Goal: Task Accomplishment & Management: Manage account settings

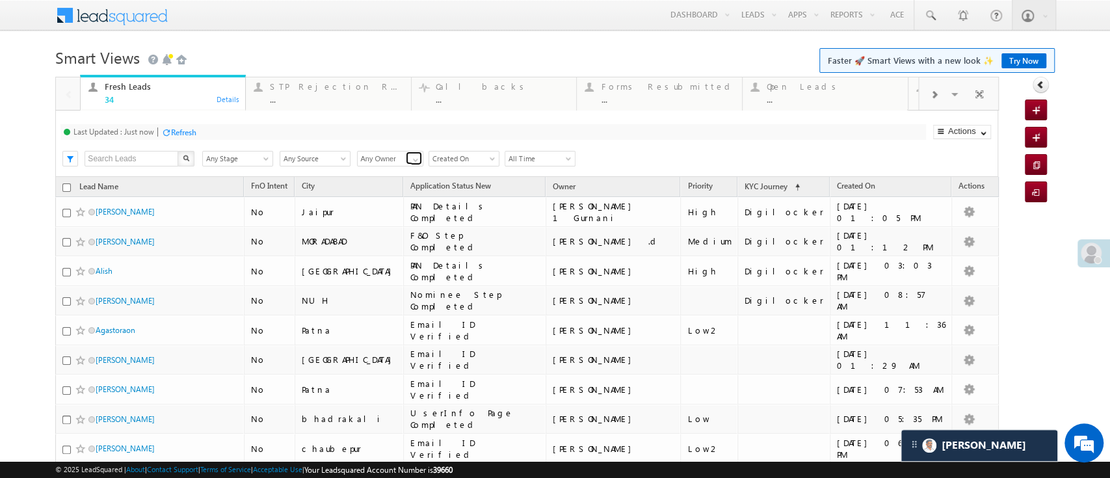
click at [410, 158] on span at bounding box center [415, 160] width 10 height 10
click at [395, 208] on link "[PERSON_NAME]" at bounding box center [390, 200] width 67 height 15
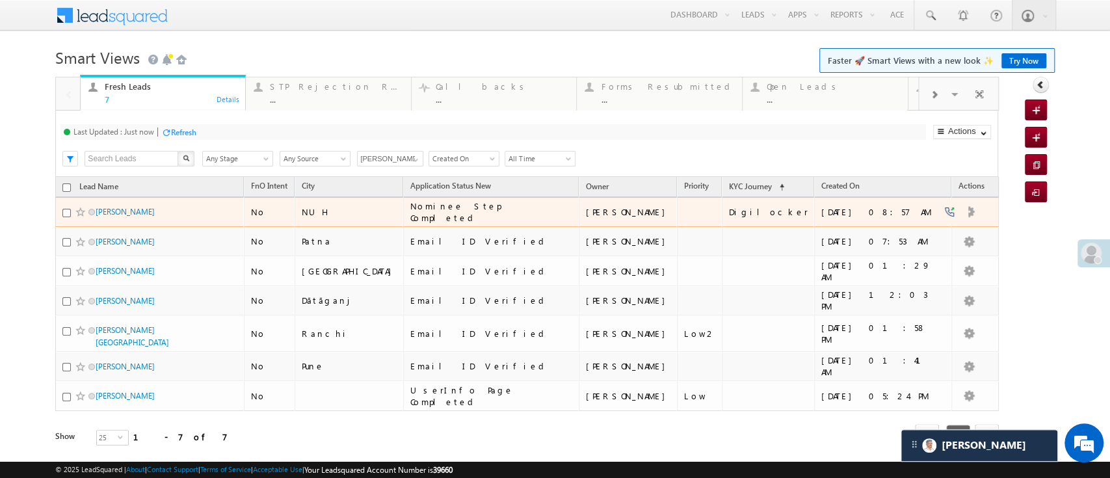
type input "[PERSON_NAME]"
click at [67, 211] on input "checkbox" at bounding box center [66, 213] width 8 height 8
checkbox input "true"
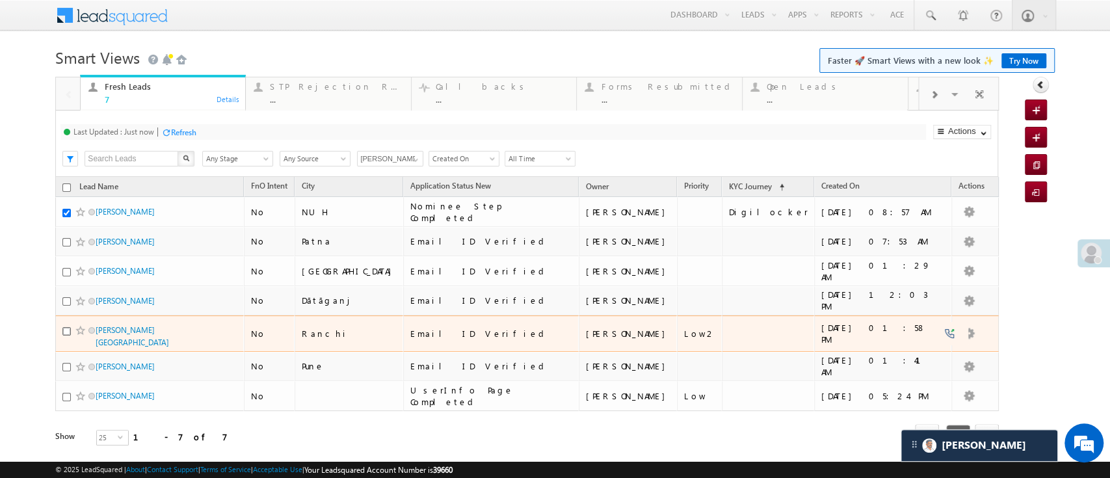
click at [66, 330] on input "checkbox" at bounding box center [66, 331] width 8 height 8
checkbox input "true"
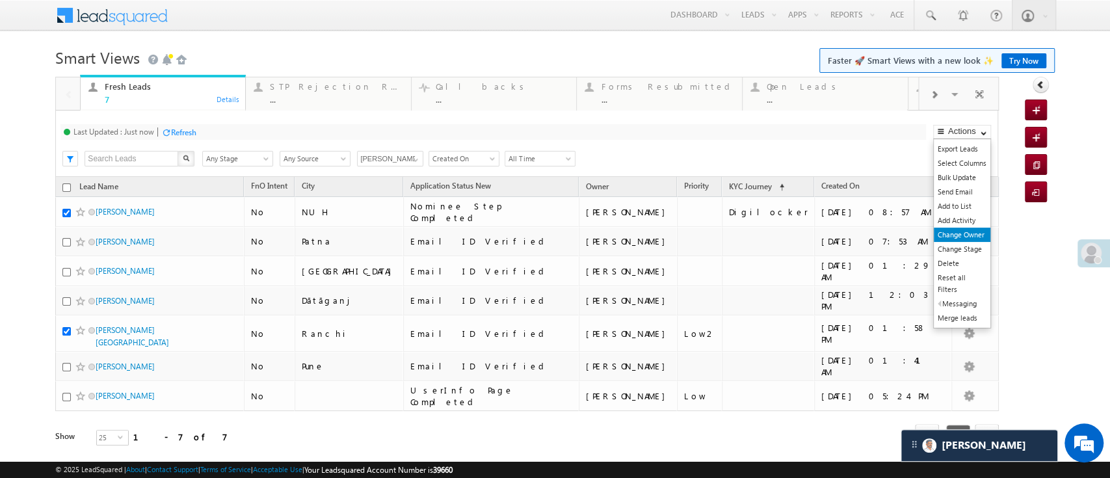
click at [962, 235] on link "Change Owner" at bounding box center [962, 235] width 57 height 14
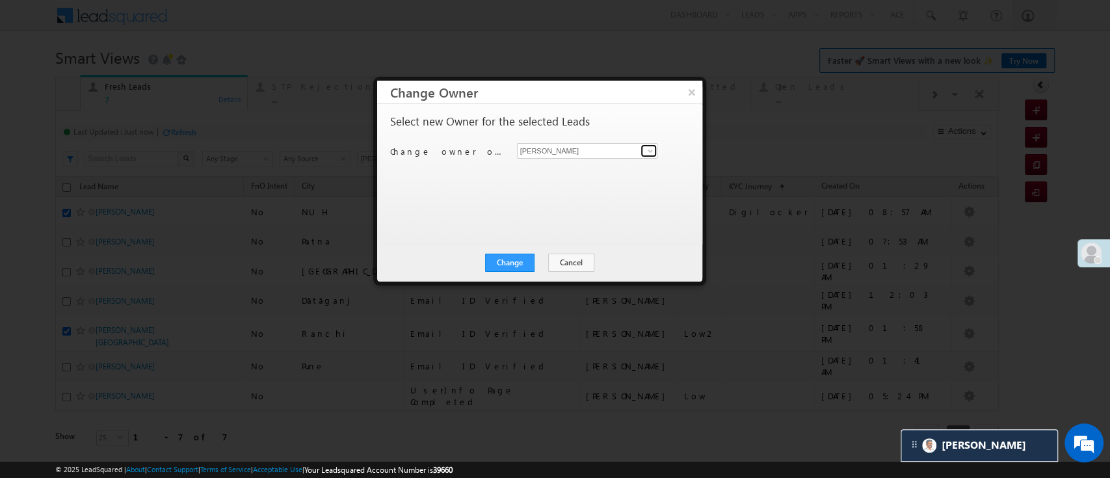
click at [648, 147] on span at bounding box center [650, 151] width 10 height 10
click at [582, 179] on span "[EMAIL_ADDRESS][PERSON_NAME][DOMAIN_NAME]" at bounding box center [587, 176] width 131 height 10
type input "[PERSON_NAME]"
click at [516, 263] on button "Change" at bounding box center [509, 263] width 49 height 18
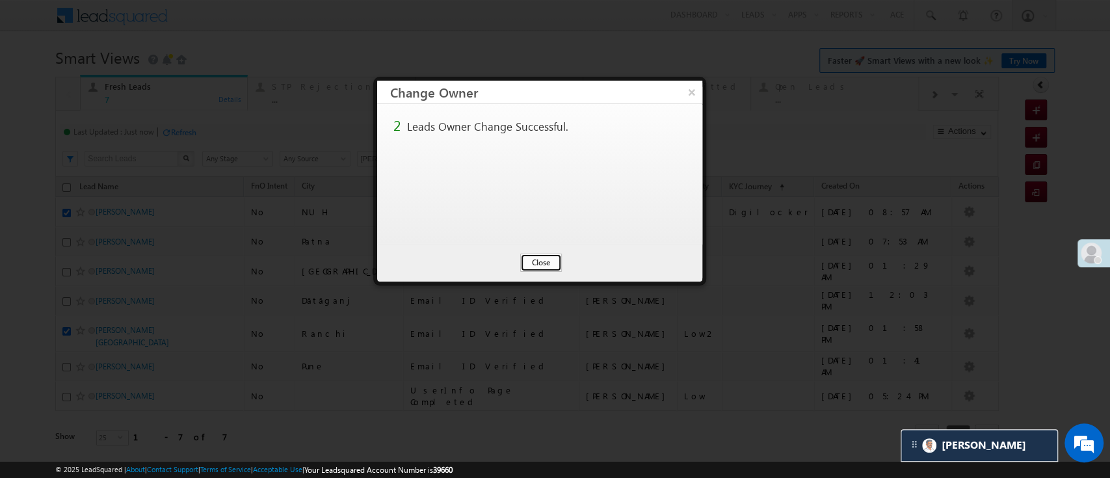
click at [520, 261] on button "Close" at bounding box center [541, 263] width 42 height 18
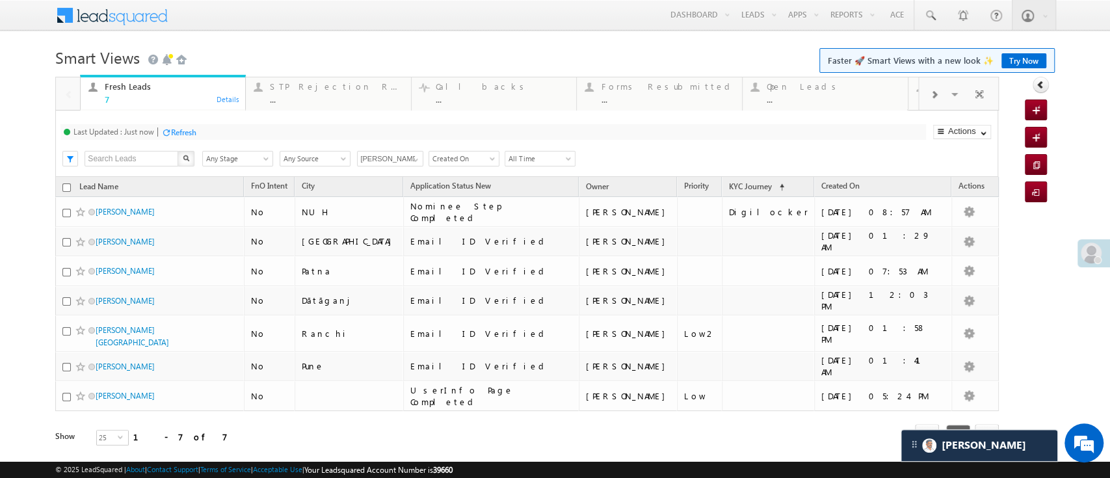
click at [178, 127] on div "Refresh" at bounding box center [183, 132] width 25 height 10
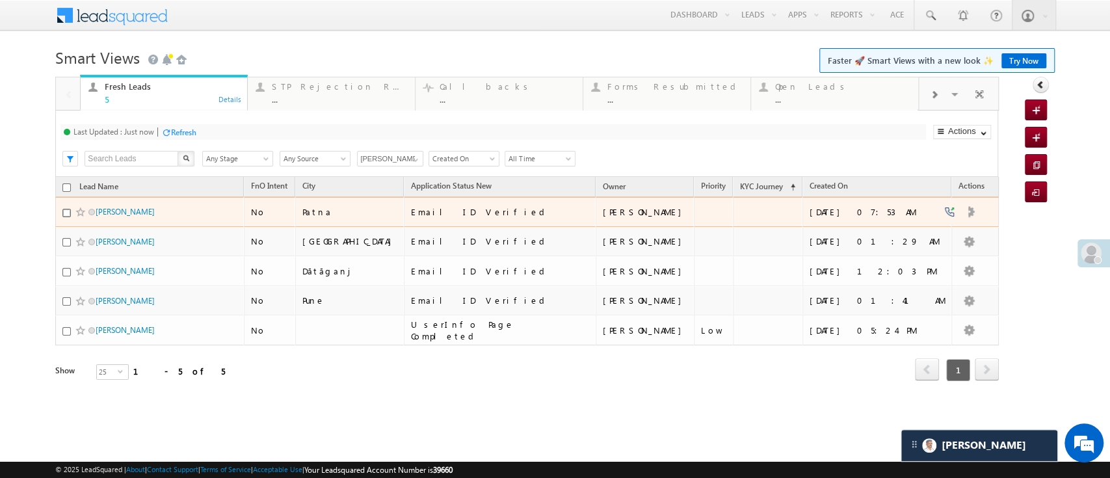
click at [65, 211] on input "checkbox" at bounding box center [66, 213] width 8 height 8
checkbox input "true"
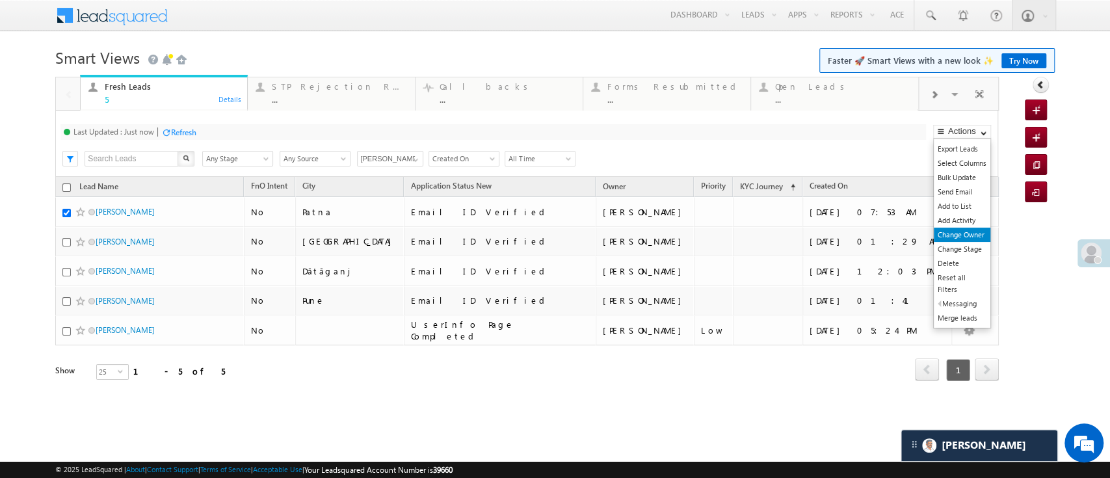
click at [976, 233] on link "Change Owner" at bounding box center [962, 235] width 57 height 14
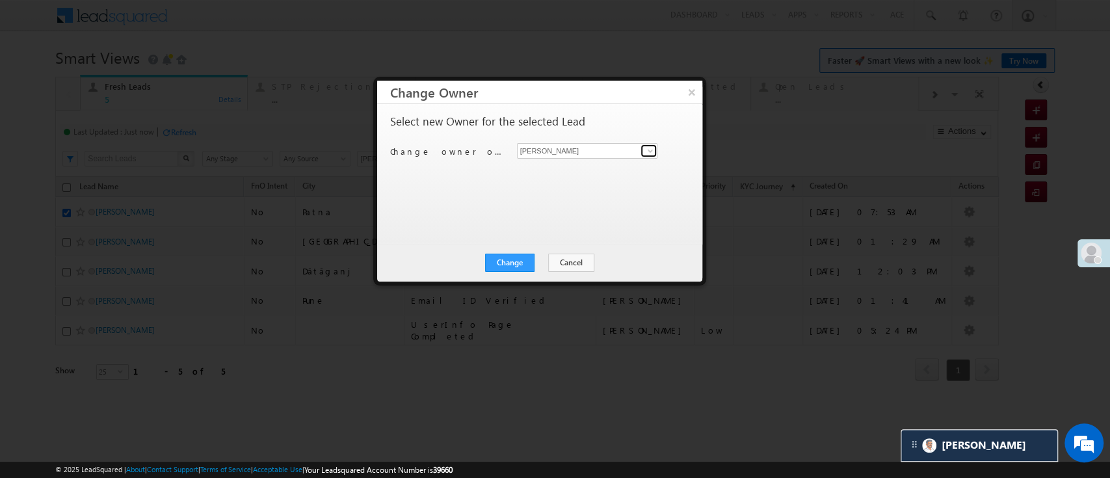
click at [652, 148] on span at bounding box center [650, 151] width 10 height 10
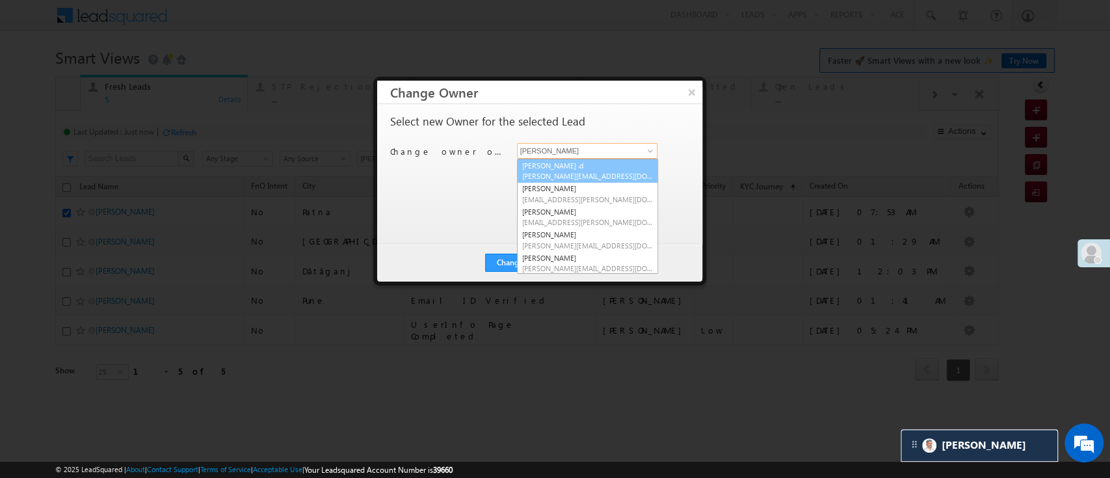
click at [606, 167] on link "Aakansha .d Aakansha.D@angelbroking.com" at bounding box center [587, 171] width 141 height 25
type input "[PERSON_NAME] .d"
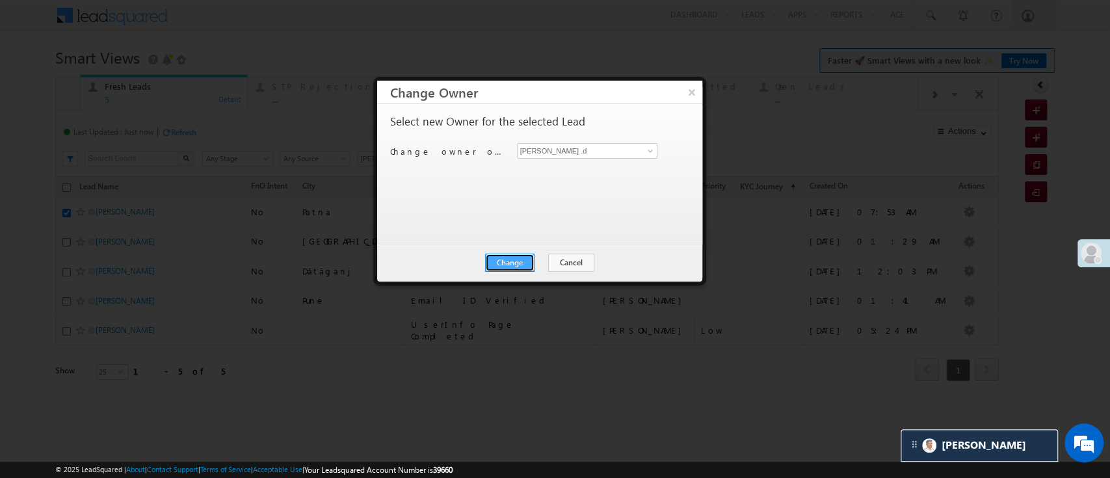
click at [529, 254] on button "Change" at bounding box center [509, 263] width 49 height 18
click at [534, 257] on button "Close" at bounding box center [541, 263] width 42 height 18
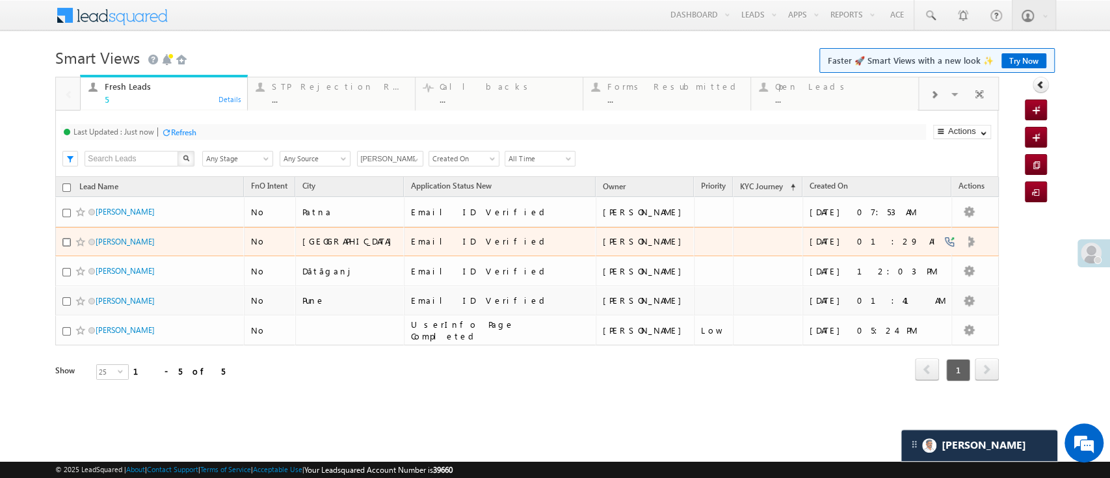
click at [64, 240] on input "checkbox" at bounding box center [66, 242] width 8 height 8
checkbox input "true"
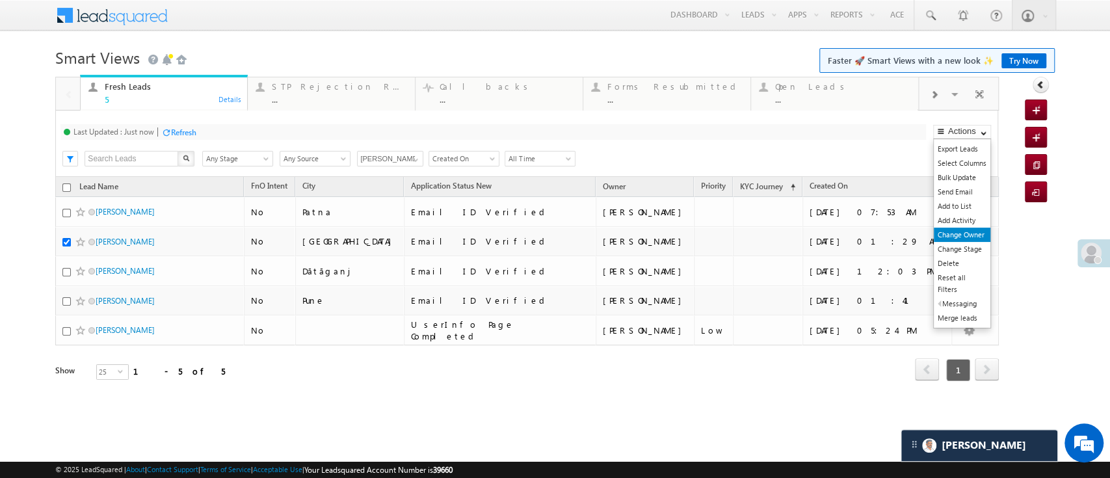
click at [963, 240] on link "Change Owner" at bounding box center [962, 235] width 57 height 14
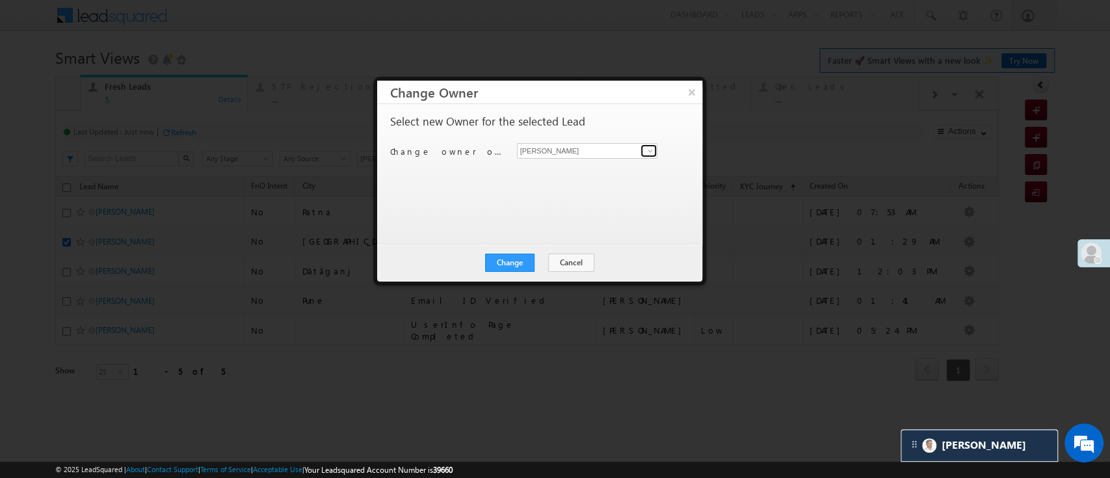
click at [647, 152] on span at bounding box center [650, 151] width 10 height 10
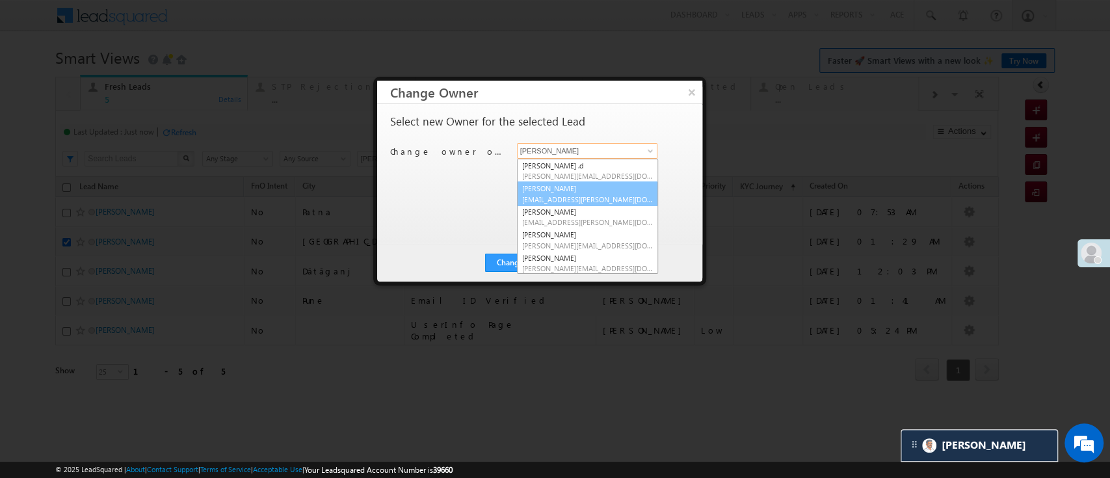
click at [615, 200] on span "Anuj.Rajak@angelbroking.com" at bounding box center [587, 199] width 131 height 10
type input "Anuj Rajak"
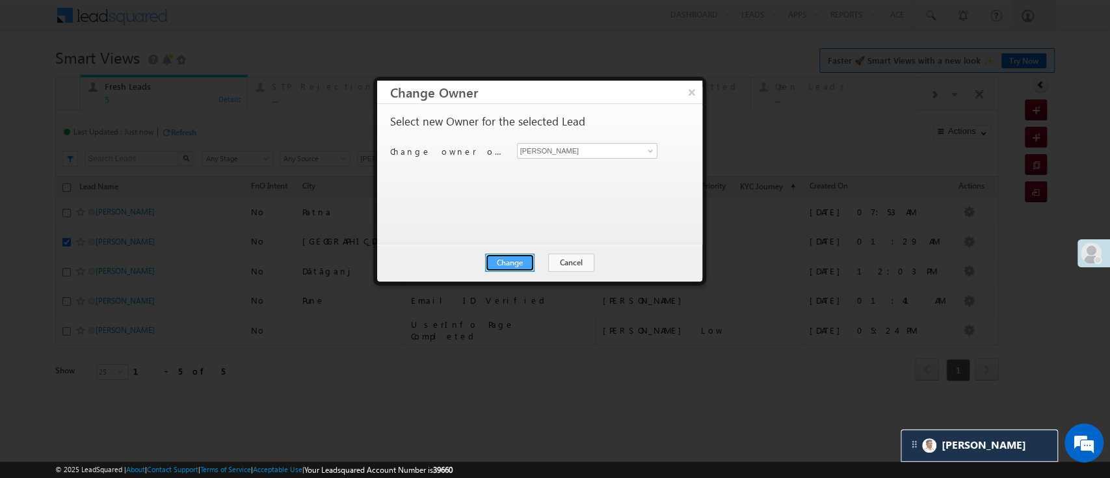
click at [524, 261] on button "Change" at bounding box center [509, 263] width 49 height 18
click at [526, 261] on button "Close" at bounding box center [541, 263] width 42 height 18
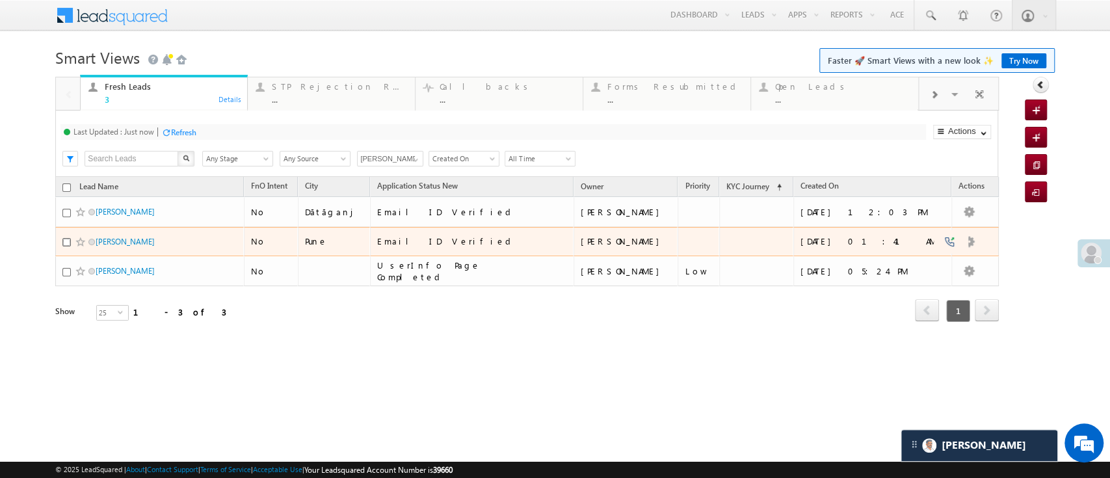
click at [66, 241] on input "checkbox" at bounding box center [66, 242] width 8 height 8
checkbox input "true"
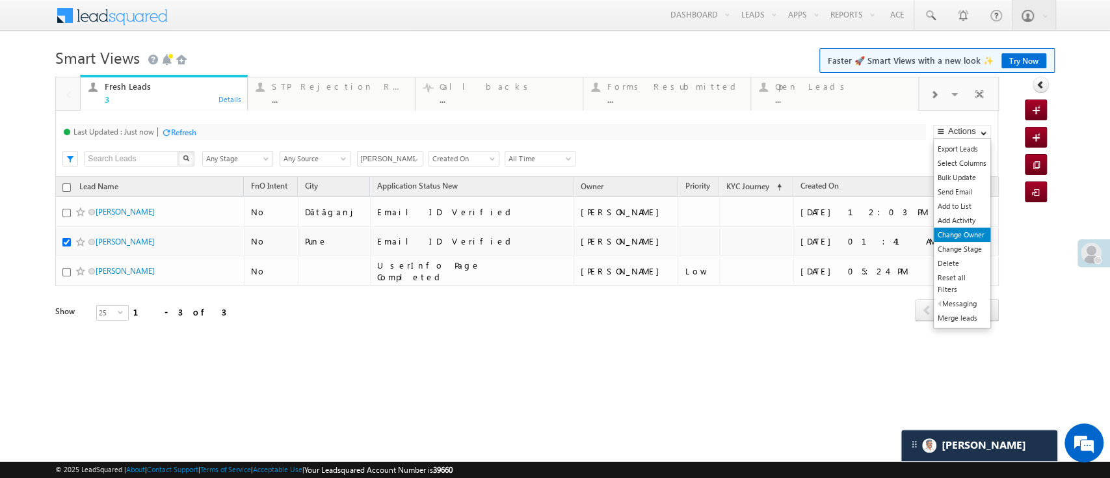
click at [967, 239] on link "Change Owner" at bounding box center [962, 235] width 57 height 14
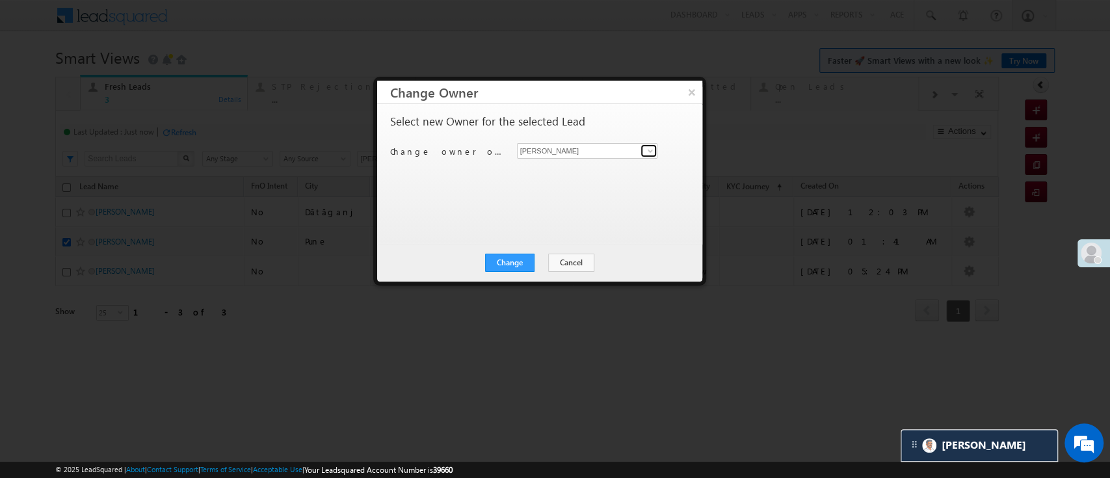
click at [648, 146] on span at bounding box center [650, 151] width 10 height 10
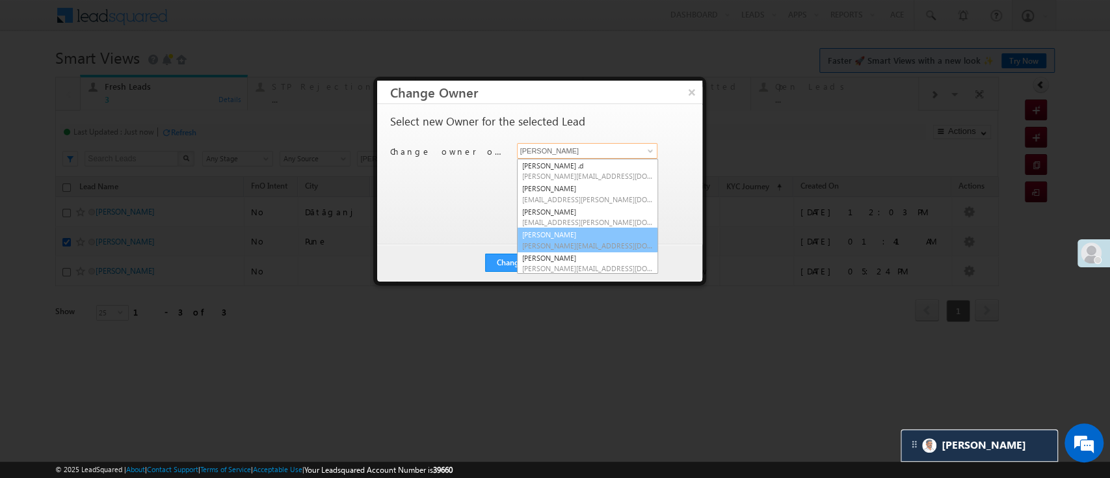
scroll to position [99, 0]
click at [613, 242] on span "Monika.Jain@angelbroking.com" at bounding box center [587, 239] width 131 height 10
type input "Monika Jain"
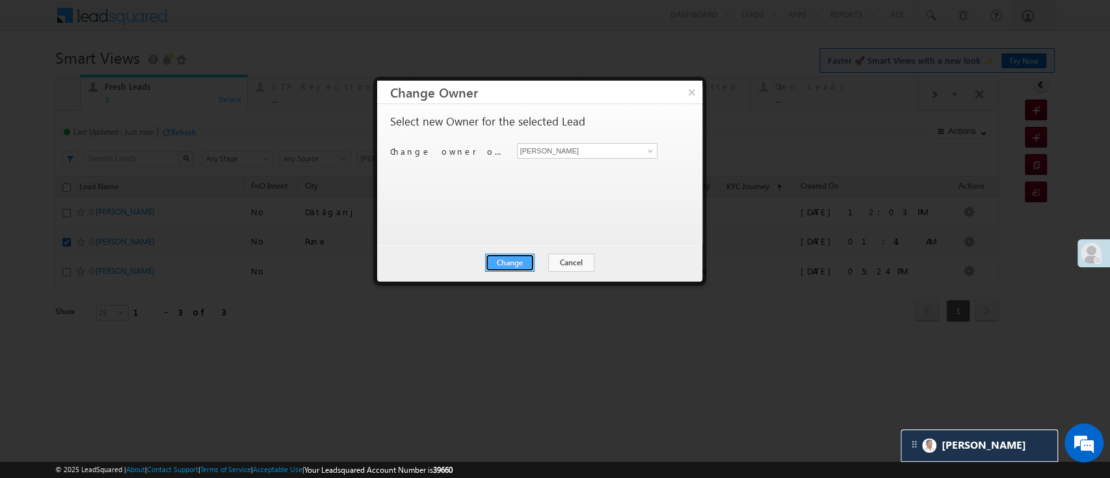
click at [520, 267] on button "Change" at bounding box center [509, 263] width 49 height 18
click at [548, 257] on button "Close" at bounding box center [541, 263] width 42 height 18
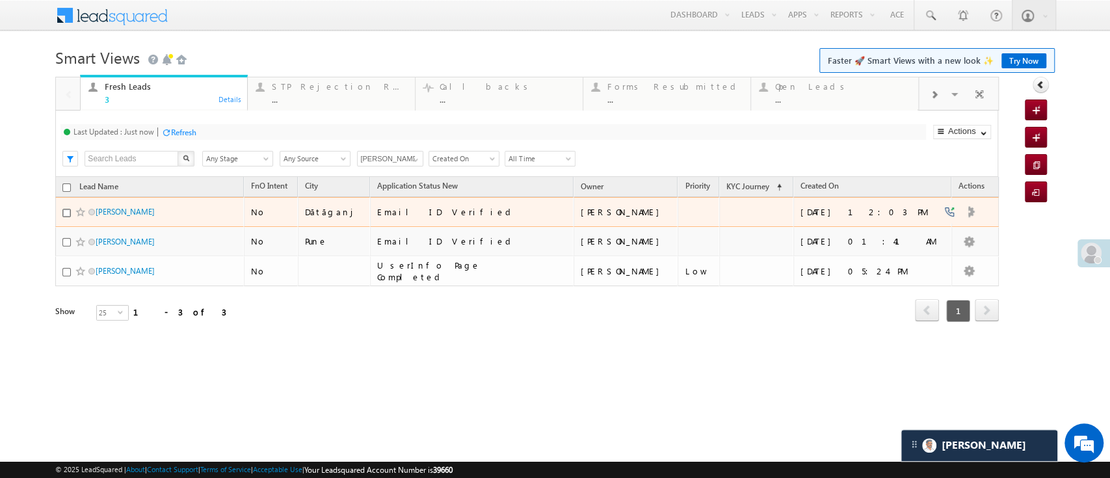
click at [67, 213] on input "checkbox" at bounding box center [66, 213] width 8 height 8
checkbox input "true"
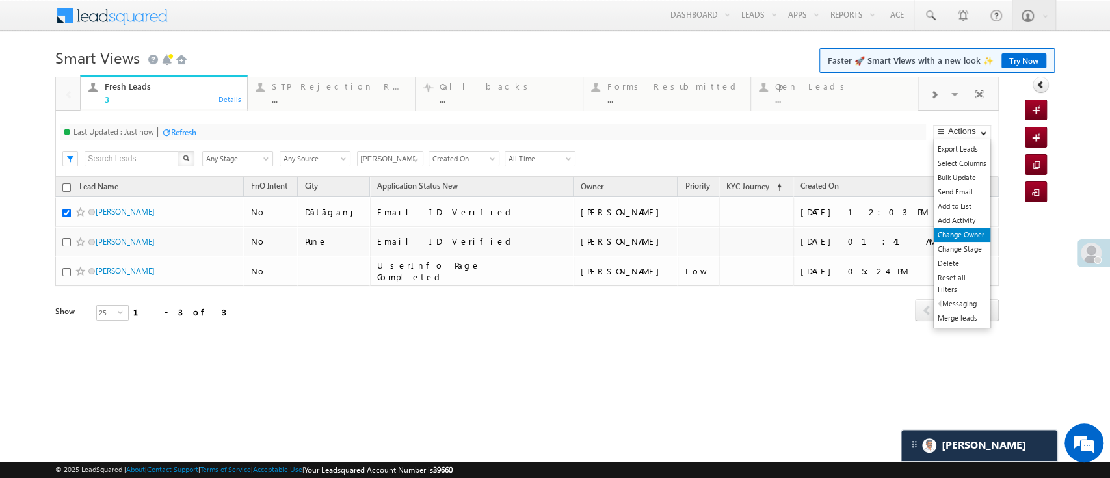
click at [972, 234] on link "Change Owner" at bounding box center [962, 235] width 57 height 14
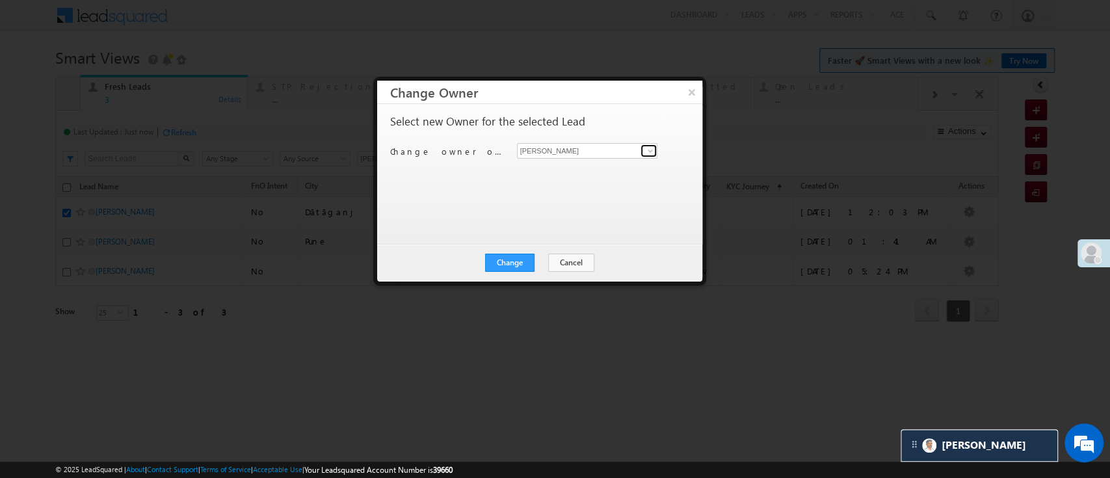
click at [648, 151] on span at bounding box center [650, 151] width 10 height 10
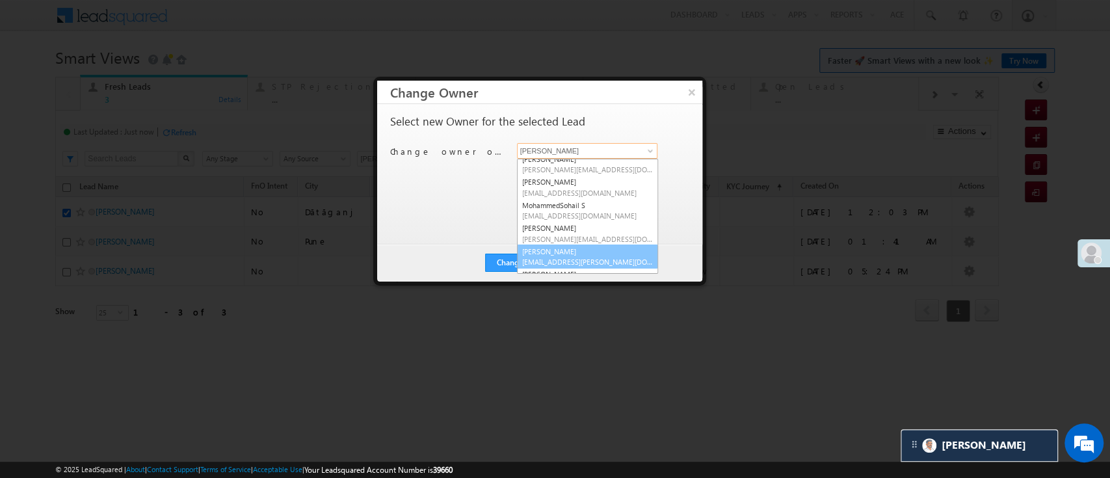
click at [613, 250] on link "Naseeba Khatoon Naseeba.Khatoon@angelbroking.com" at bounding box center [587, 257] width 141 height 25
type input "Naseeba Khatoon"
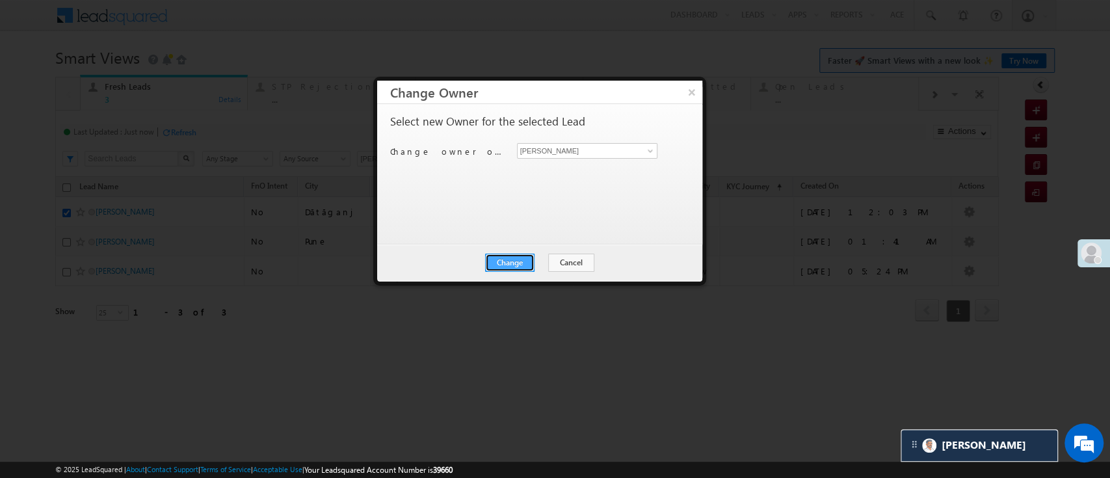
click at [514, 262] on button "Change" at bounding box center [509, 263] width 49 height 18
click at [552, 261] on button "Close" at bounding box center [541, 263] width 42 height 18
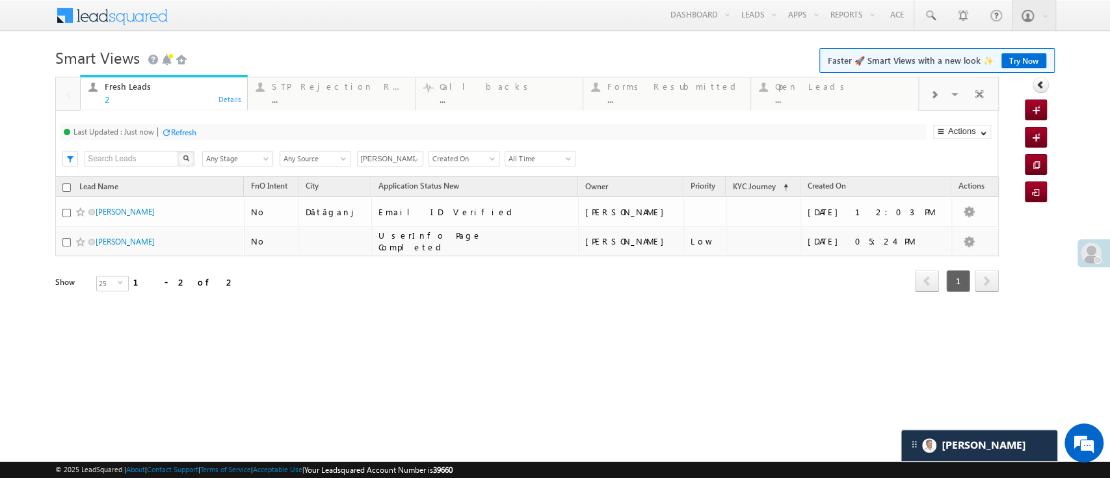
click at [175, 134] on div "Refresh" at bounding box center [183, 132] width 25 height 10
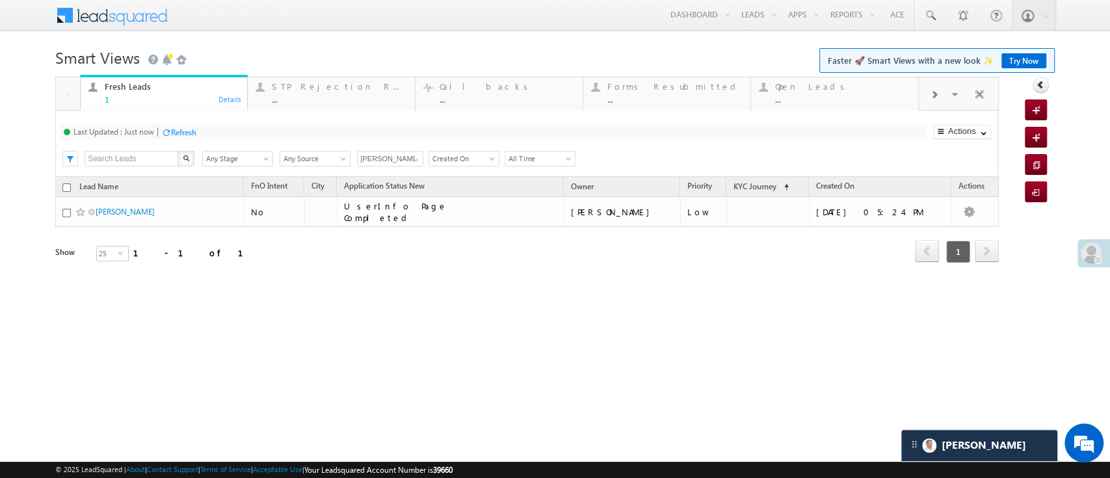
click at [67, 189] on input "checkbox" at bounding box center [66, 187] width 8 height 8
checkbox input "true"
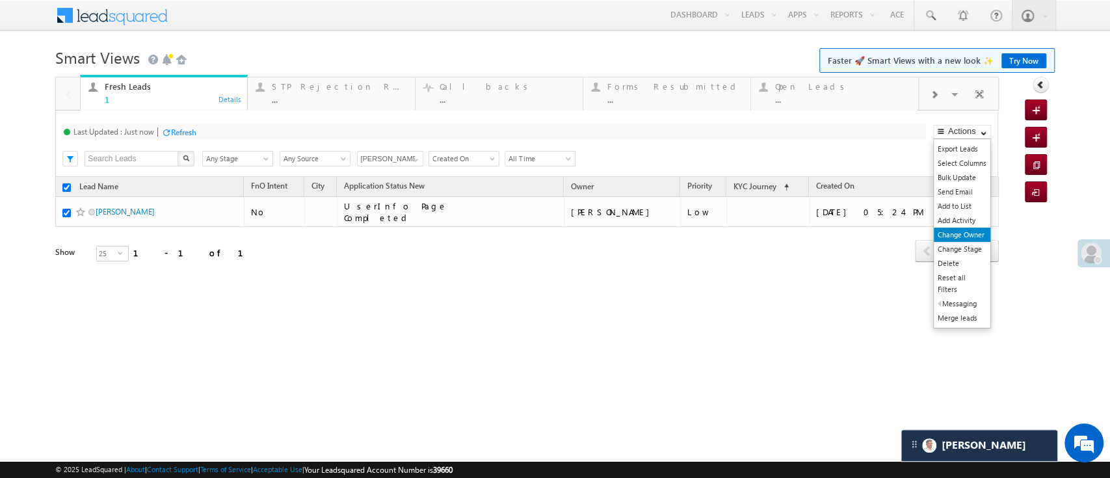
click at [962, 235] on link "Change Owner" at bounding box center [962, 235] width 57 height 14
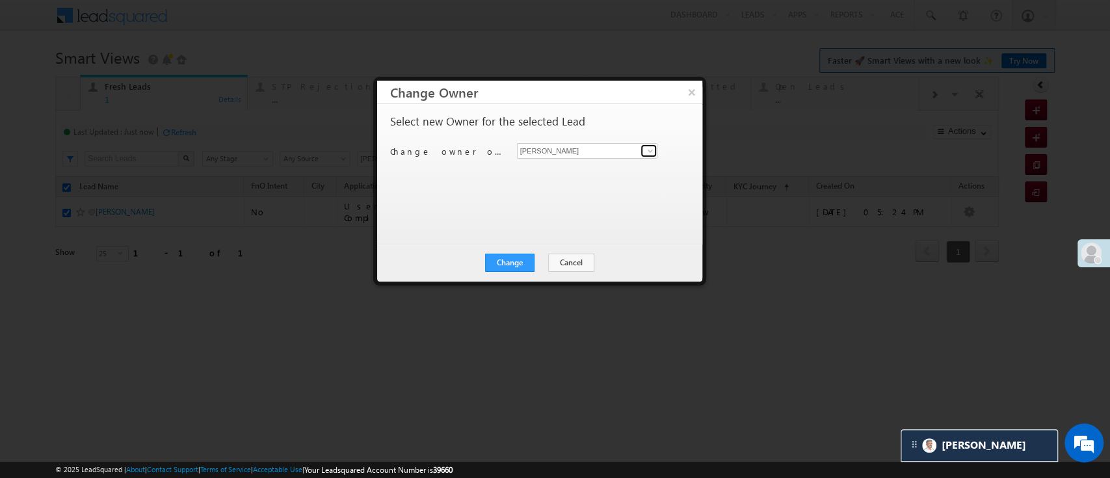
click at [645, 150] on span at bounding box center [650, 151] width 10 height 10
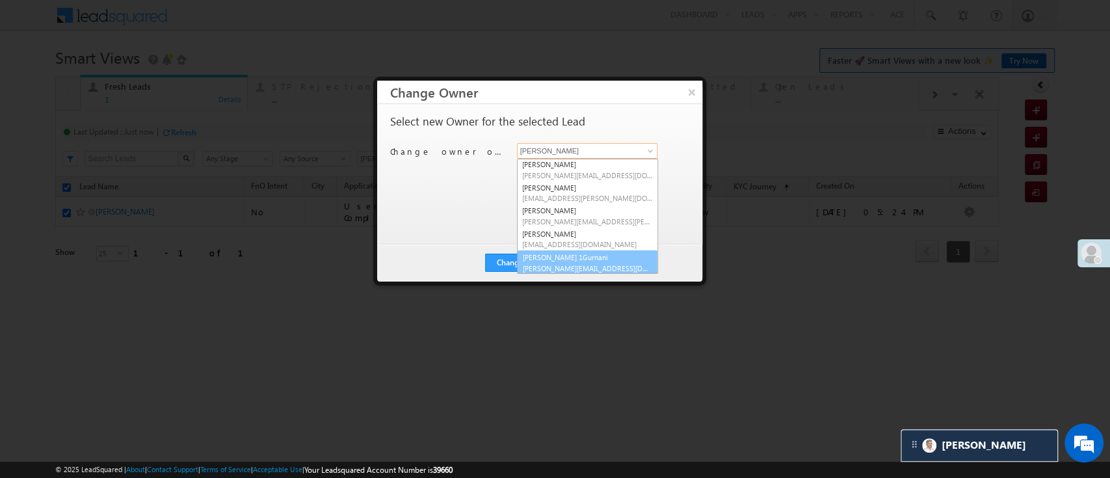
scroll to position [163, 0]
click at [615, 259] on link "Ujjwal 1Gurnani Ujjwal.1Gurnani@angelbroking.com" at bounding box center [587, 261] width 141 height 25
type input "[PERSON_NAME] 1Gurnani"
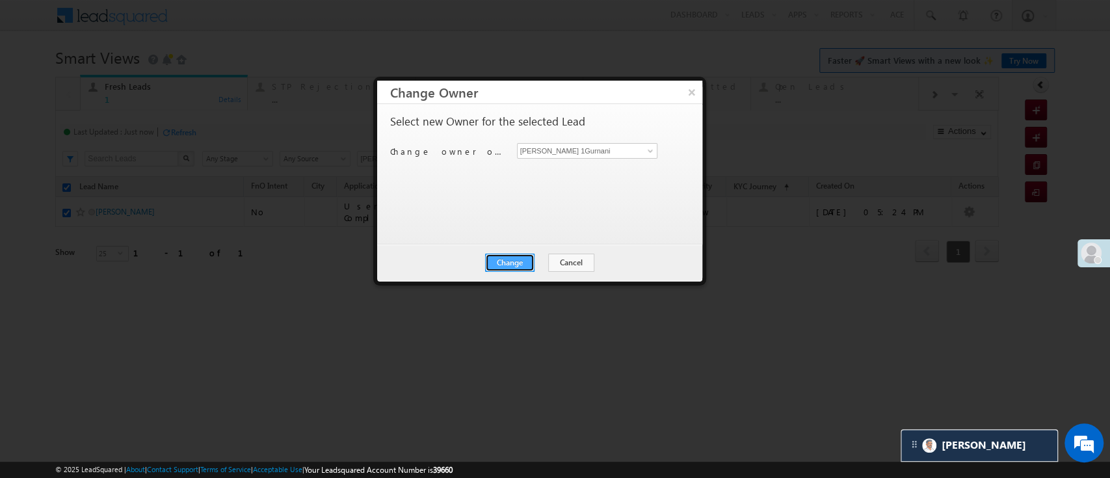
click at [520, 260] on button "Change" at bounding box center [509, 263] width 49 height 18
checkbox input "false"
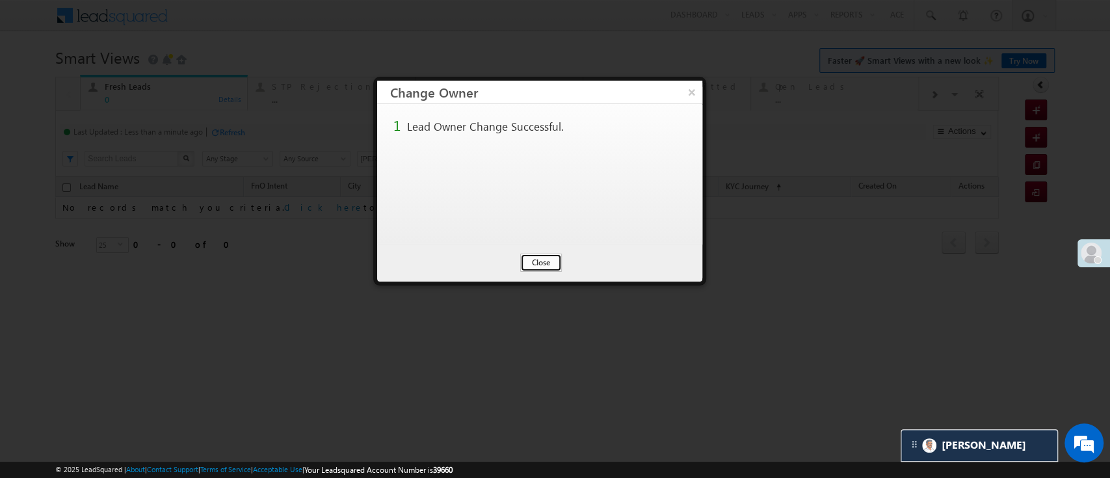
click at [544, 261] on button "Close" at bounding box center [541, 263] width 42 height 18
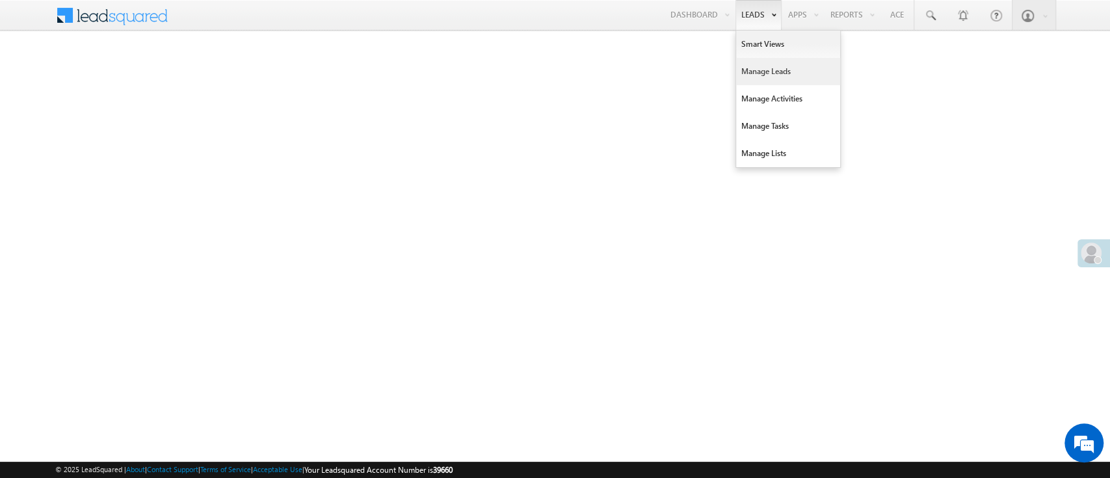
click at [787, 77] on link "Manage Leads" at bounding box center [788, 71] width 104 height 27
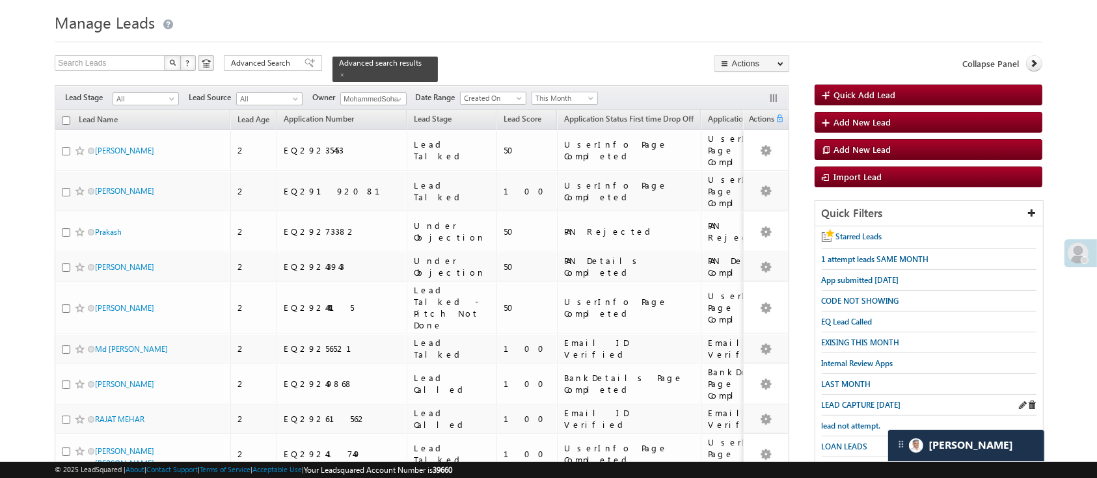
scroll to position [166, 0]
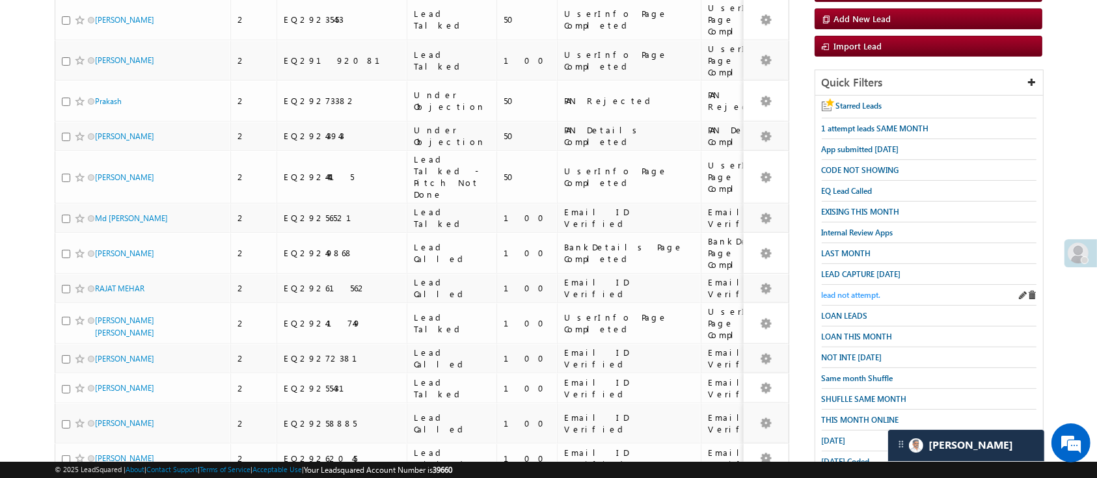
click at [866, 290] on span "lead not attempt." at bounding box center [850, 295] width 59 height 10
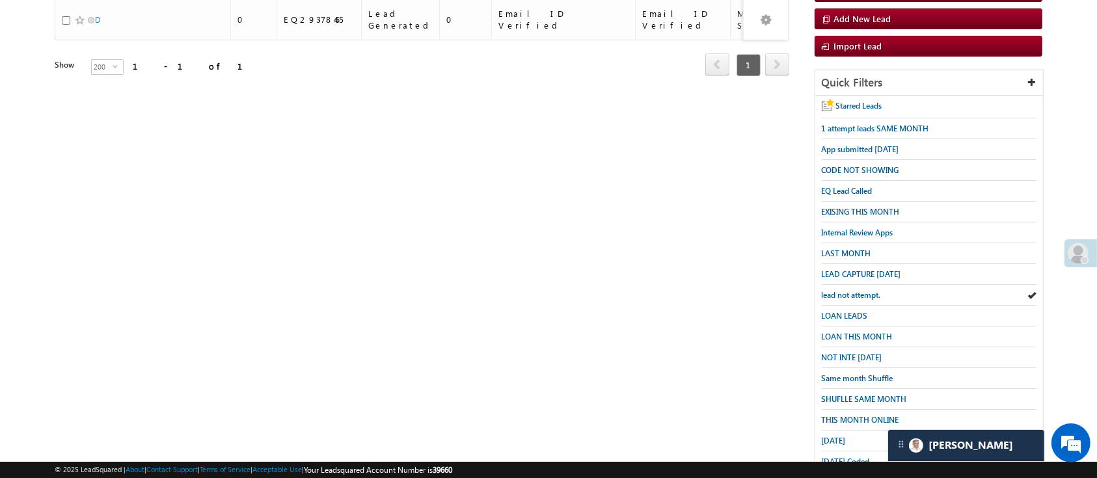
scroll to position [0, 0]
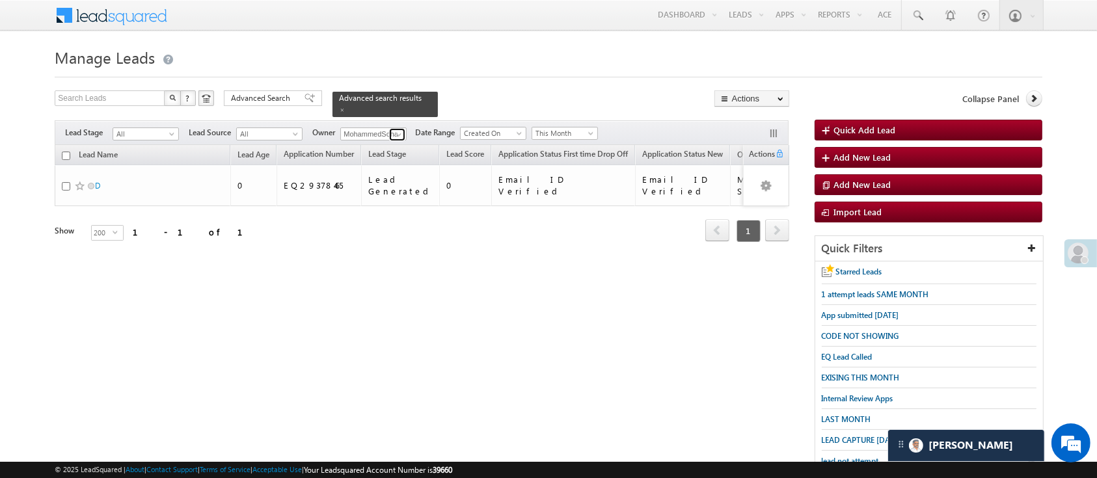
click at [402, 131] on span at bounding box center [398, 134] width 10 height 10
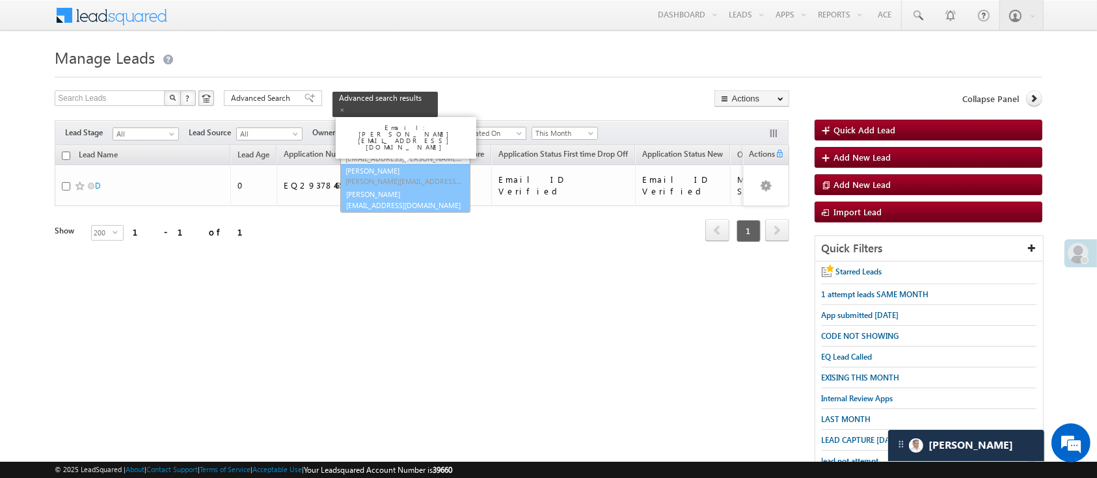
click at [405, 187] on link "Manish Panchal Manish.1Panchal@angelbroking.com" at bounding box center [405, 199] width 129 height 25
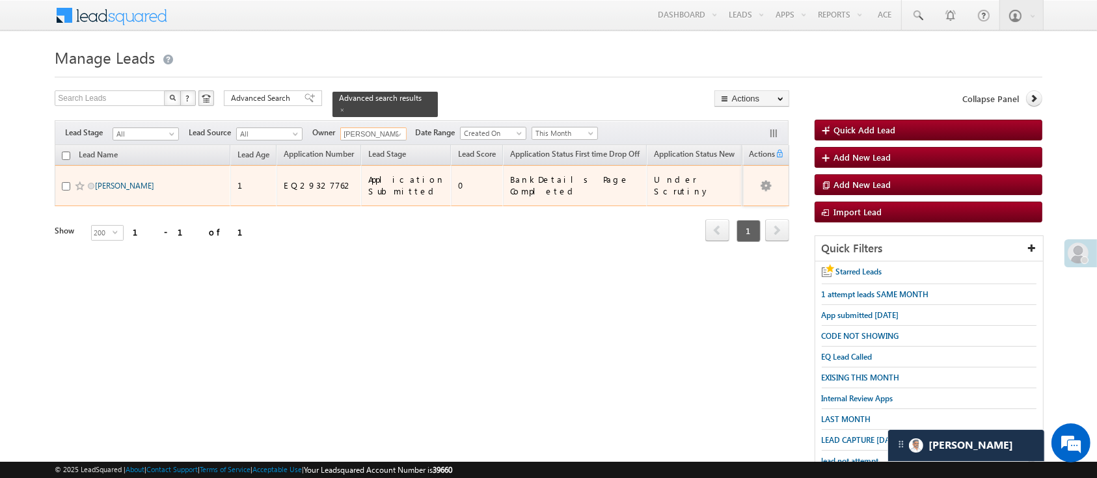
type input "[PERSON_NAME]"
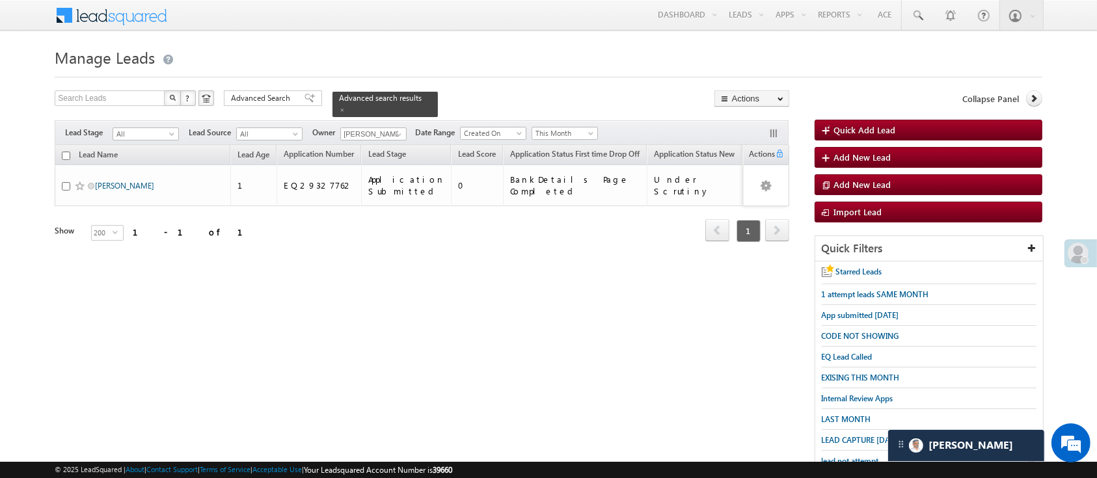
drag, startPoint x: 166, startPoint y: 187, endPoint x: 131, endPoint y: 173, distance: 37.1
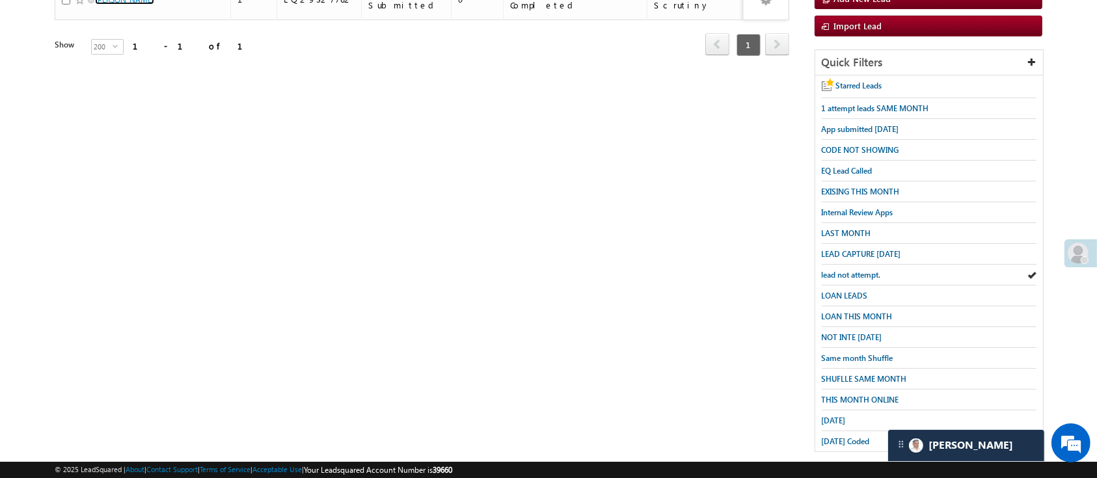
scroll to position [193, 0]
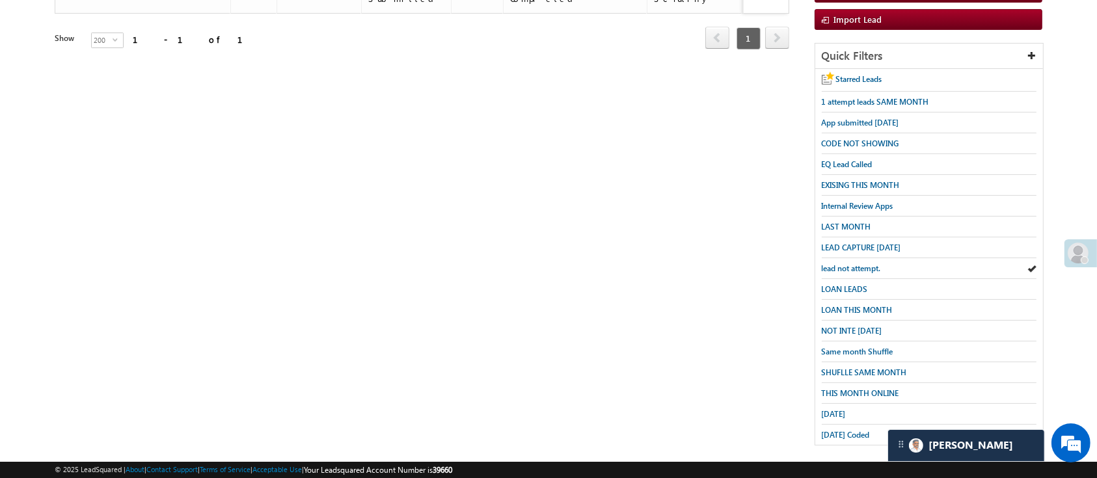
click at [836, 425] on div "Today Coded" at bounding box center [928, 435] width 215 height 20
click at [838, 430] on span "Today Coded" at bounding box center [845, 435] width 48 height 10
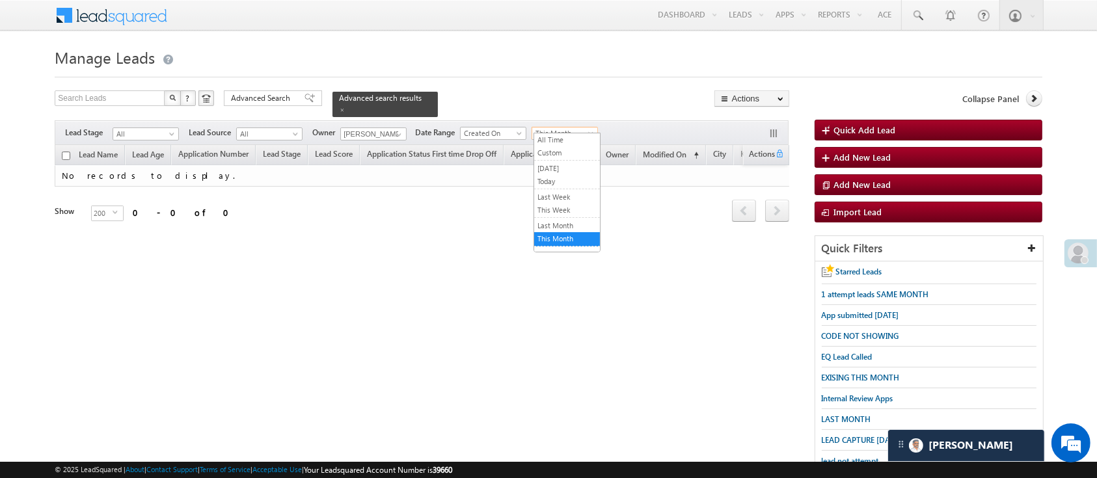
click at [581, 127] on span "This Month" at bounding box center [563, 133] width 62 height 12
click at [563, 147] on link "Custom" at bounding box center [567, 153] width 66 height 12
click at [581, 127] on span "Custom" at bounding box center [563, 133] width 62 height 12
click at [572, 134] on link "All Time" at bounding box center [567, 140] width 66 height 12
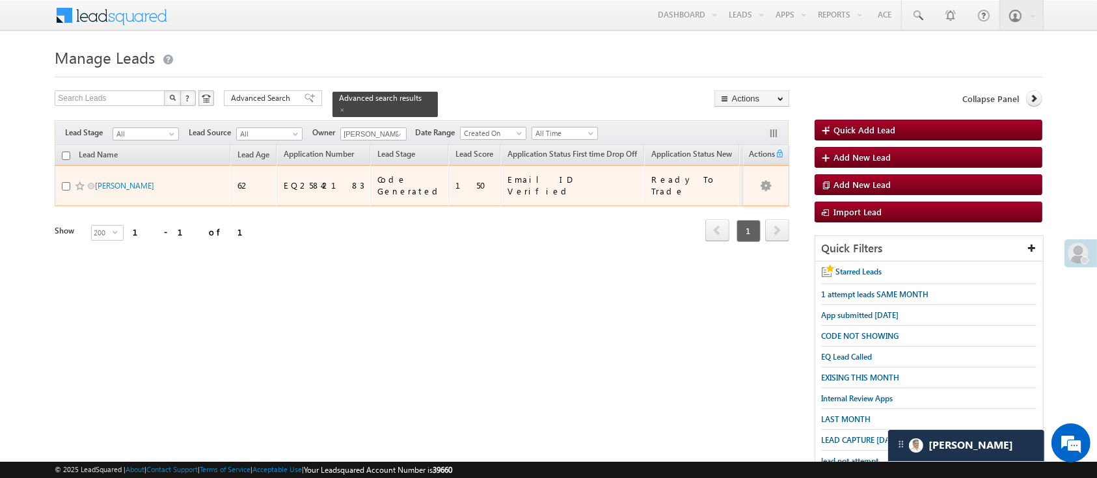
drag, startPoint x: 131, startPoint y: 174, endPoint x: 146, endPoint y: 185, distance: 18.2
click at [146, 185] on td "Sajida Bano" at bounding box center [143, 185] width 176 height 41
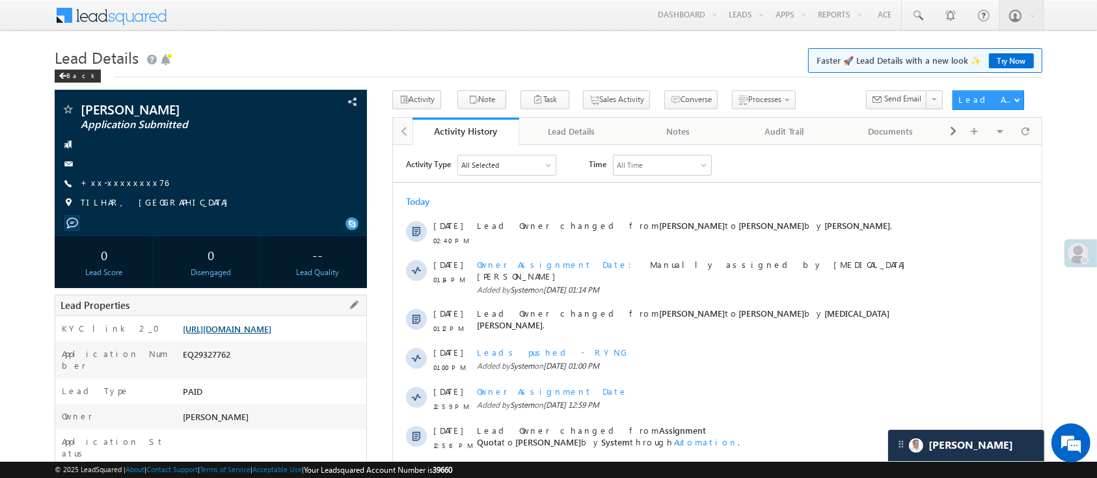
click at [267, 334] on link "[URL][DOMAIN_NAME]" at bounding box center [227, 328] width 88 height 11
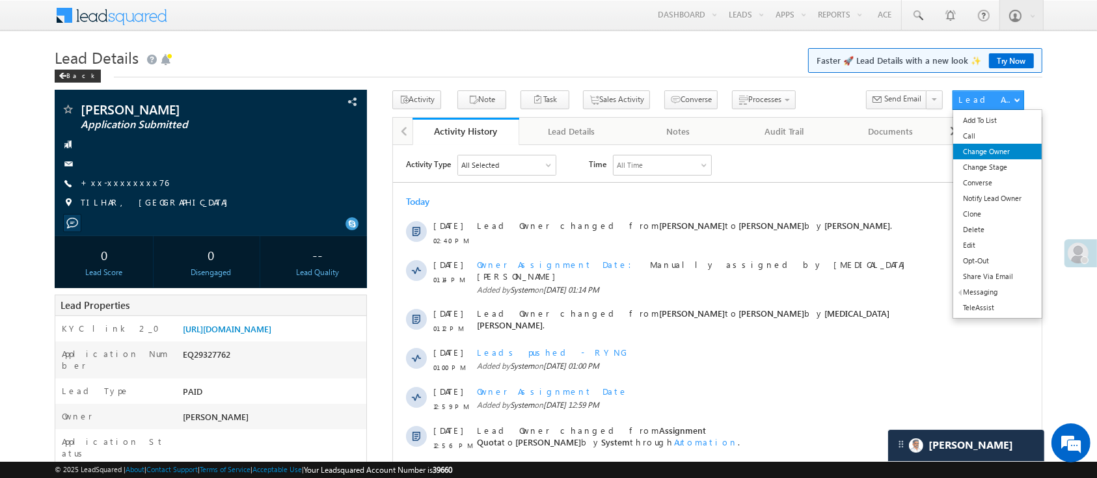
click at [1000, 151] on link "Change Owner" at bounding box center [997, 152] width 88 height 16
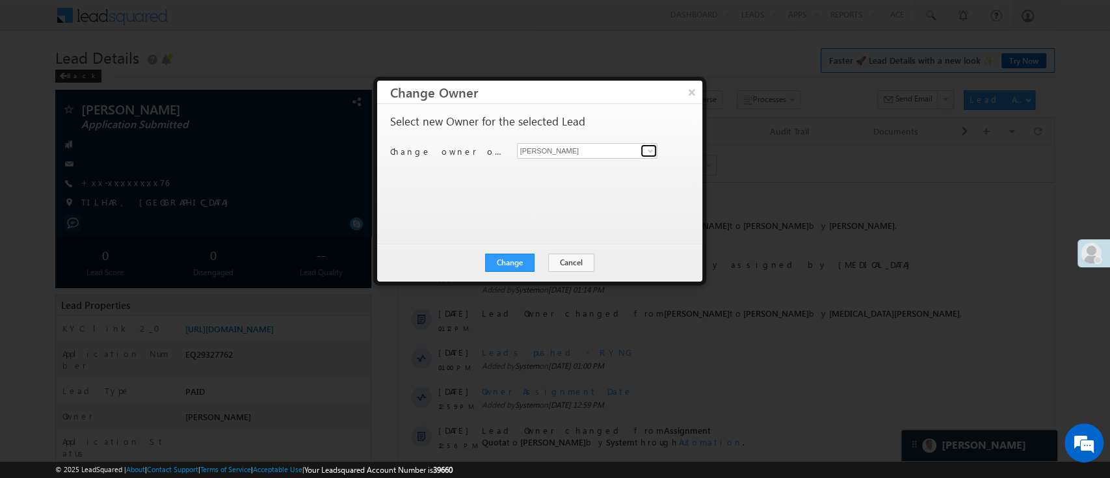
click at [646, 150] on span at bounding box center [650, 151] width 10 height 10
click at [606, 178] on span "[EMAIL_ADDRESS][PERSON_NAME][DOMAIN_NAME]" at bounding box center [580, 176] width 117 height 10
type input "[PERSON_NAME]"
click at [496, 277] on div "Change Cancel Close" at bounding box center [539, 263] width 325 height 38
click at [497, 274] on div "Change Cancel Close" at bounding box center [539, 263] width 325 height 38
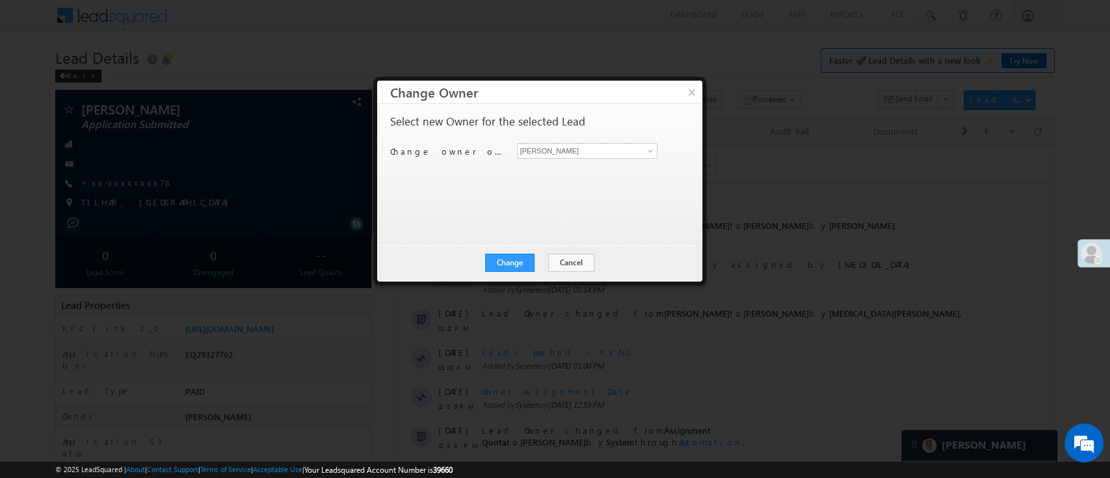
click at [500, 271] on div "Change Cancel Close" at bounding box center [539, 263] width 325 height 38
click at [507, 258] on button "Change" at bounding box center [509, 263] width 49 height 18
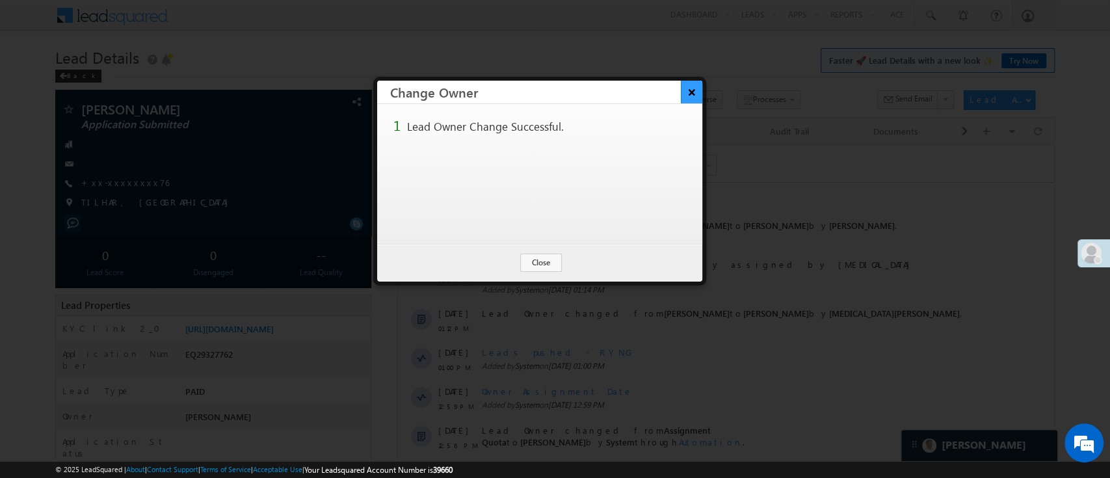
click at [686, 92] on button "×" at bounding box center [691, 92] width 21 height 23
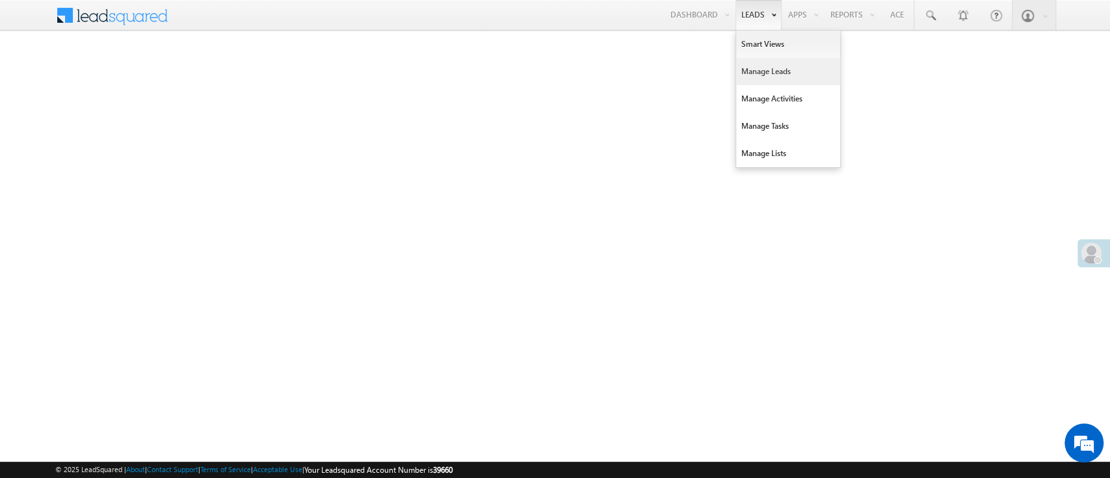
click at [745, 60] on link "Manage Leads" at bounding box center [788, 71] width 104 height 27
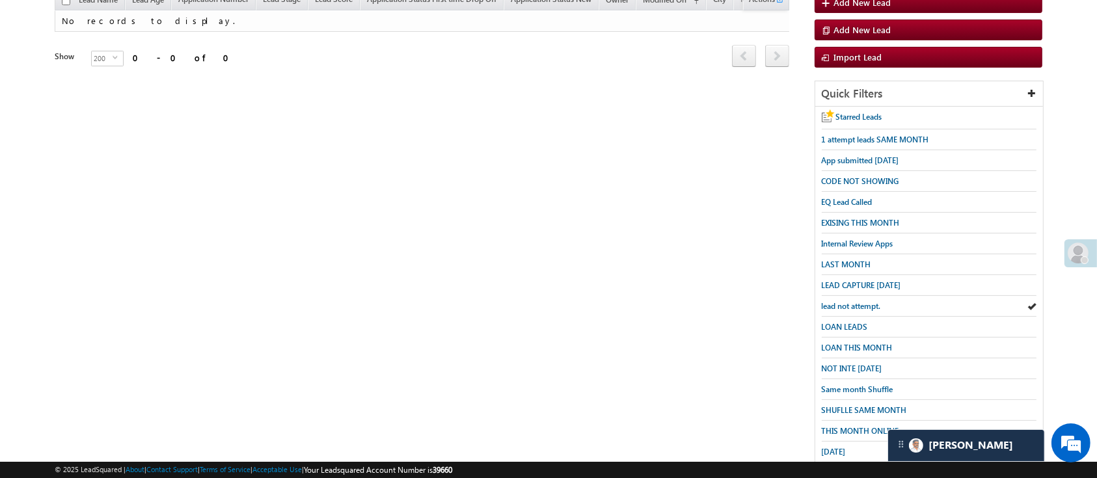
scroll to position [155, 0]
click at [853, 259] on span "LAST MONTH" at bounding box center [845, 264] width 49 height 10
click at [1091, 36] on body "Menu Manish Panchal Manis h.1Pa nchal @ange lbrok ing.c om" at bounding box center [548, 170] width 1097 height 651
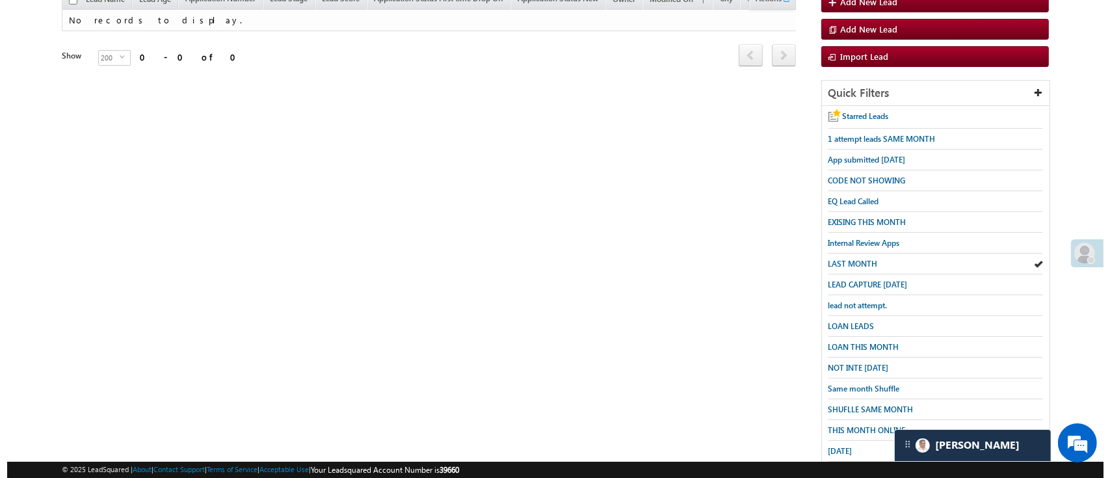
scroll to position [0, 0]
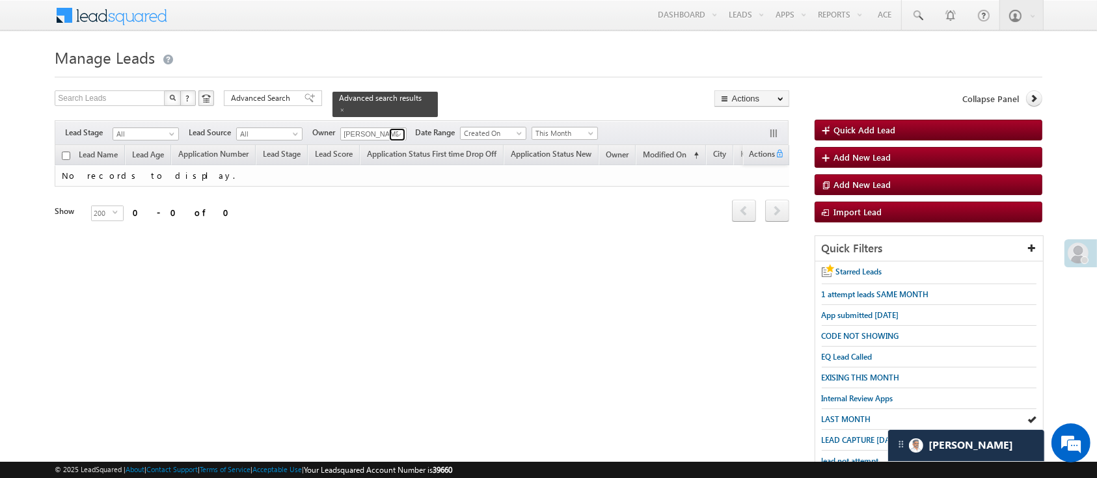
click at [399, 129] on span at bounding box center [398, 134] width 10 height 10
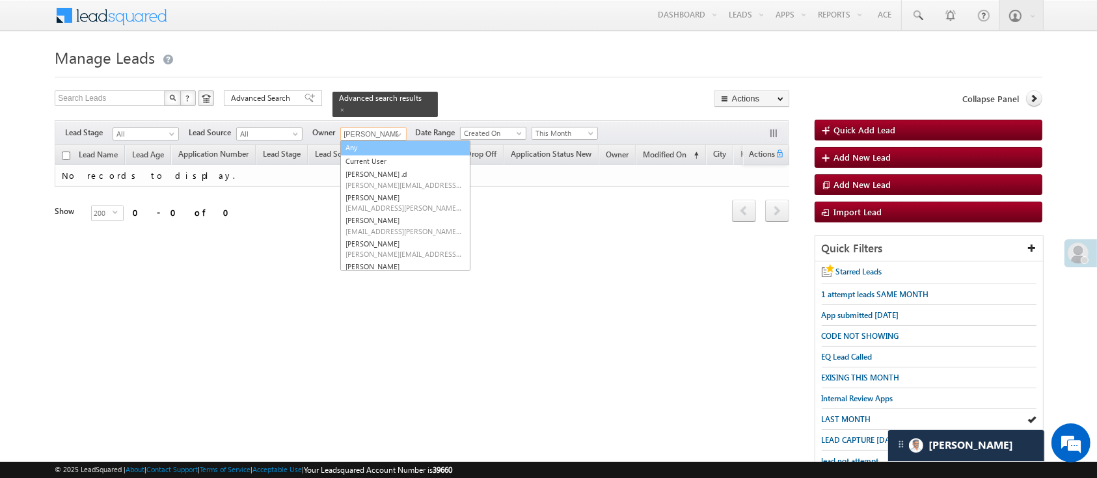
click at [384, 140] on link "Any" at bounding box center [405, 147] width 130 height 15
type input "Any"
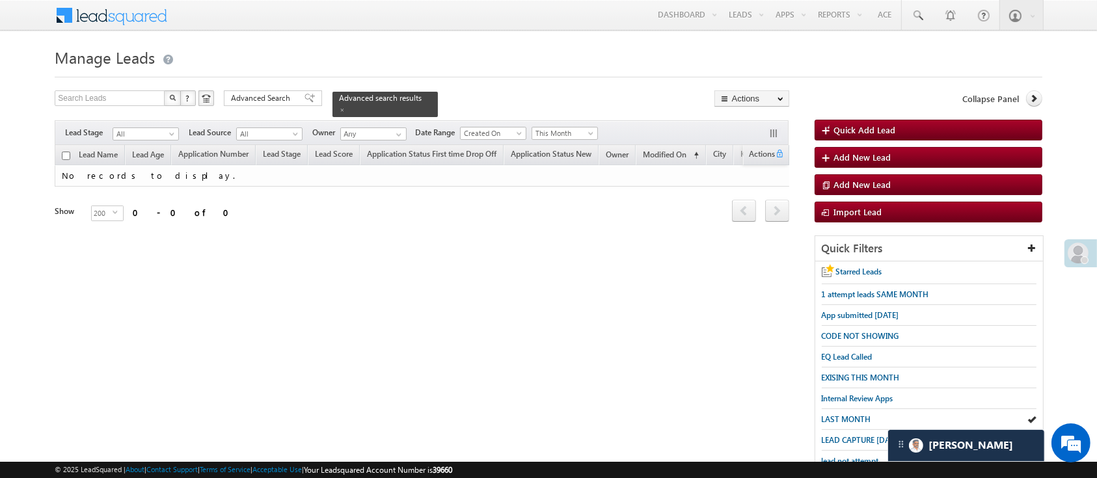
click at [259, 82] on form "Manage Leads Quick Add Lead Search Leads X ? 0 results found Advanced Search Ad…" at bounding box center [548, 347] width 987 height 607
click at [253, 90] on form "Manage Leads Quick Add Lead Search Leads X ? 0 results found Advanced Search Ad…" at bounding box center [548, 347] width 987 height 607
click at [253, 96] on span "Advanced Search" at bounding box center [262, 98] width 63 height 12
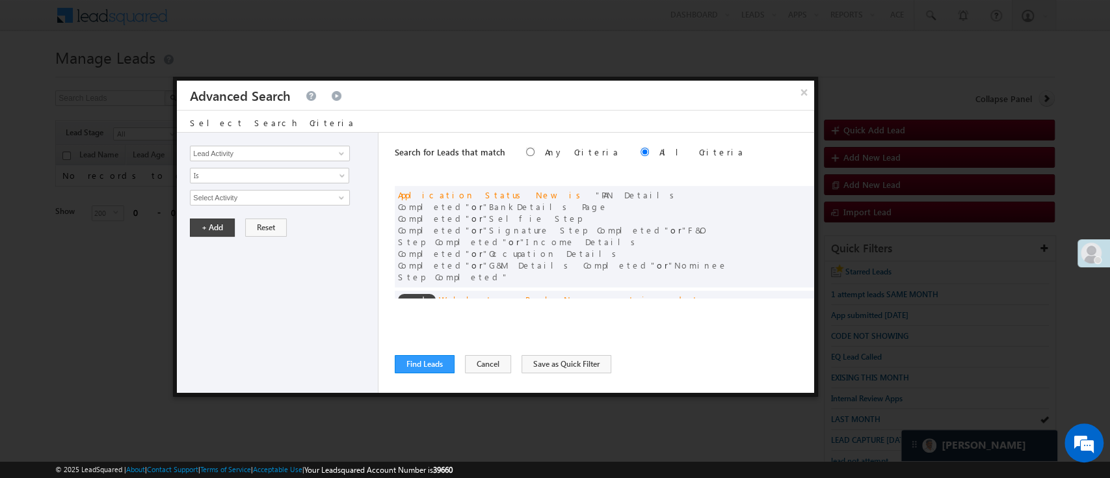
scroll to position [98, 0]
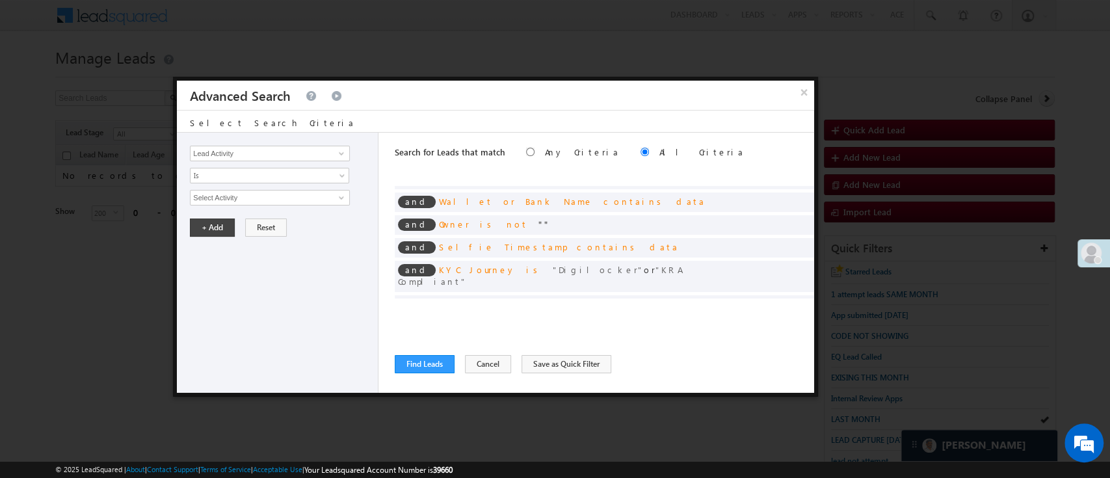
click at [765, 318] on div "and Assignment Date is in last month" at bounding box center [605, 328] width 420 height 20
click at [780, 321] on span at bounding box center [784, 325] width 9 height 9
click at [328, 200] on span "Last Month" at bounding box center [261, 198] width 141 height 12
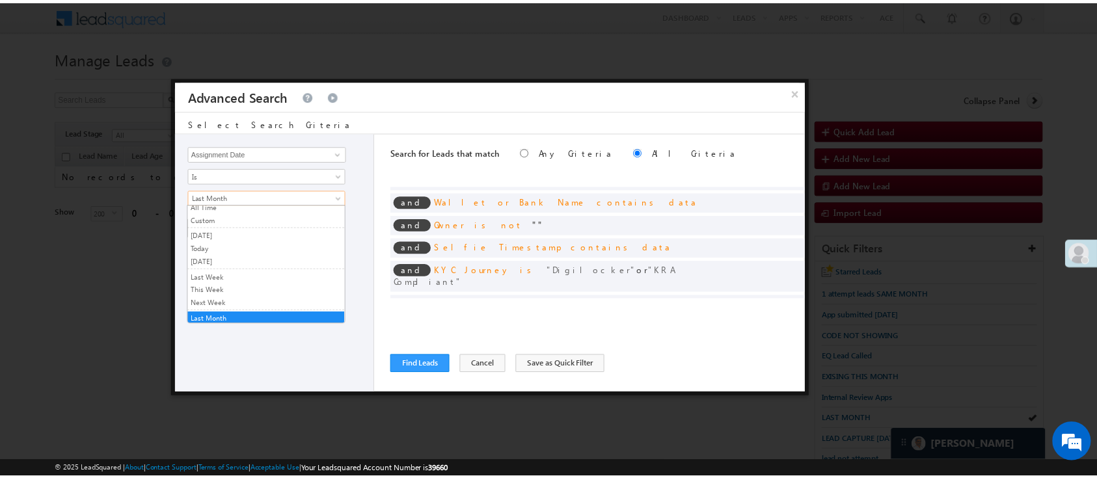
scroll to position [0, 0]
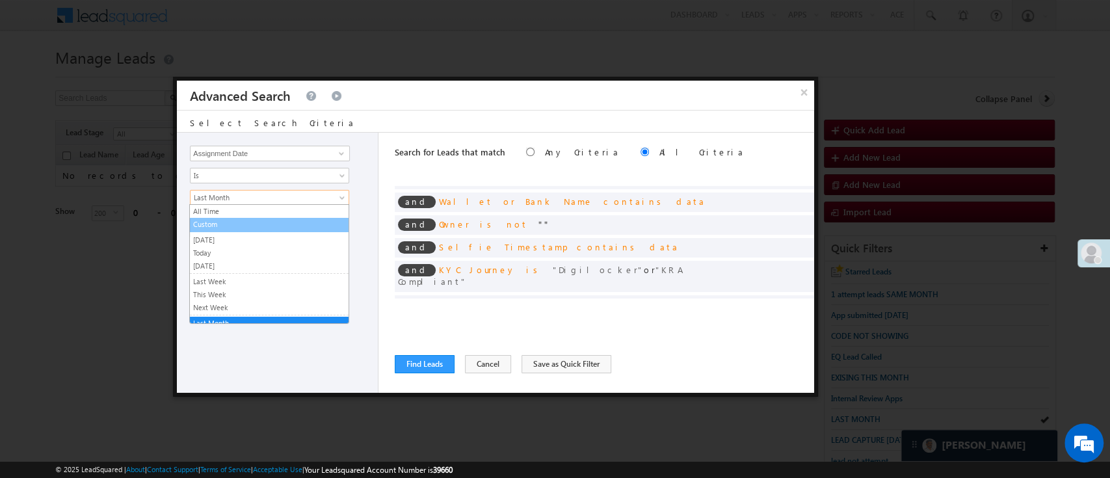
click at [286, 227] on link "Custom" at bounding box center [269, 225] width 159 height 12
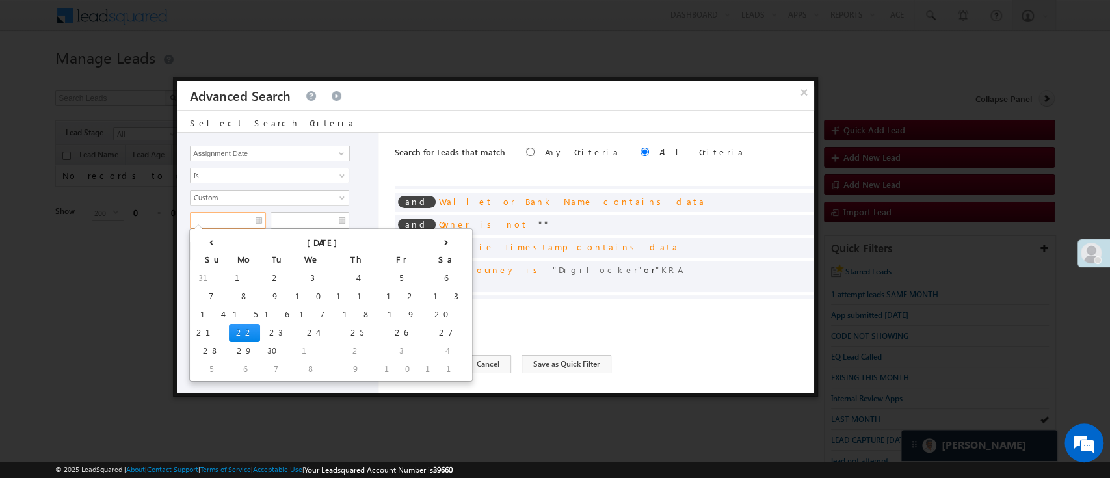
click at [241, 225] on input "text" at bounding box center [228, 220] width 76 height 17
click at [203, 243] on th "‹" at bounding box center [211, 242] width 36 height 20
click at [233, 346] on td "25" at bounding box center [257, 351] width 48 height 18
type input "08/25/25"
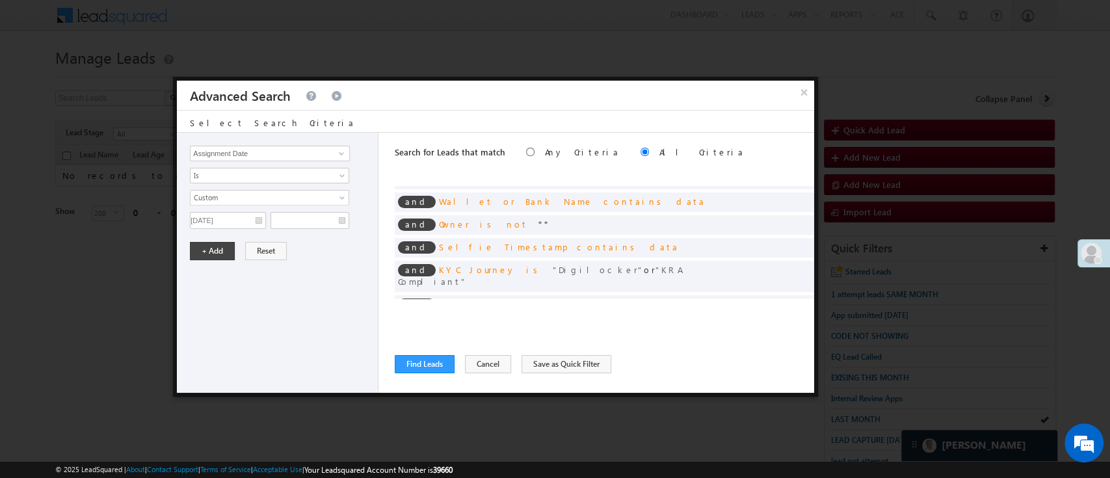
click at [303, 209] on span "All Time Custom Yesterday Today Tomorrow Last Week This Week Next Week Last Mon…" at bounding box center [269, 206] width 159 height 31
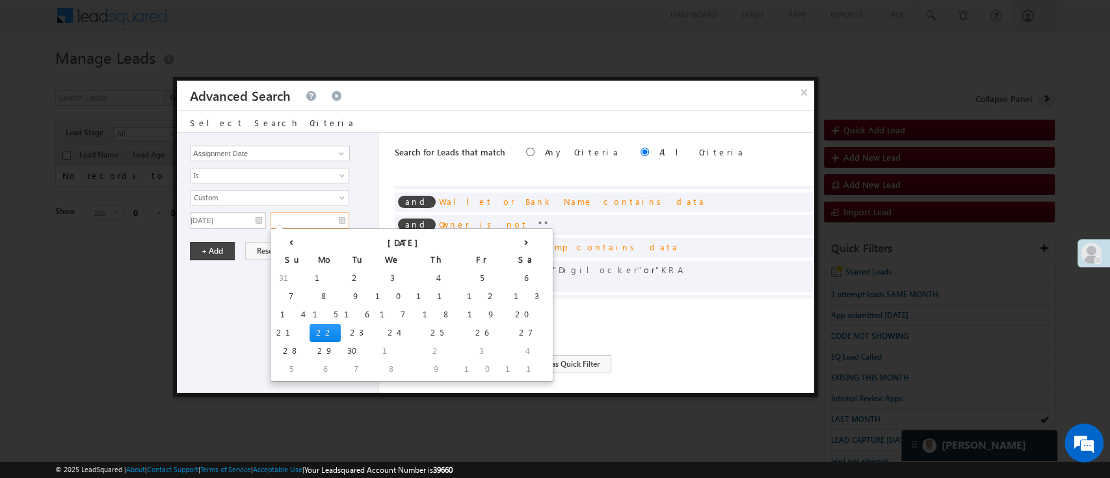
click at [302, 216] on input "text" at bounding box center [310, 220] width 79 height 17
click at [283, 241] on th "‹" at bounding box center [291, 242] width 36 height 20
click at [287, 367] on td "31" at bounding box center [293, 369] width 41 height 18
type input "08/31/25"
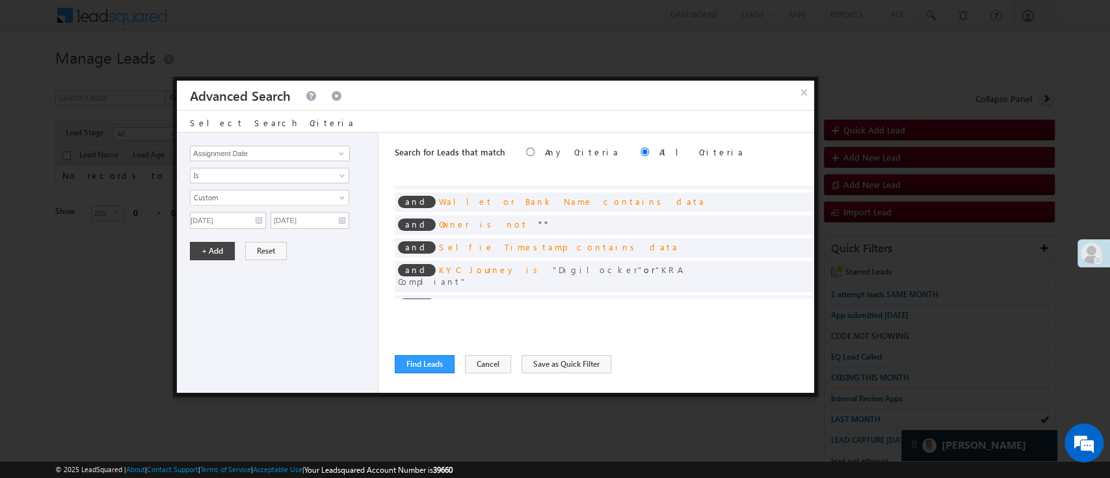
click at [226, 260] on div "Lead Activity Task Sales Group Prospect Id WA Last Message Timestamp 4th Day Di…" at bounding box center [278, 263] width 202 height 260
click at [220, 259] on div "Lead Activity Task Sales Group Prospect Id WA Last Message Timestamp 4th Day Di…" at bounding box center [278, 263] width 202 height 260
click at [220, 256] on button "+ Add" at bounding box center [212, 251] width 45 height 18
click at [415, 364] on button "Find Leads" at bounding box center [425, 364] width 60 height 18
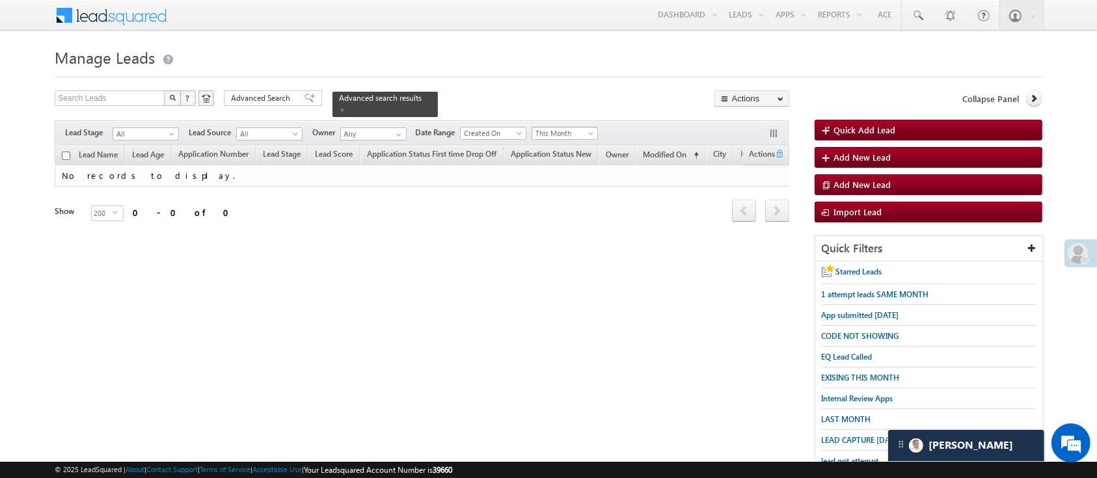
click at [588, 131] on span at bounding box center [592, 136] width 10 height 10
click at [580, 139] on link "All Time" at bounding box center [567, 140] width 66 height 12
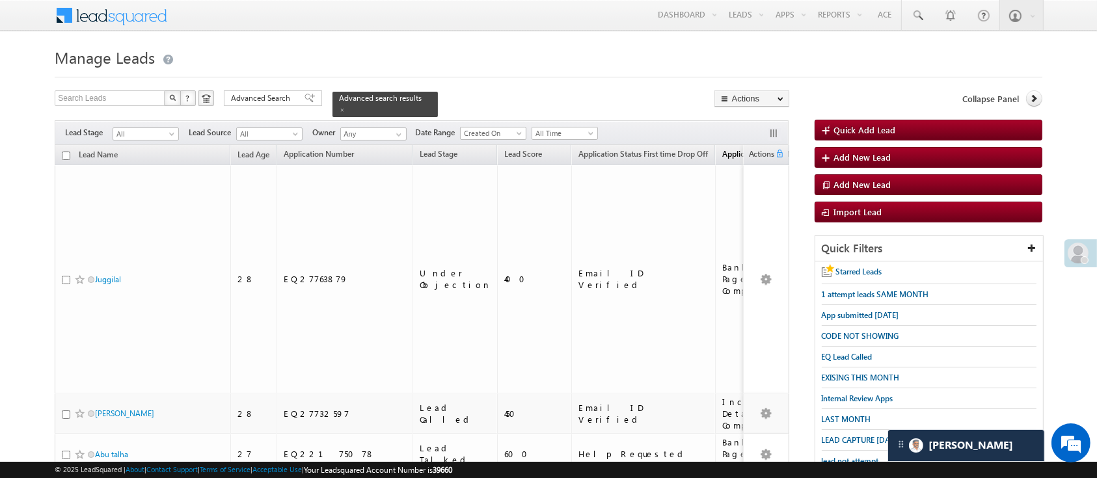
click at [722, 149] on span "Application Status New" at bounding box center [762, 154] width 81 height 10
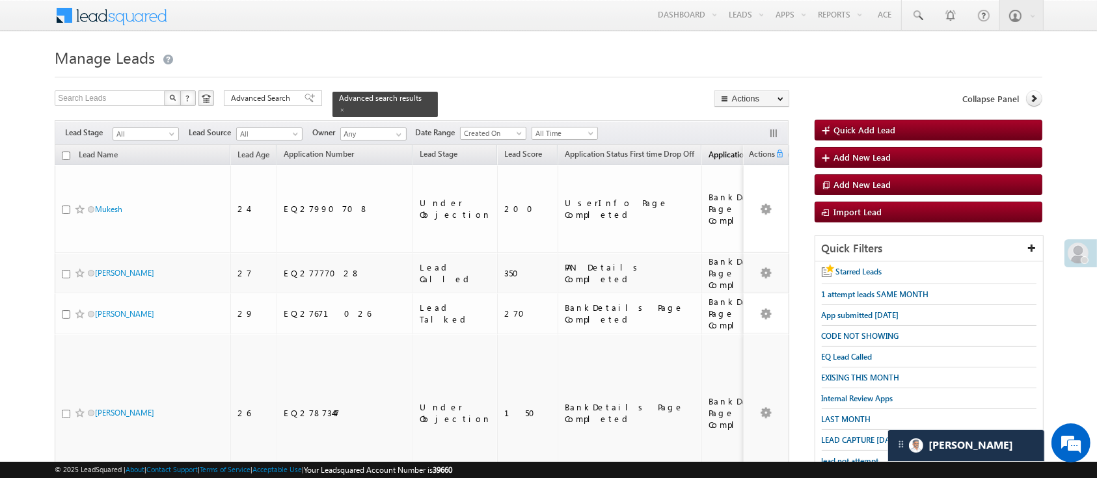
click at [708, 150] on span "Application Status New" at bounding box center [748, 155] width 81 height 10
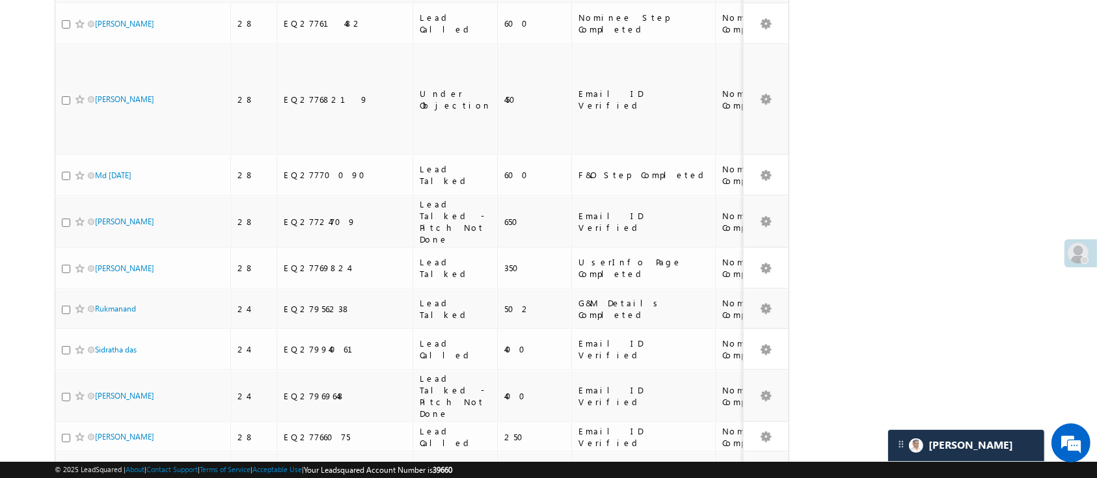
scroll to position [6561, 0]
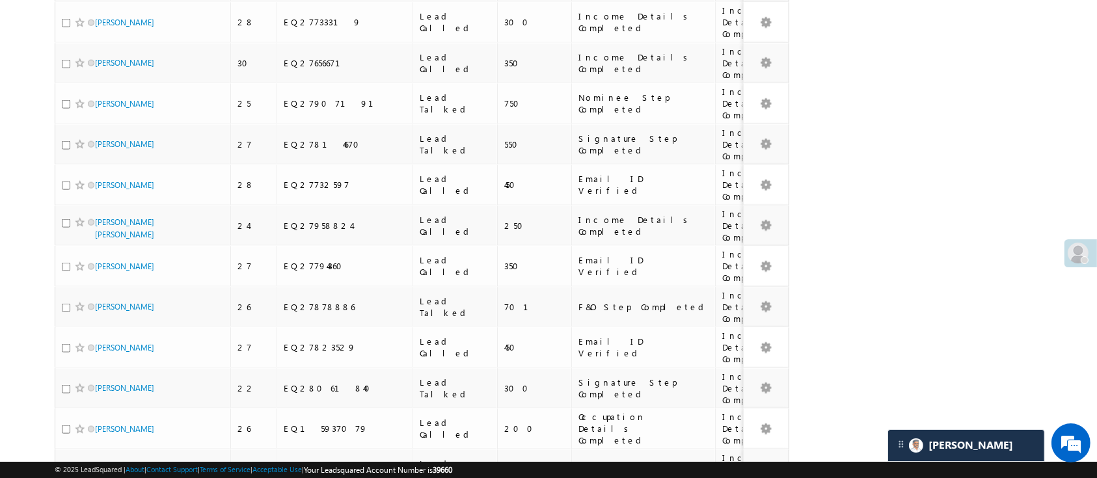
click at [97, 429] on li "50" at bounding box center [99, 428] width 31 height 13
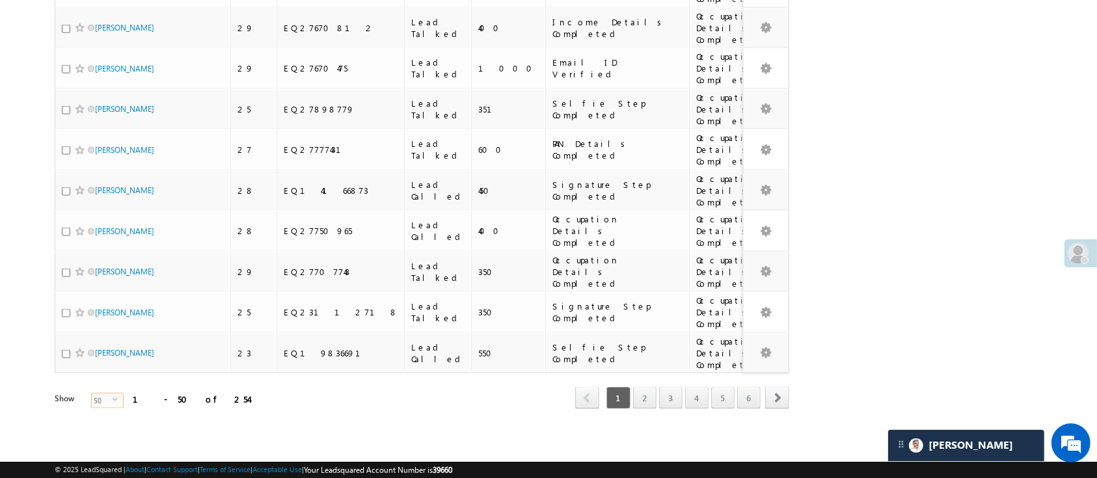
scroll to position [0, 0]
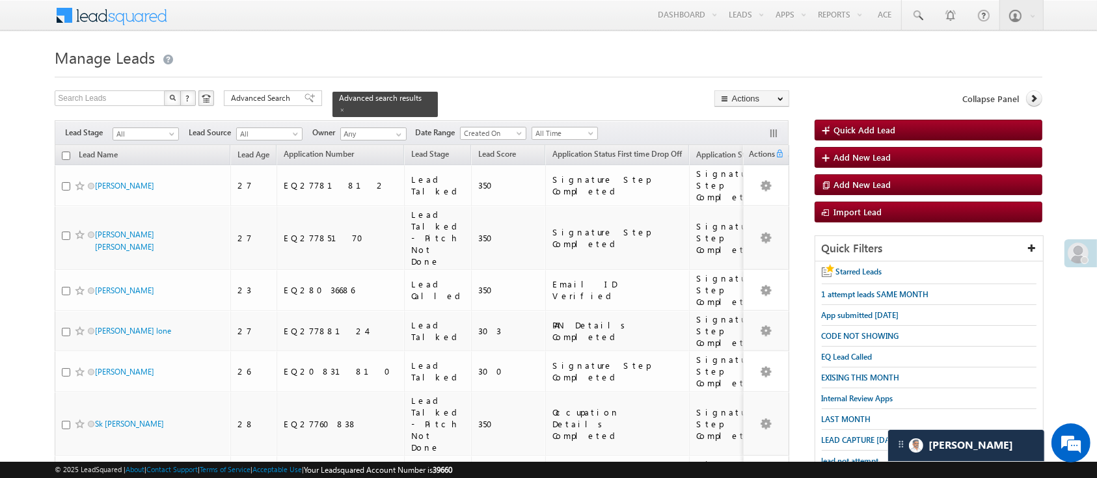
click at [66, 152] on input "checkbox" at bounding box center [66, 156] width 8 height 8
checkbox input "true"
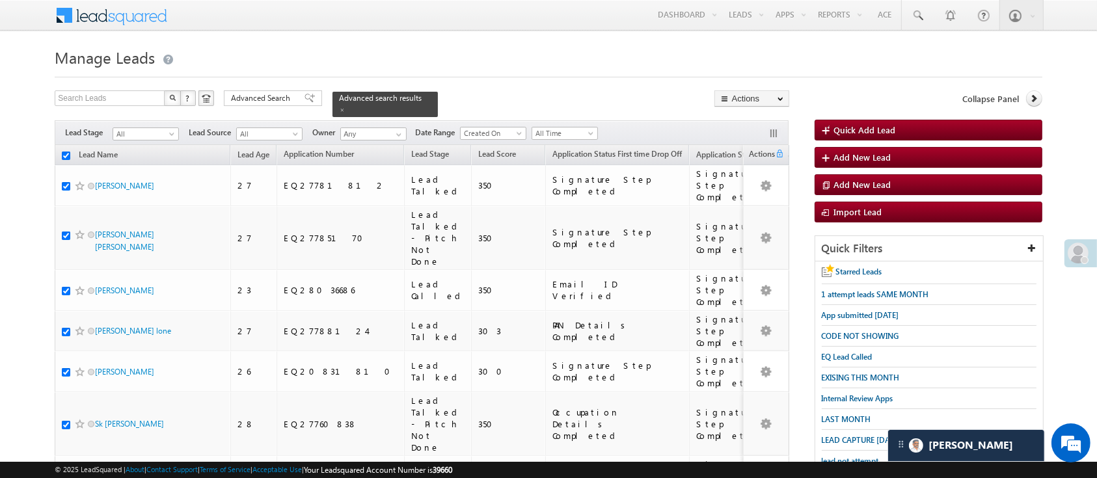
checkbox input "true"
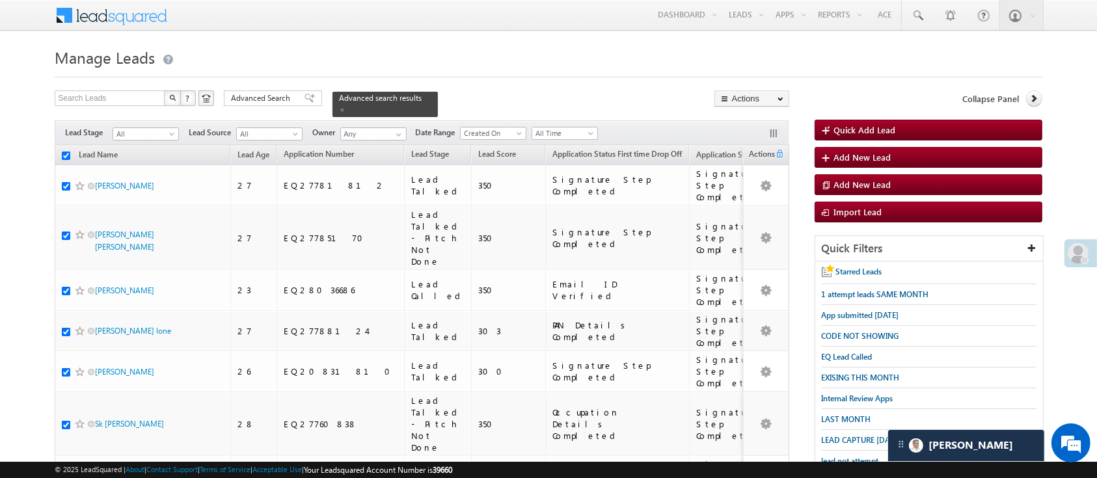
checkbox input "true"
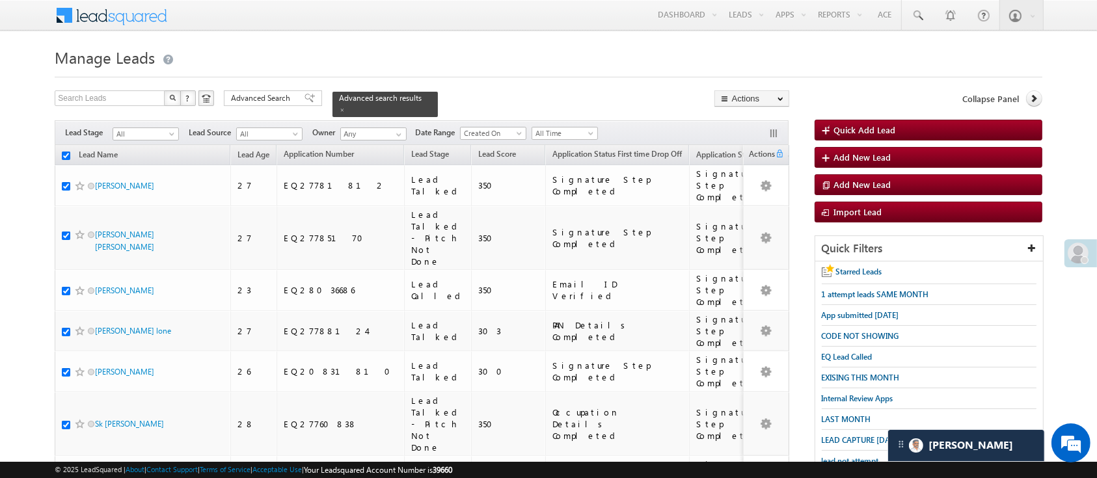
checkbox input "true"
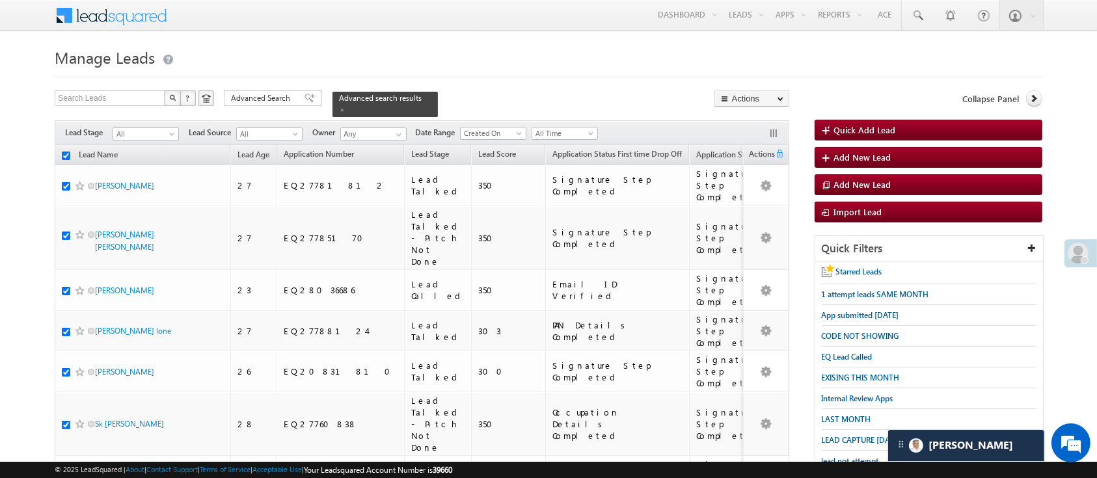
checkbox input "true"
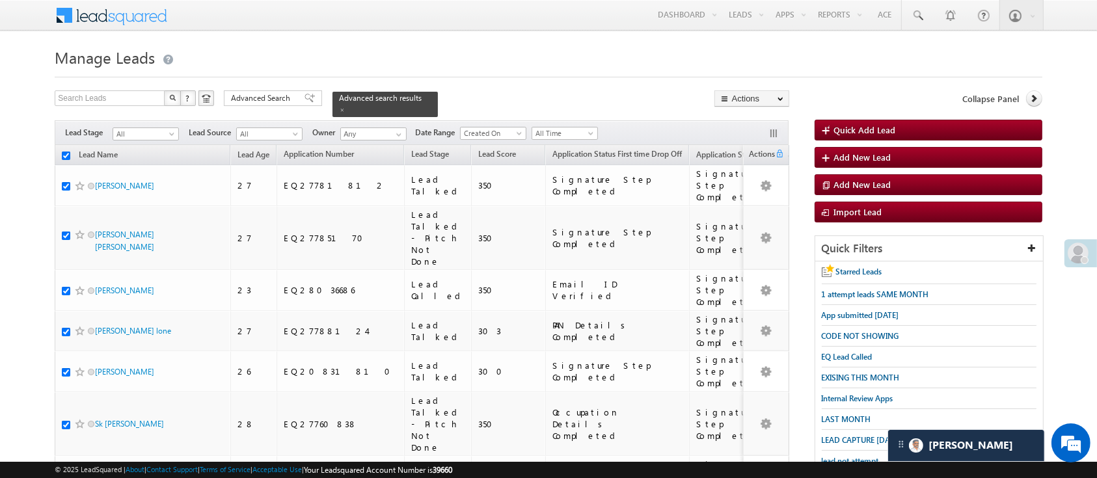
checkbox input "true"
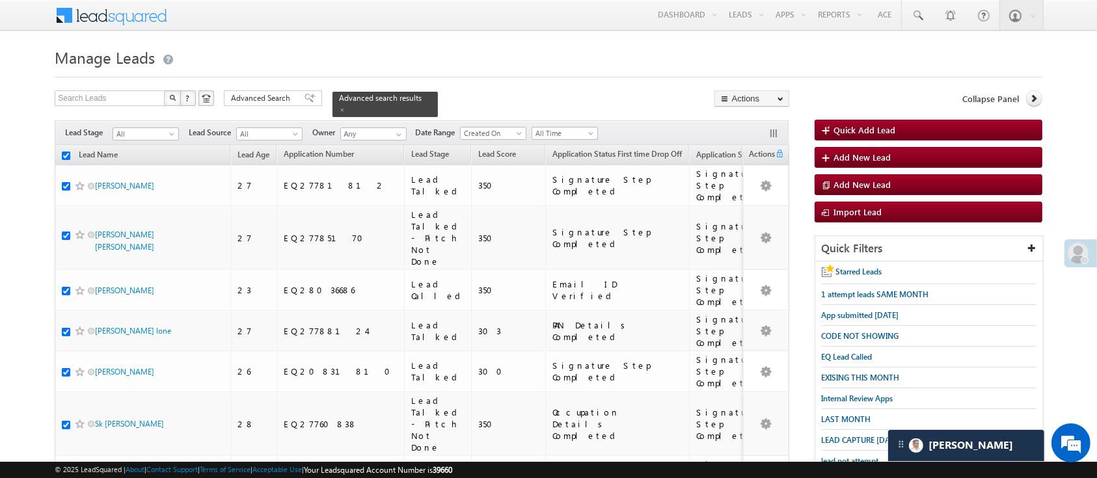
checkbox input "true"
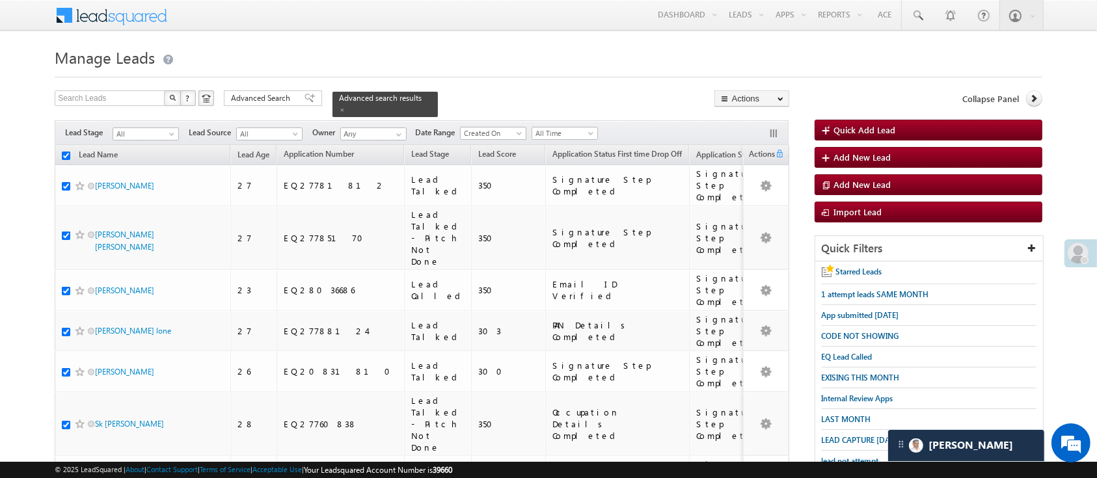
checkbox input "true"
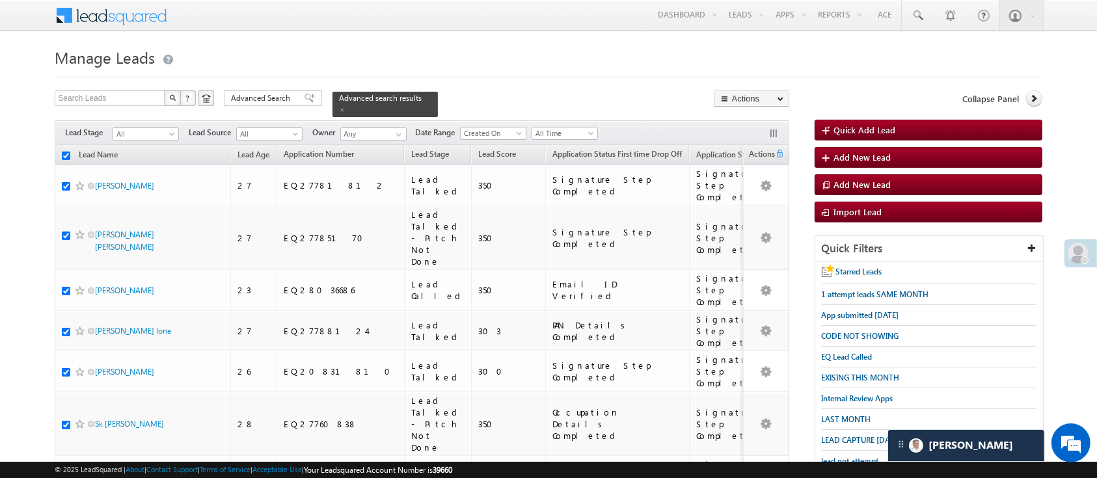
checkbox input "true"
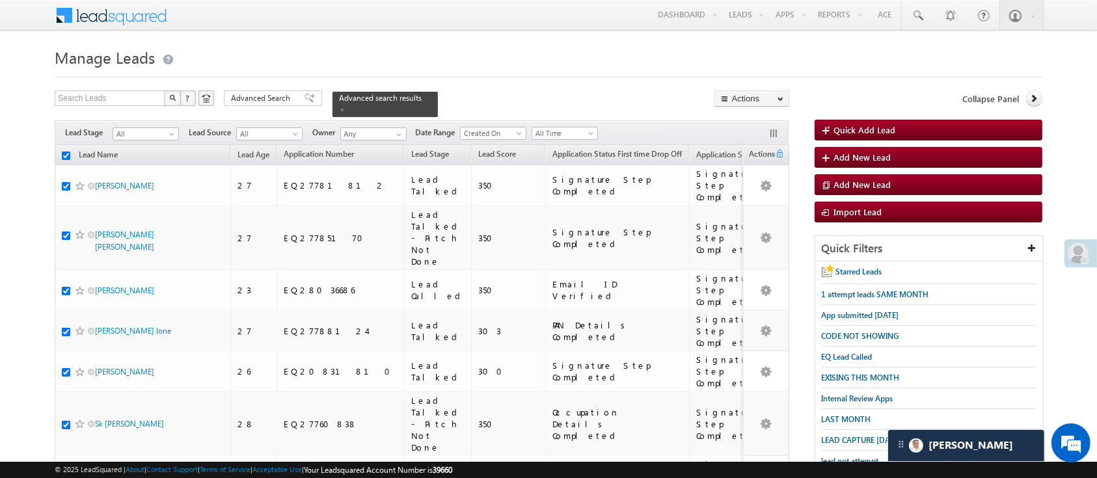
checkbox input "true"
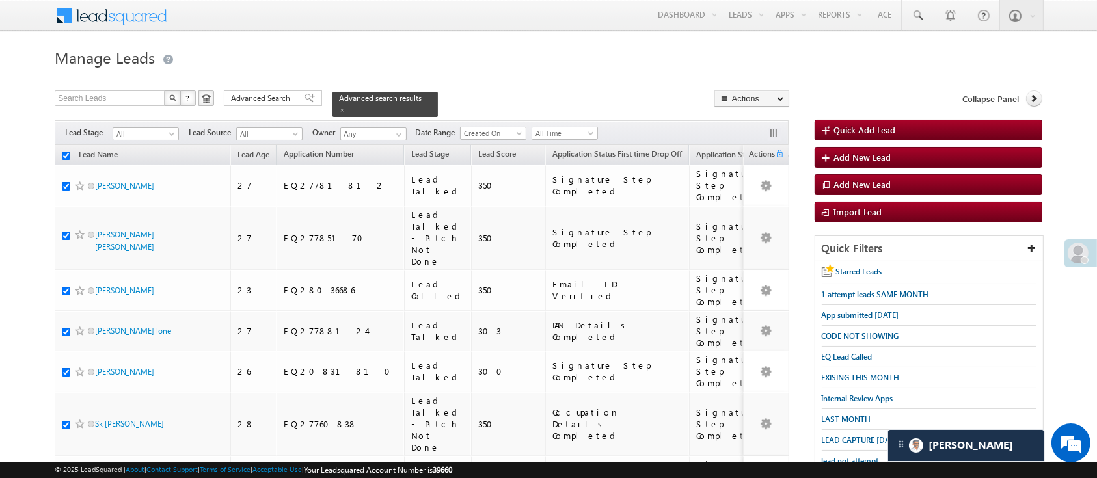
checkbox input "true"
click at [1032, 100] on icon at bounding box center [1033, 98] width 9 height 9
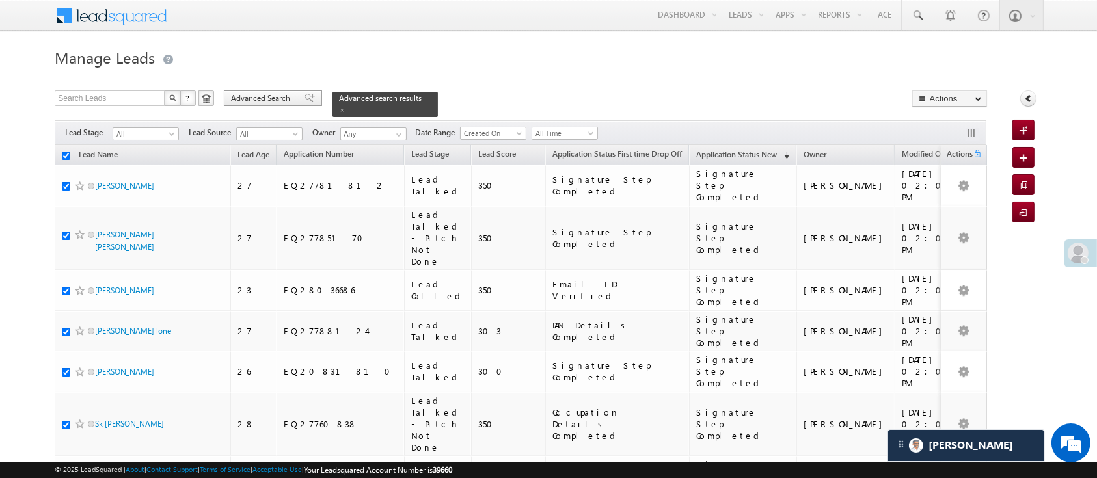
click at [276, 101] on span "Advanced Search" at bounding box center [262, 98] width 63 height 12
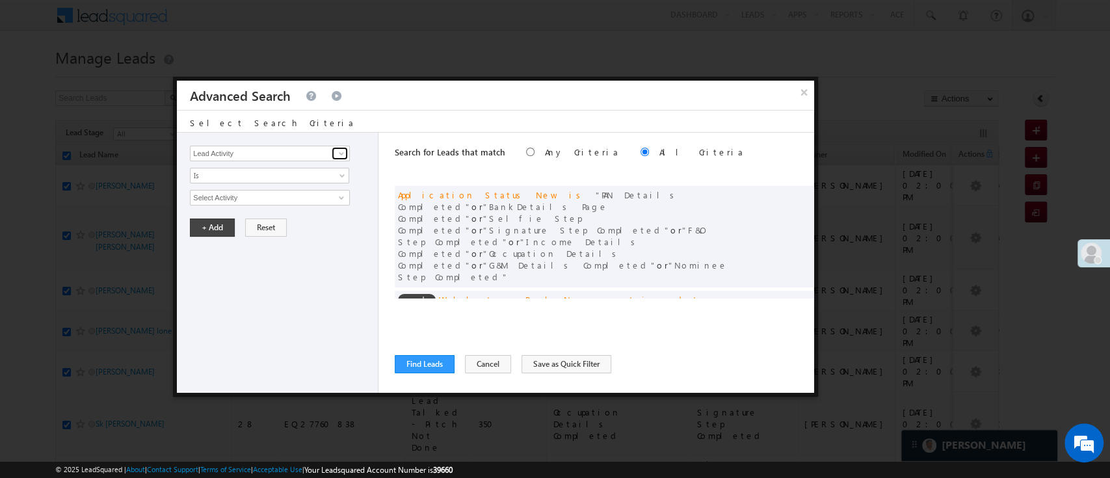
click at [333, 152] on link at bounding box center [340, 153] width 16 height 13
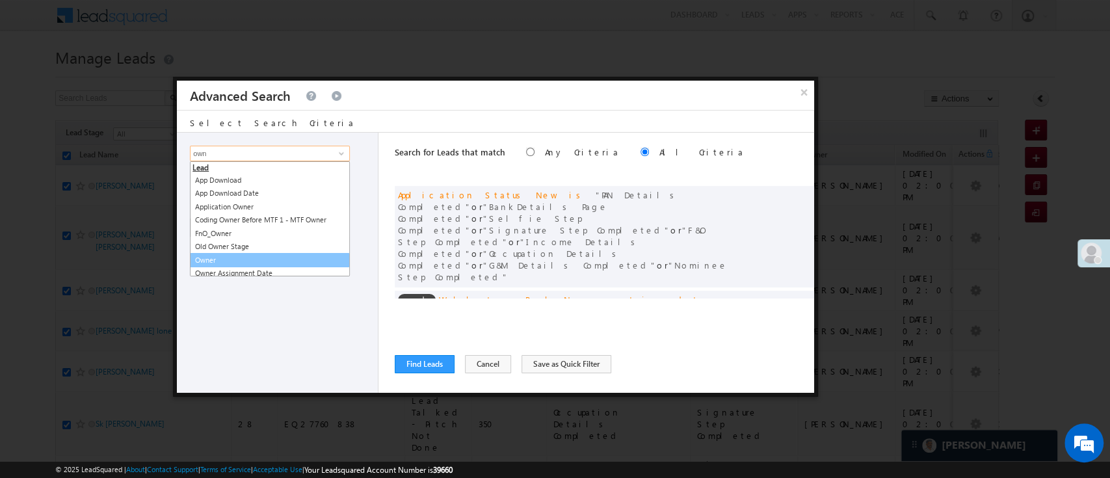
click at [230, 258] on link "Owner" at bounding box center [270, 260] width 160 height 15
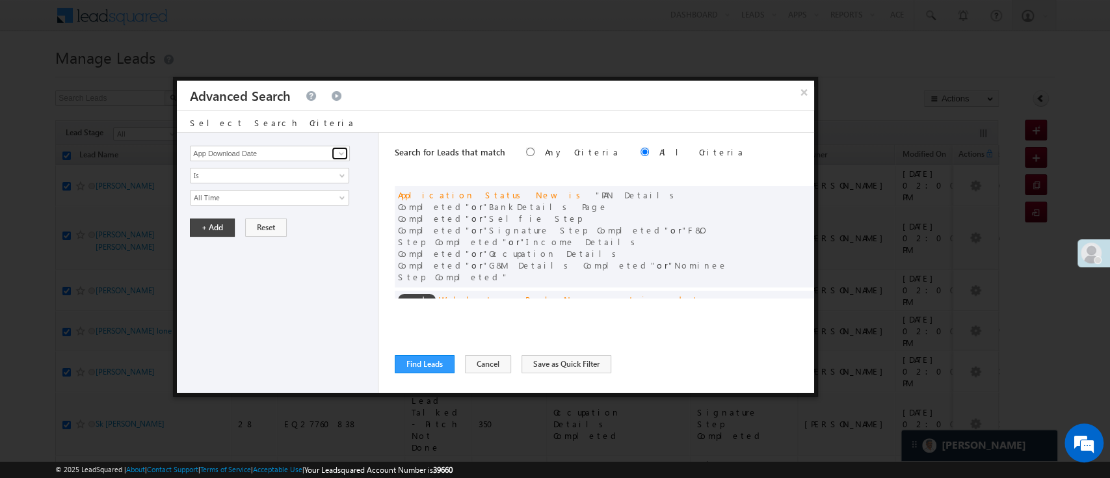
click at [343, 148] on span at bounding box center [341, 153] width 10 height 10
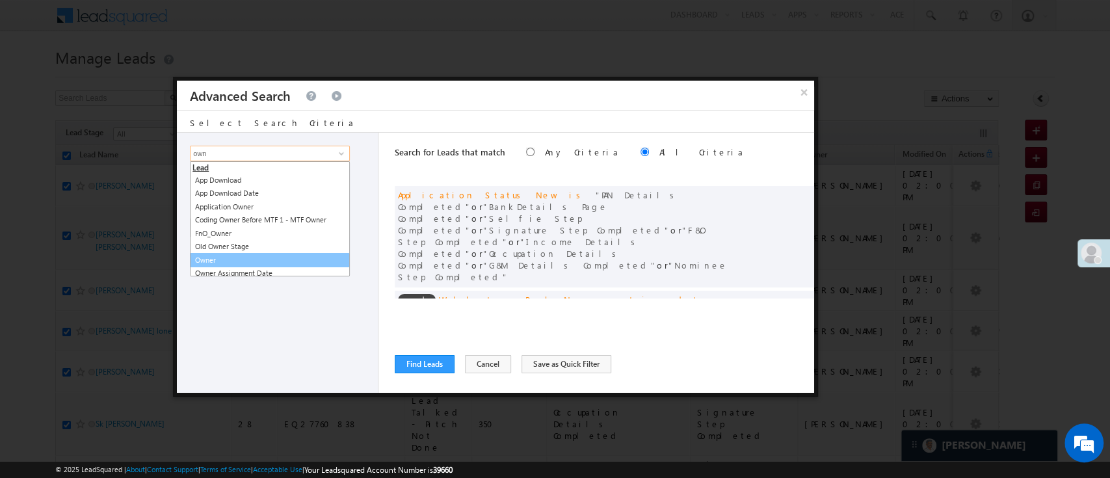
click at [235, 256] on link "Owner" at bounding box center [270, 260] width 160 height 15
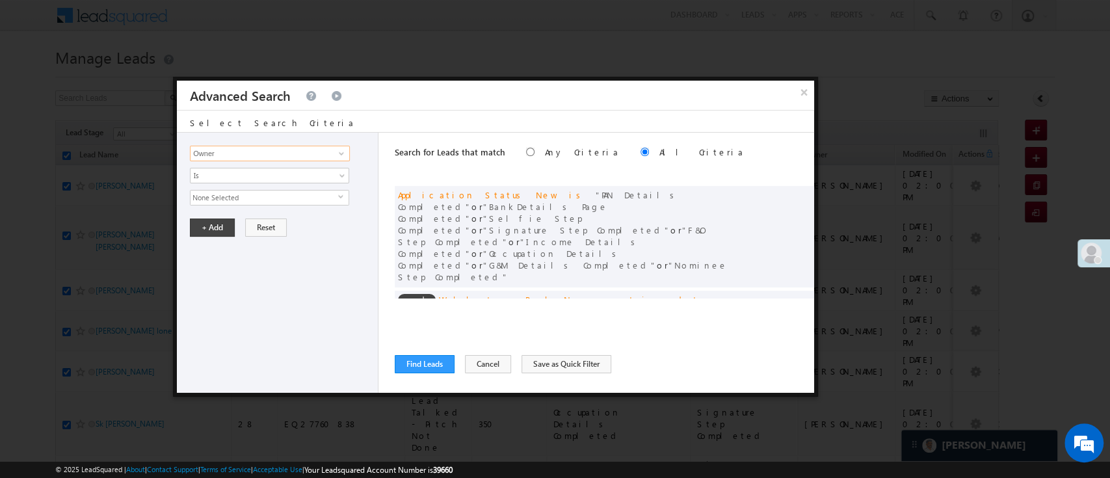
type input "Owner"
click at [294, 164] on div "Lead Activity Task Sales Group Prospect Id WA Last Message Timestamp 4th Day Di…" at bounding box center [278, 263] width 202 height 260
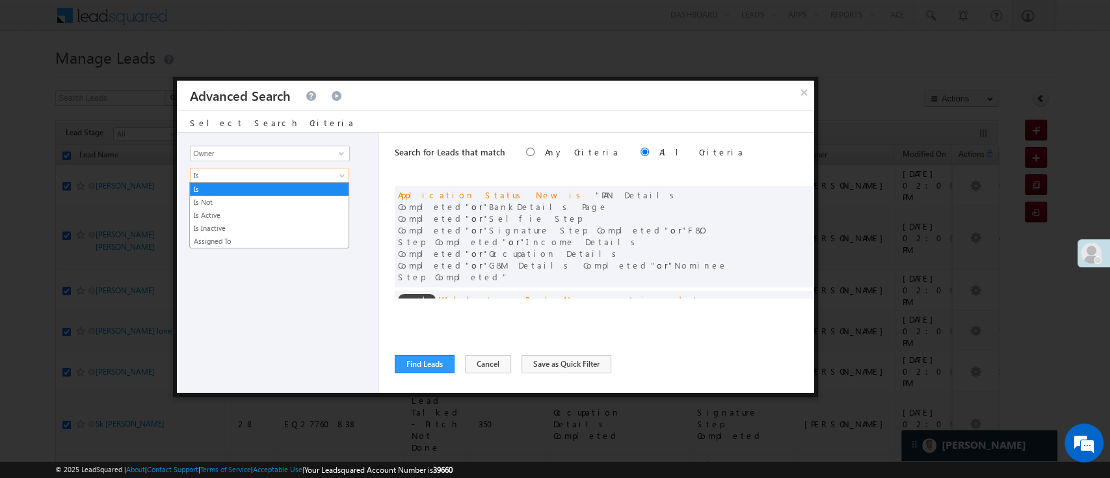
click at [289, 168] on link "Is" at bounding box center [269, 176] width 159 height 16
click at [263, 200] on link "Is Not" at bounding box center [269, 202] width 159 height 12
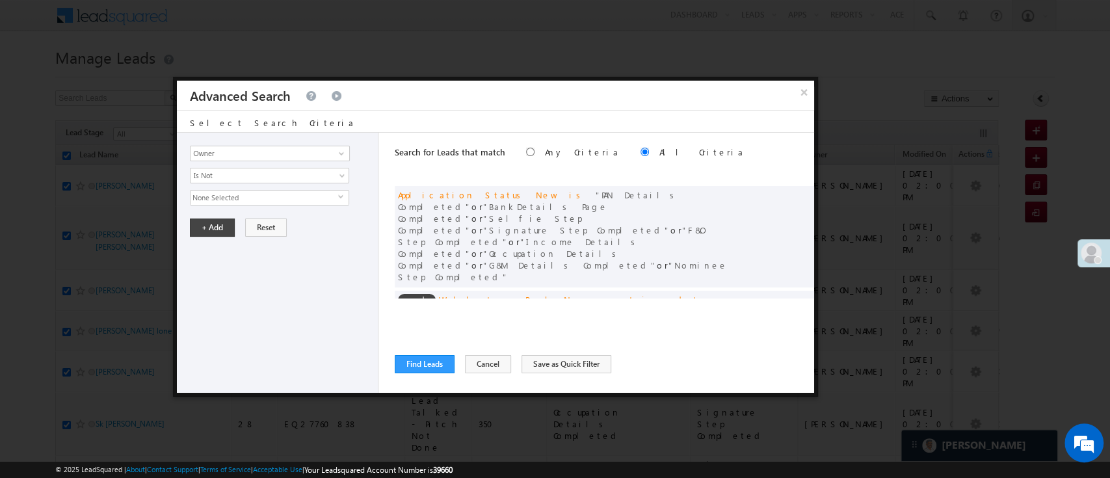
click at [263, 200] on span "None Selected" at bounding box center [265, 198] width 148 height 14
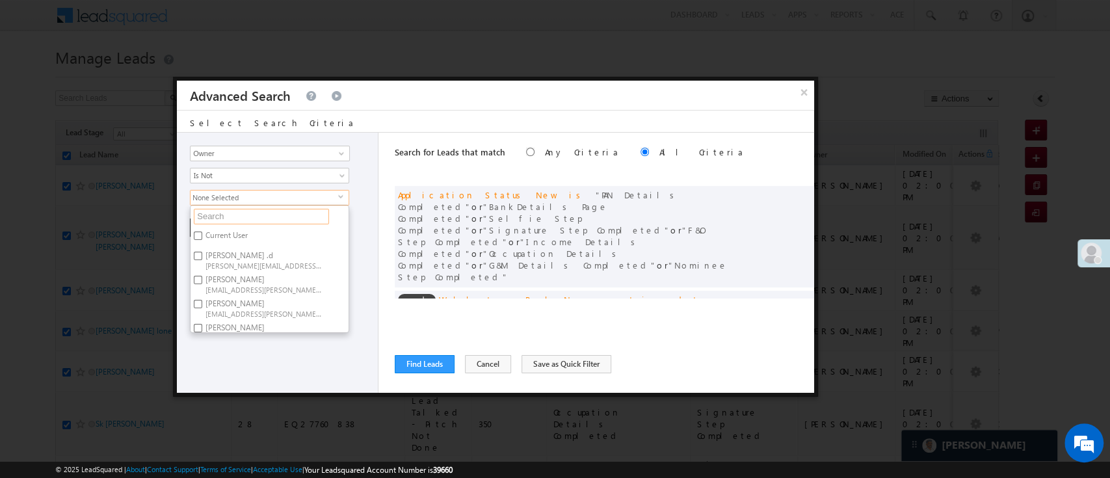
click at [269, 219] on input "text" at bounding box center [261, 217] width 135 height 16
type input "mo"
type input "moni"
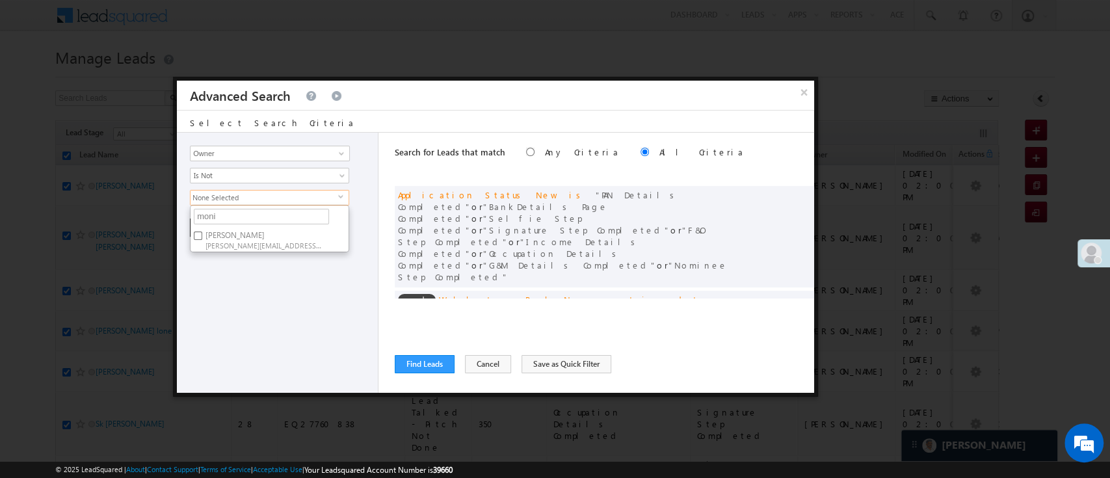
click at [220, 245] on span "Monika.Jain@angelbroking.com" at bounding box center [264, 245] width 117 height 10
click at [202, 240] on input "Monika Jain Monika.Jain@angelbroking.com" at bounding box center [198, 236] width 8 height 8
checkbox input "true"
click at [232, 269] on div "Lead Activity Task Sales Group Prospect Id WA Last Message Timestamp 4th Day Di…" at bounding box center [278, 263] width 202 height 260
click at [217, 232] on button "+ Add" at bounding box center [212, 228] width 45 height 18
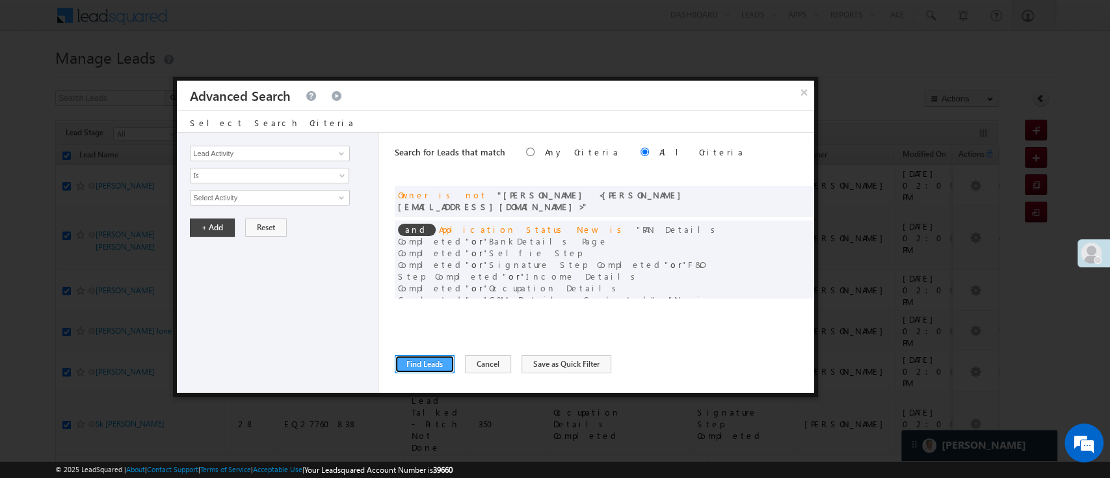
click at [409, 364] on button "Find Leads" at bounding box center [425, 364] width 60 height 18
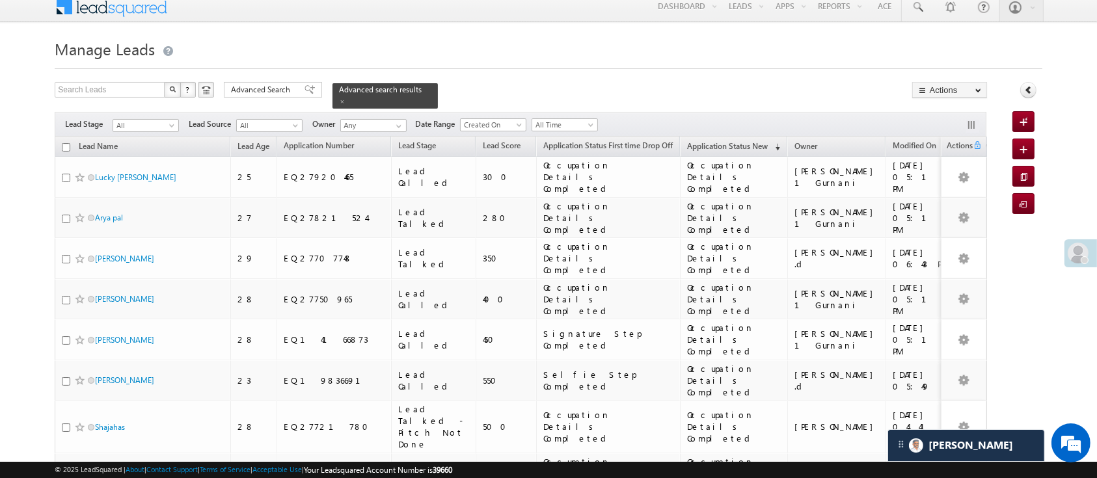
scroll to position [3, 0]
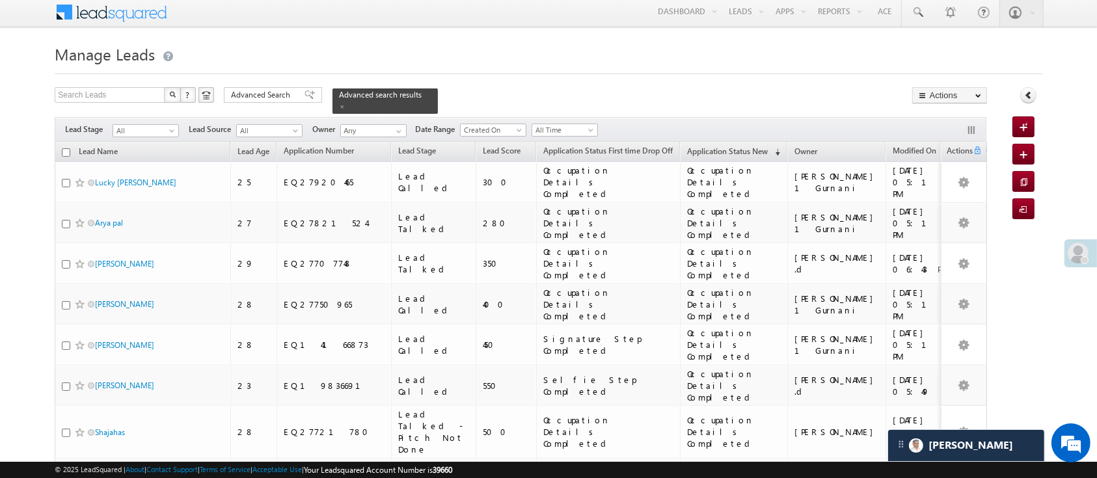
click at [66, 148] on input "checkbox" at bounding box center [66, 152] width 8 height 8
checkbox input "true"
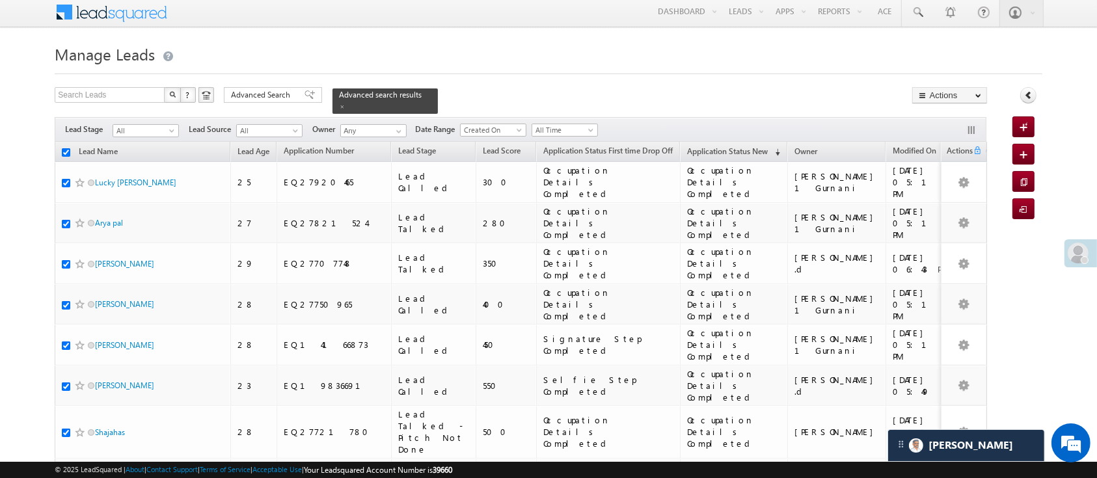
checkbox input "true"
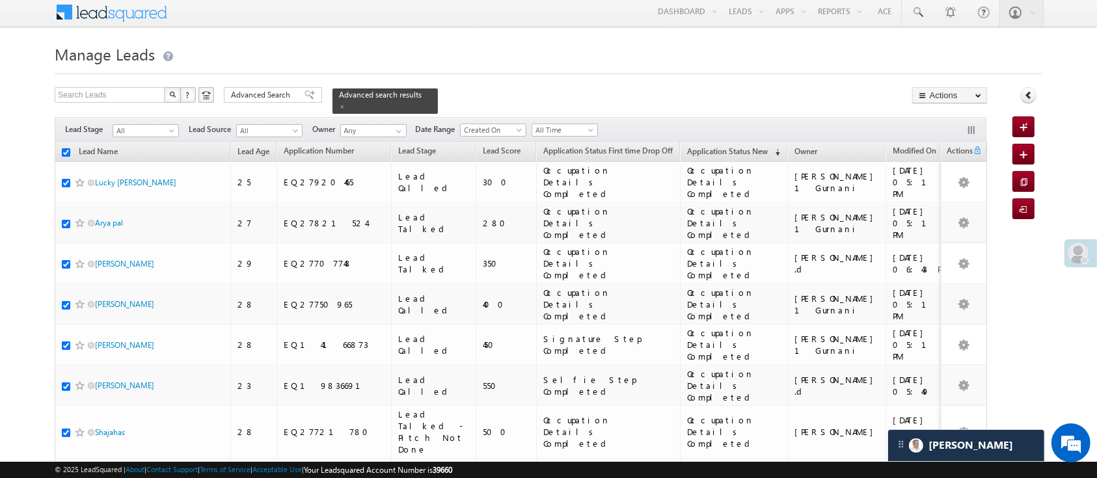
checkbox input "true"
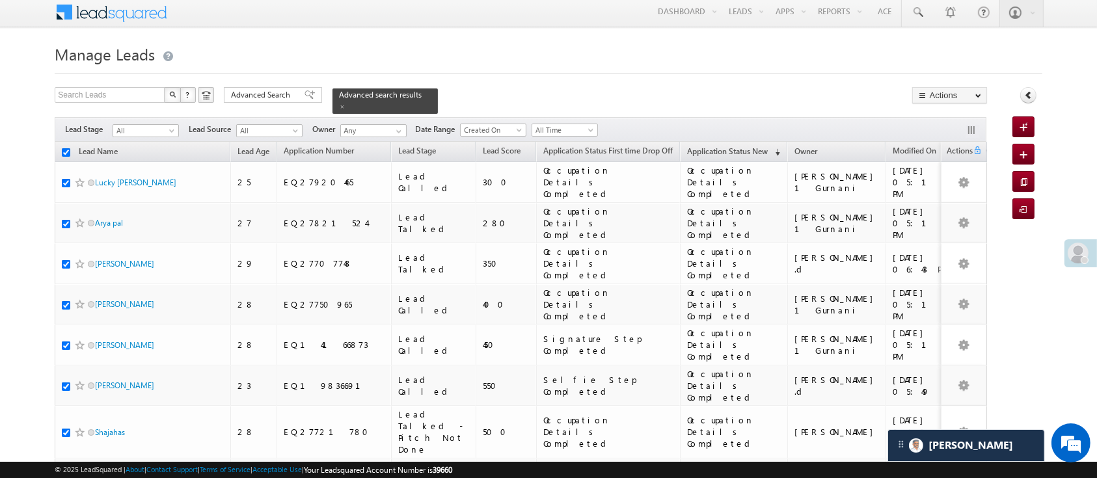
checkbox input "true"
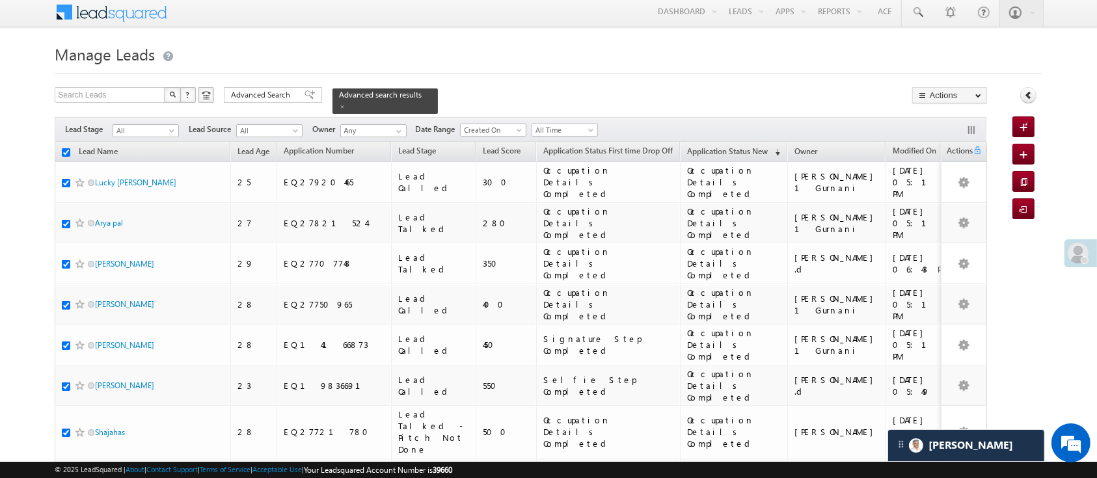
checkbox input "true"
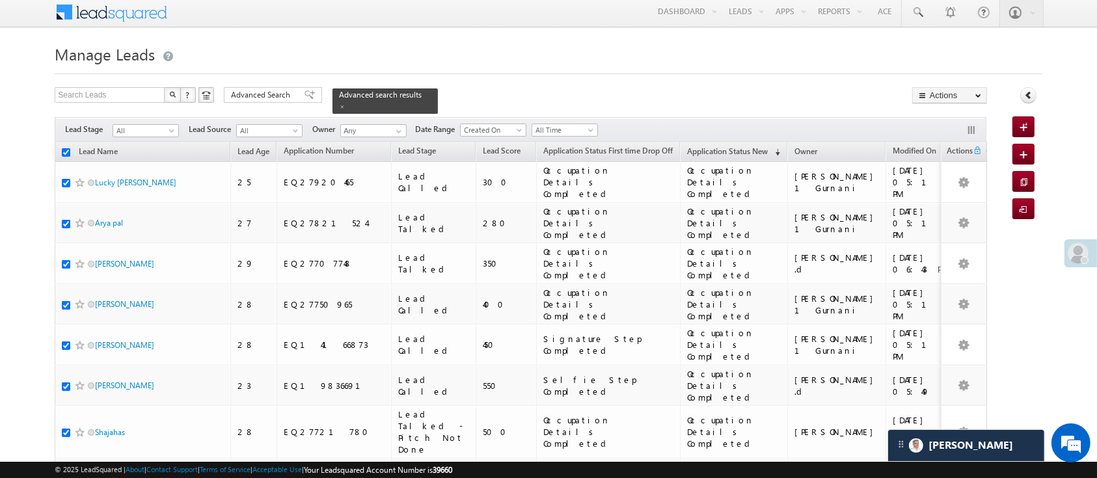
checkbox input "true"
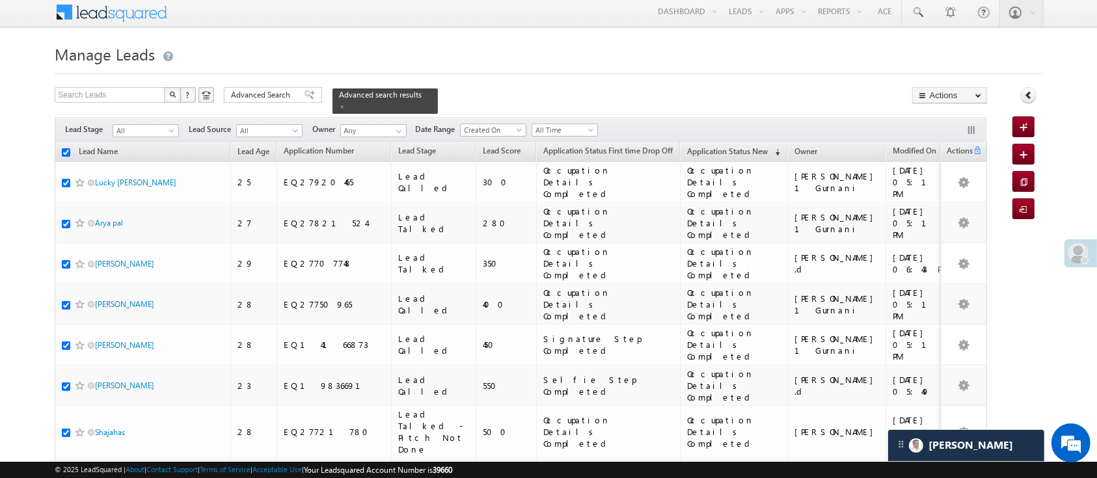
checkbox input "true"
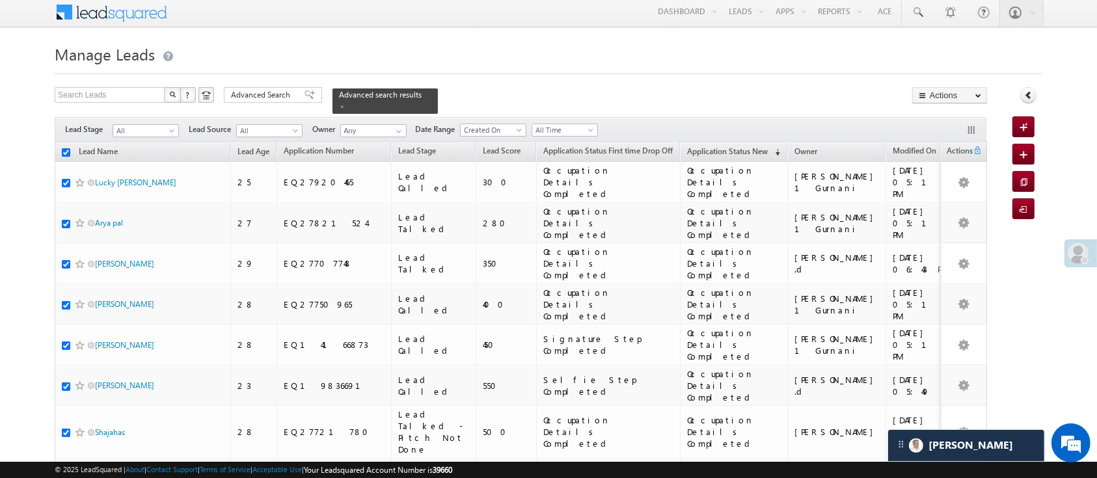
checkbox input "true"
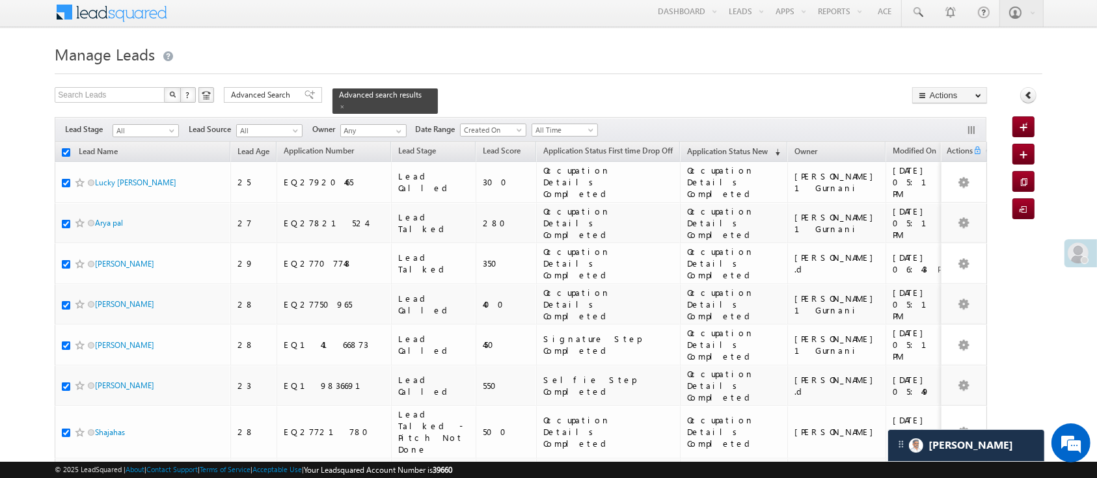
checkbox input "true"
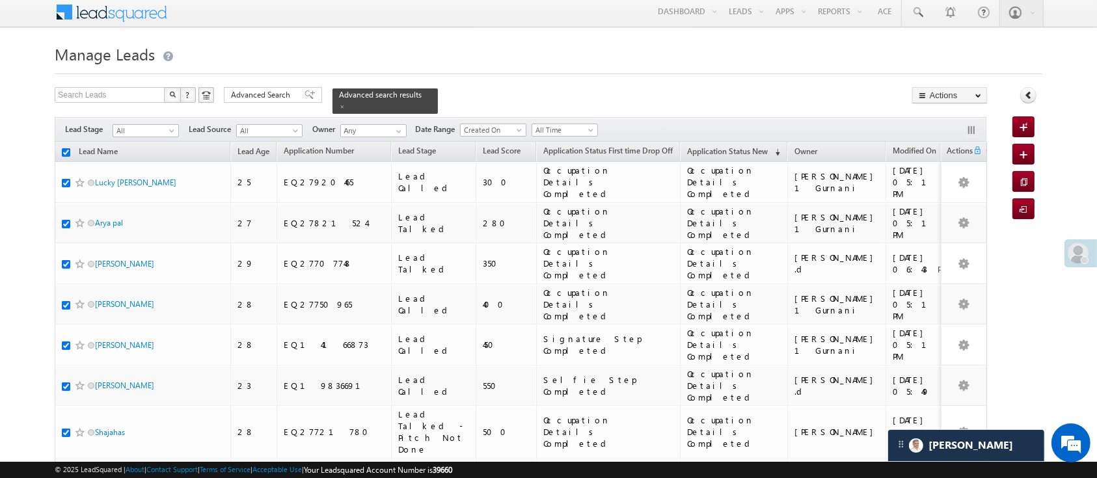
checkbox input "true"
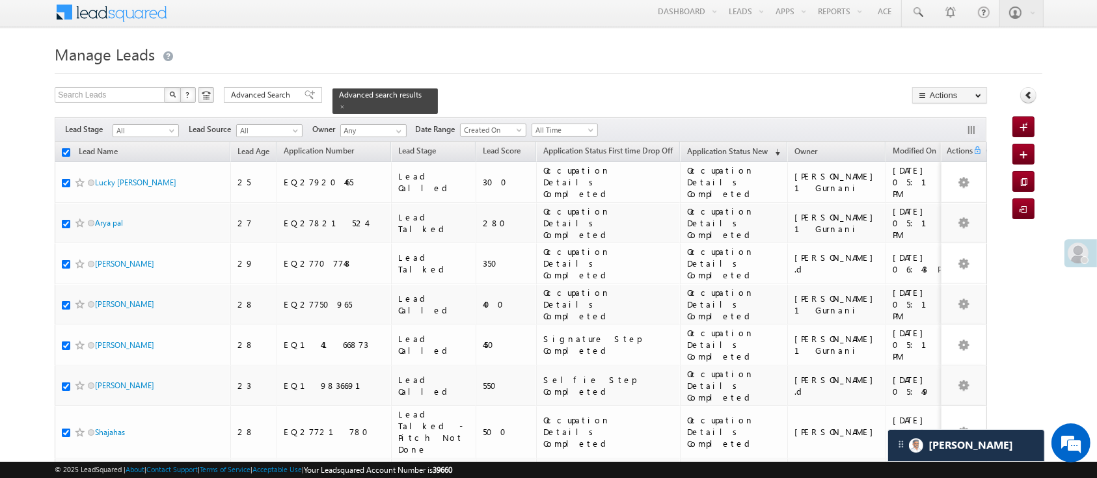
checkbox input "true"
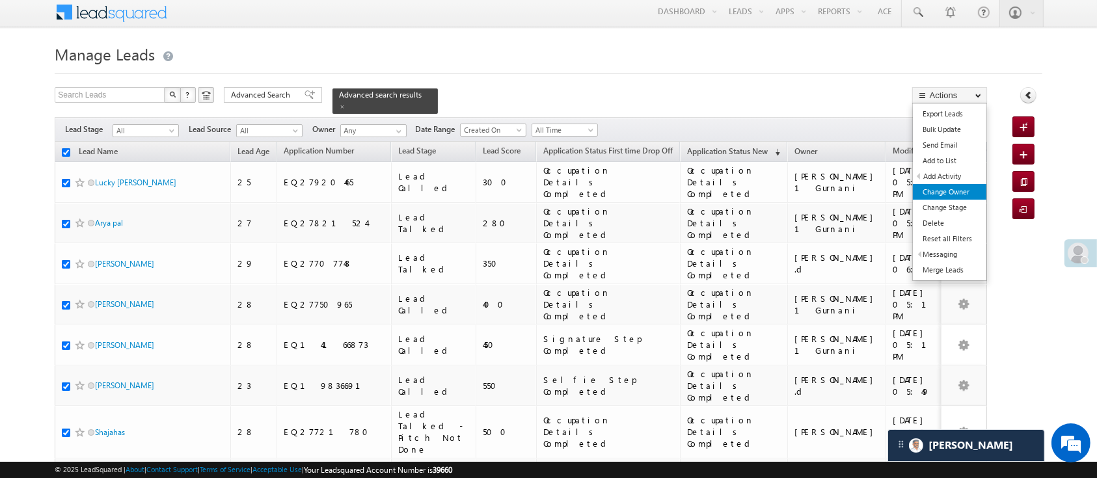
click at [955, 187] on link "Change Owner" at bounding box center [949, 192] width 73 height 16
click at [968, 194] on link "Change Owner" at bounding box center [949, 192] width 73 height 16
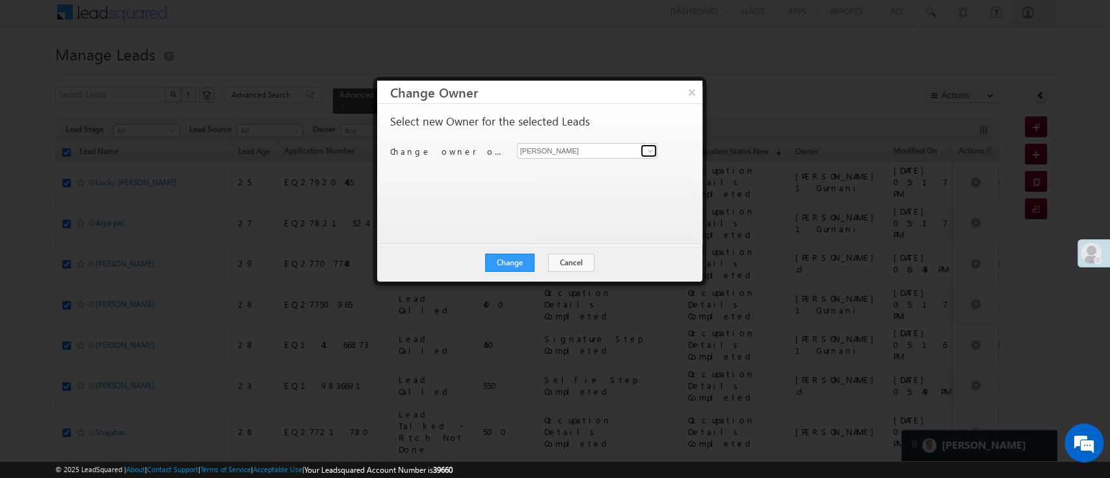
click at [651, 148] on span at bounding box center [650, 151] width 10 height 10
click at [589, 168] on link "Monika Jain Monika.Jain@angelbroking.com" at bounding box center [587, 171] width 141 height 25
type input "[PERSON_NAME]"
click at [524, 254] on button "Change" at bounding box center [509, 263] width 49 height 18
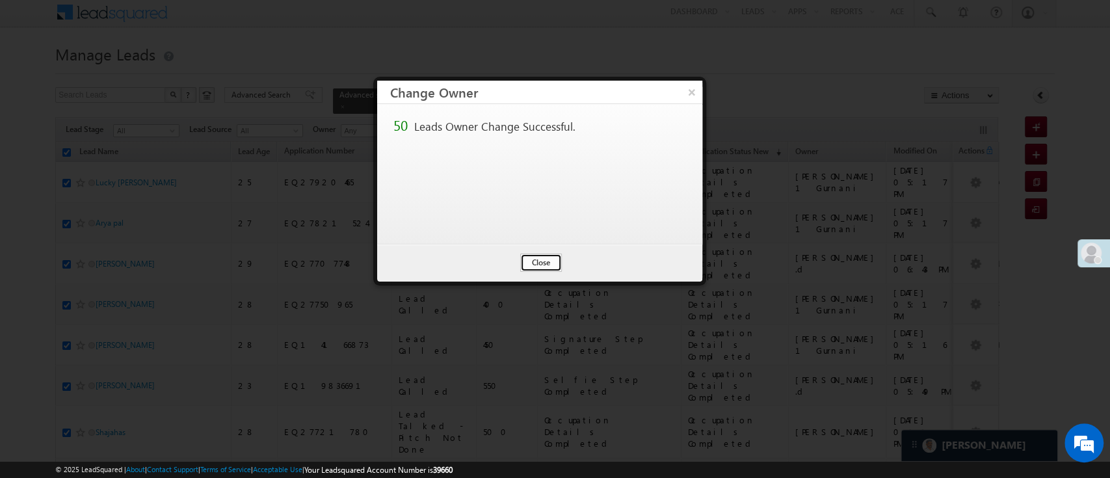
click at [540, 260] on button "Close" at bounding box center [541, 263] width 42 height 18
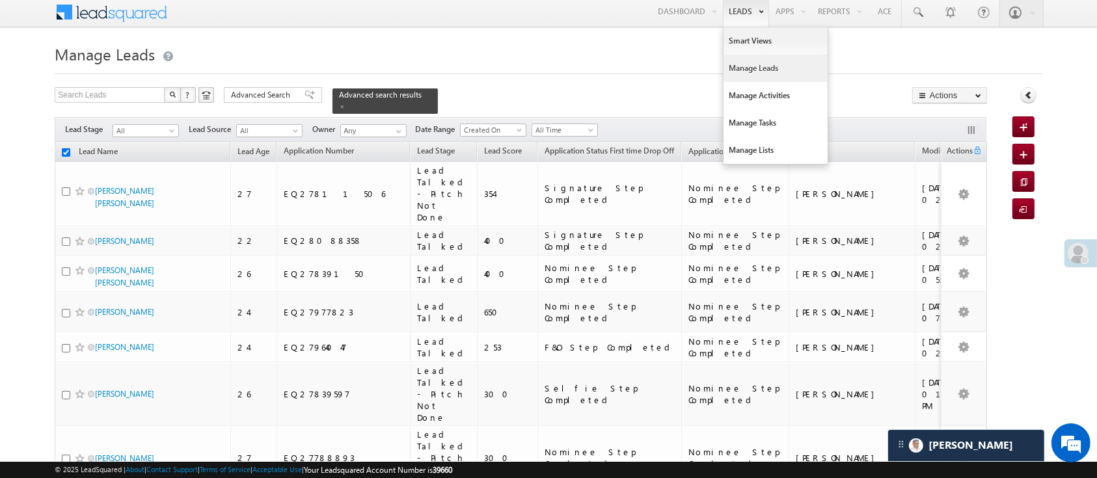
checkbox input "false"
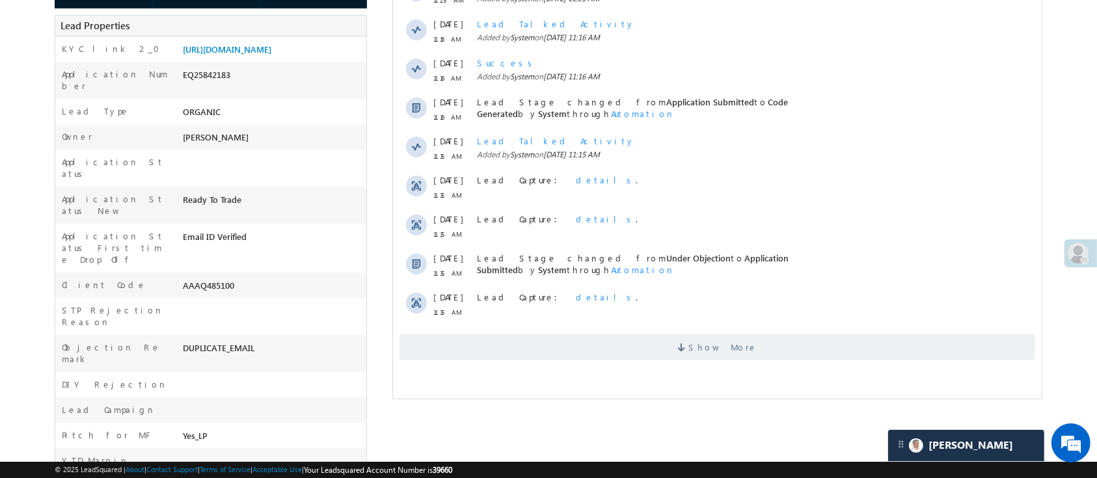
scroll to position [291, 0]
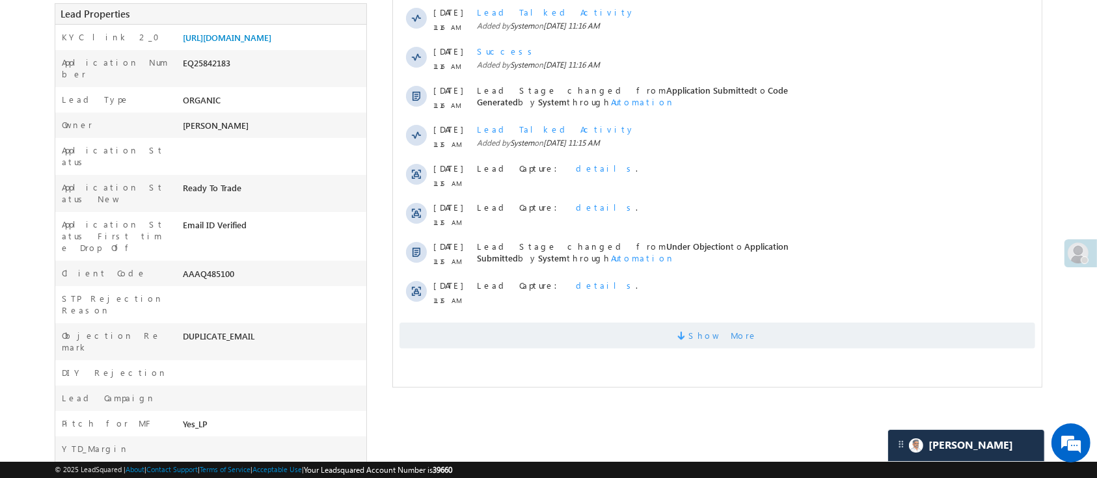
click at [788, 323] on span "Show More" at bounding box center [716, 336] width 635 height 26
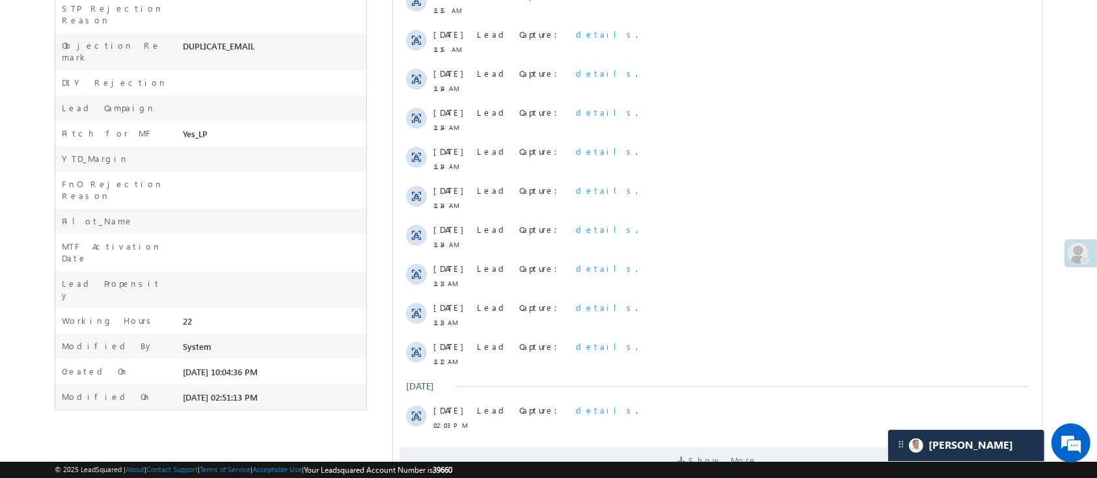
scroll to position [630, 0]
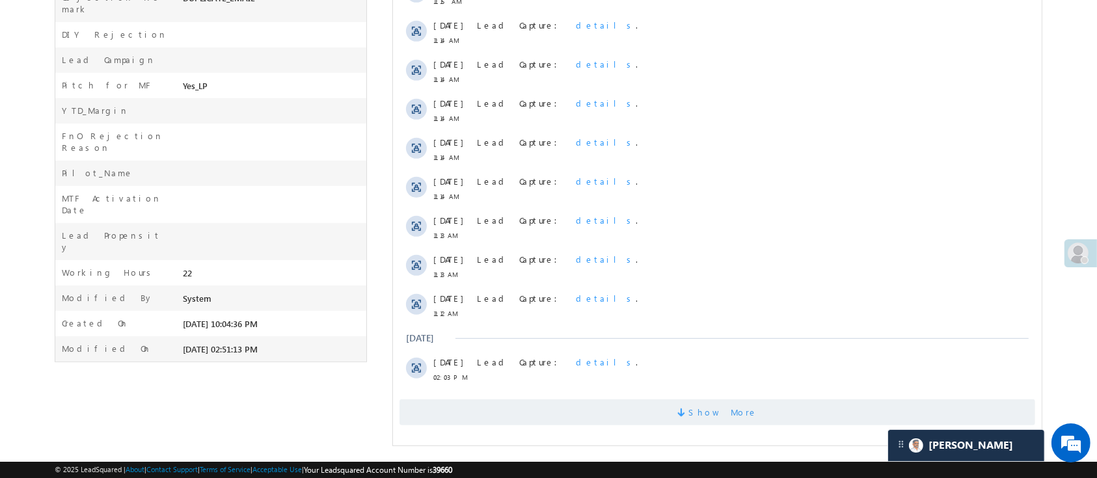
click at [736, 424] on span "Show More" at bounding box center [722, 412] width 69 height 26
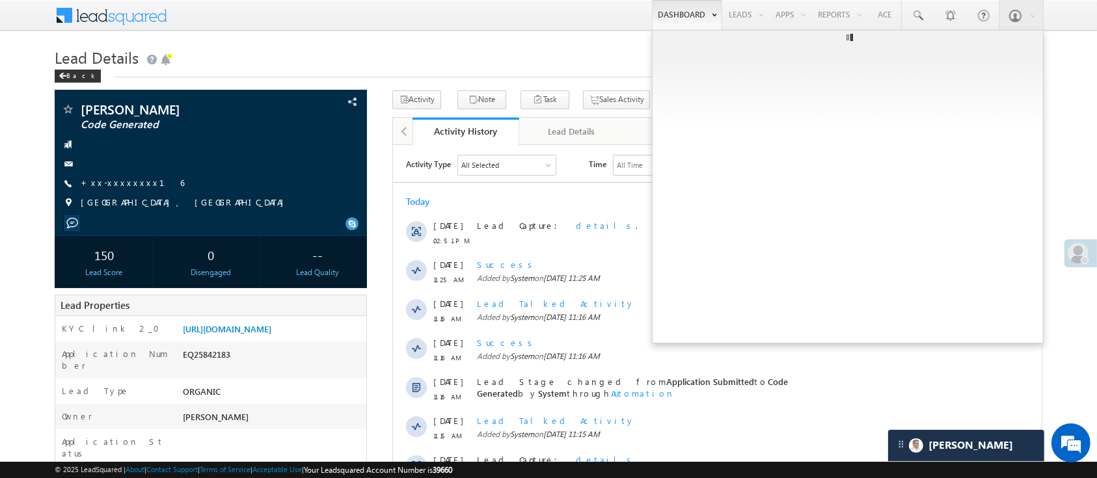
scroll to position [0, 0]
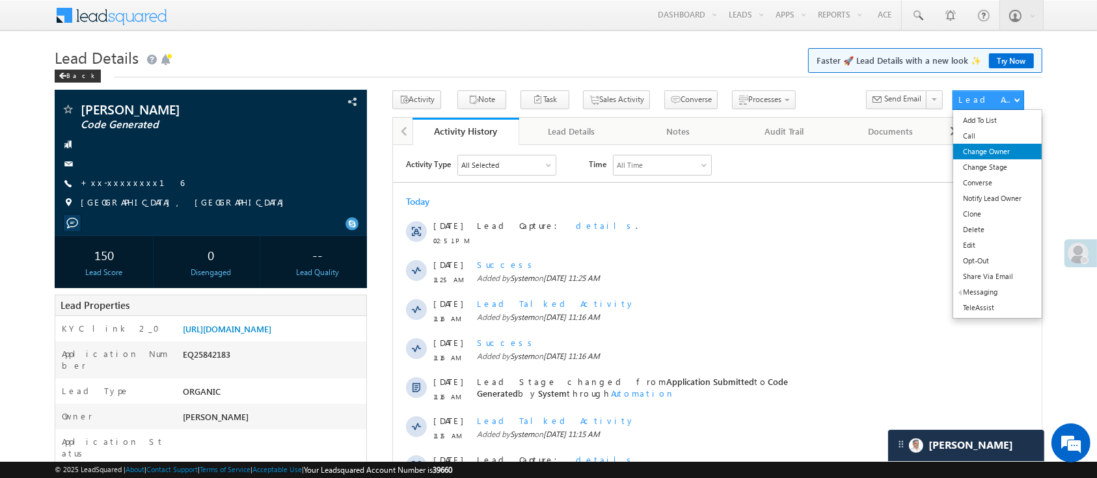
click at [993, 152] on link "Change Owner" at bounding box center [997, 152] width 88 height 16
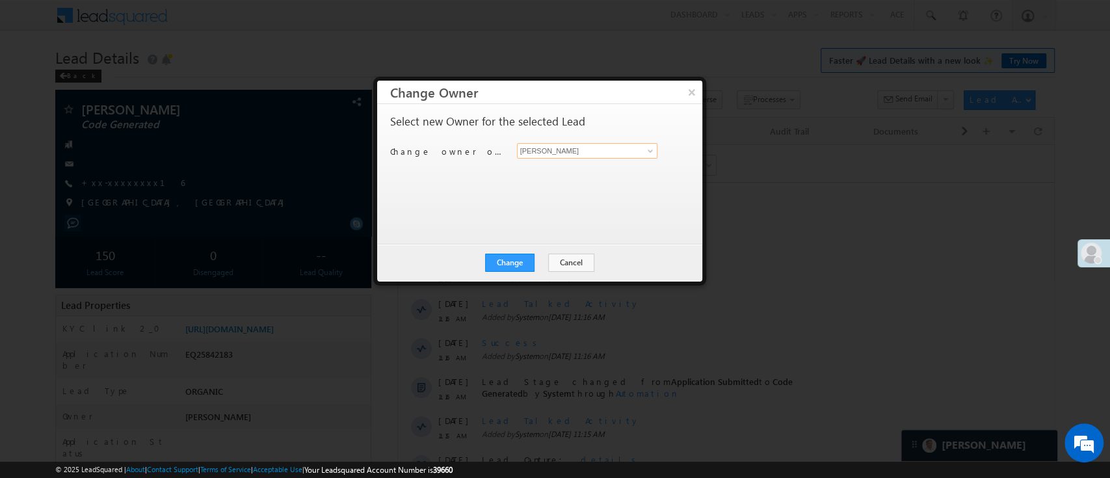
click at [640, 157] on input "[PERSON_NAME]" at bounding box center [587, 151] width 141 height 16
type input "lav"
click at [593, 182] on div "Select new Owner for the selected Lead Change owner of 1 lead to Manish Panchal…" at bounding box center [538, 168] width 297 height 104
click at [642, 139] on div "Select new Owner for the selected Lead Change owner of 1 lead to Manish Panchal…" at bounding box center [538, 168] width 297 height 104
click at [645, 146] on span at bounding box center [650, 151] width 10 height 10
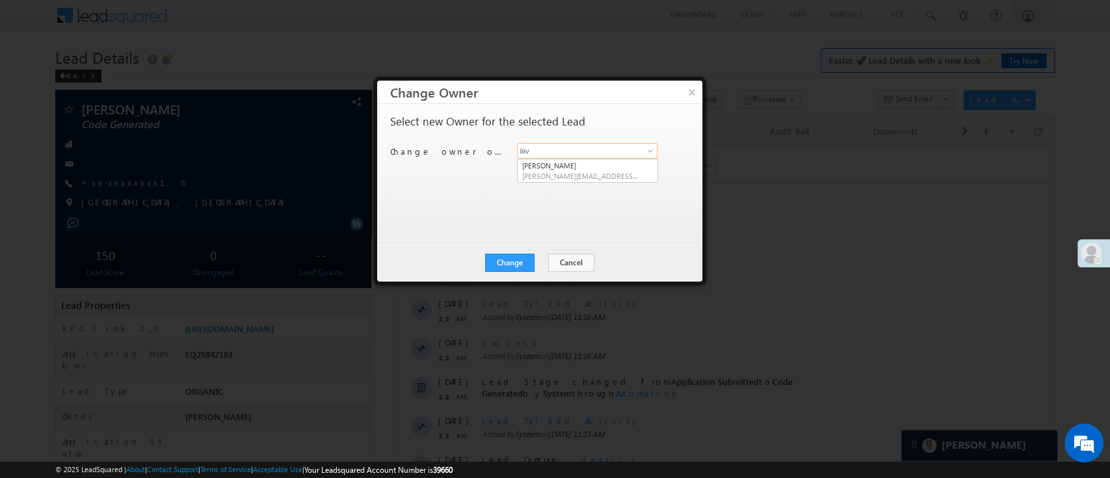
click at [621, 153] on input "lav" at bounding box center [587, 151] width 141 height 16
click at [609, 162] on link "Lavisha Gautam Lavisha.Gautam@angelbroking.com" at bounding box center [587, 171] width 141 height 25
type input "Lavisha Gautam"
click at [516, 262] on button "Change" at bounding box center [509, 263] width 49 height 18
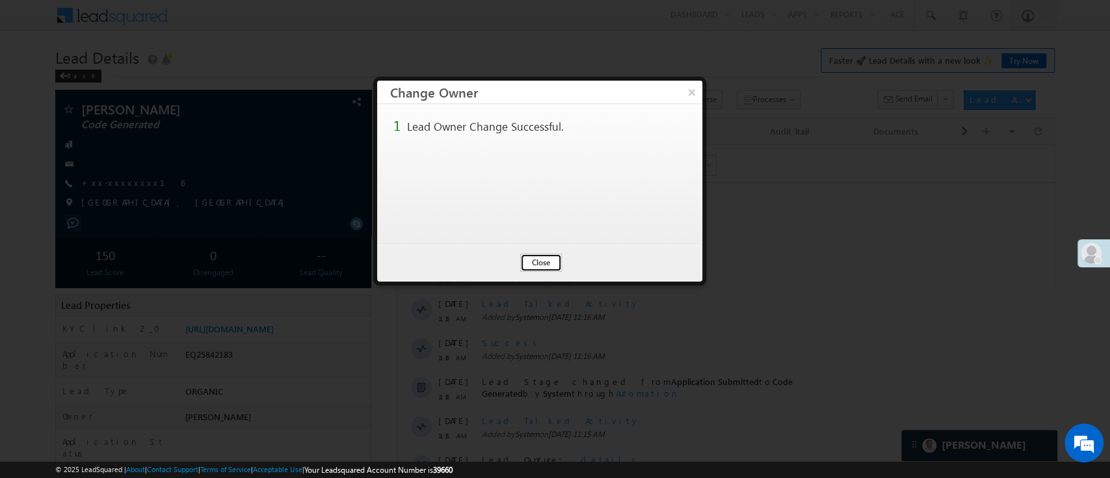
click at [540, 268] on button "Close" at bounding box center [541, 263] width 42 height 18
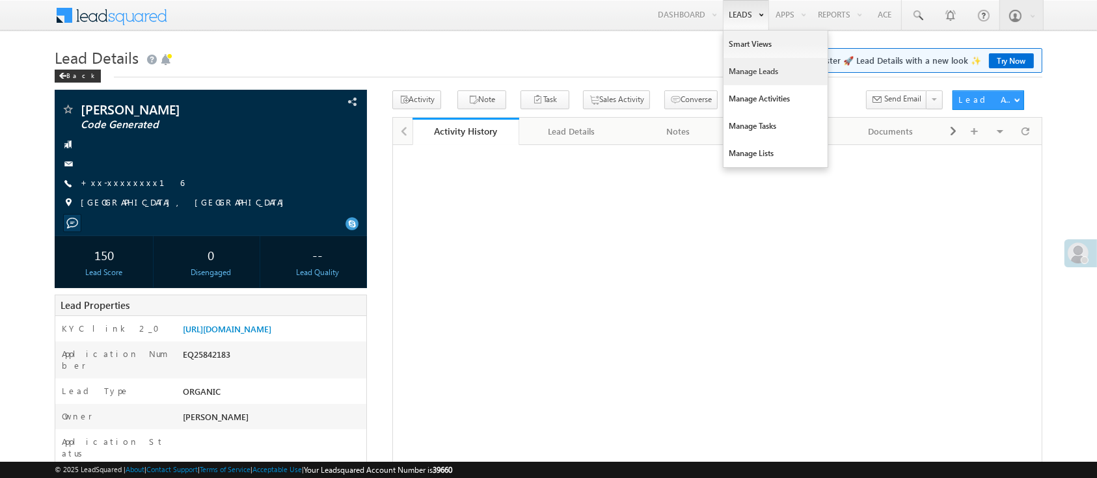
click at [758, 70] on link "Manage Leads" at bounding box center [775, 71] width 104 height 27
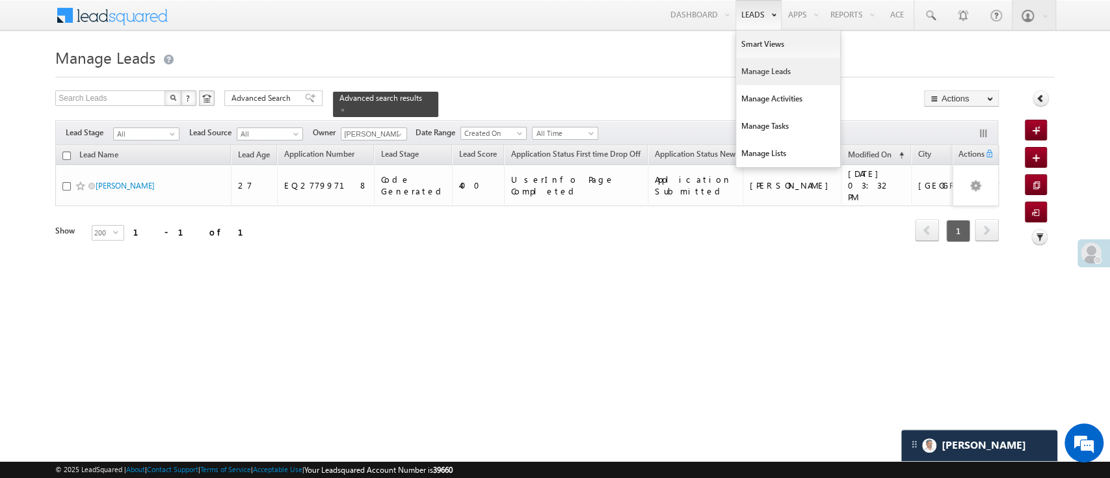
click at [760, 66] on link "Manage Leads" at bounding box center [788, 71] width 104 height 27
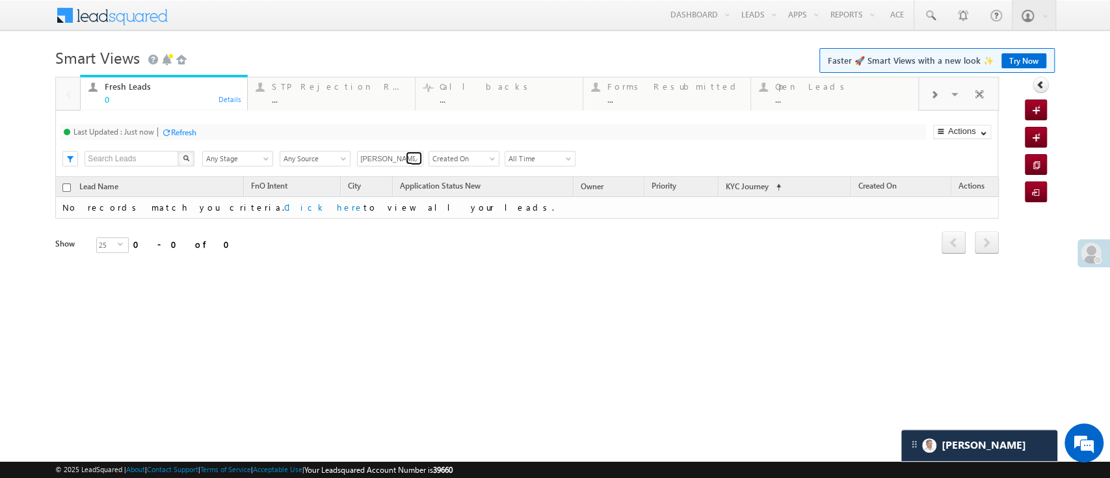
click at [410, 155] on span at bounding box center [415, 160] width 10 height 10
click at [389, 169] on link "Any Owner" at bounding box center [390, 174] width 67 height 15
type input "Any Owner"
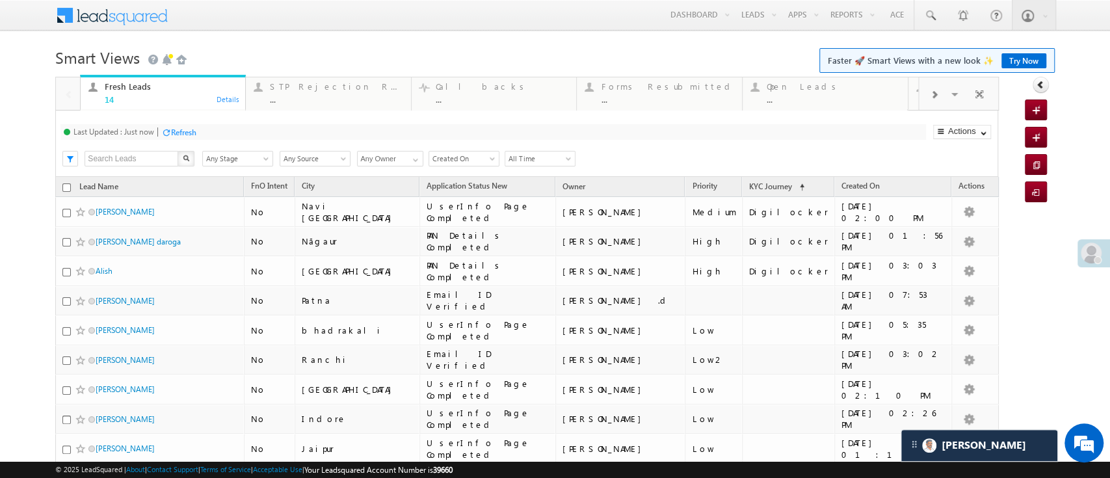
click at [183, 137] on div "Refresh" at bounding box center [183, 132] width 25 height 10
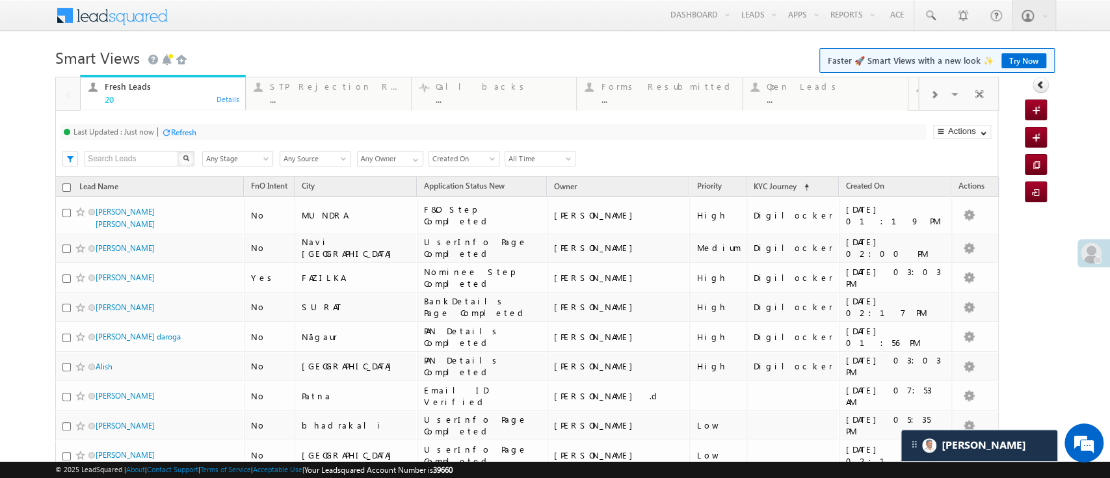
click at [188, 135] on div "Refresh" at bounding box center [183, 132] width 25 height 10
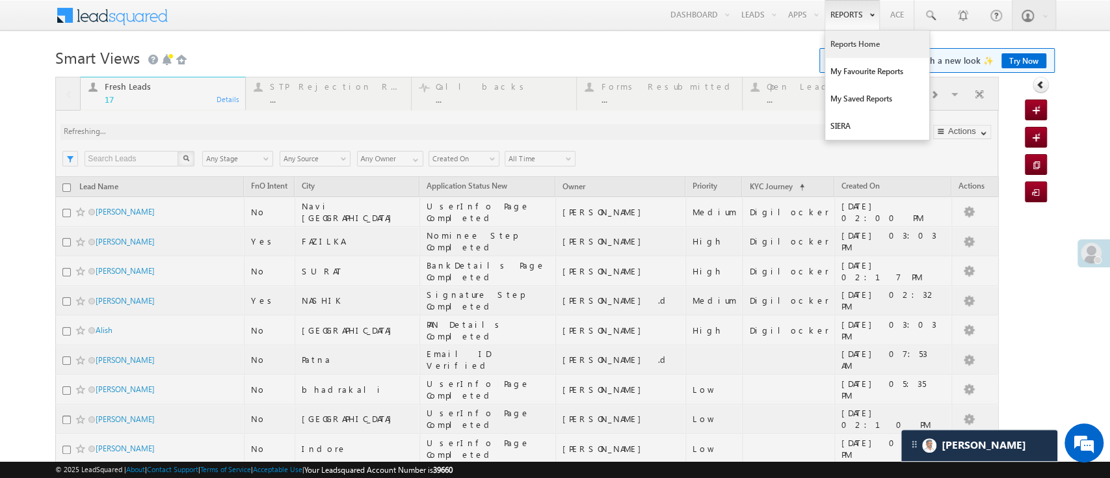
click at [850, 56] on link "Reports Home" at bounding box center [877, 44] width 104 height 27
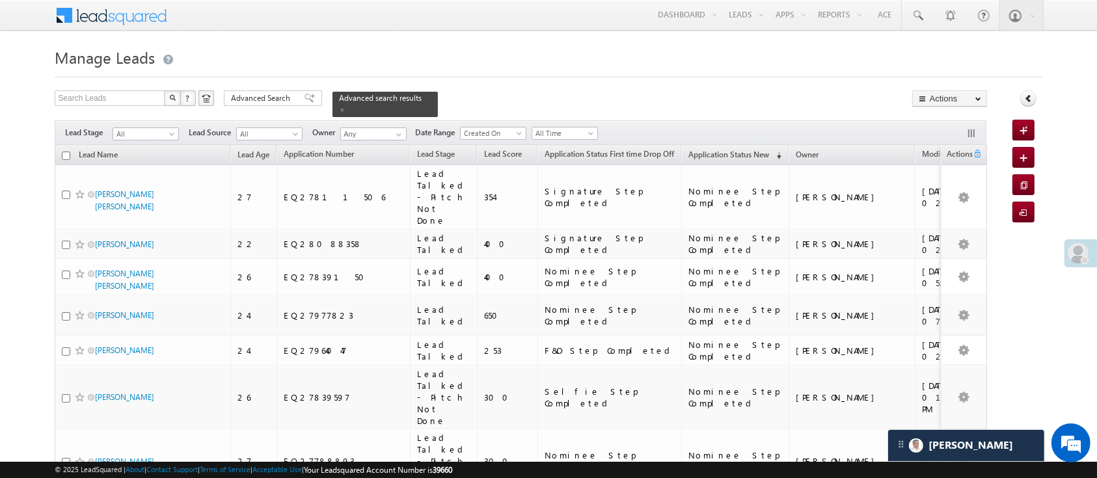
click at [64, 152] on input "checkbox" at bounding box center [66, 156] width 8 height 8
checkbox input "true"
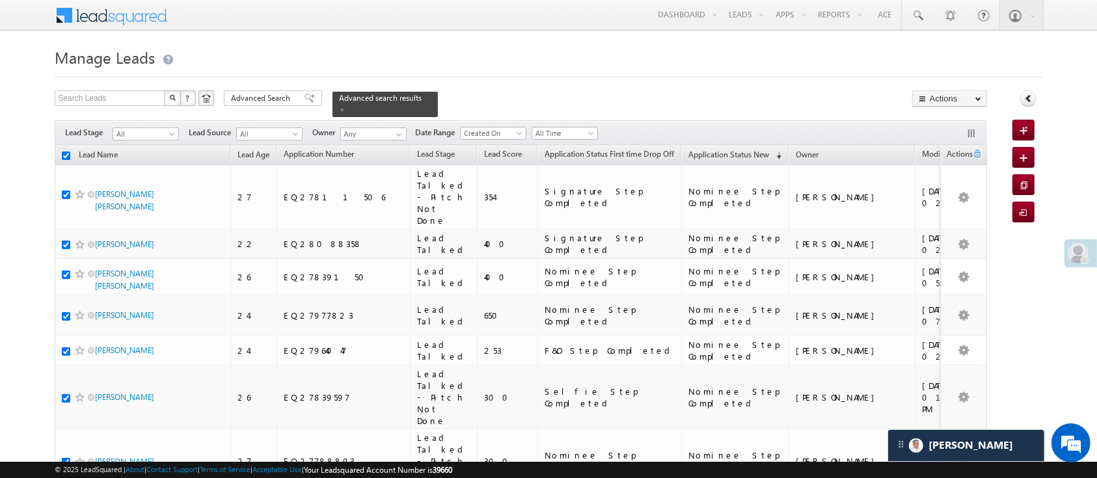
checkbox input "true"
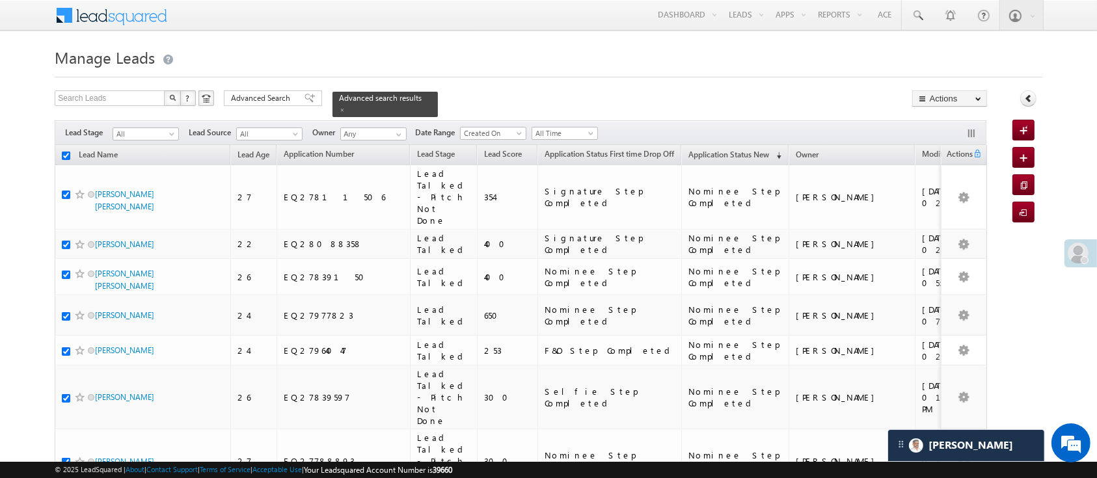
checkbox input "true"
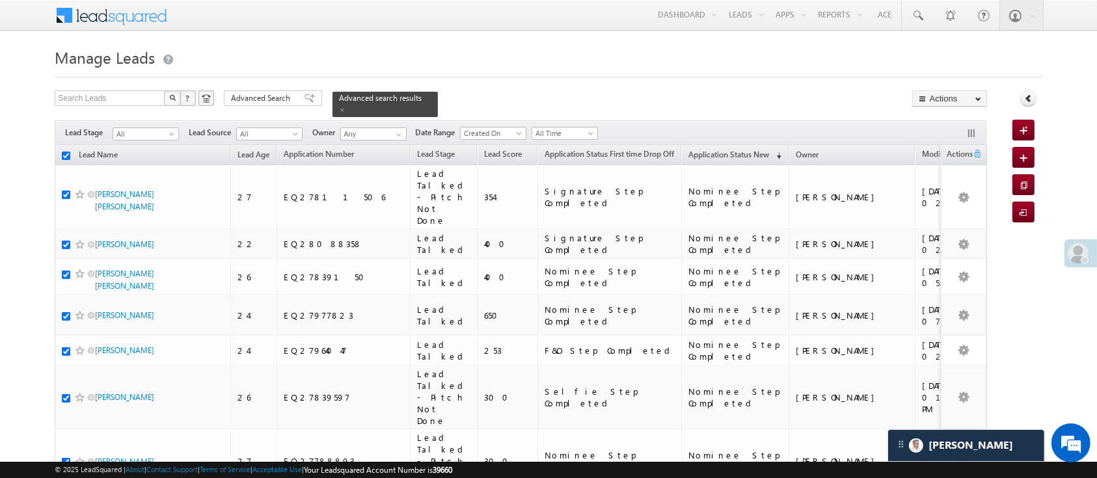
checkbox input "true"
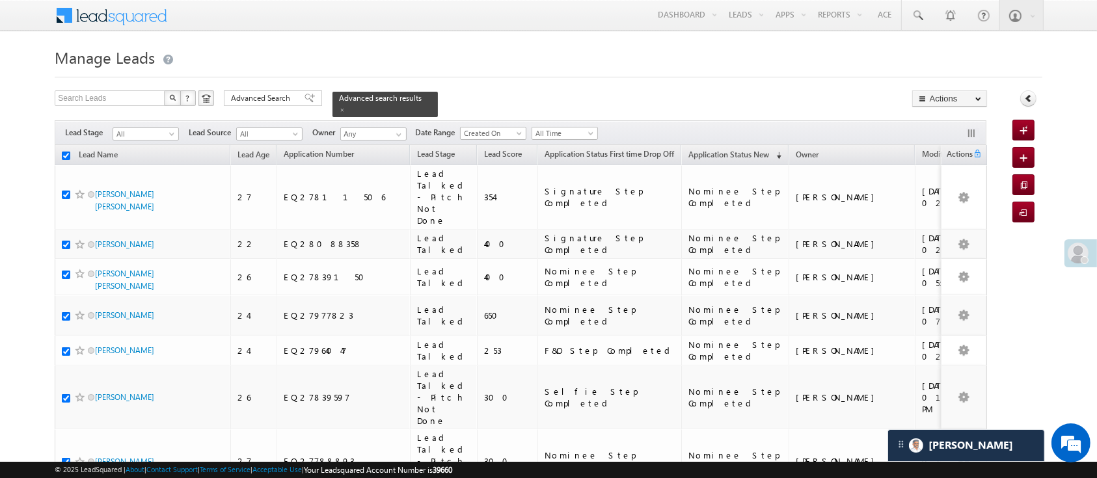
checkbox input "true"
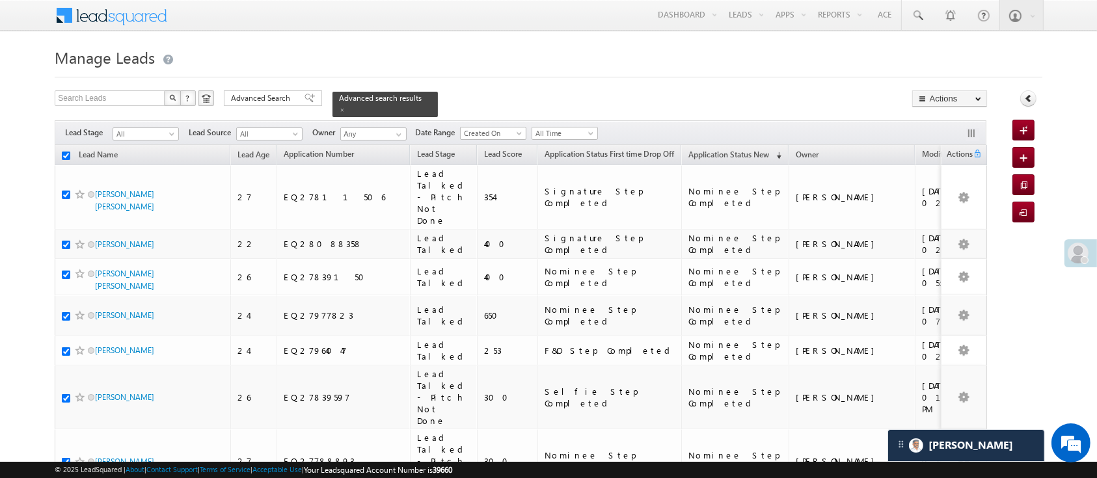
checkbox input "true"
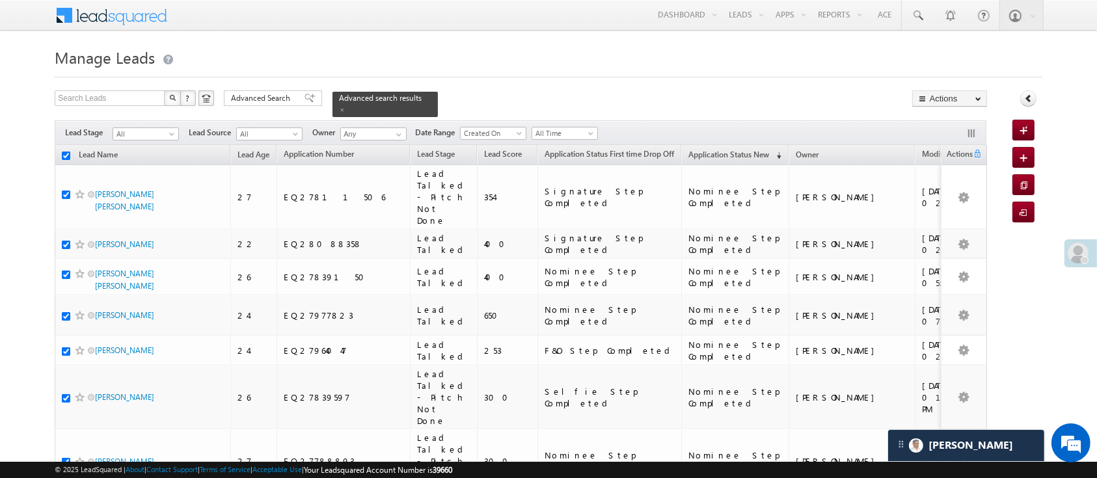
checkbox input "true"
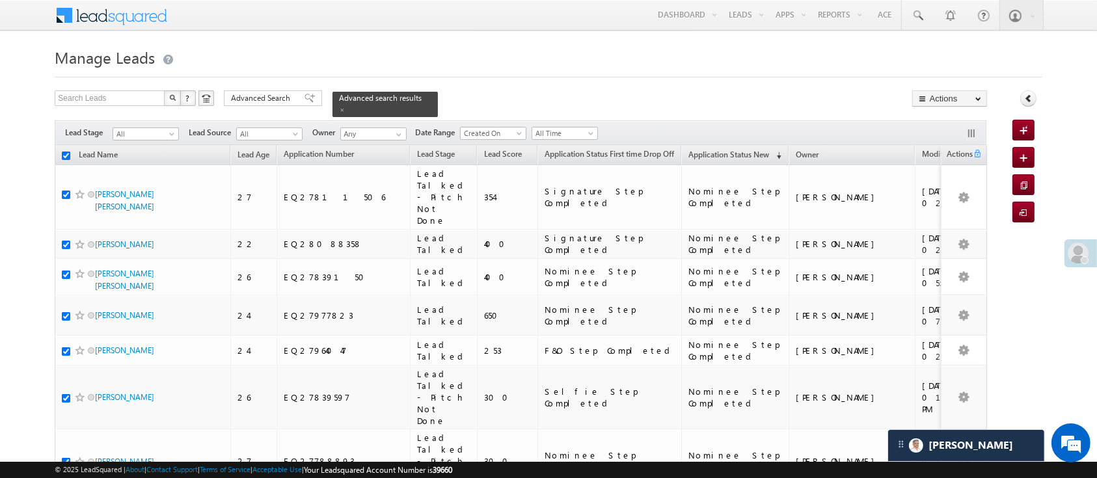
checkbox input "true"
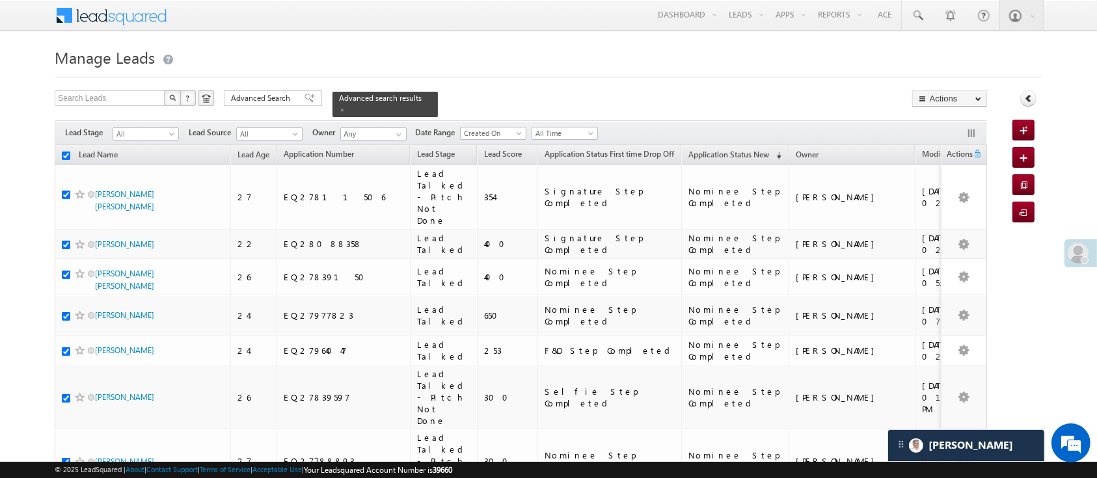
checkbox input "true"
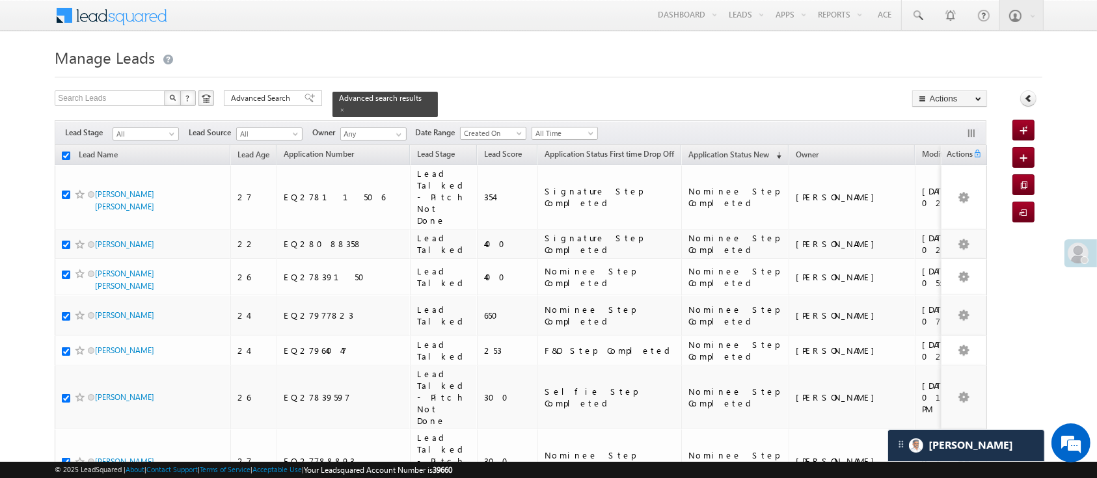
checkbox input "true"
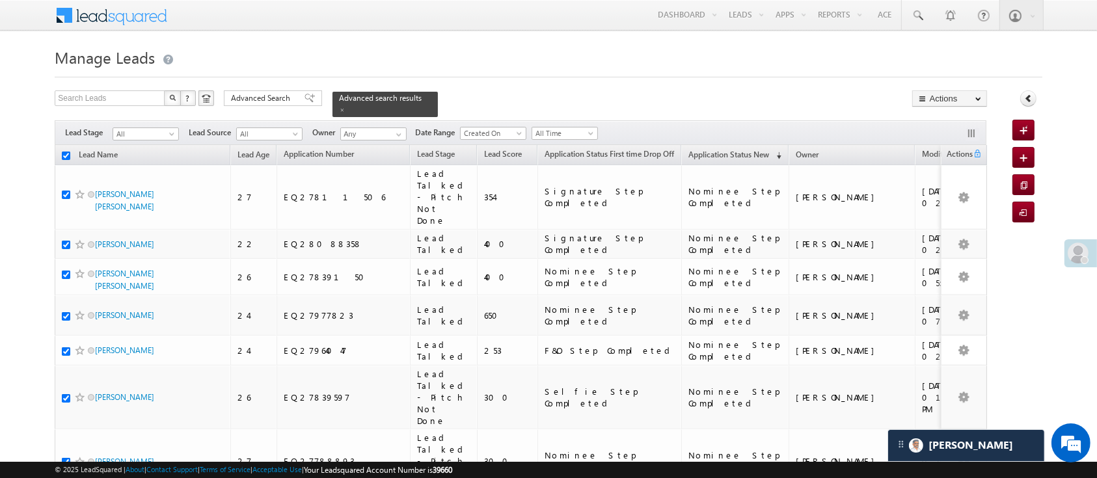
checkbox input "true"
click at [393, 129] on span at bounding box center [398, 134] width 10 height 10
click at [250, 101] on span "Advanced Search" at bounding box center [262, 98] width 63 height 12
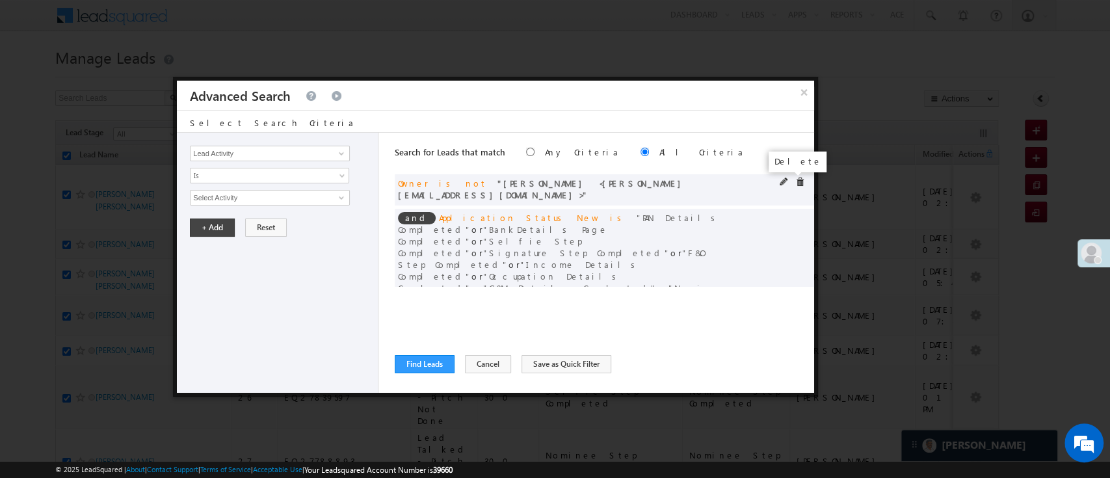
click at [795, 179] on span at bounding box center [799, 182] width 9 height 9
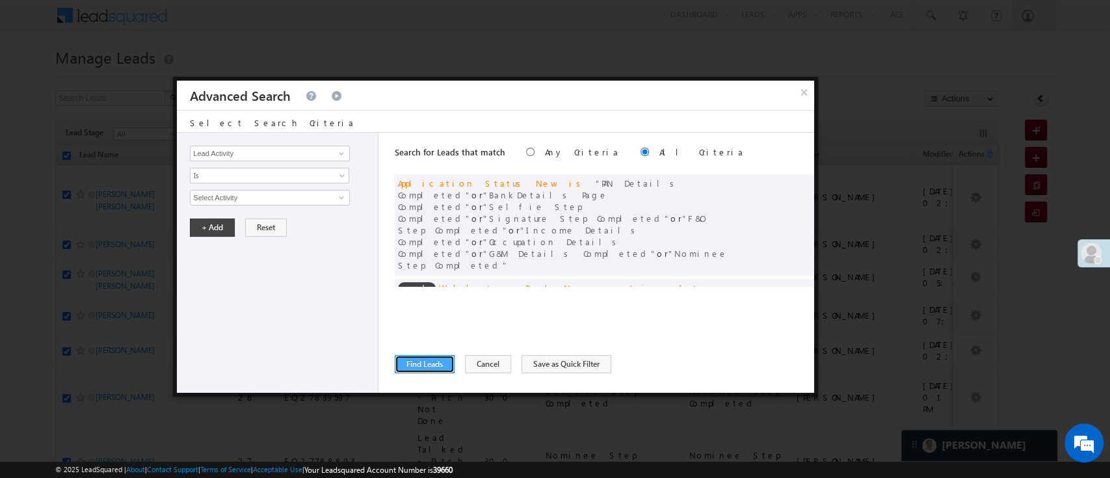
click at [437, 358] on button "Find Leads" at bounding box center [425, 364] width 60 height 18
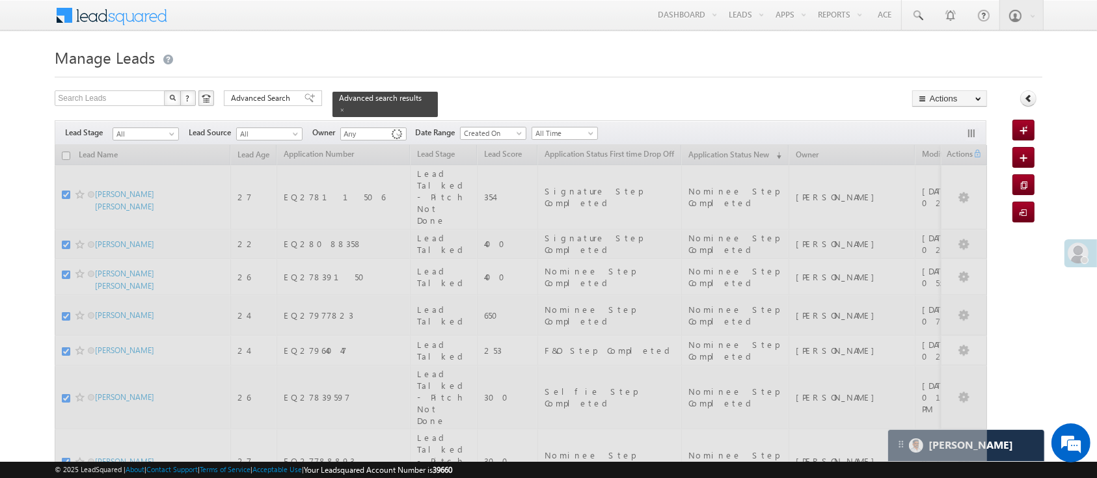
checkbox input "false"
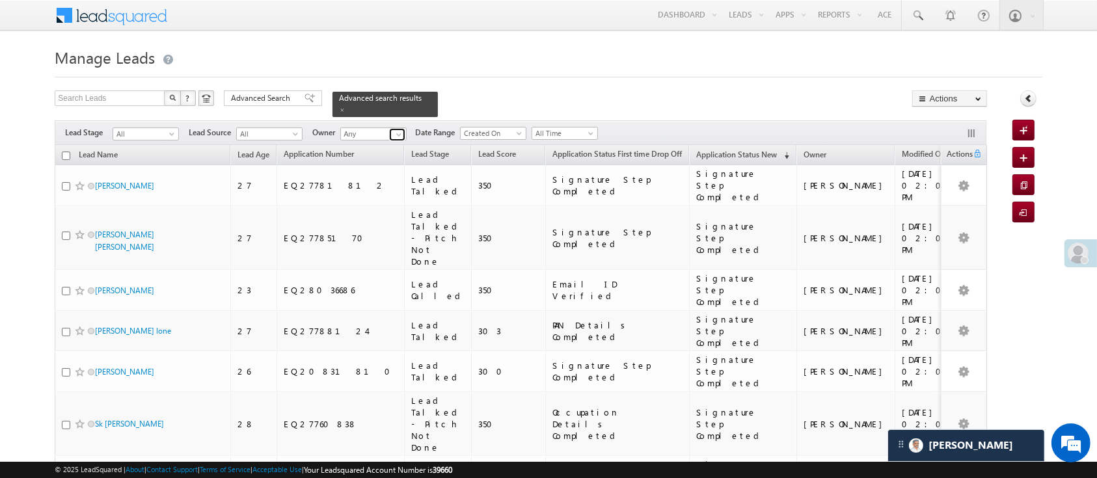
click at [403, 129] on span at bounding box center [398, 134] width 10 height 10
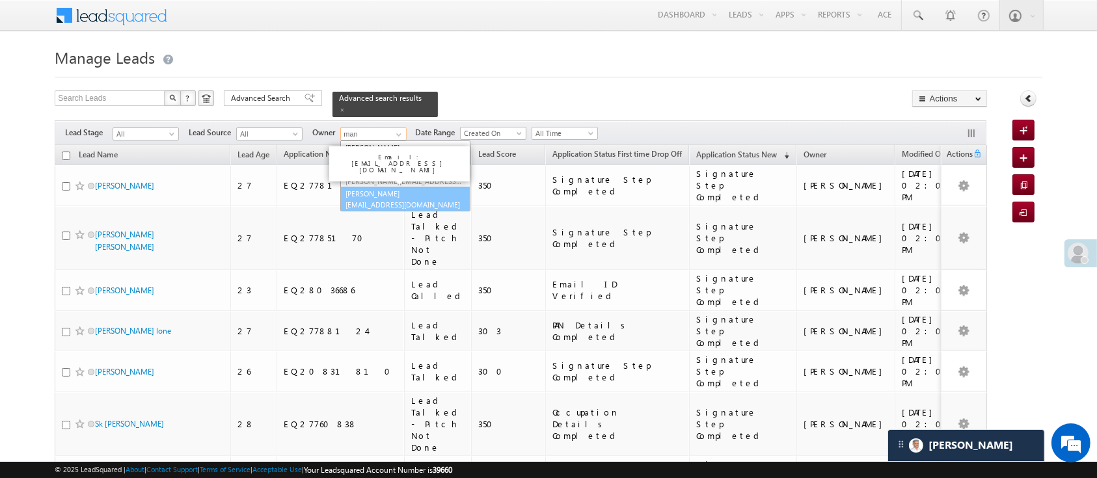
click at [392, 187] on link "Manish Panchal Manish.1Panchal@angelbroking.com" at bounding box center [405, 199] width 130 height 25
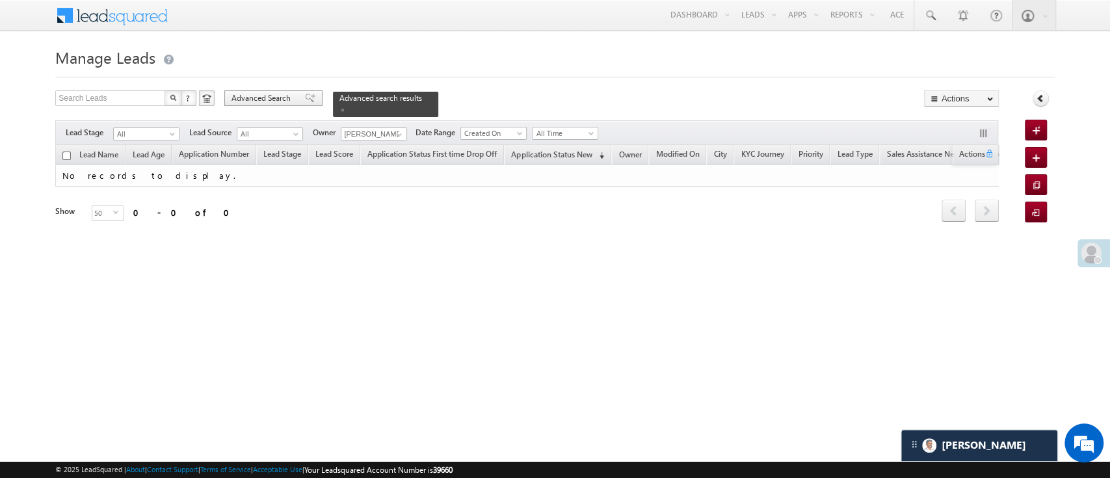
click at [278, 96] on span "Advanced Search" at bounding box center [263, 98] width 63 height 12
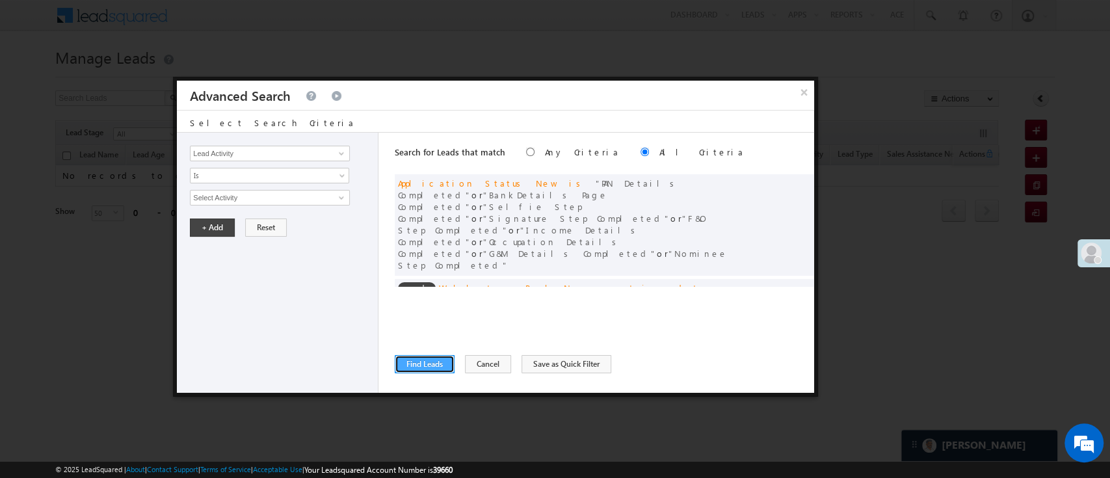
click at [429, 356] on button "Find Leads" at bounding box center [425, 364] width 60 height 18
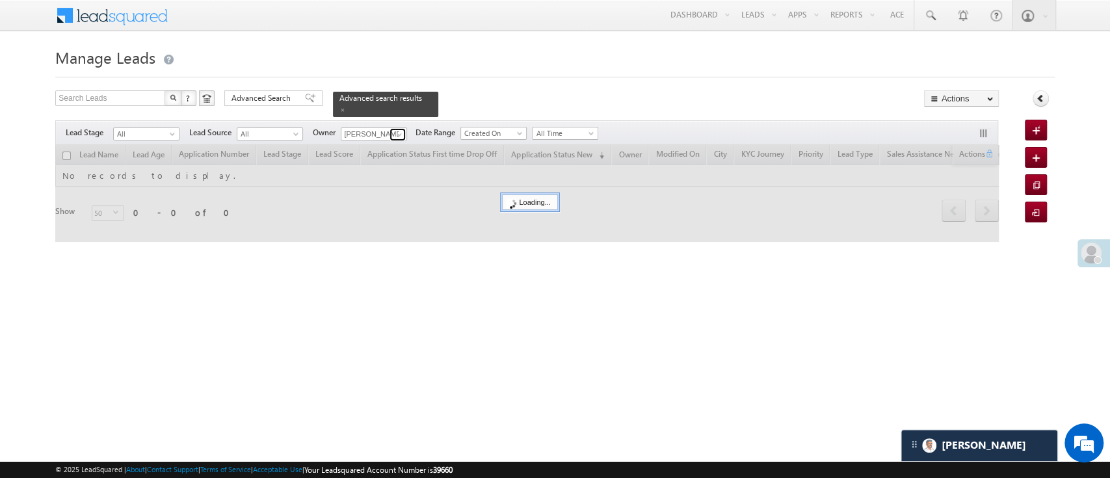
click at [395, 129] on span at bounding box center [399, 134] width 10 height 10
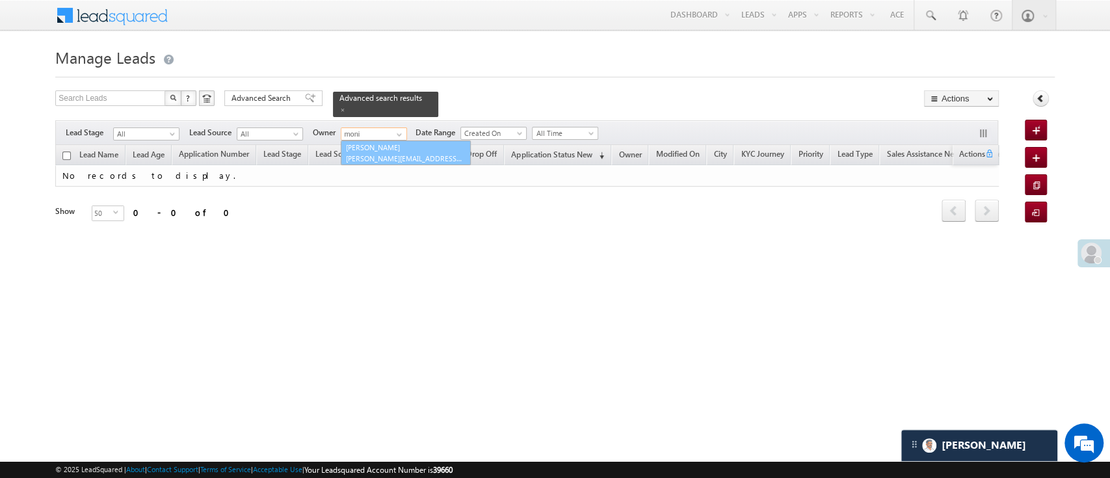
click at [395, 140] on link "Monika Jain Monika.Jain@angelbroking.com" at bounding box center [406, 152] width 130 height 25
type input "[PERSON_NAME]"
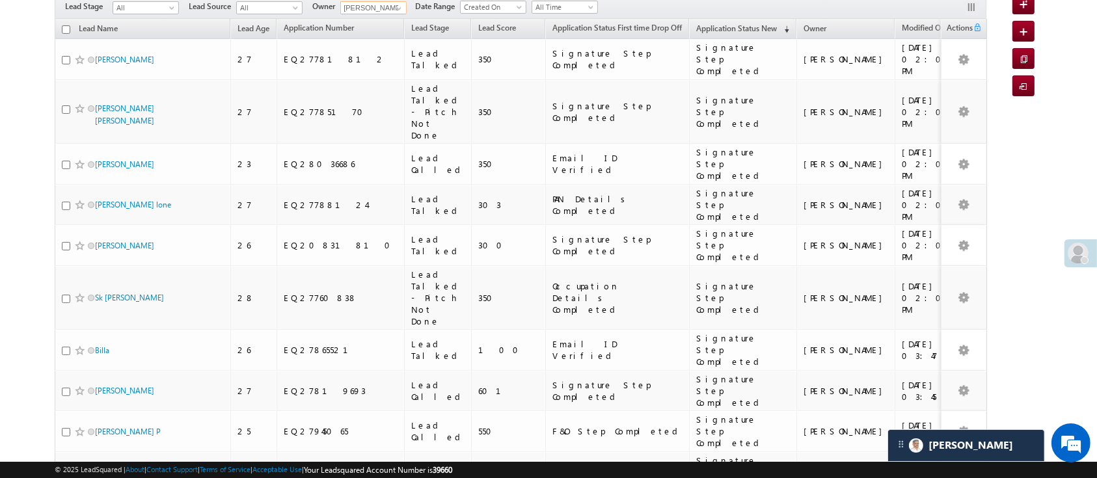
scroll to position [116, 0]
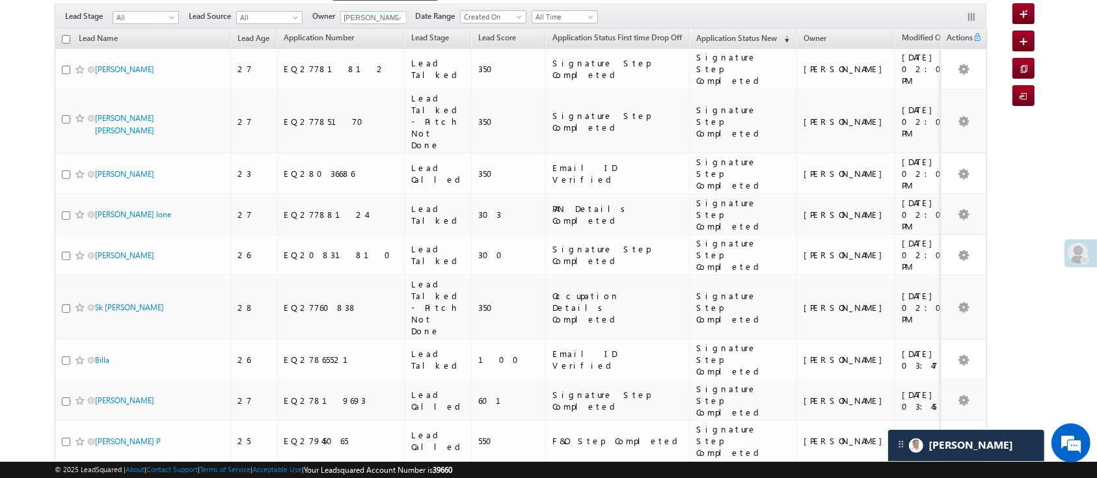
click at [65, 35] on input "checkbox" at bounding box center [66, 39] width 8 height 8
checkbox input "true"
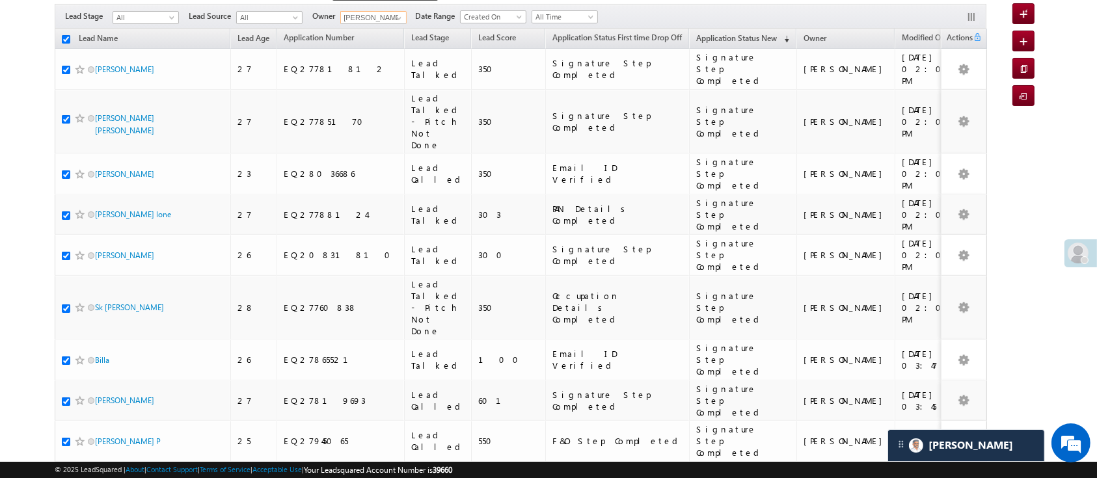
checkbox input "true"
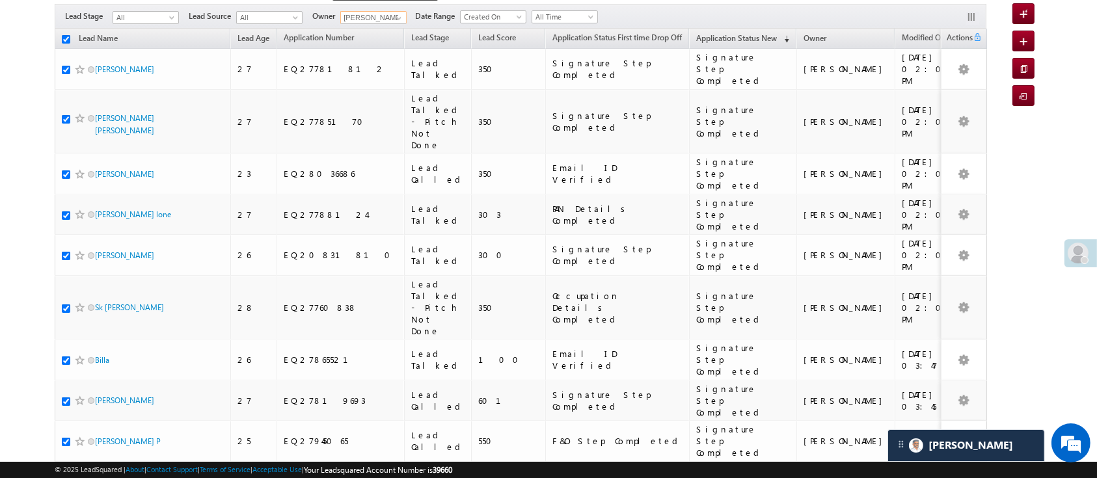
checkbox input "true"
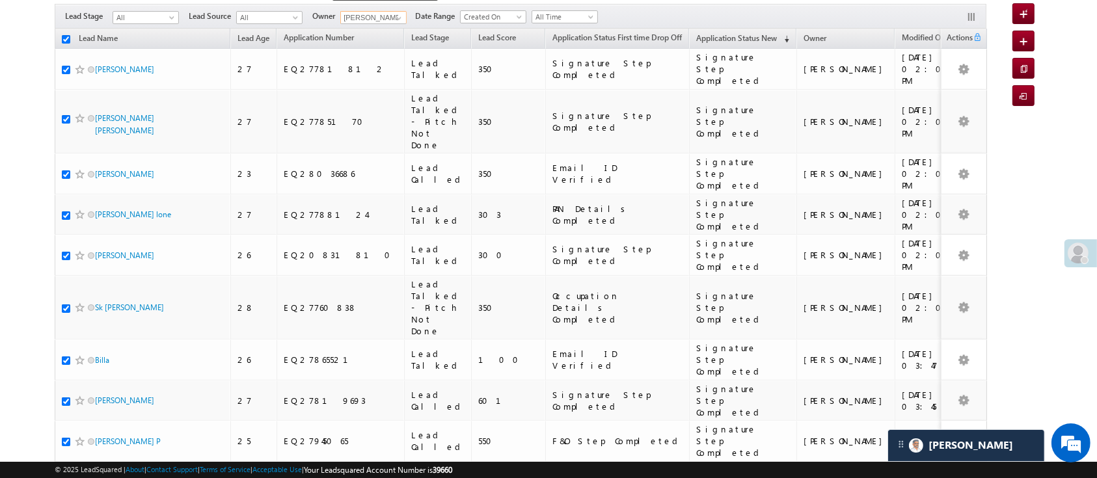
checkbox input "true"
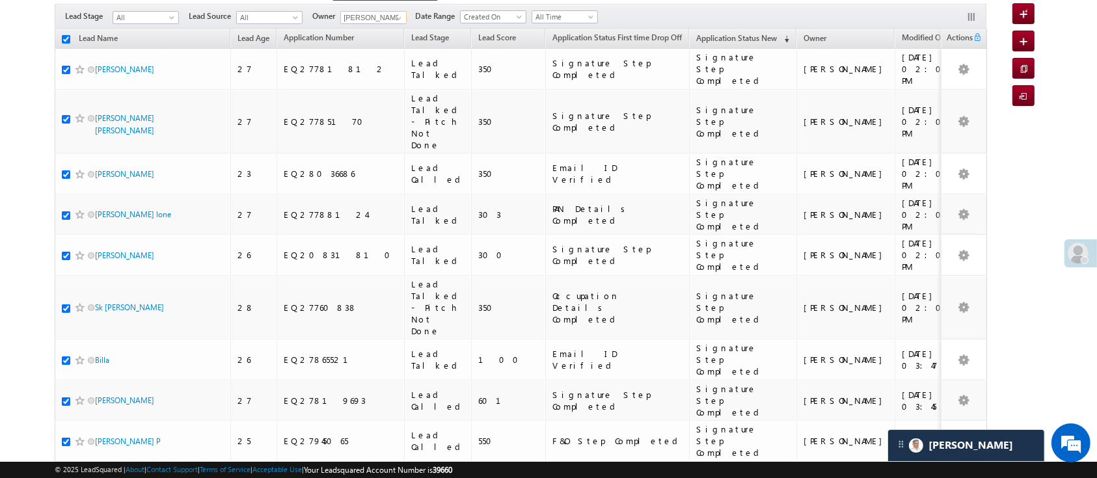
checkbox input "true"
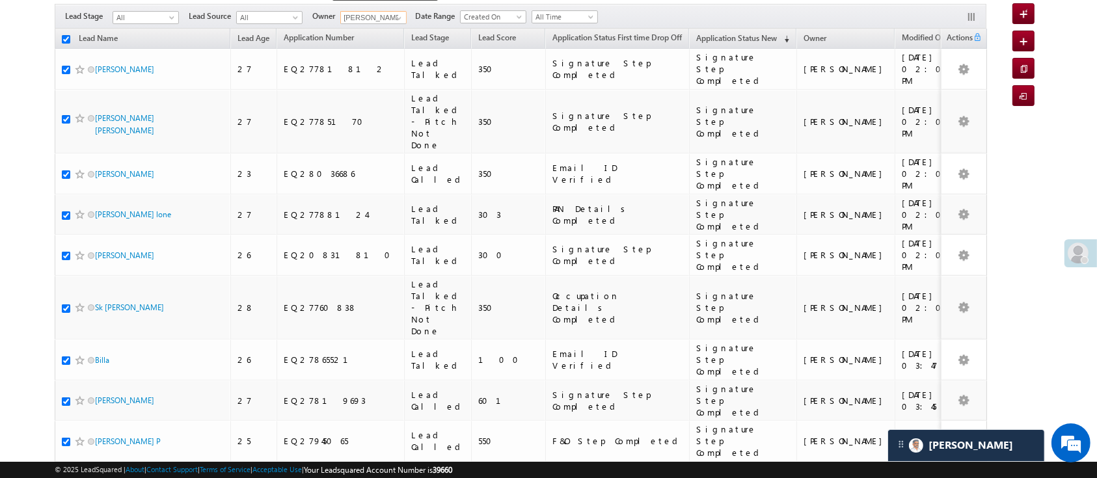
checkbox input "true"
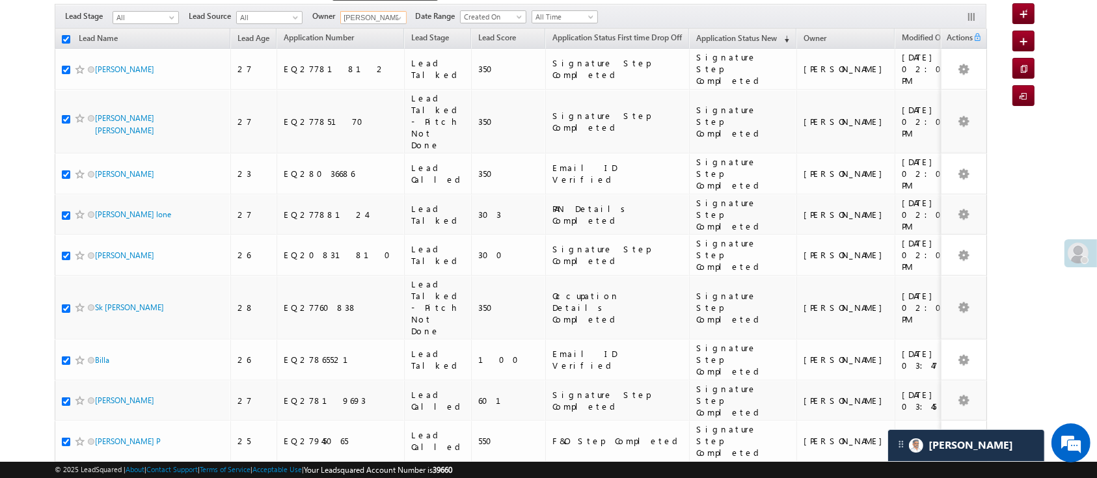
checkbox input "true"
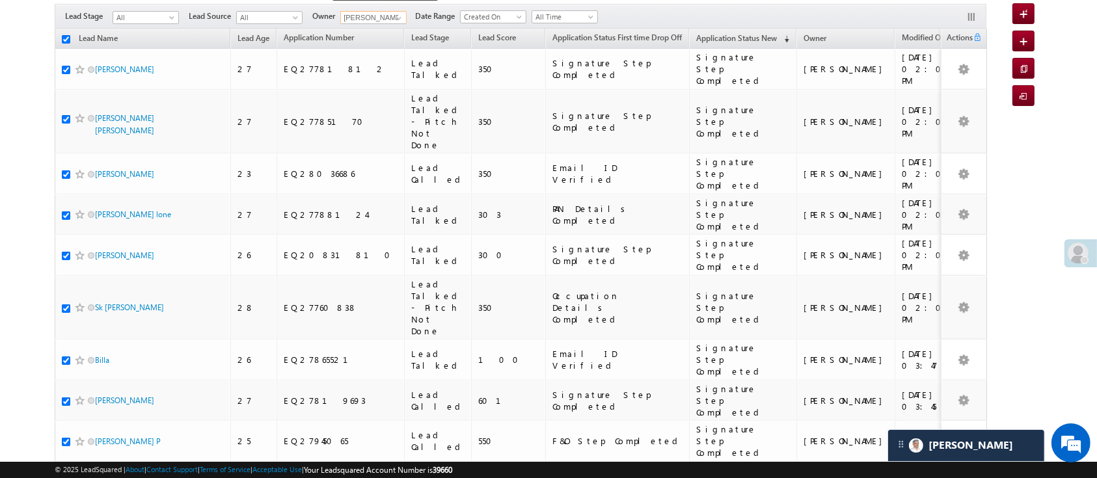
checkbox input "true"
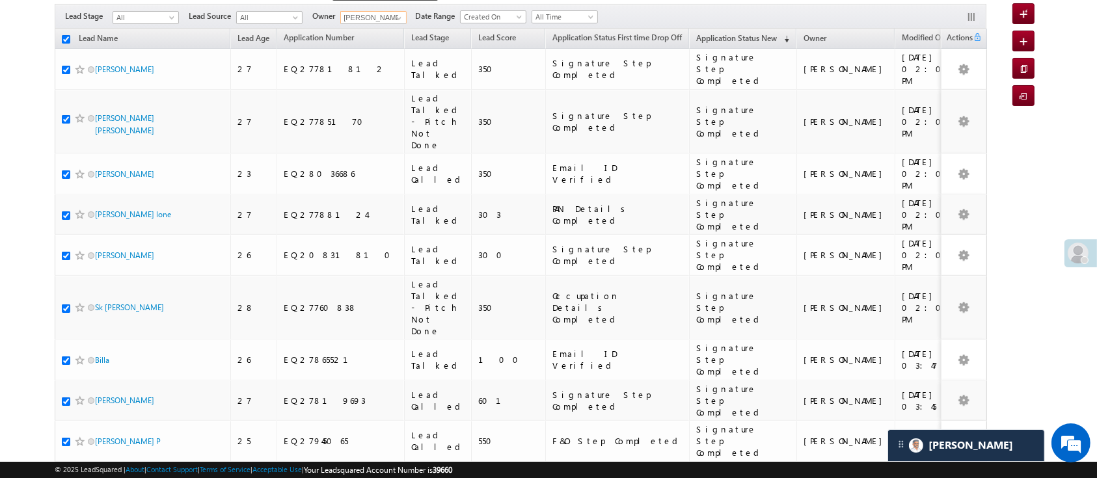
checkbox input "true"
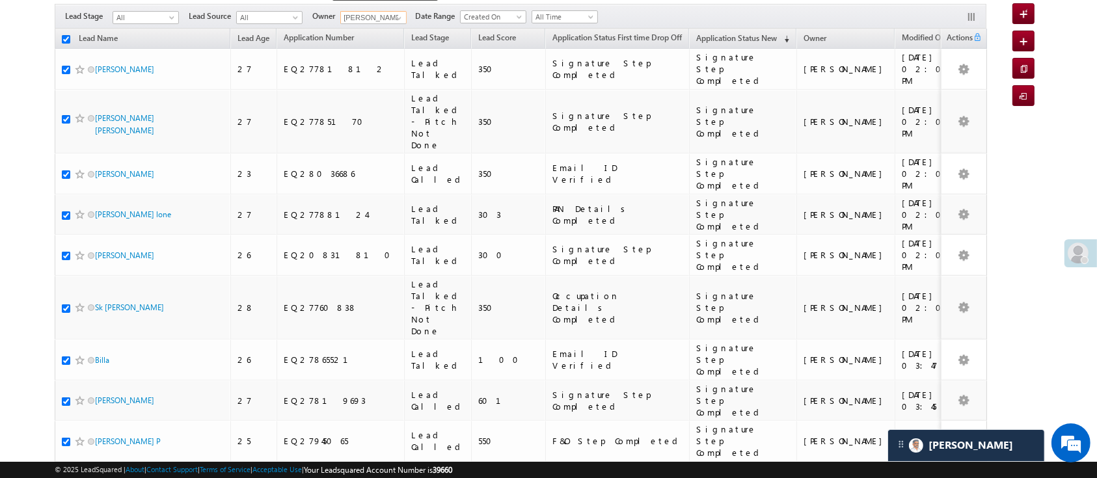
checkbox input "true"
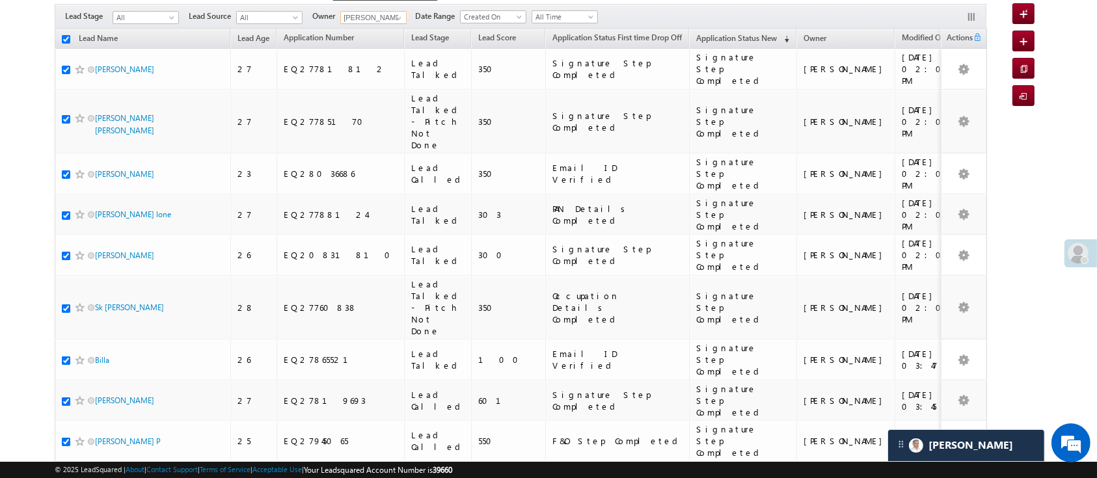
checkbox input "true"
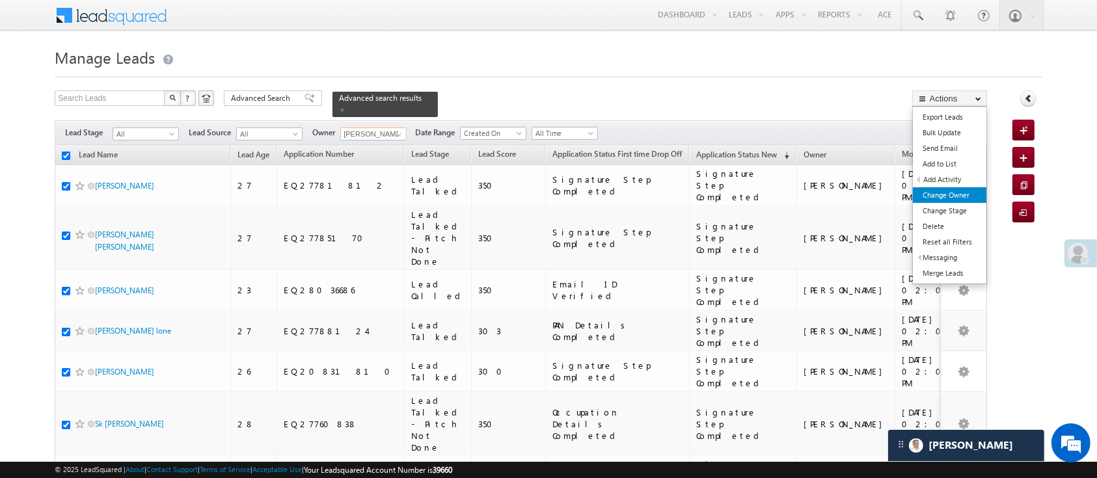
type input "[PERSON_NAME]"
click at [952, 192] on link "Change Owner" at bounding box center [949, 195] width 73 height 16
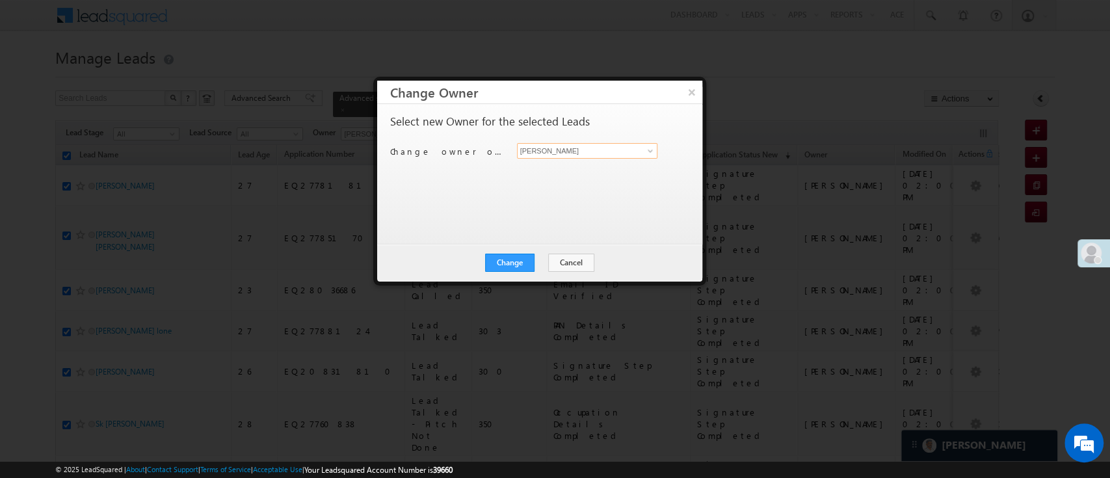
click at [639, 147] on input "[PERSON_NAME]" at bounding box center [587, 151] width 141 height 16
click at [624, 161] on link "MohammedSohail S MohammedSohail.S@angelbroking.com" at bounding box center [587, 171] width 141 height 25
type input "MohammedSohail S"
click at [524, 265] on button "Change" at bounding box center [509, 263] width 49 height 18
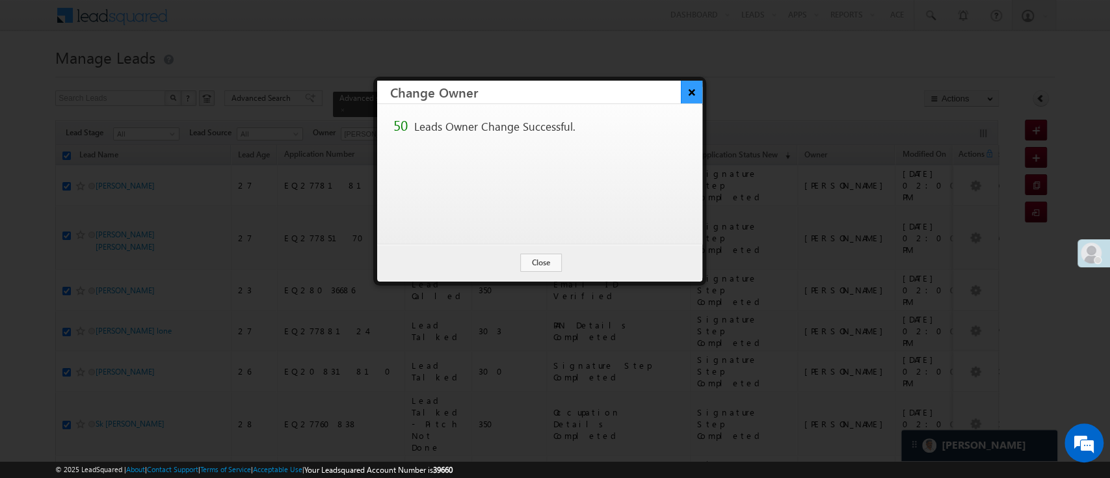
click at [687, 88] on button "×" at bounding box center [691, 92] width 21 height 23
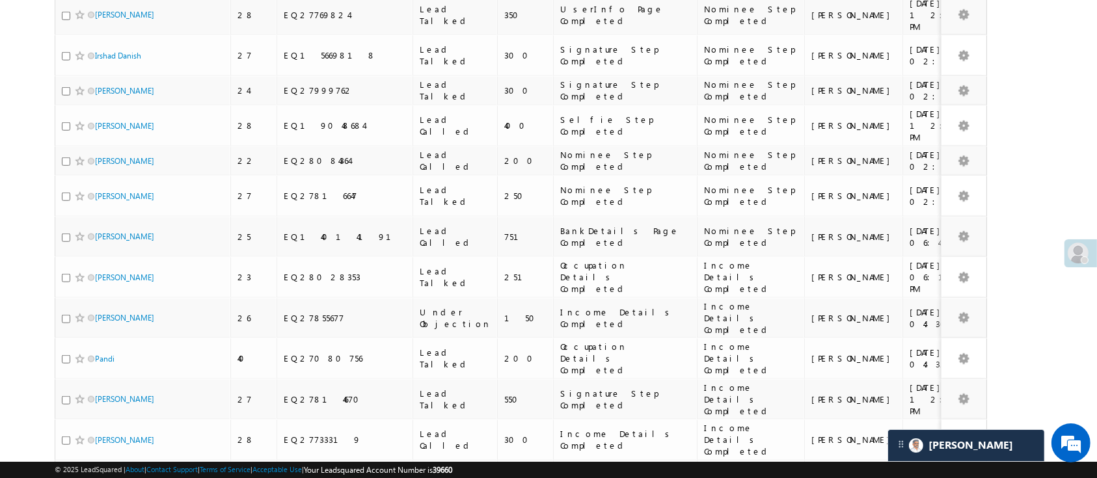
scroll to position [1582, 0]
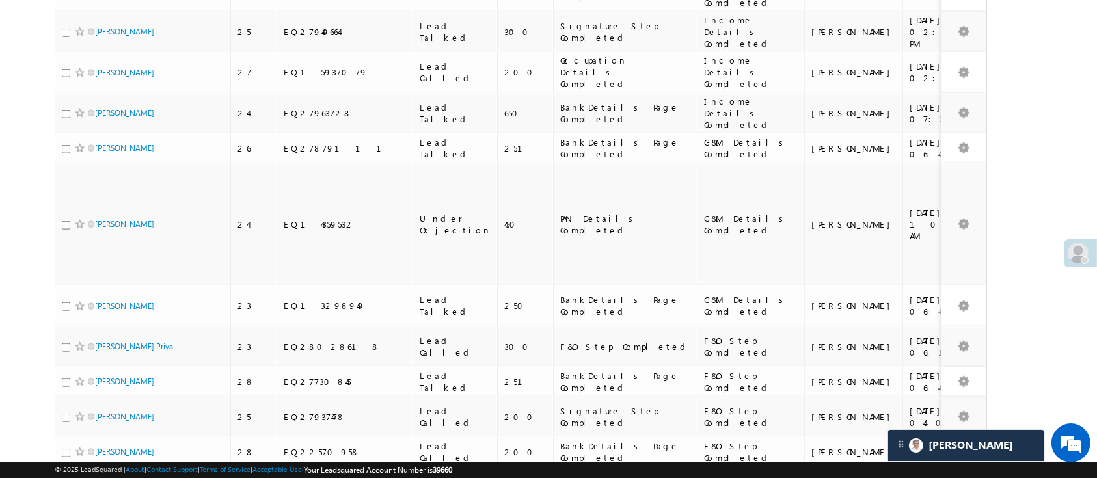
click at [102, 410] on li "25" at bounding box center [99, 415] width 31 height 13
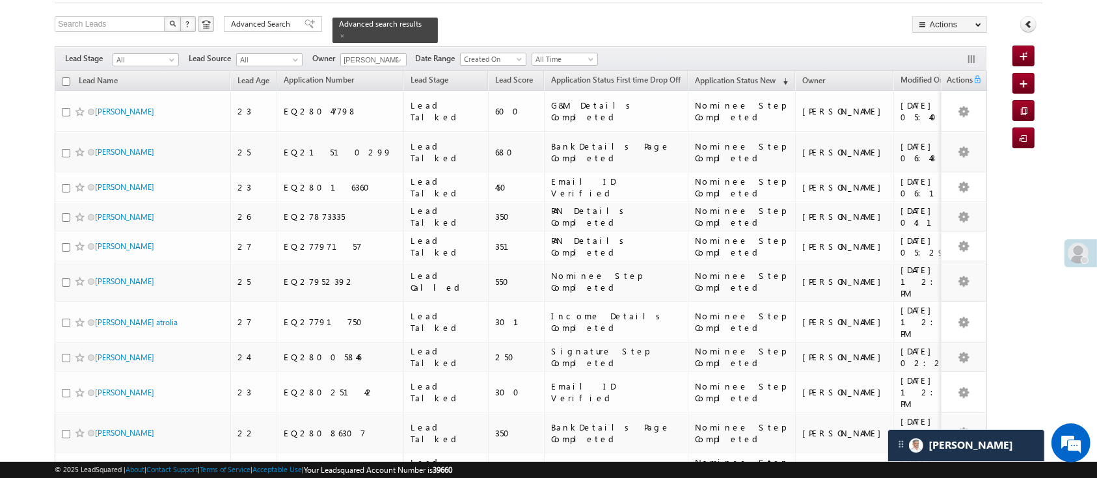
scroll to position [0, 0]
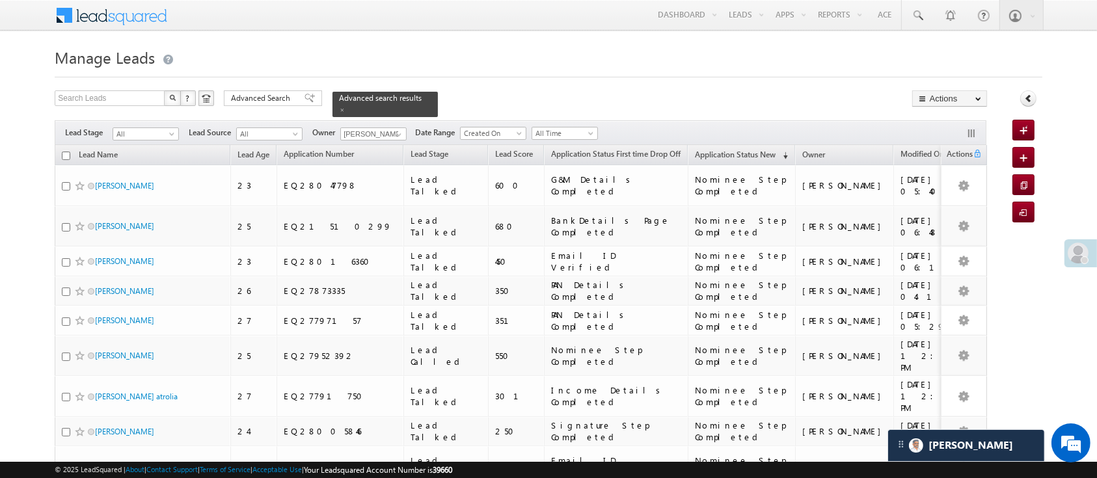
click at [68, 152] on input "checkbox" at bounding box center [66, 156] width 8 height 8
checkbox input "true"
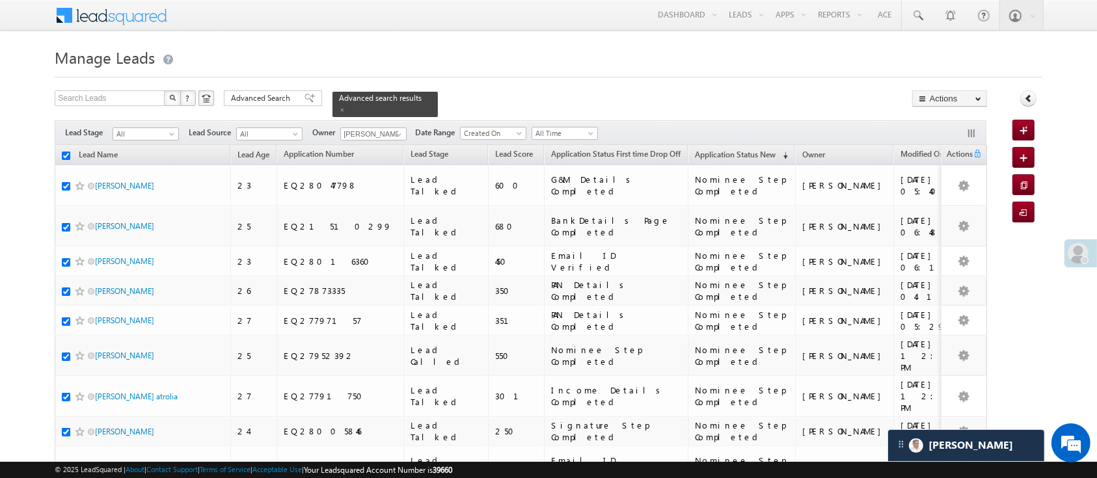
checkbox input "true"
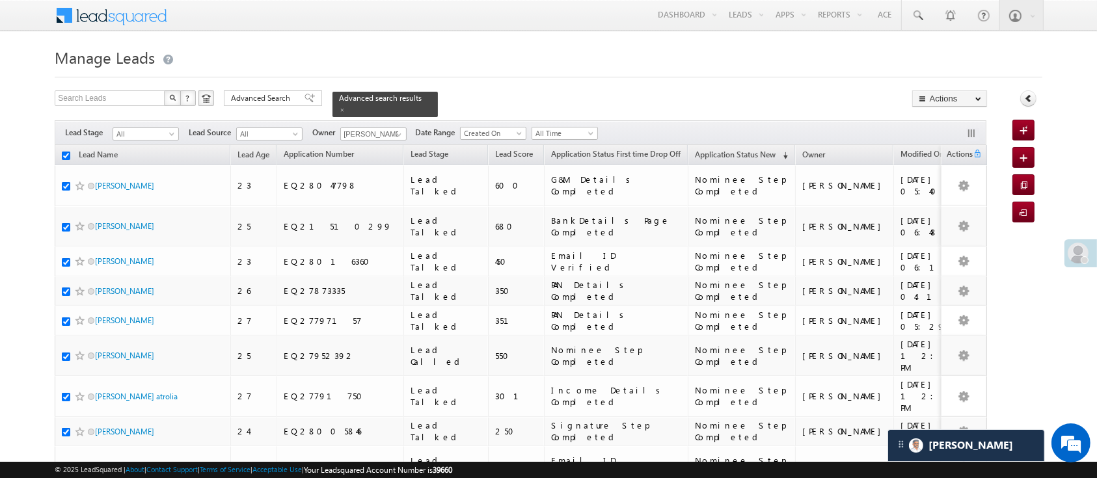
checkbox input "true"
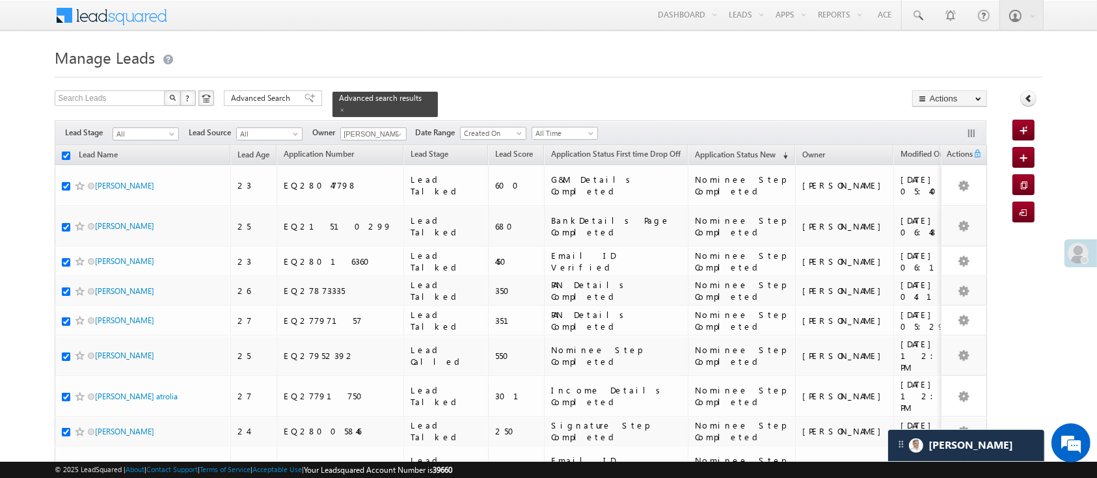
checkbox input "true"
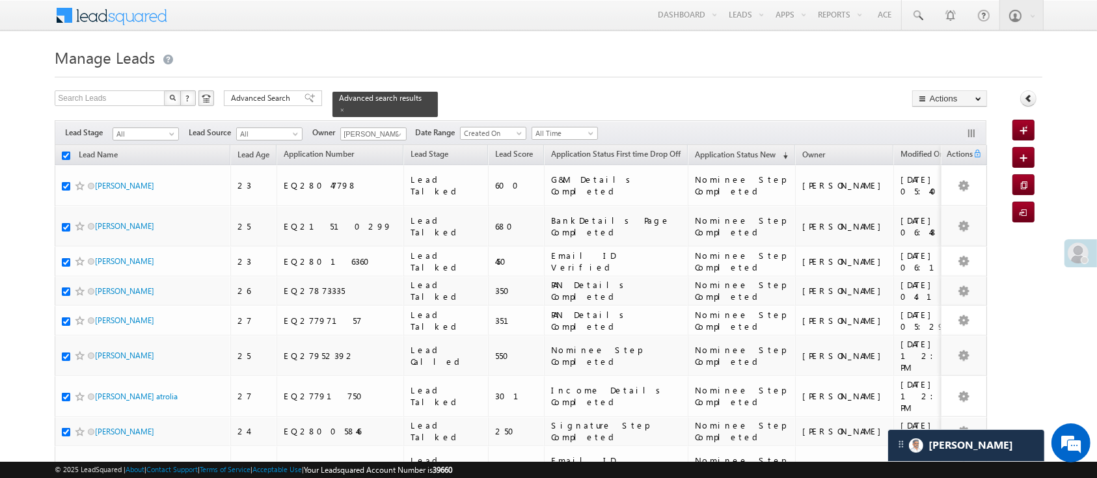
checkbox input "true"
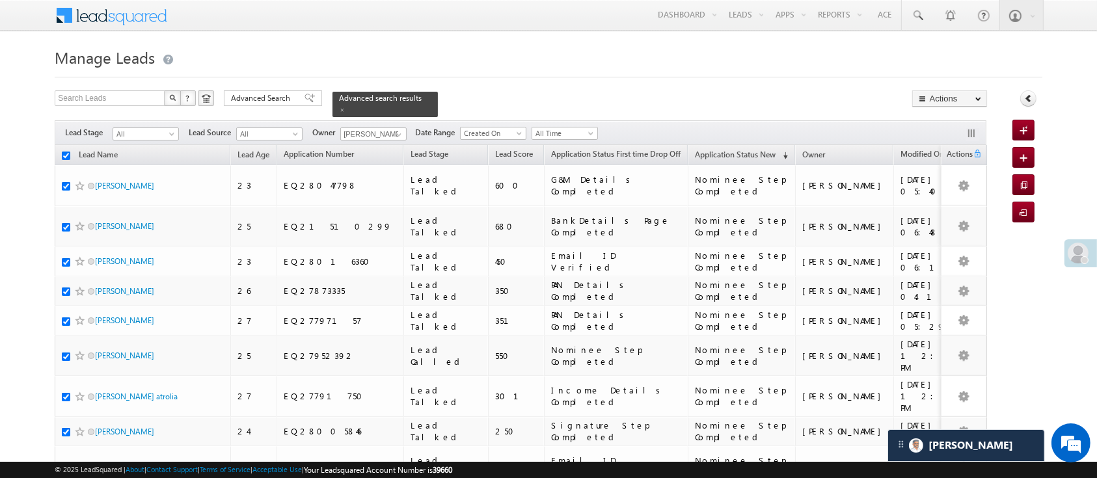
checkbox input "true"
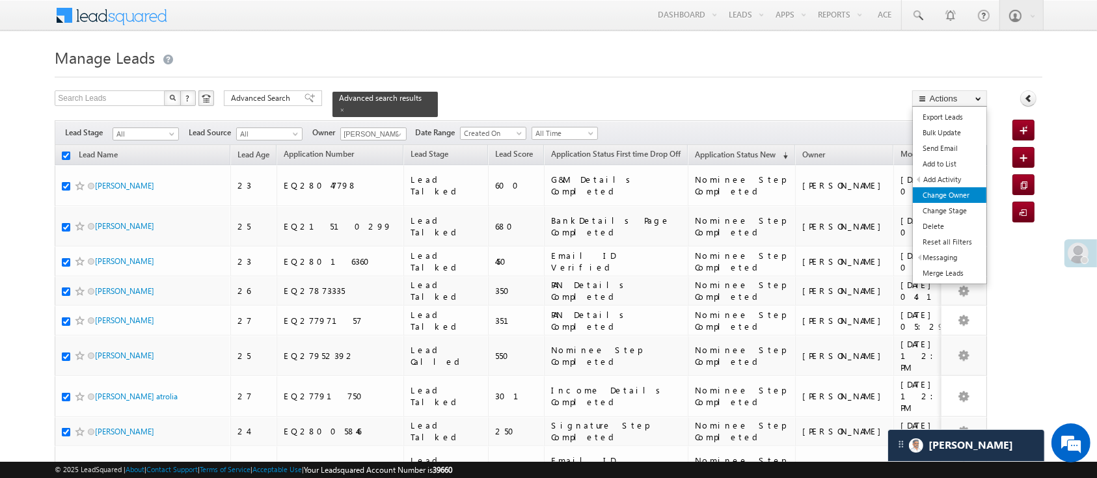
click at [950, 196] on link "Change Owner" at bounding box center [949, 195] width 73 height 16
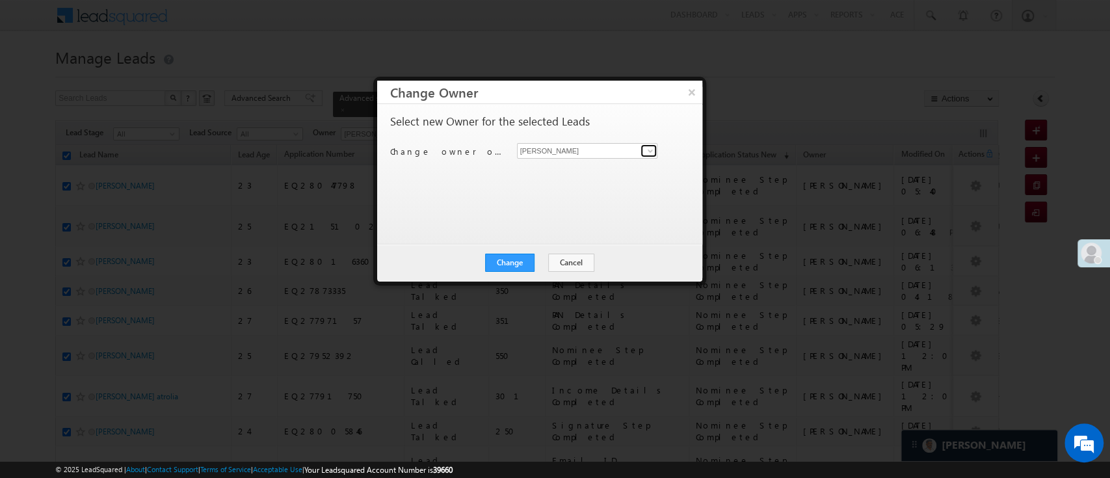
click at [641, 149] on link at bounding box center [649, 150] width 16 height 13
type input "m"
click at [578, 171] on span "Anuj.Rajak@angelbroking.com" at bounding box center [580, 176] width 117 height 10
type input "Anuj Rajak"
click at [517, 261] on button "Change" at bounding box center [509, 263] width 49 height 18
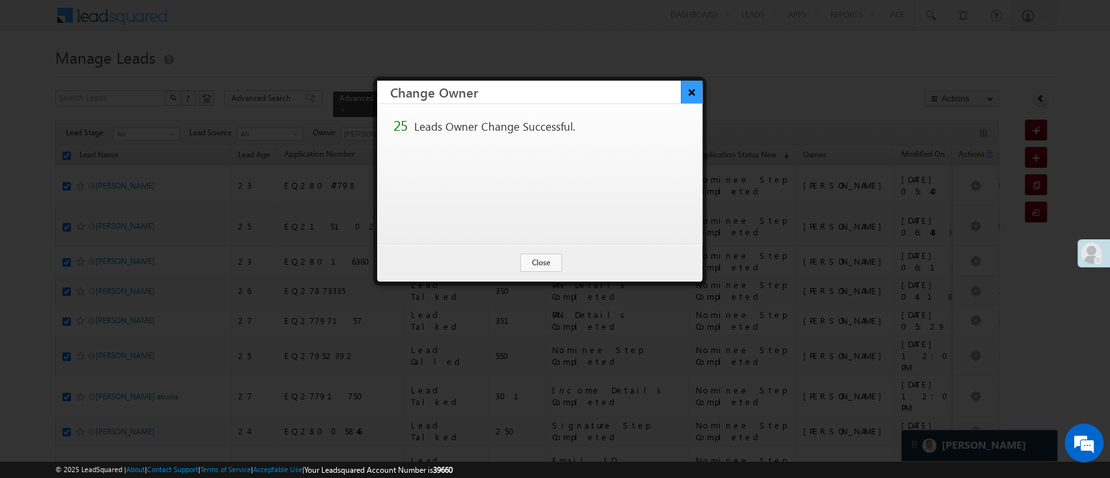
click at [689, 87] on button "×" at bounding box center [691, 92] width 21 height 23
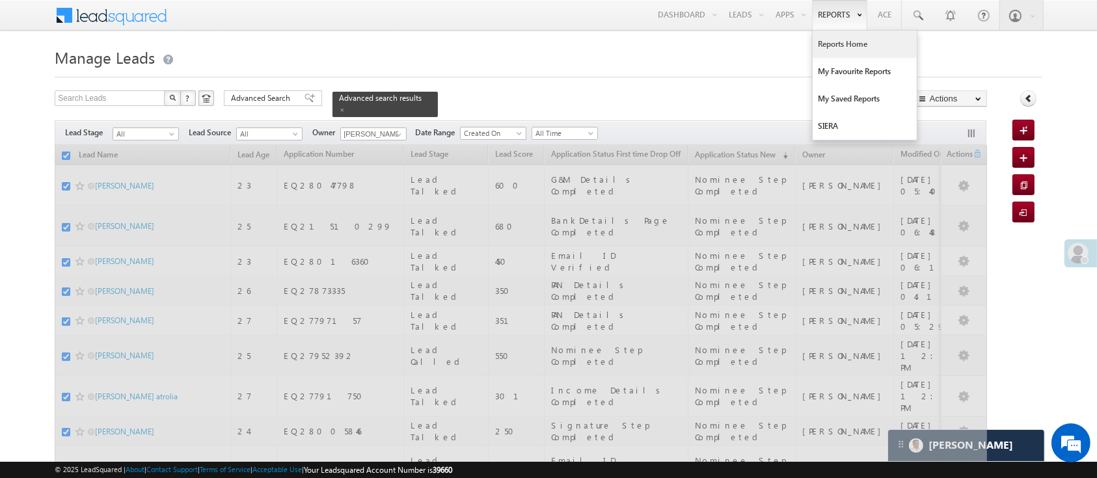
click at [834, 39] on link "Reports Home" at bounding box center [864, 44] width 104 height 27
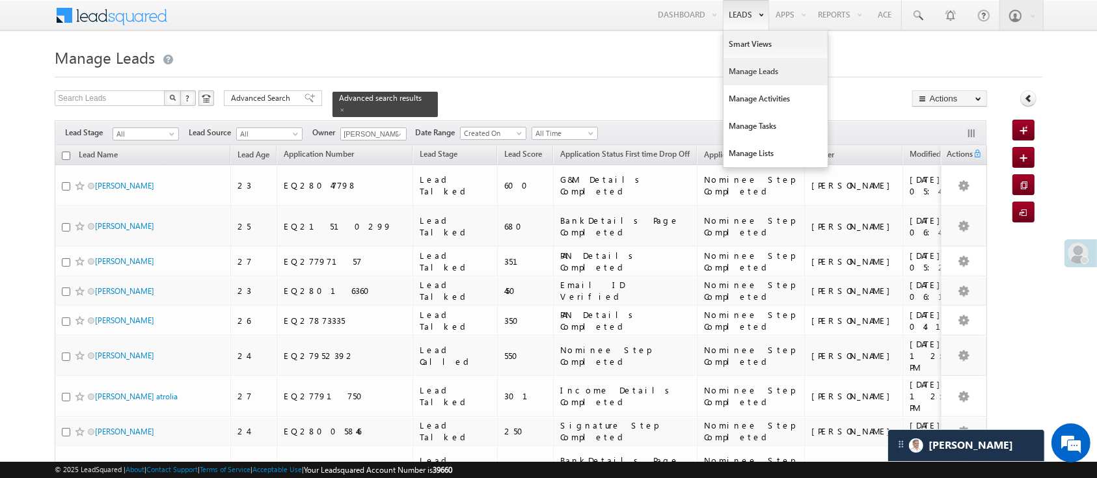
click at [760, 69] on link "Manage Leads" at bounding box center [775, 71] width 104 height 27
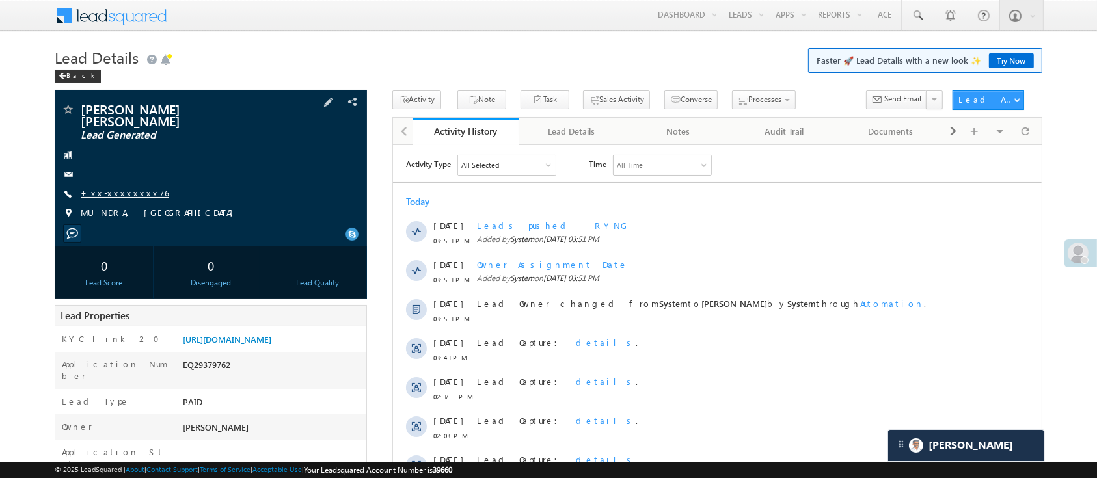
click at [105, 187] on link "+xx-xxxxxxxx76" at bounding box center [125, 192] width 88 height 11
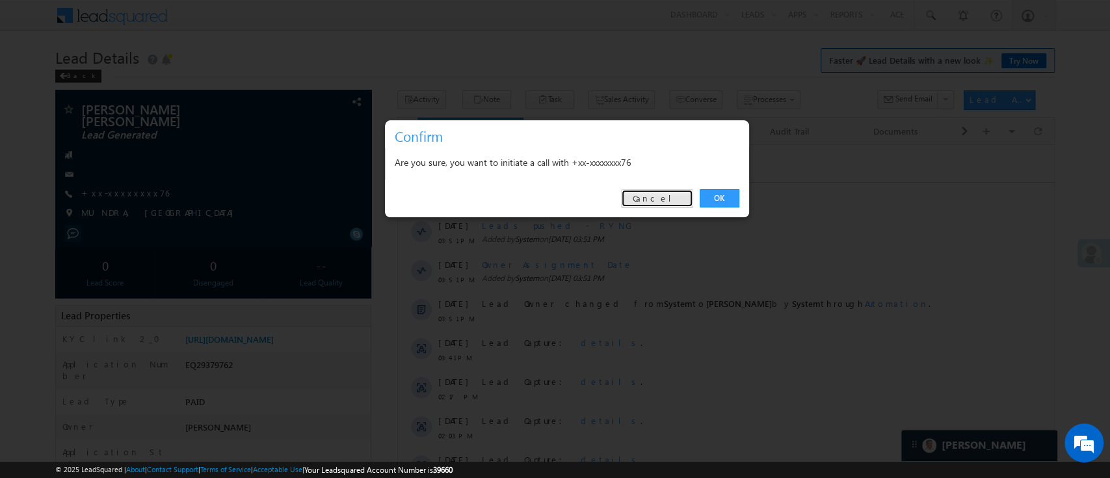
click at [656, 198] on link "Cancel" at bounding box center [657, 198] width 72 height 18
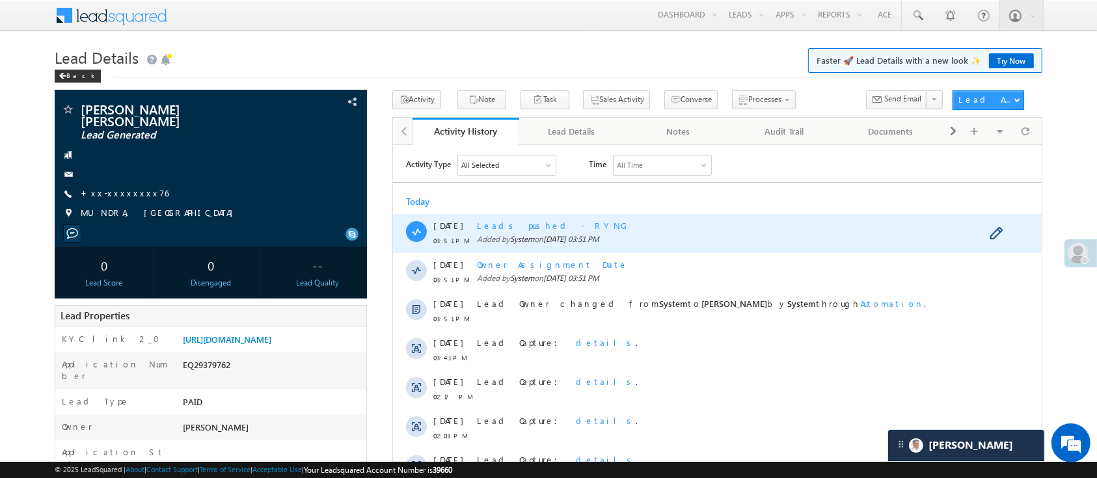
click at [537, 224] on span "Leads pushed - RYNG" at bounding box center [551, 224] width 151 height 11
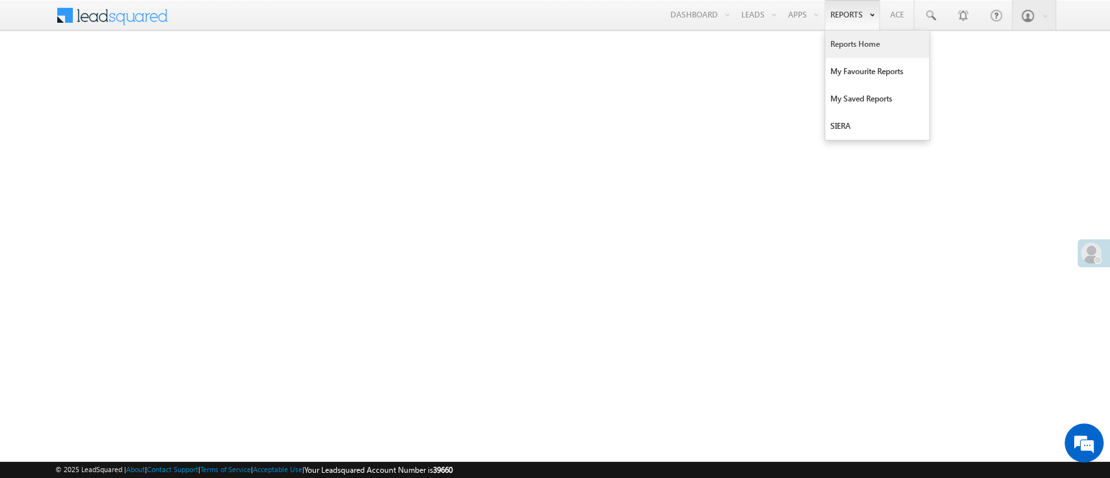
click at [848, 46] on link "Reports Home" at bounding box center [877, 44] width 104 height 27
click at [856, 44] on link "Reports Home" at bounding box center [877, 44] width 104 height 27
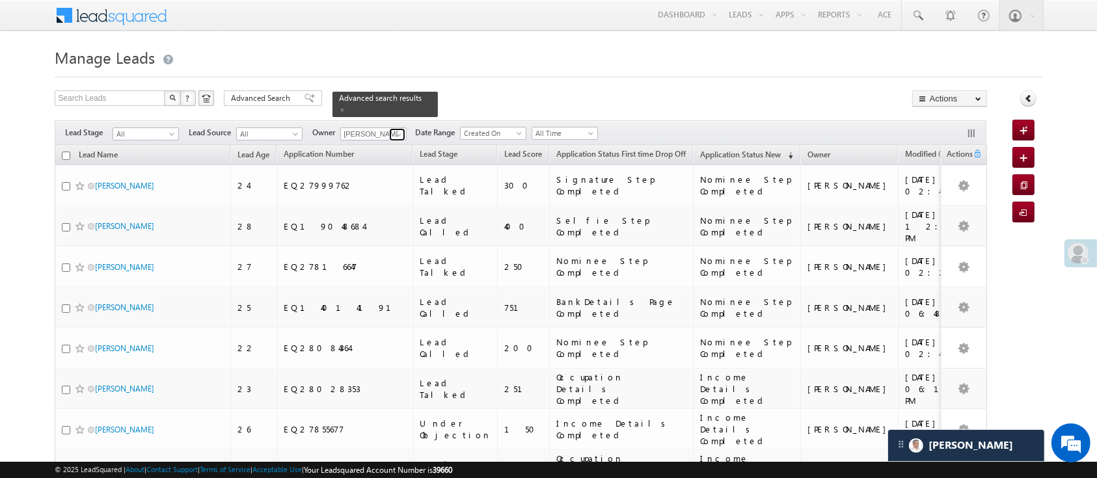
click at [401, 129] on span at bounding box center [398, 134] width 10 height 10
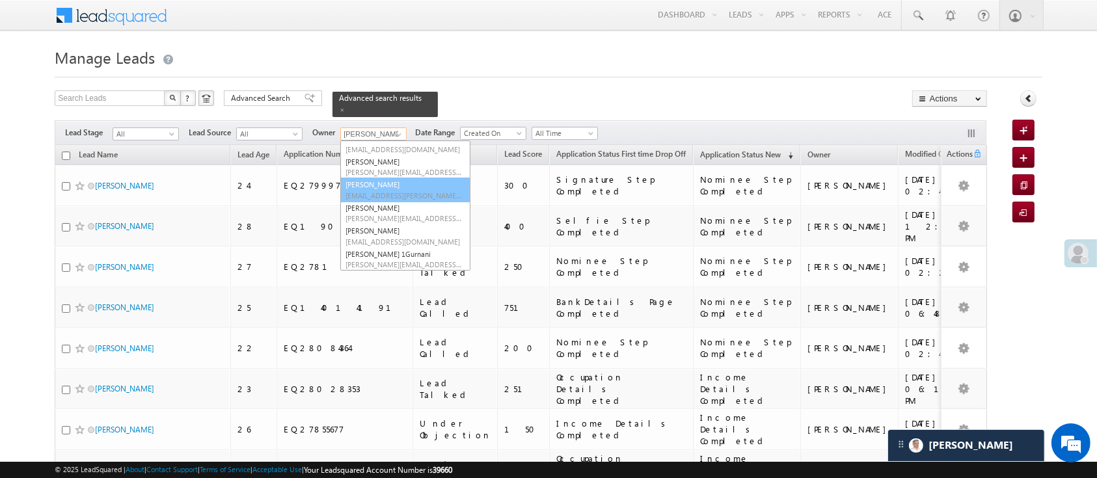
scroll to position [62, 0]
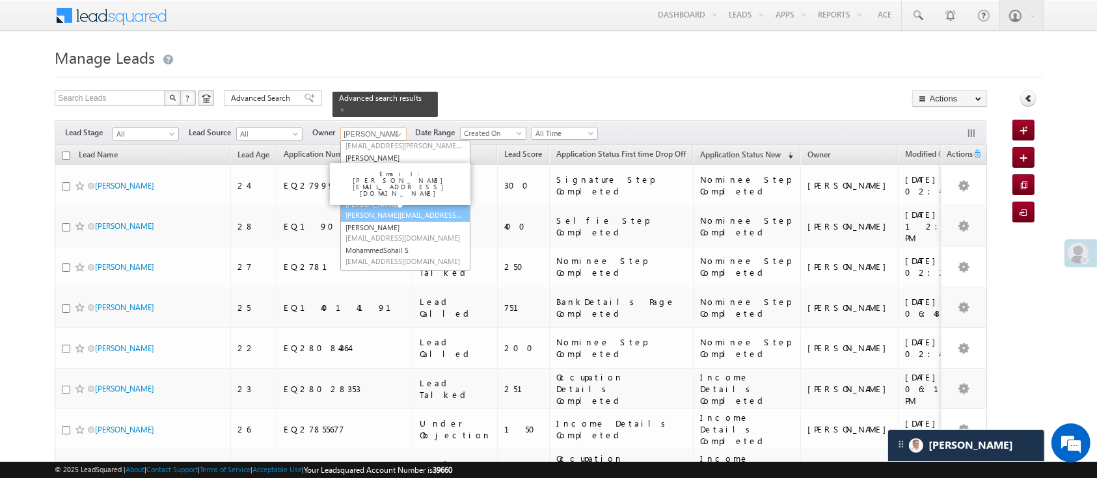
click at [430, 210] on span "[PERSON_NAME][EMAIL_ADDRESS][DOMAIN_NAME]" at bounding box center [403, 215] width 117 height 10
type input "[PERSON_NAME]"
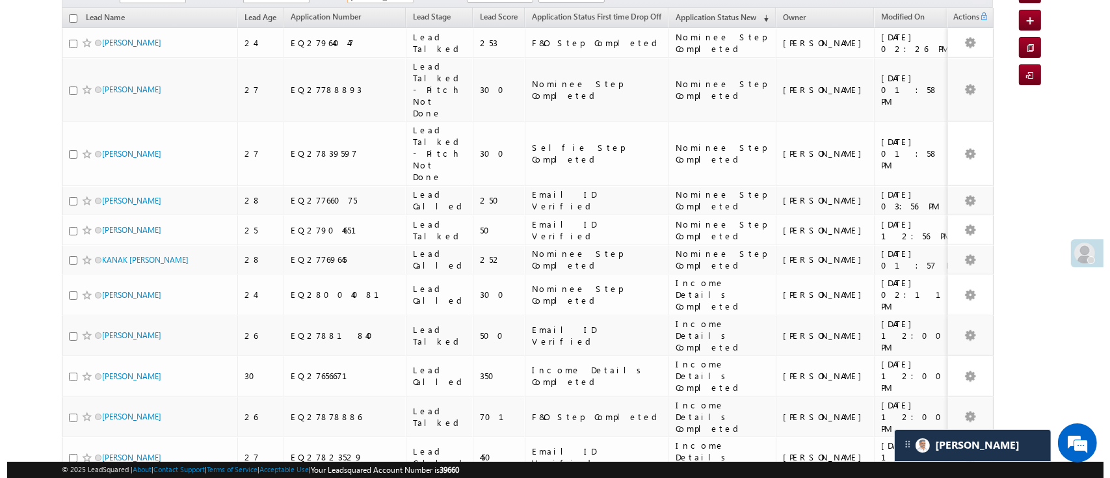
scroll to position [0, 0]
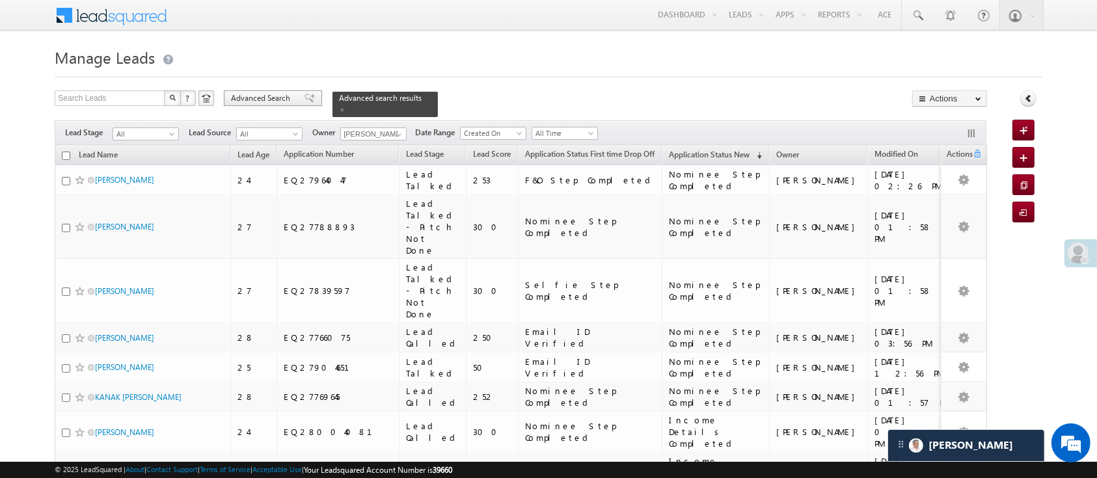
click at [282, 103] on span "Advanced Search" at bounding box center [262, 98] width 63 height 12
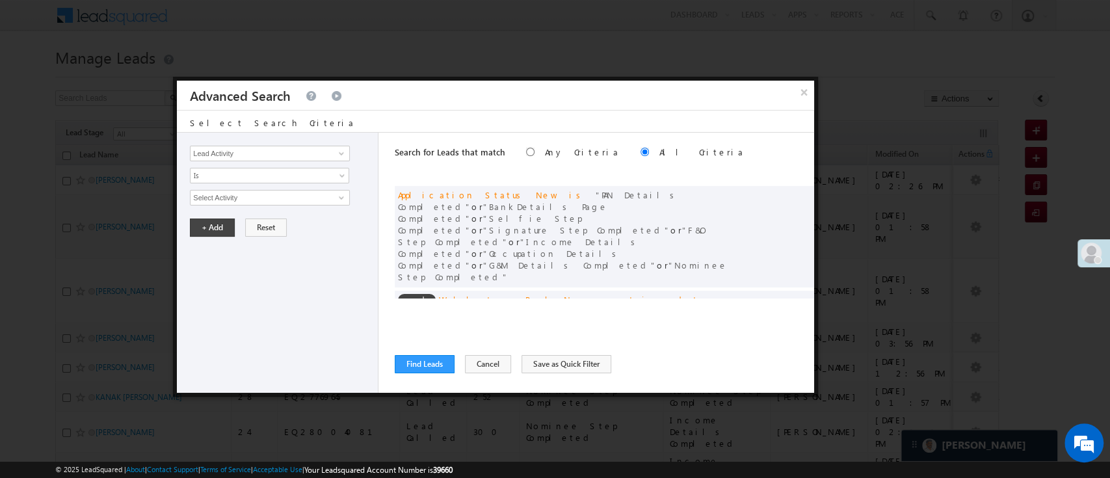
scroll to position [98, 0]
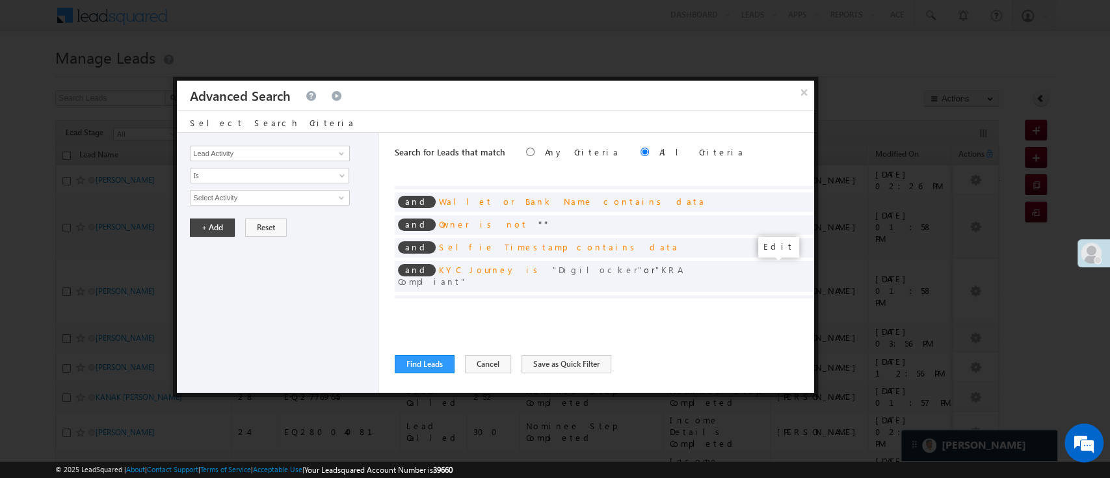
click at [780, 321] on span at bounding box center [784, 325] width 9 height 9
click at [254, 200] on span "Custom" at bounding box center [261, 198] width 141 height 12
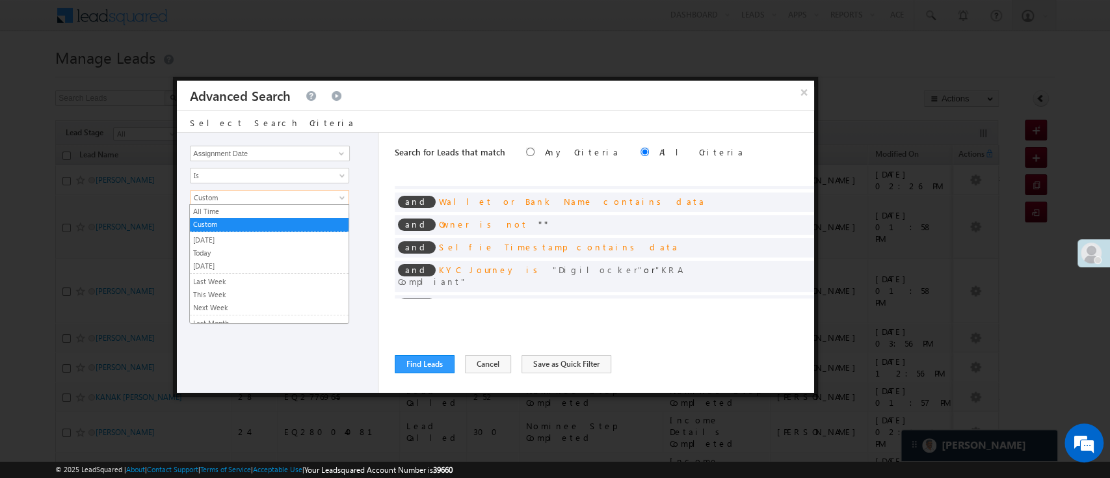
scroll to position [85, 0]
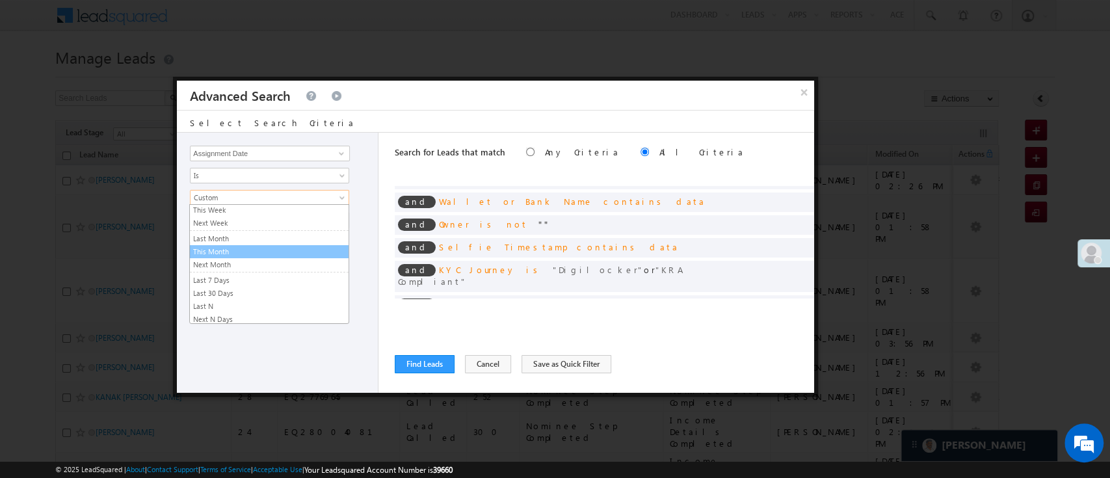
click at [279, 246] on link "This Month" at bounding box center [269, 252] width 159 height 12
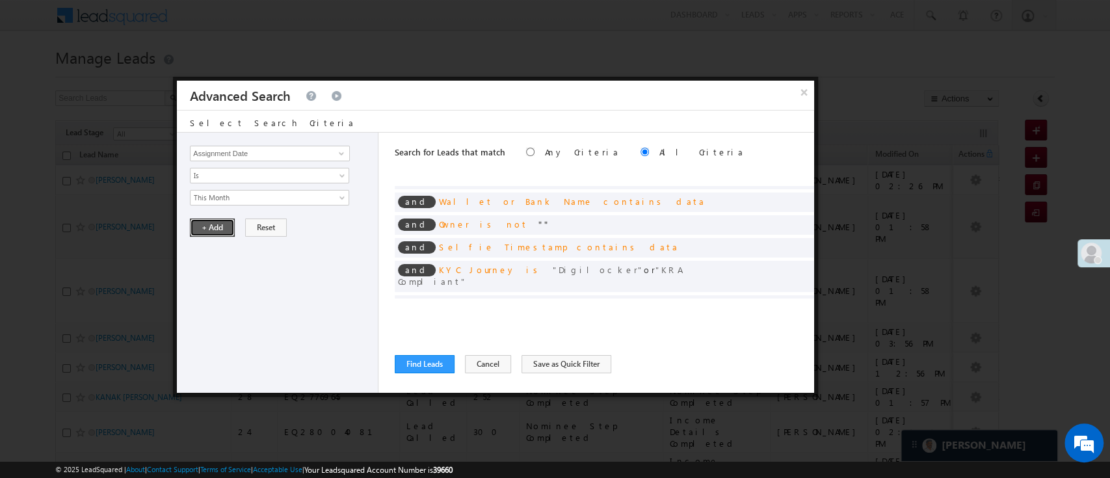
click at [220, 227] on button "+ Add" at bounding box center [212, 228] width 45 height 18
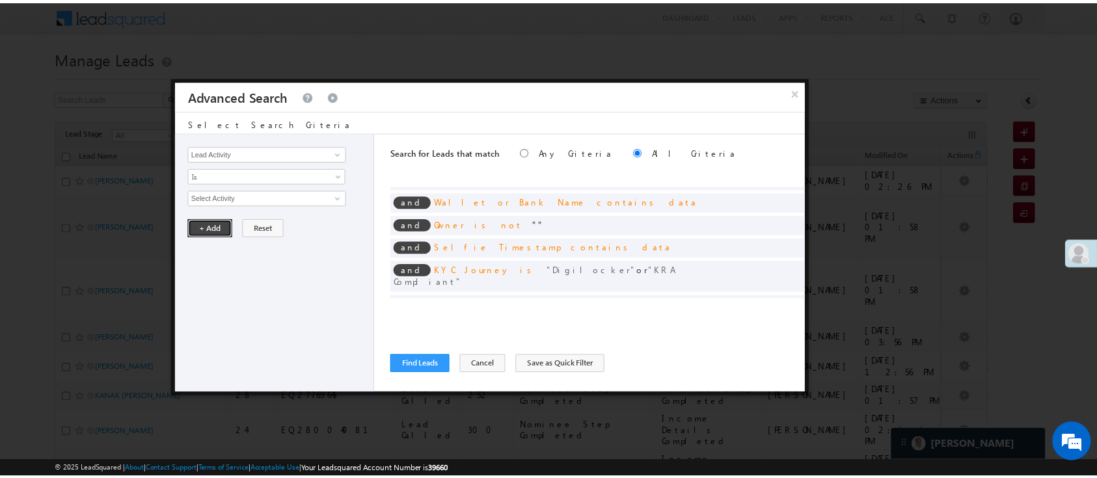
scroll to position [0, 0]
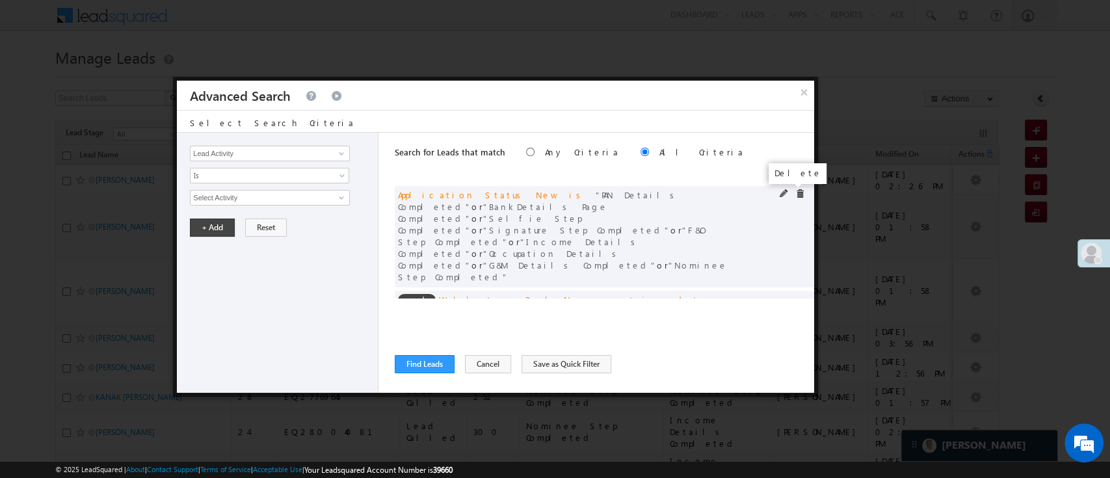
click at [795, 193] on span at bounding box center [799, 193] width 9 height 9
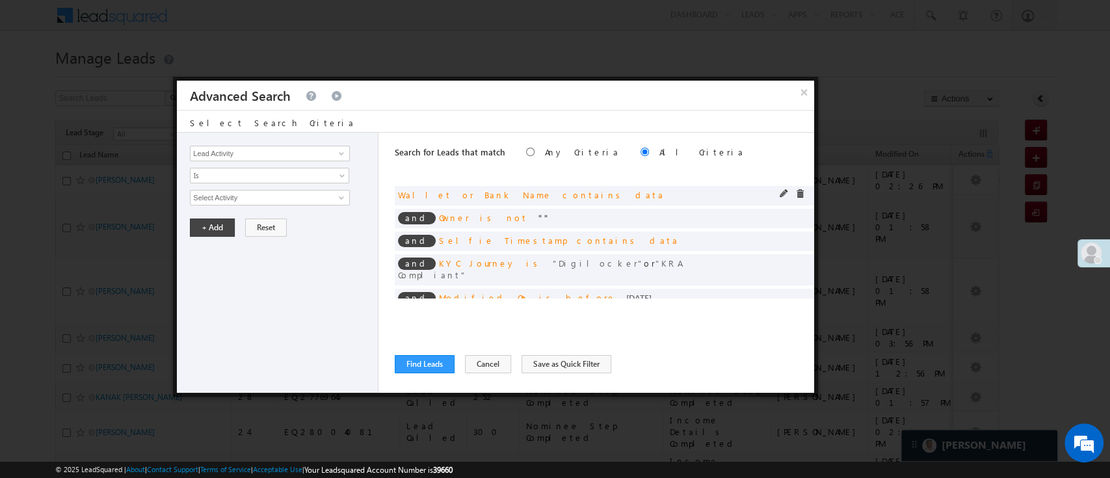
click at [795, 190] on span at bounding box center [799, 193] width 9 height 9
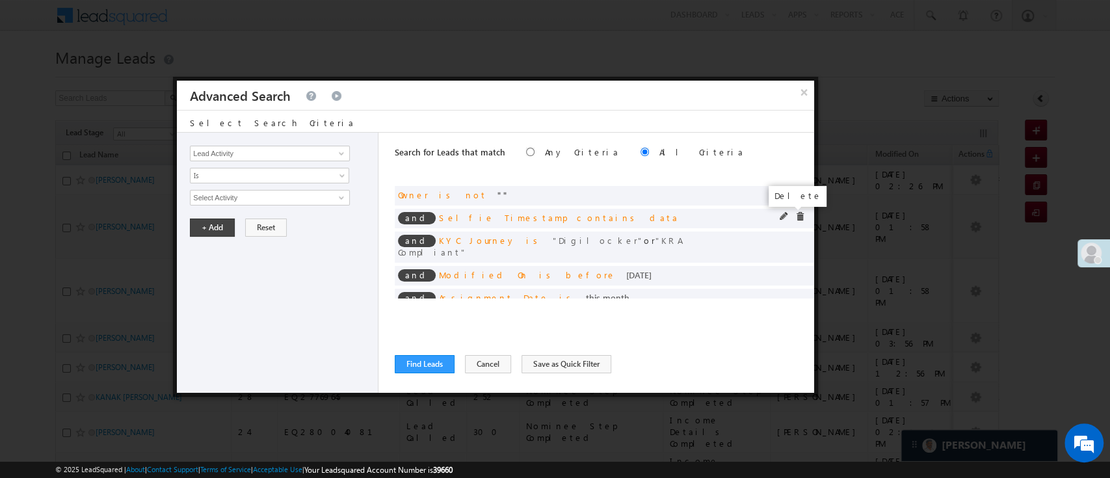
click at [795, 215] on span at bounding box center [799, 216] width 9 height 9
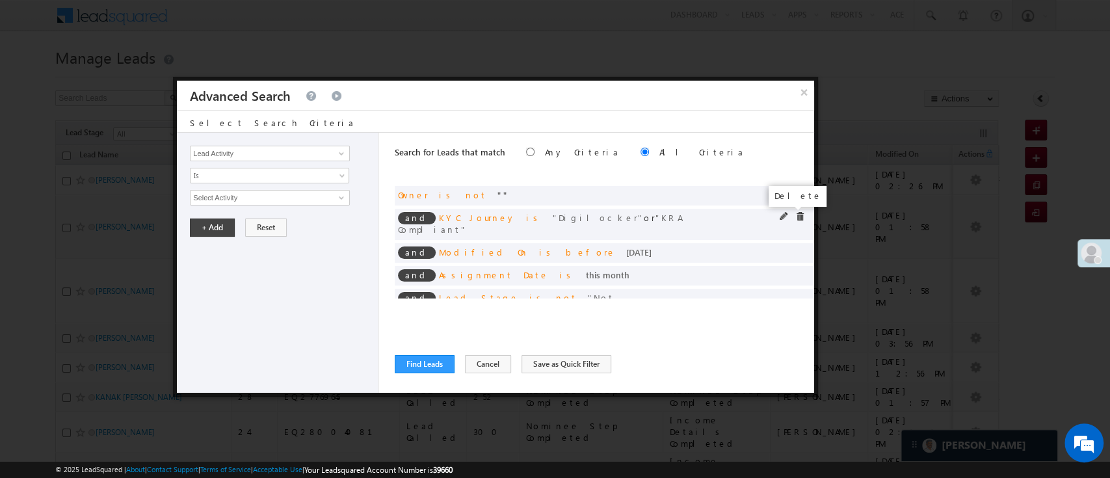
click at [795, 215] on span at bounding box center [799, 216] width 9 height 9
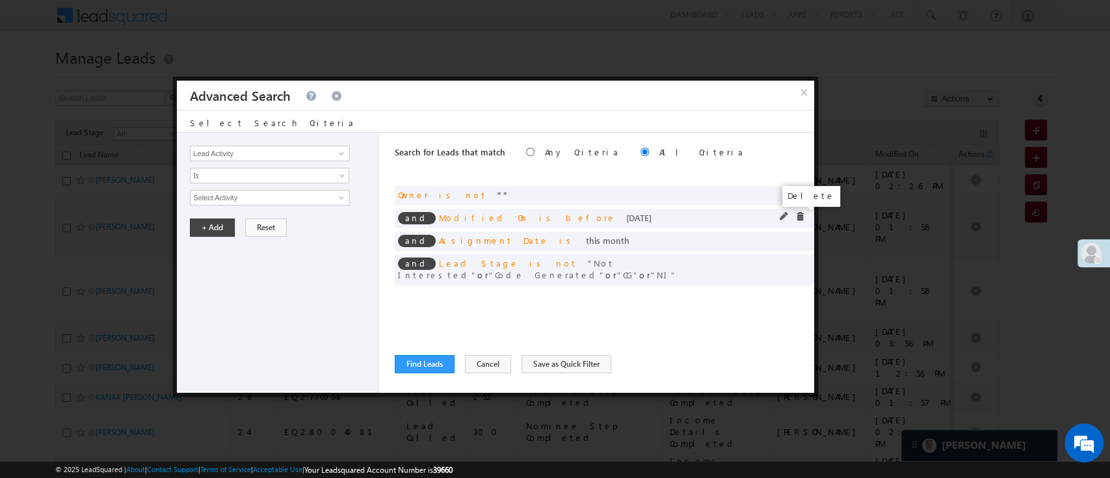
click at [797, 215] on span at bounding box center [799, 216] width 9 height 9
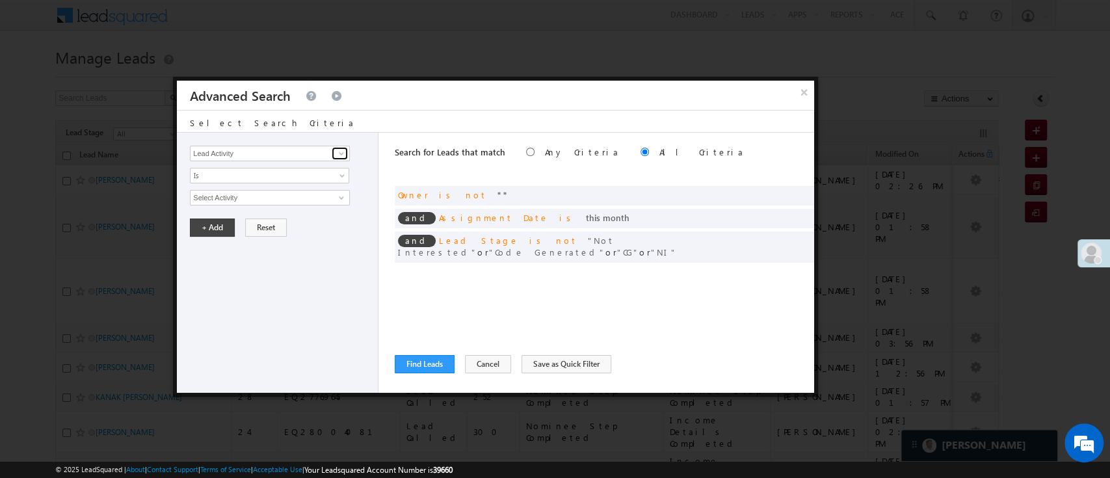
click at [343, 154] on span at bounding box center [341, 153] width 10 height 10
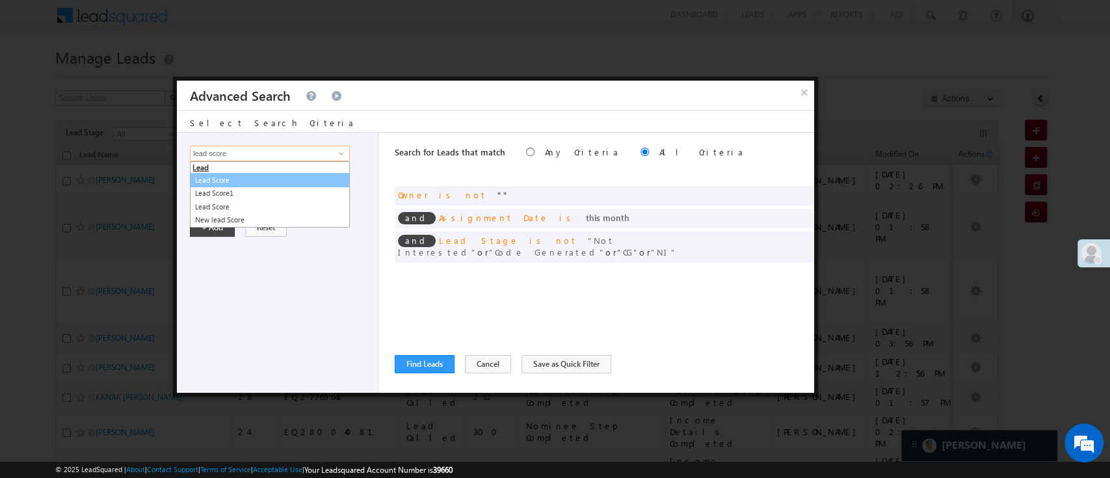
click at [308, 180] on link "Lead Score" at bounding box center [270, 180] width 160 height 15
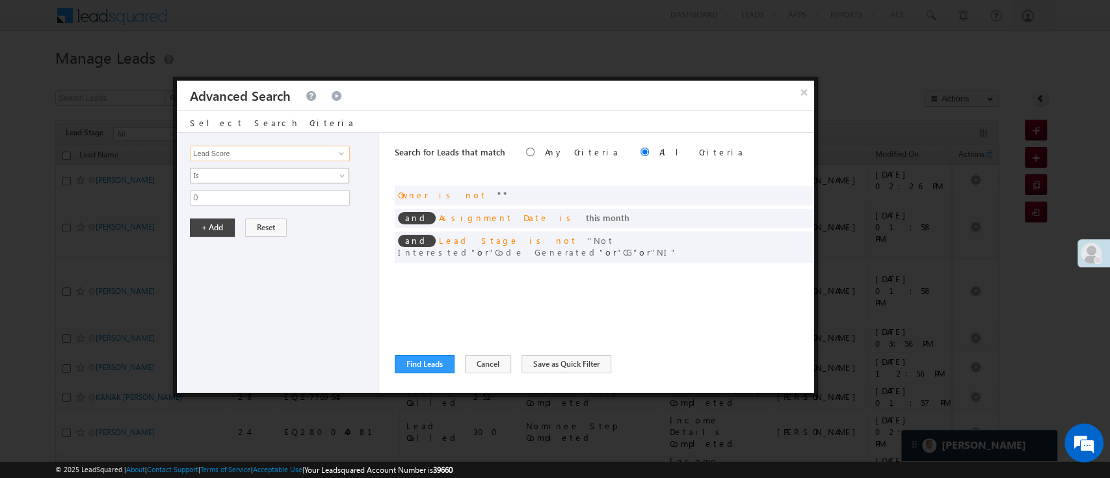
type input "Lead Score"
click at [308, 174] on span "Is" at bounding box center [261, 176] width 141 height 12
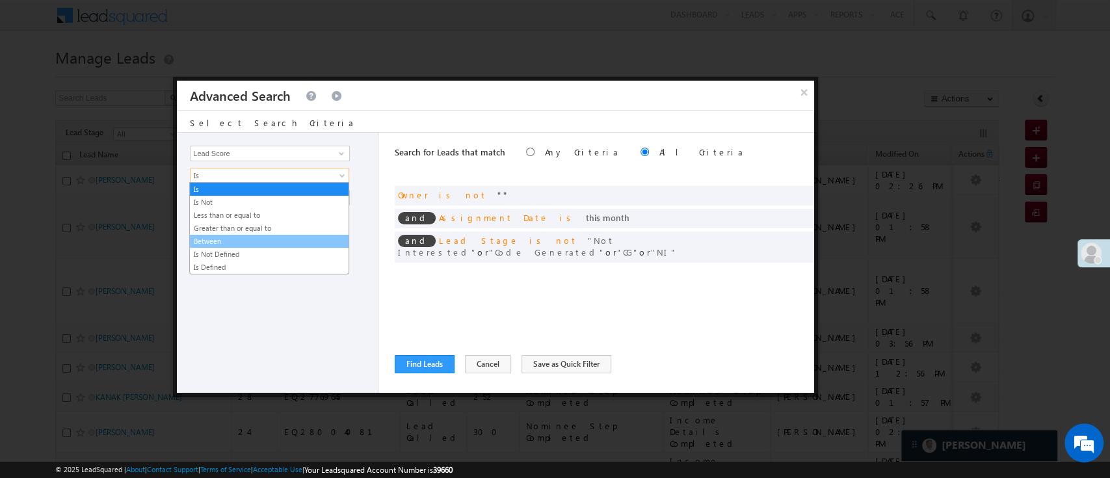
click at [269, 239] on link "Between" at bounding box center [269, 241] width 159 height 12
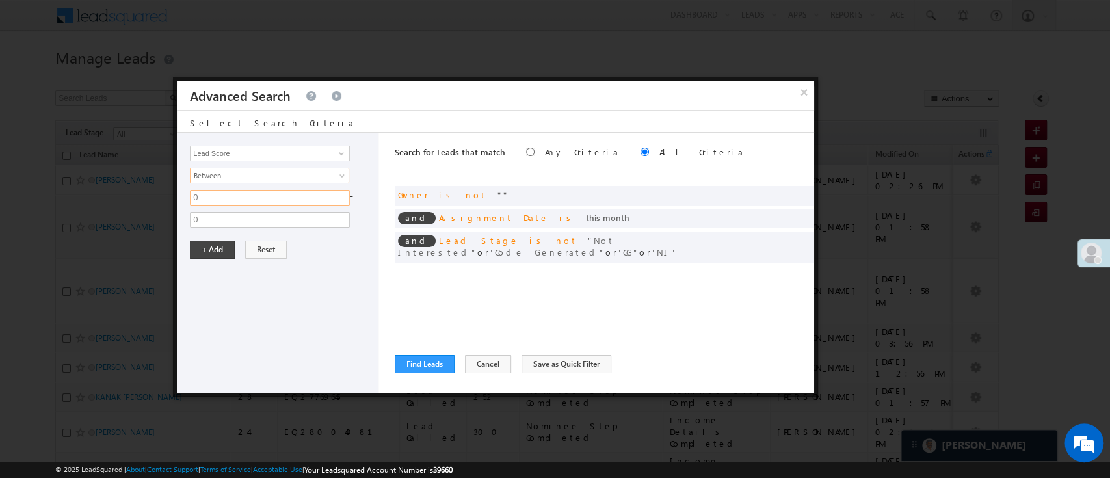
click at [269, 199] on input "0" at bounding box center [270, 198] width 160 height 16
type input "50"
type input "100"
click at [217, 249] on button "+ Add" at bounding box center [212, 250] width 45 height 18
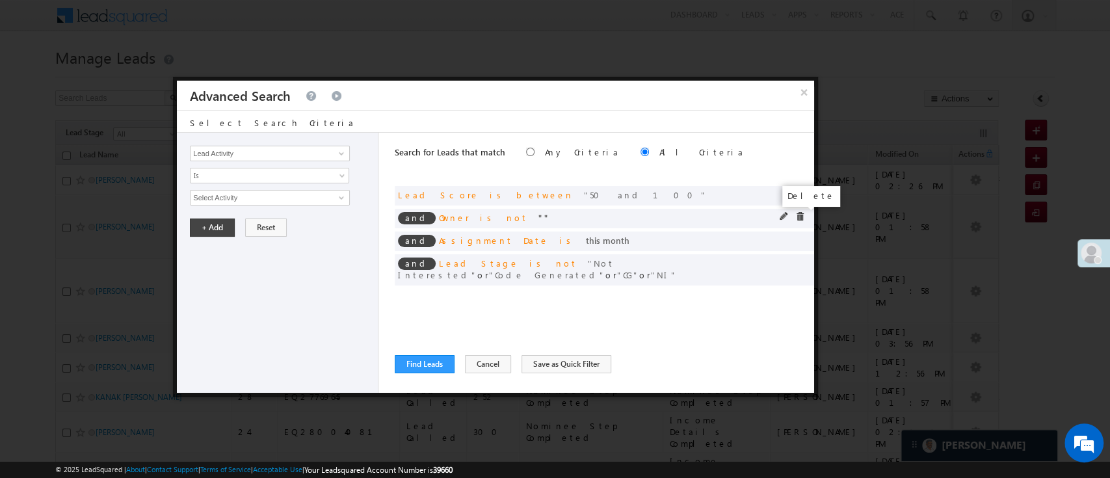
click at [797, 216] on span at bounding box center [799, 216] width 9 height 9
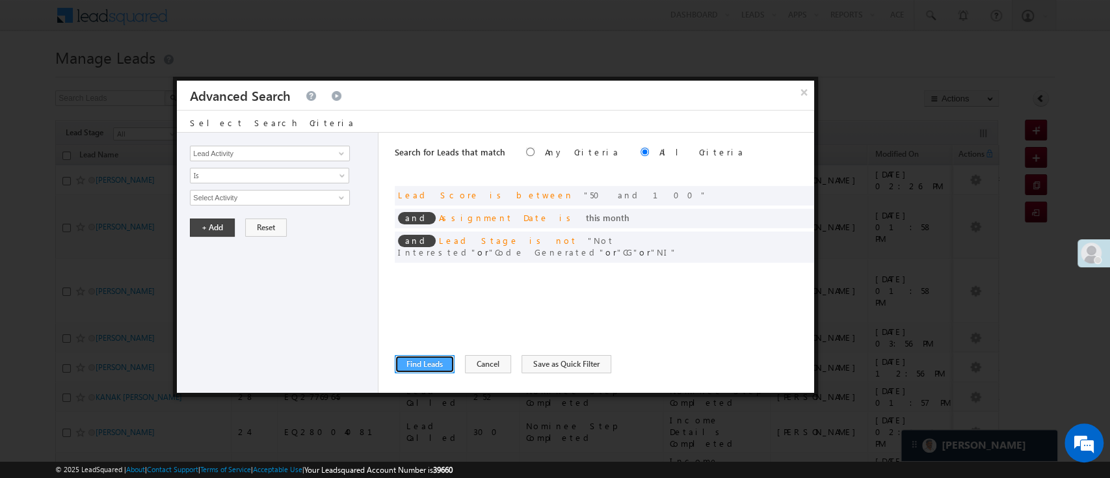
click at [426, 360] on button "Find Leads" at bounding box center [425, 364] width 60 height 18
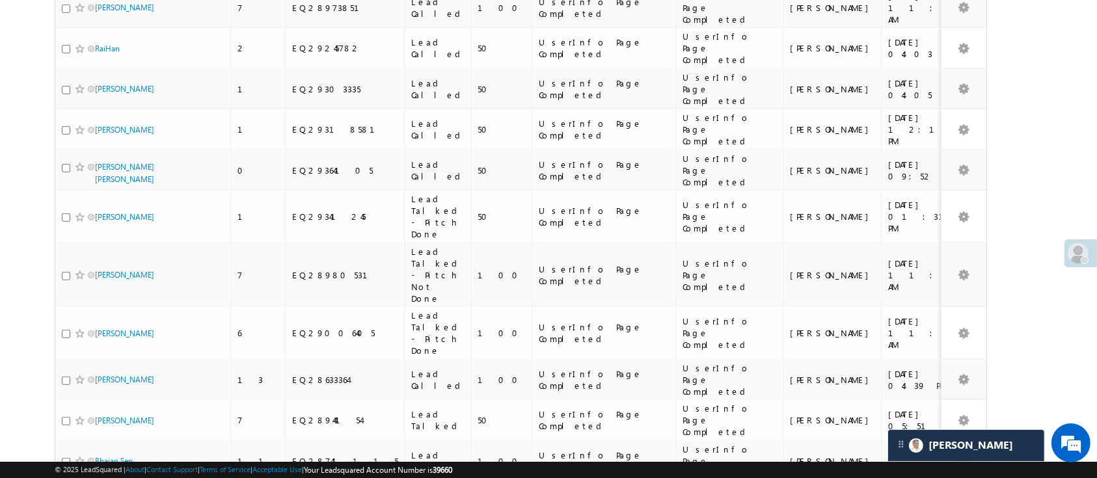
scroll to position [674, 0]
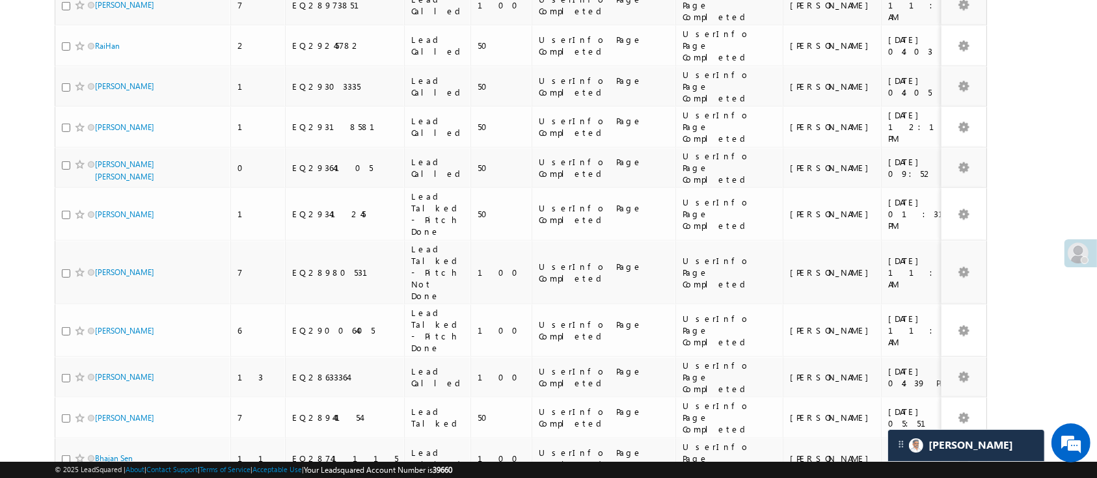
click at [109, 451] on li "200" at bounding box center [99, 454] width 31 height 13
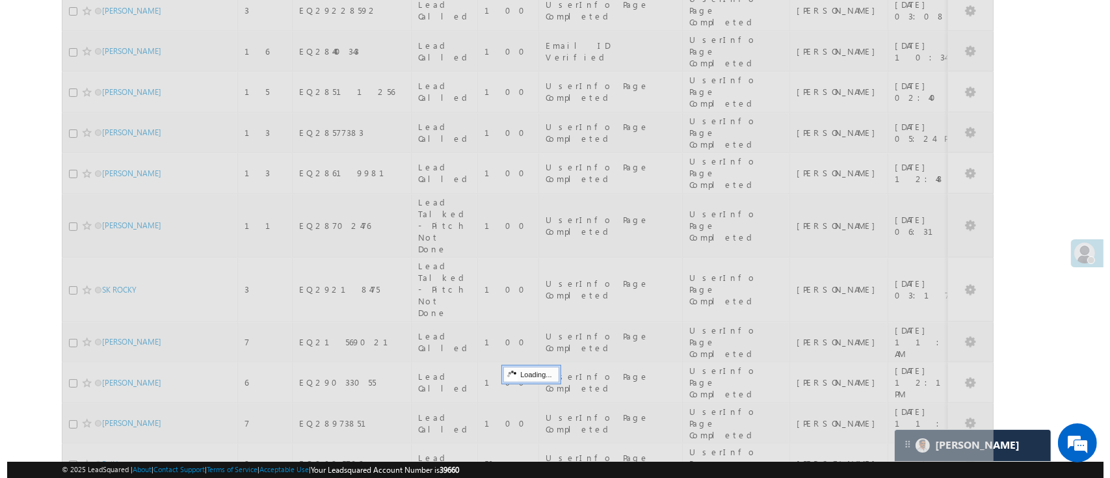
scroll to position [0, 0]
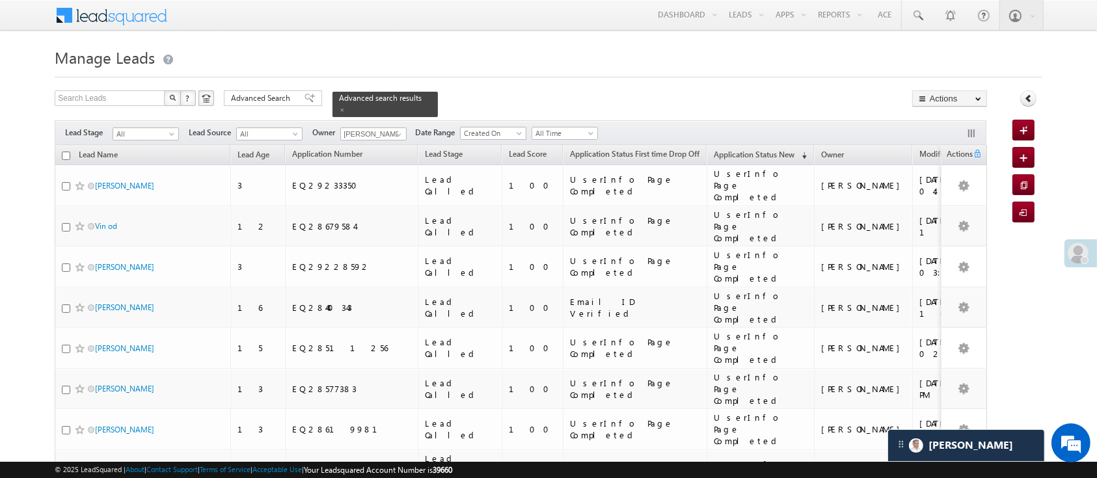
click at [66, 152] on input "checkbox" at bounding box center [66, 156] width 8 height 8
checkbox input "true"
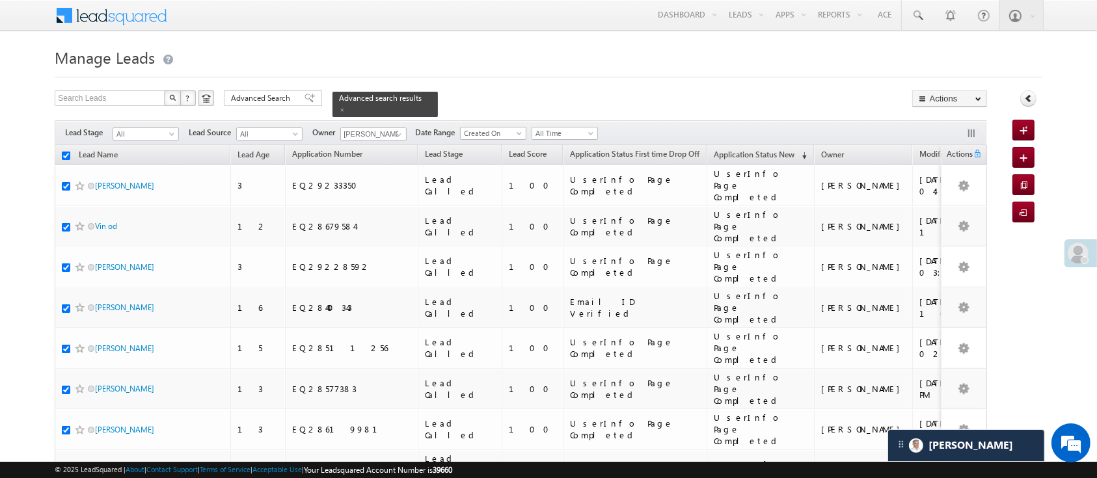
checkbox input "true"
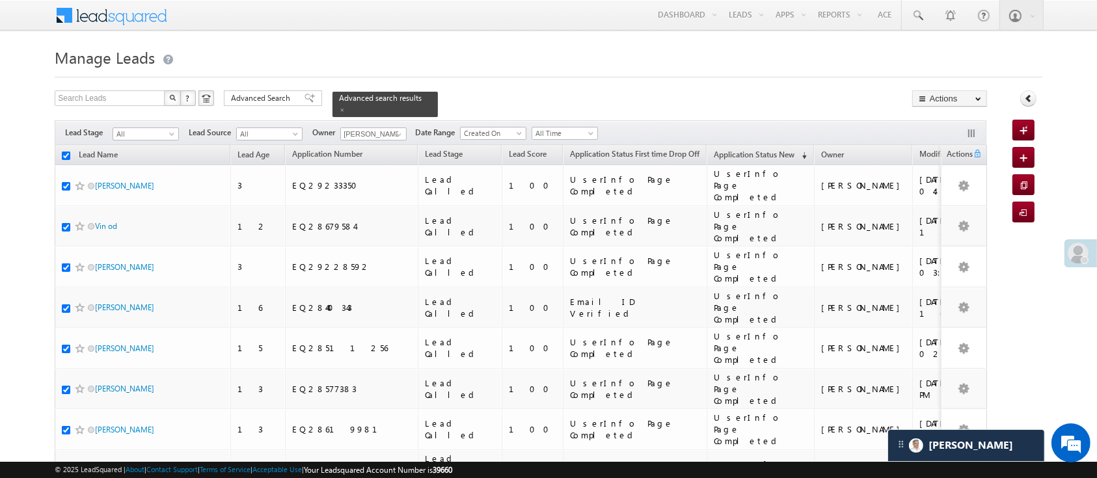
checkbox input "true"
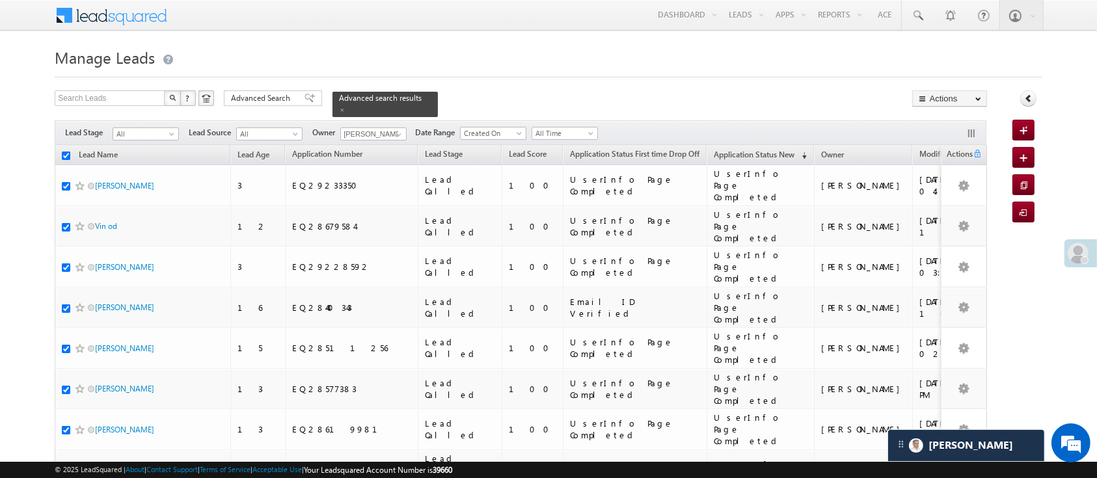
checkbox input "true"
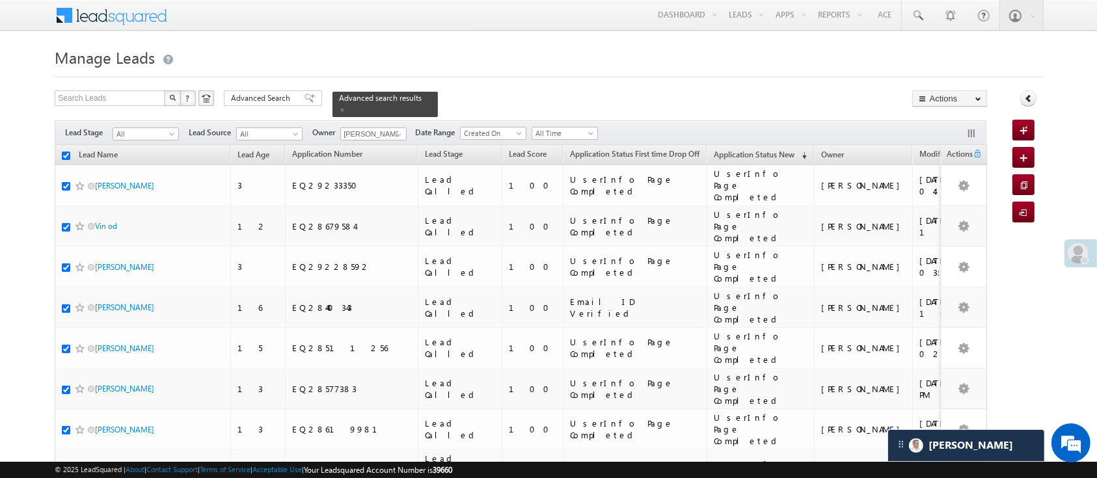
checkbox input "true"
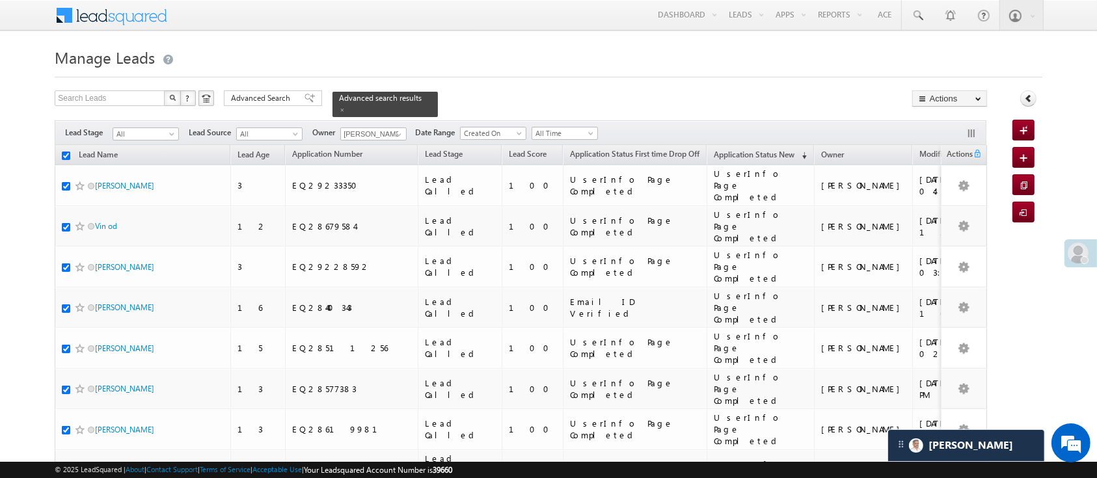
checkbox input "true"
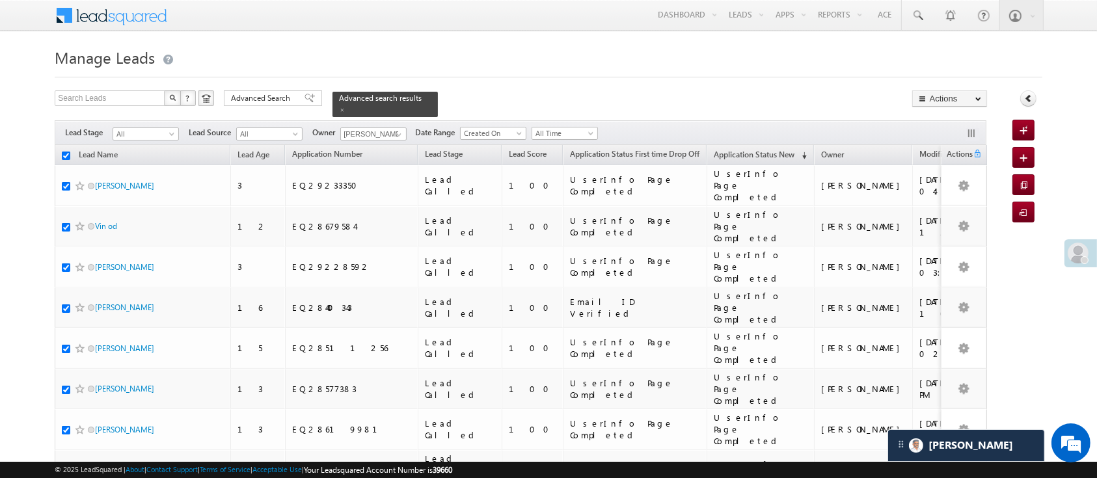
checkbox input "true"
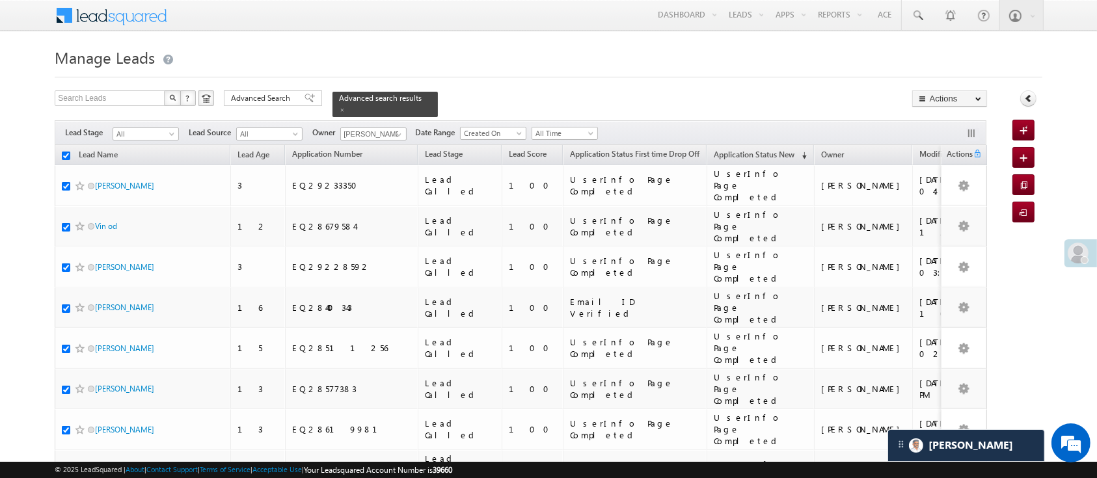
checkbox input "true"
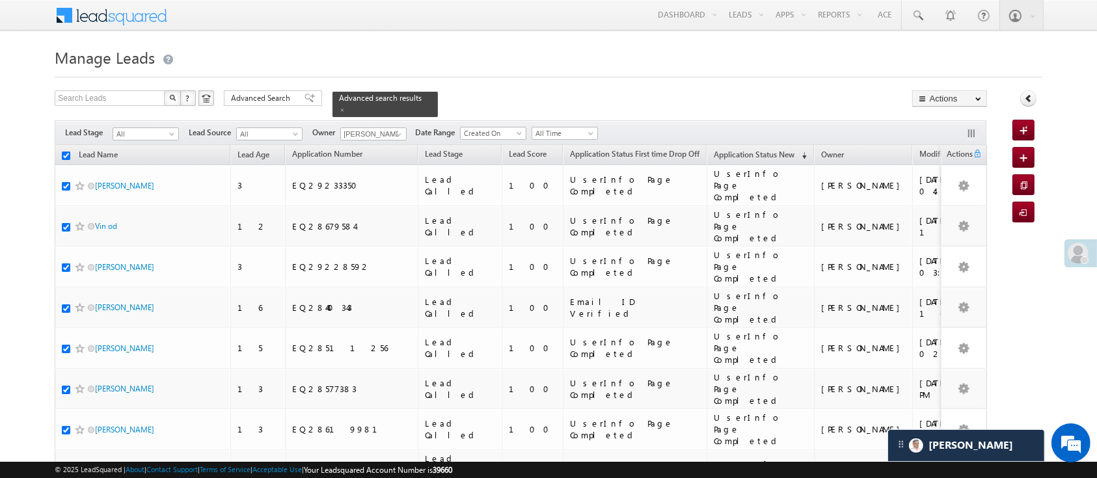
checkbox input "true"
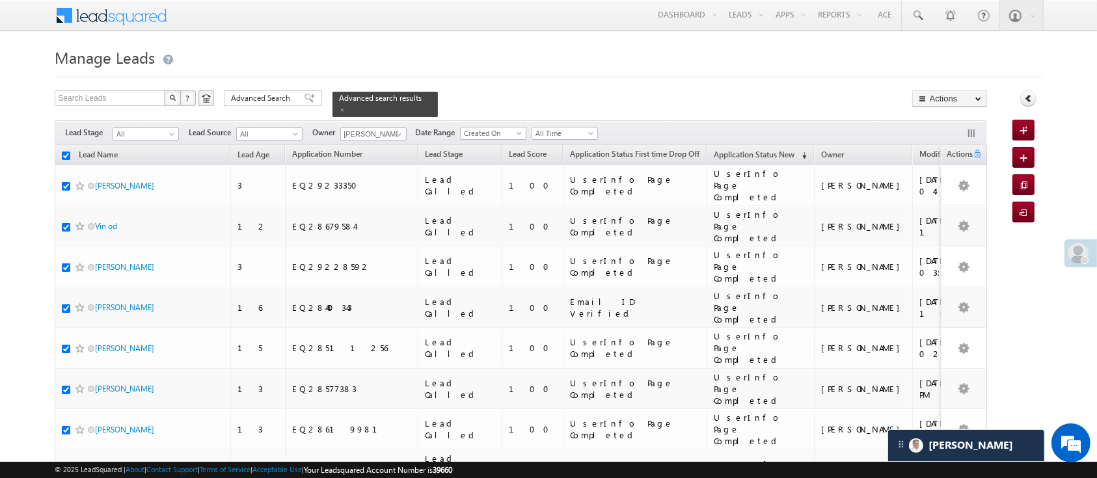
checkbox input "true"
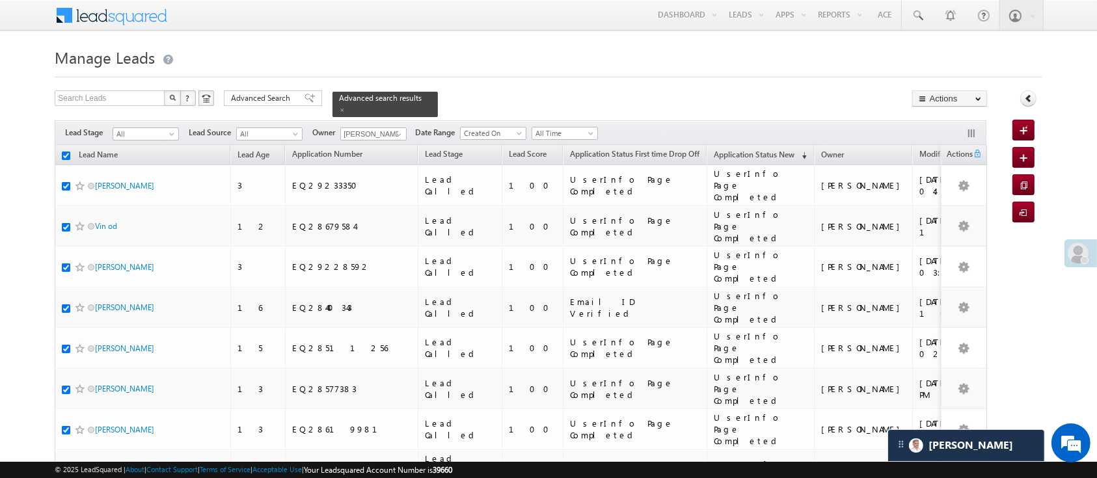
checkbox input "true"
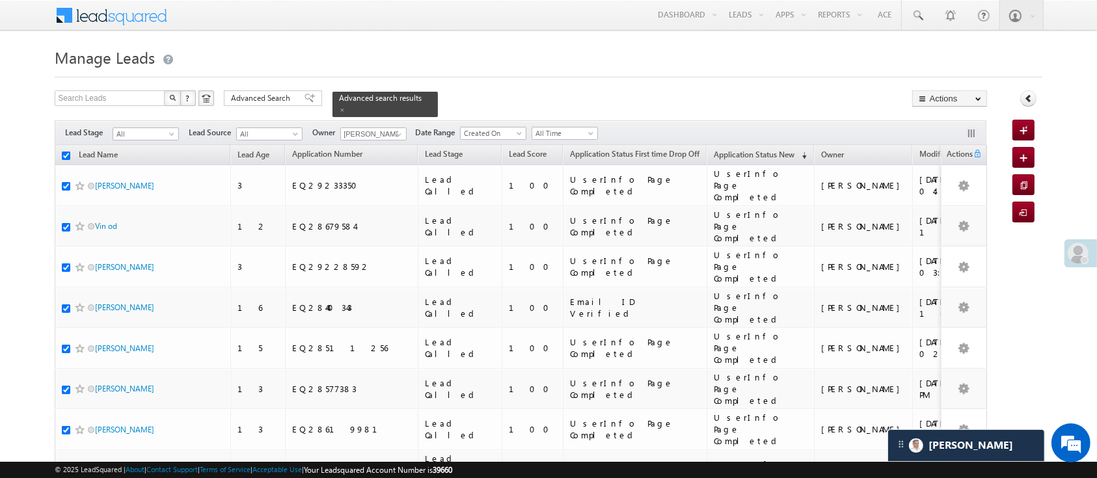
checkbox input "true"
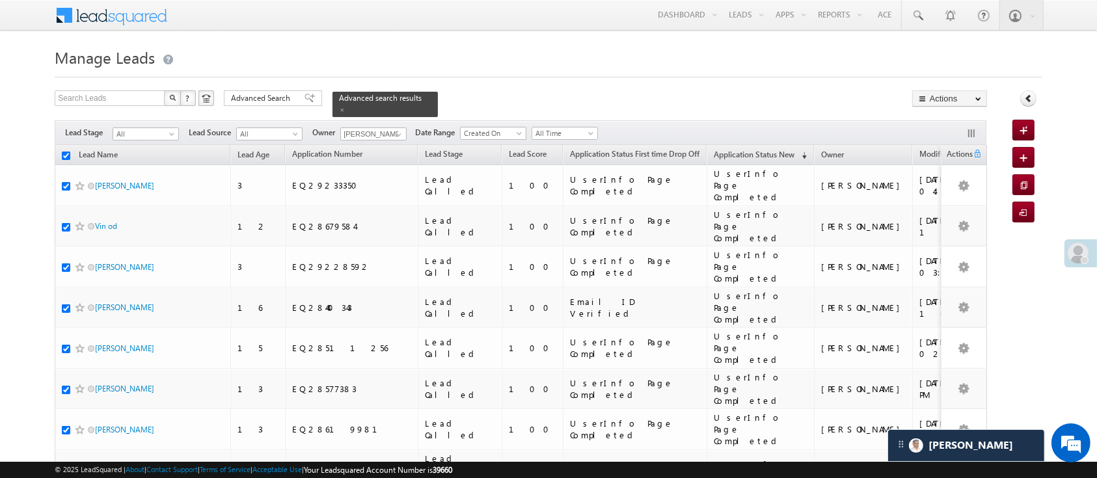
checkbox input "true"
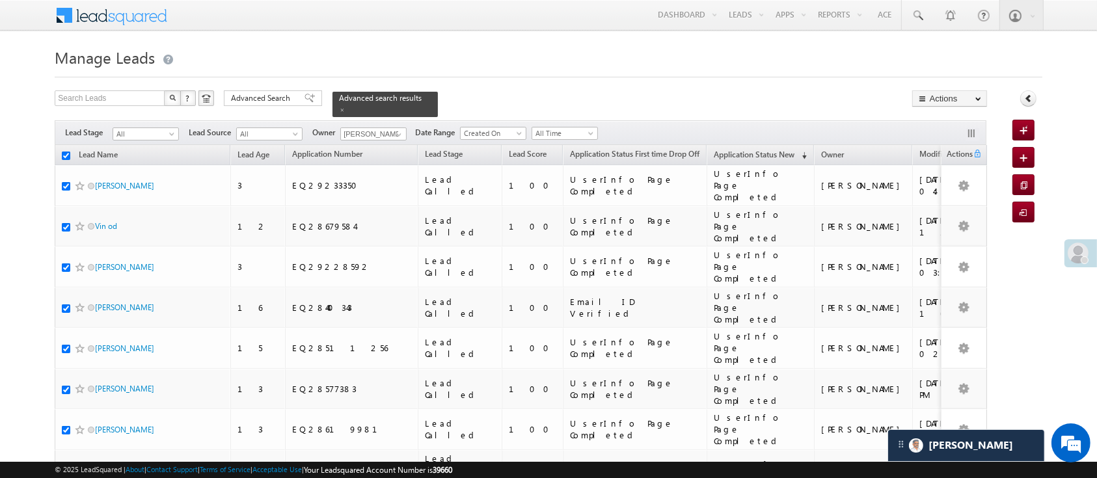
checkbox input "true"
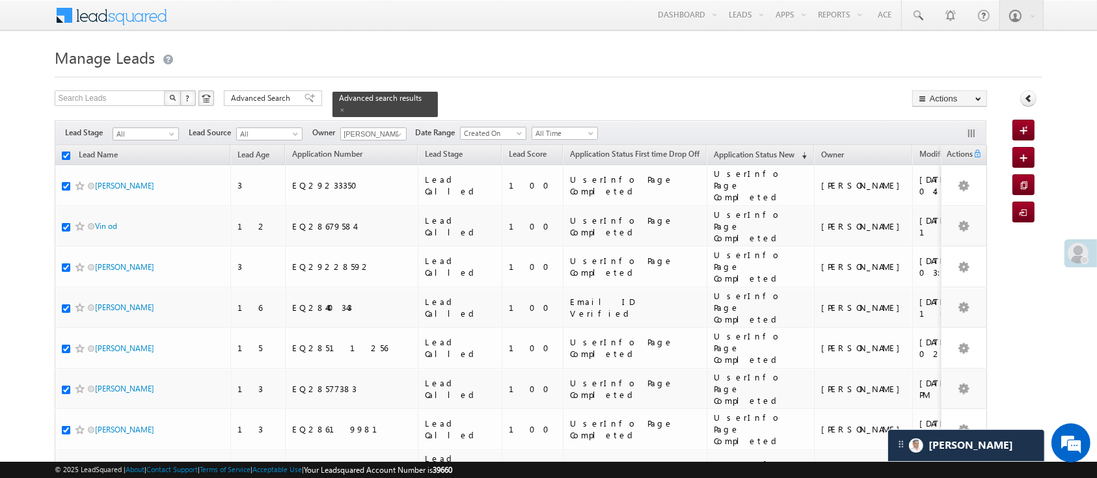
checkbox input "true"
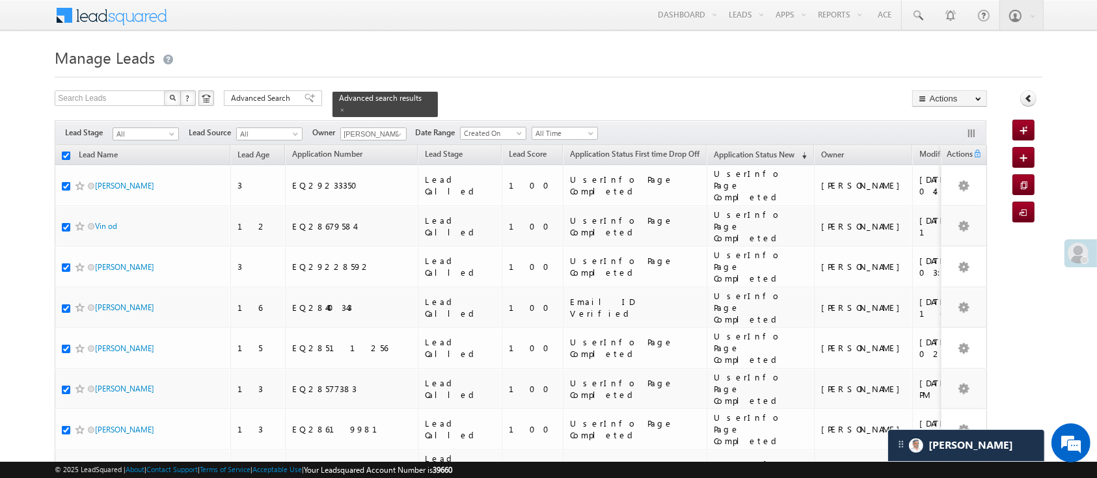
checkbox input "true"
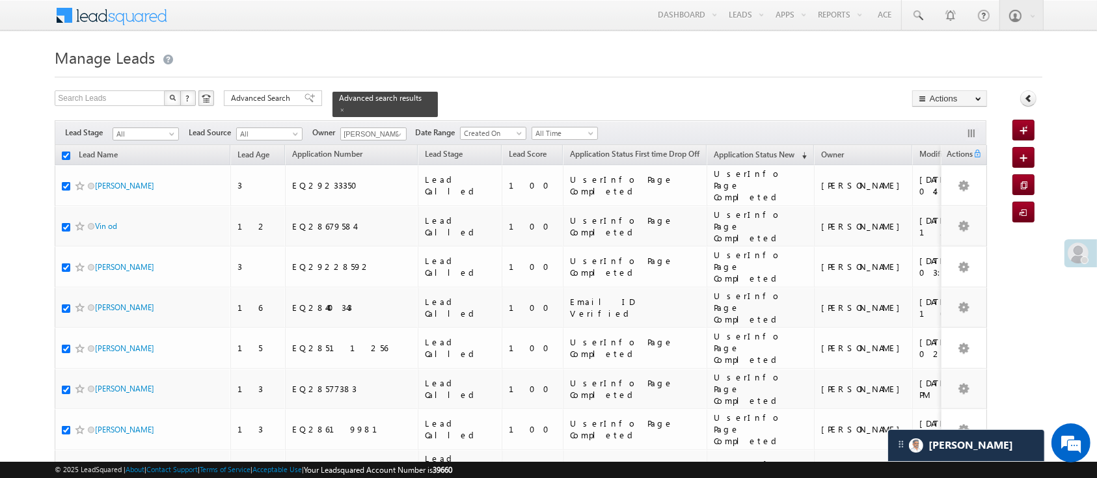
checkbox input "true"
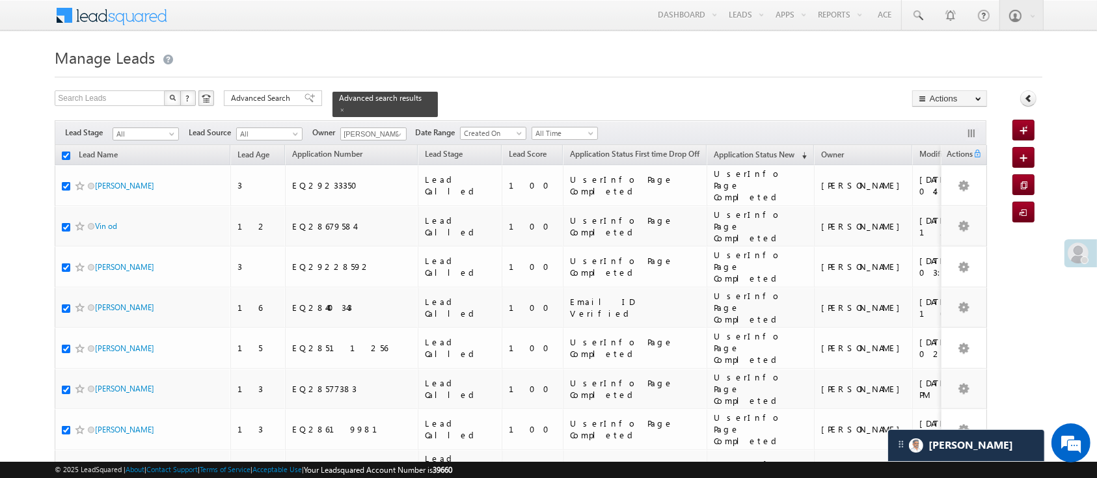
checkbox input "true"
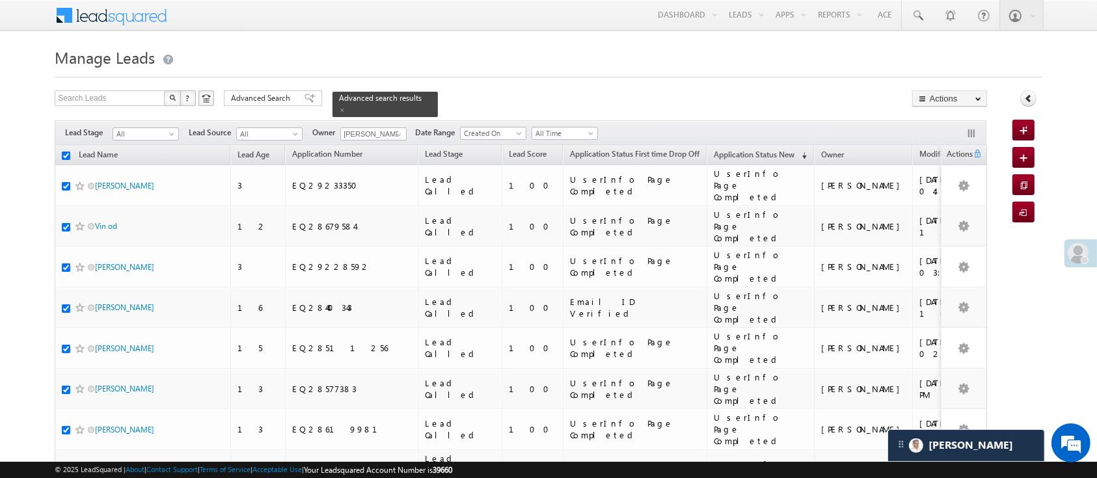
checkbox input "true"
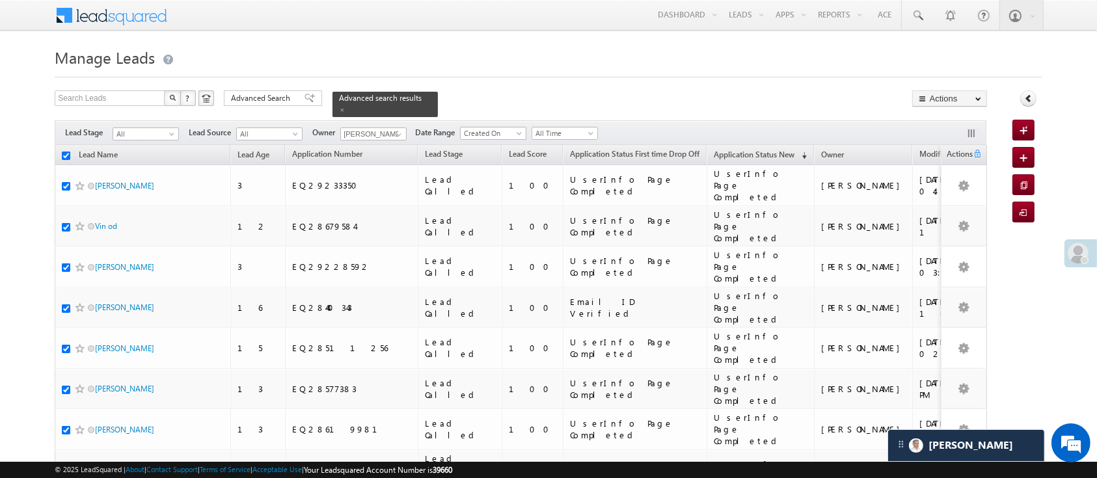
checkbox input "true"
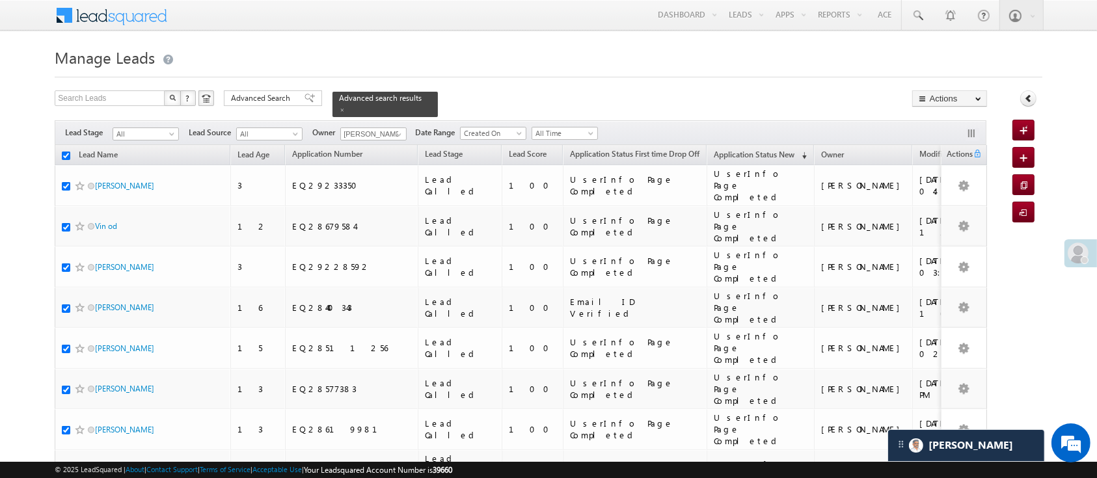
checkbox input "true"
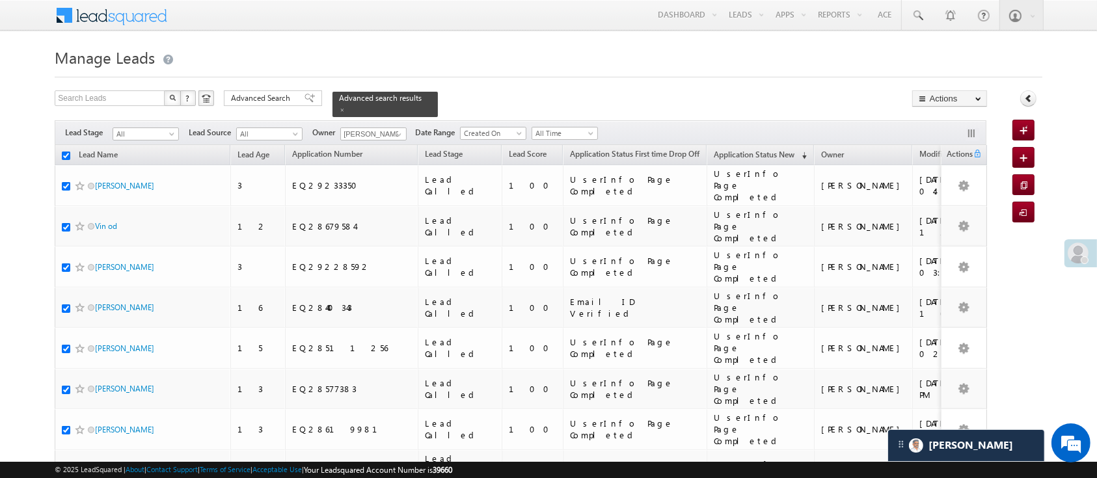
checkbox input "true"
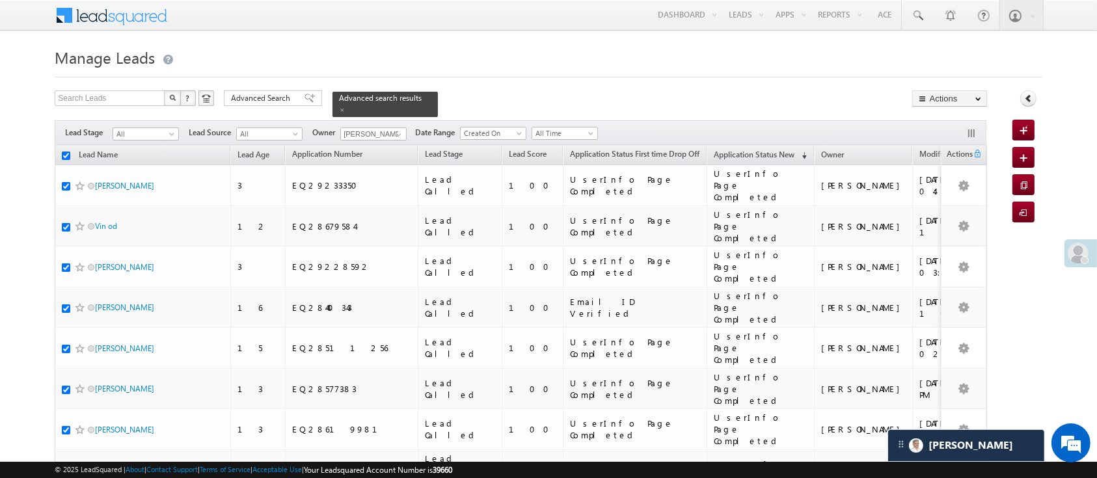
checkbox input "true"
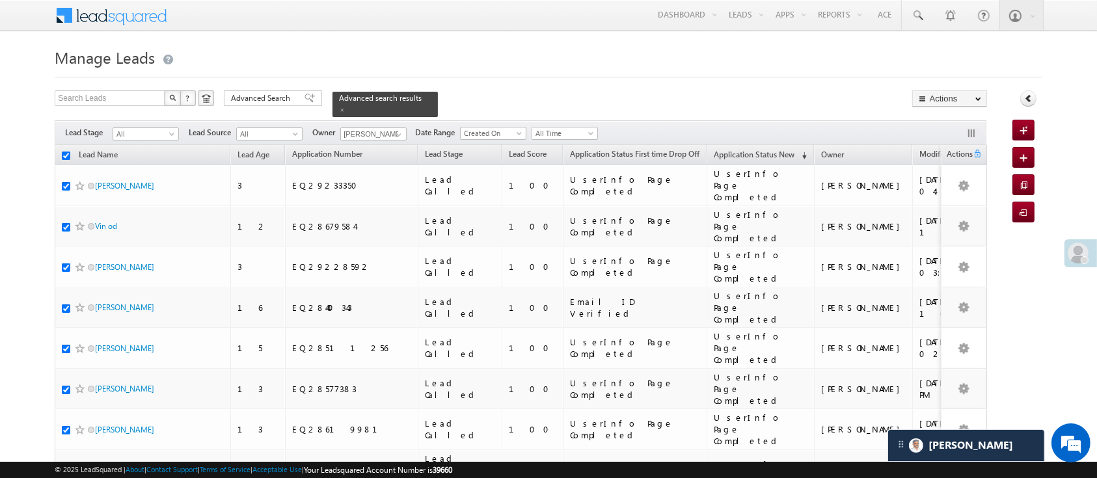
checkbox input "true"
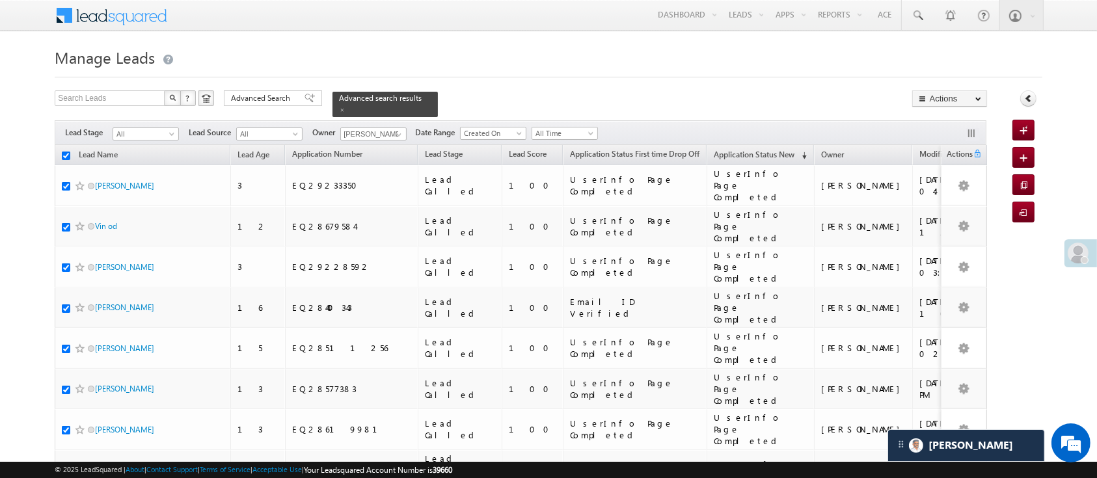
checkbox input "true"
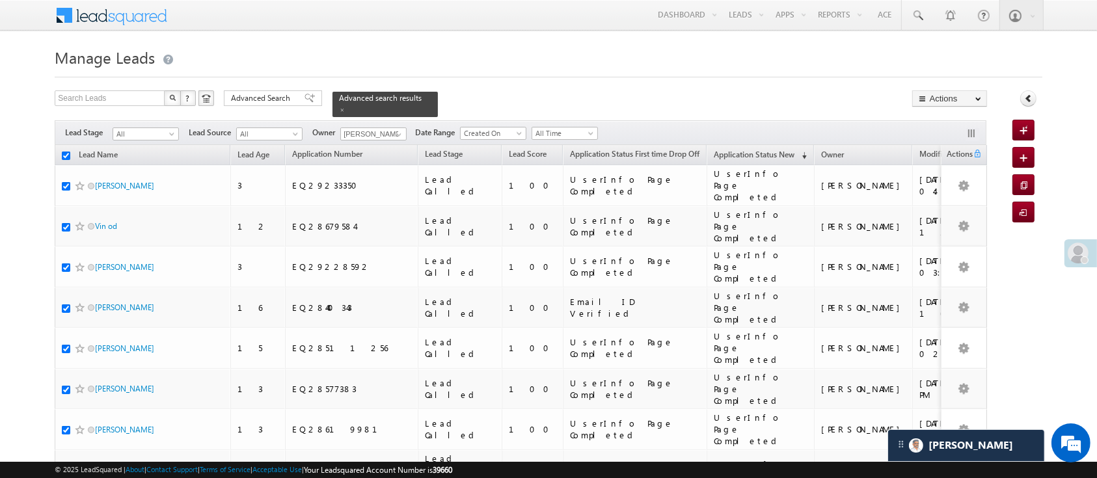
checkbox input "true"
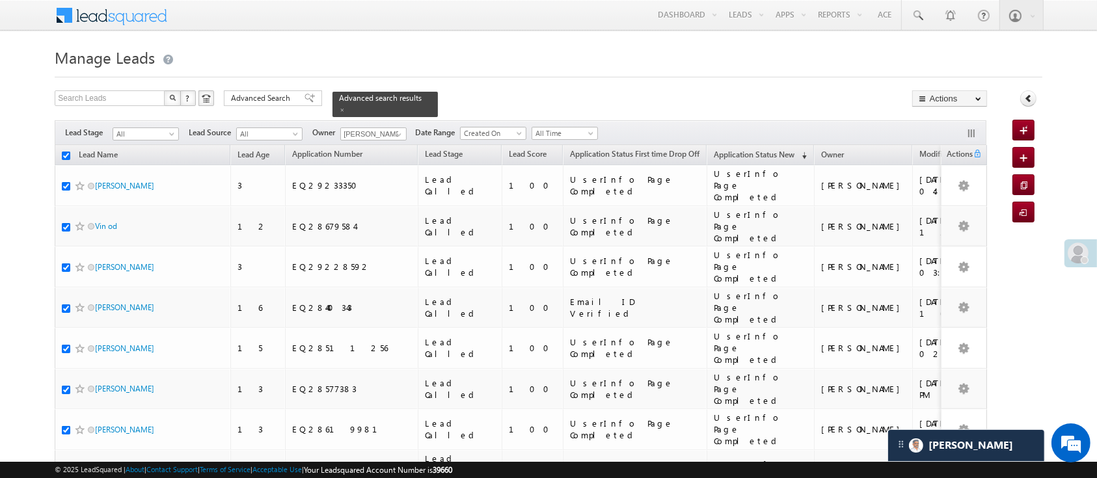
checkbox input "true"
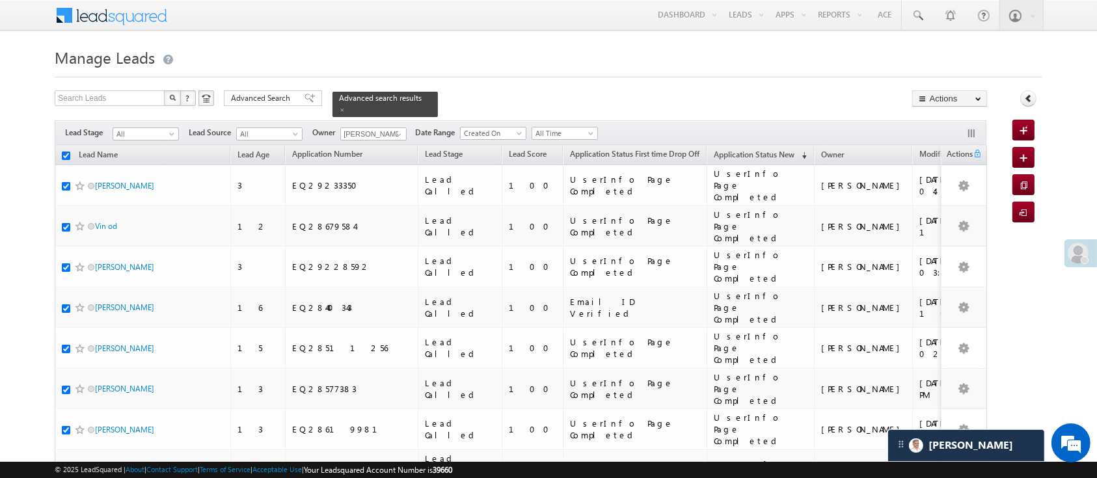
checkbox input "true"
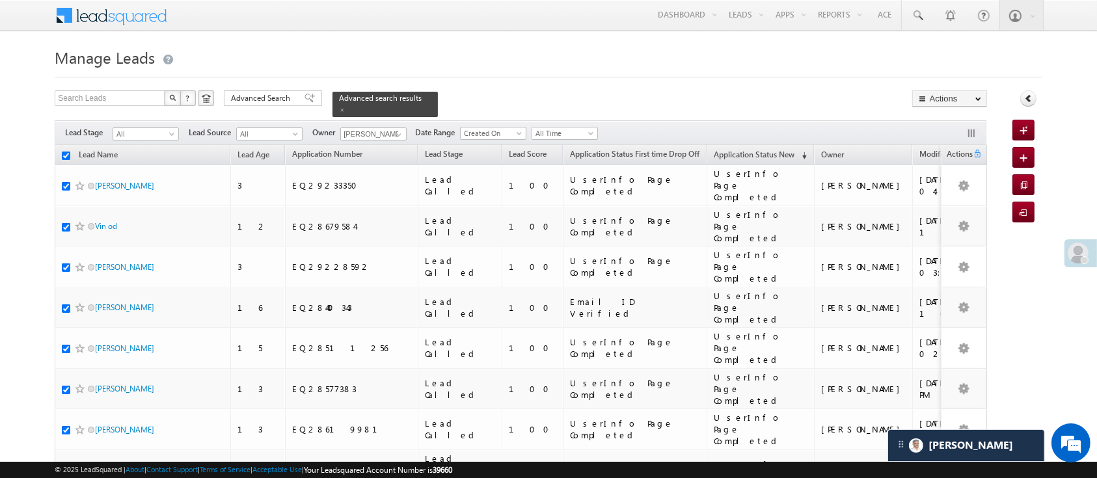
checkbox input "true"
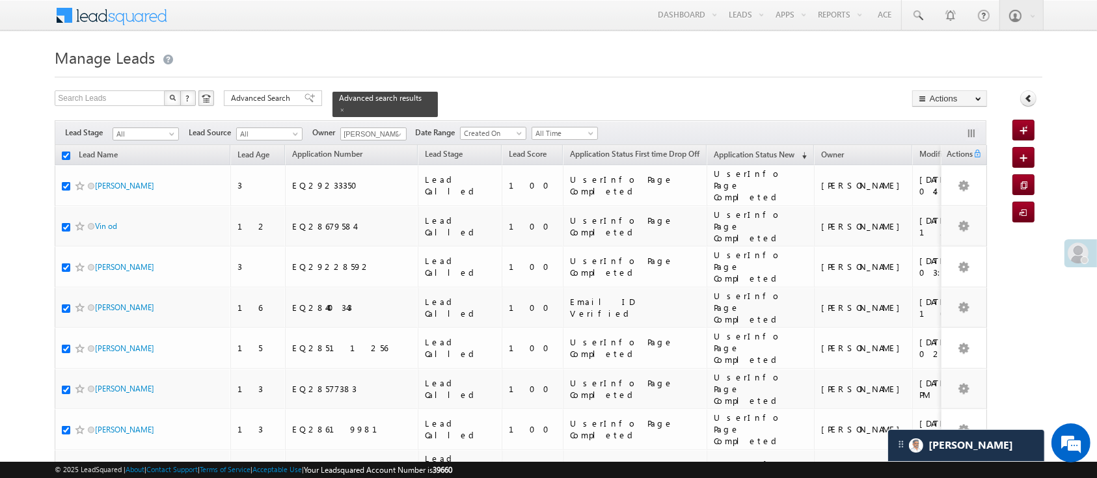
checkbox input "true"
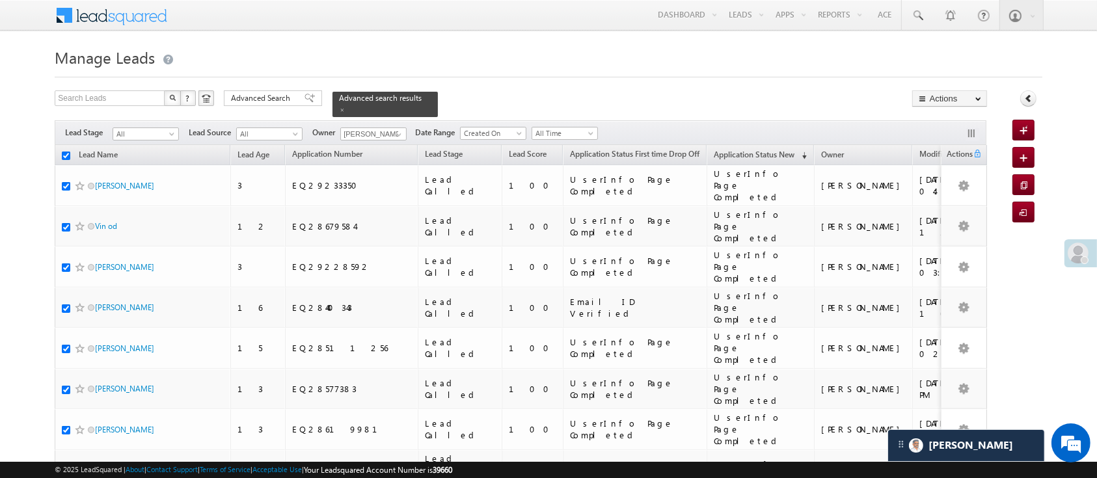
checkbox input "true"
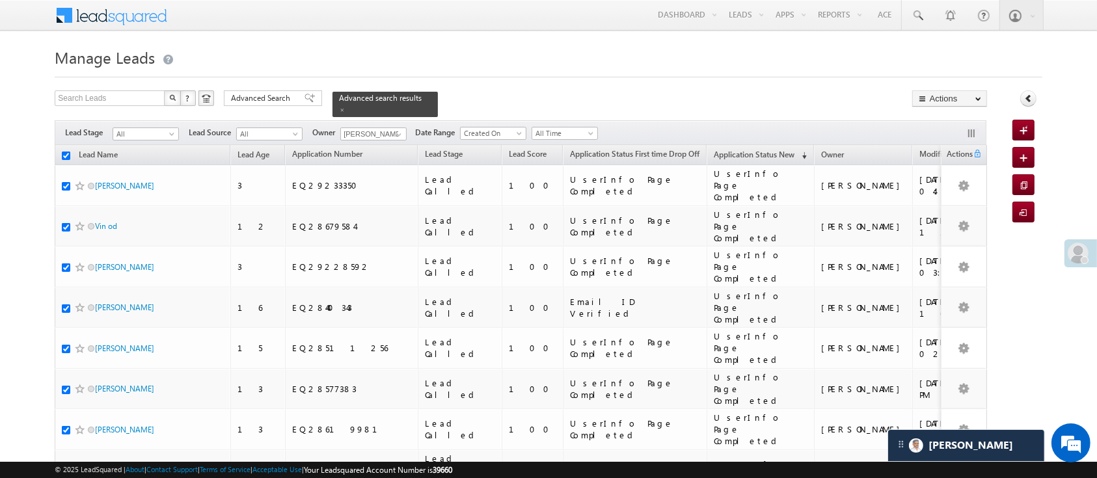
checkbox input "true"
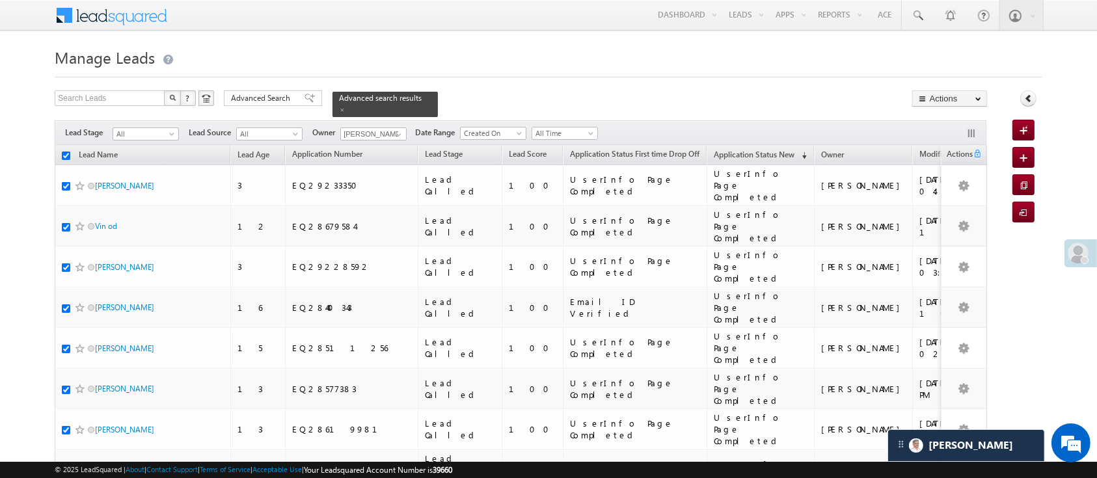
checkbox input "true"
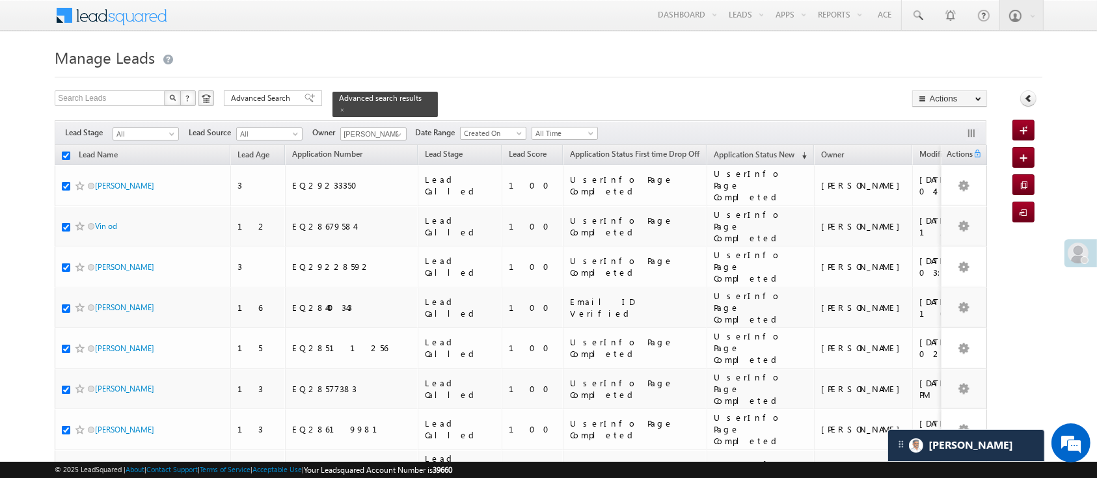
checkbox input "true"
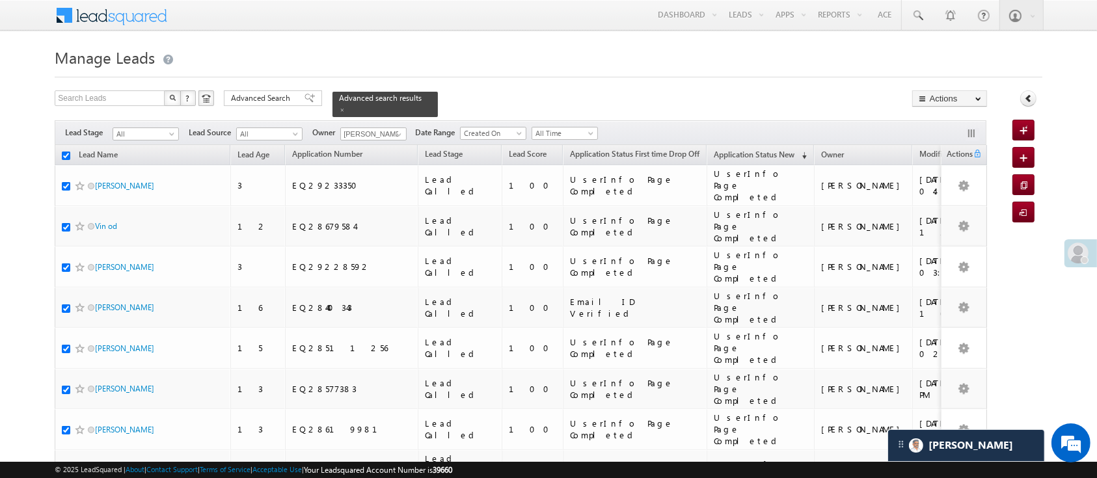
checkbox input "true"
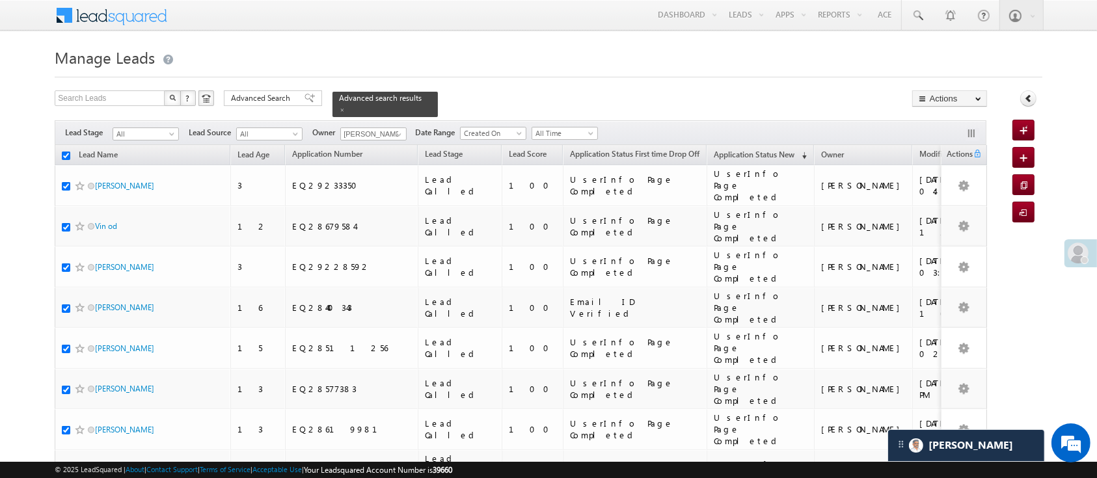
checkbox input "true"
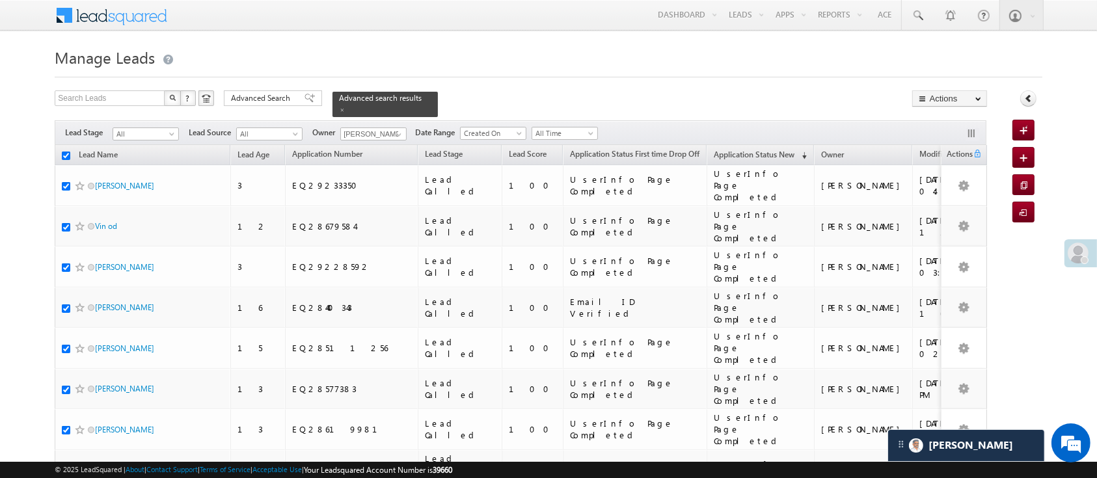
checkbox input "true"
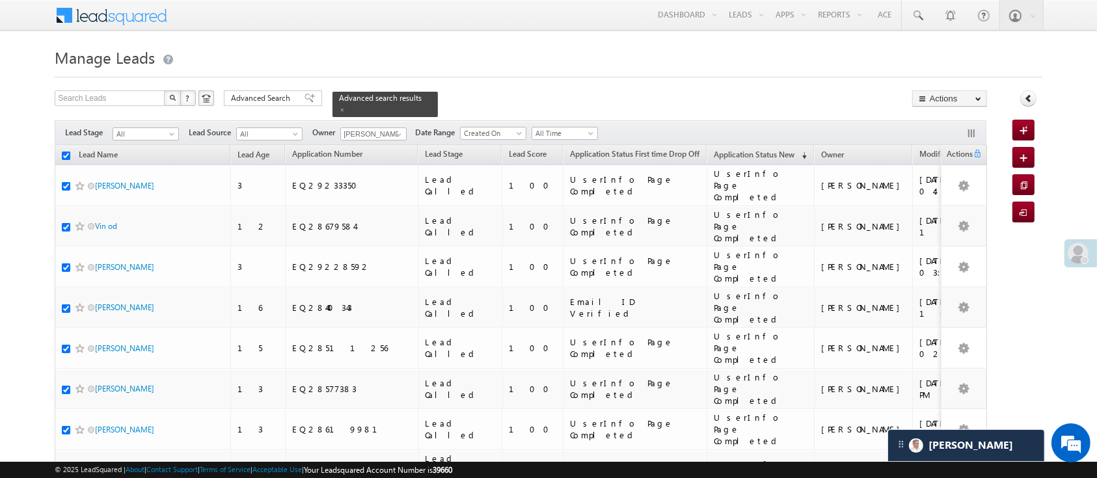
checkbox input "true"
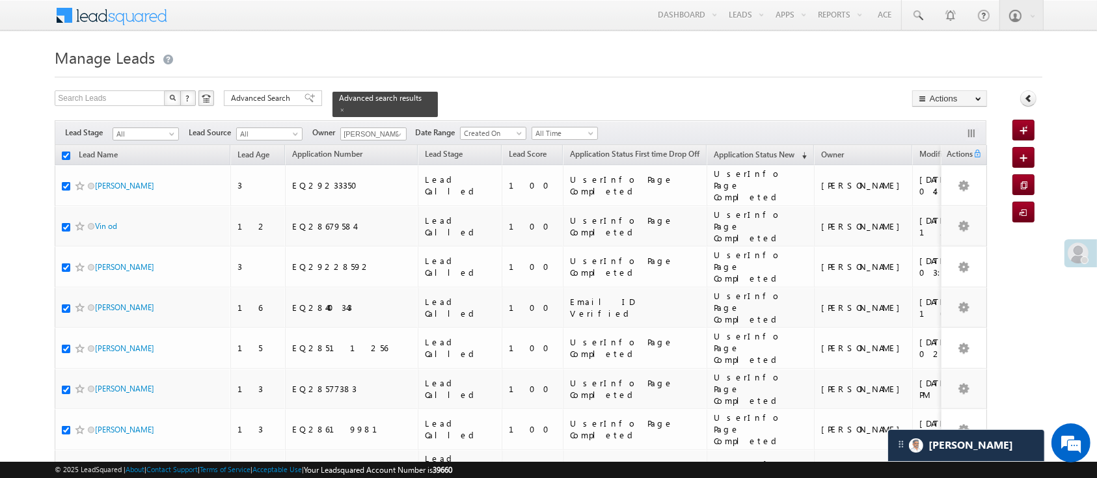
checkbox input "true"
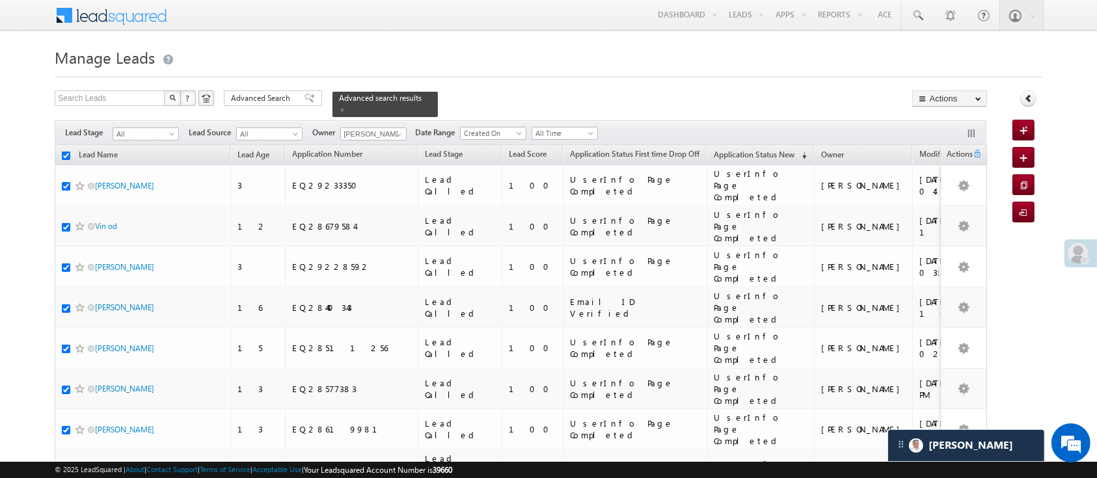
checkbox input "true"
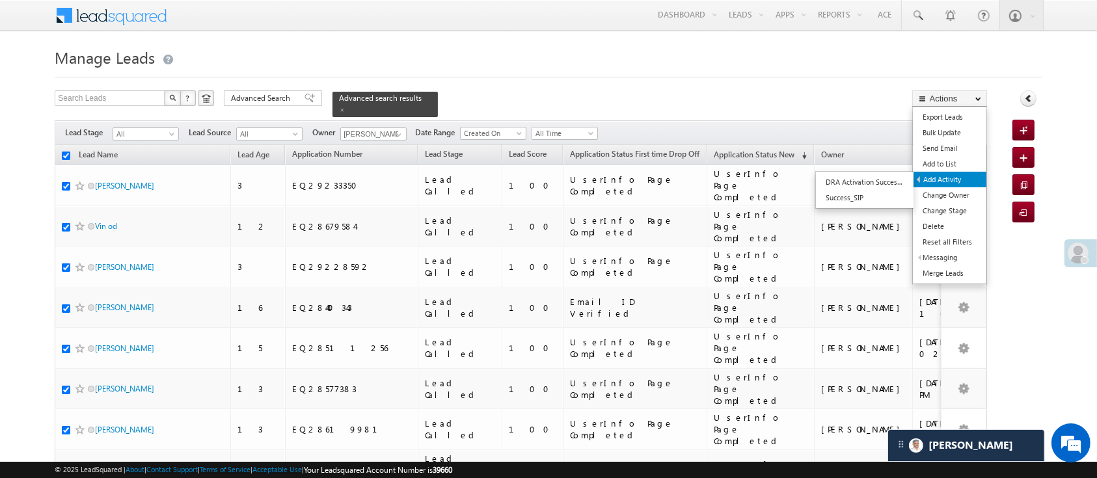
click at [963, 181] on link "Add Activity" at bounding box center [949, 180] width 73 height 16
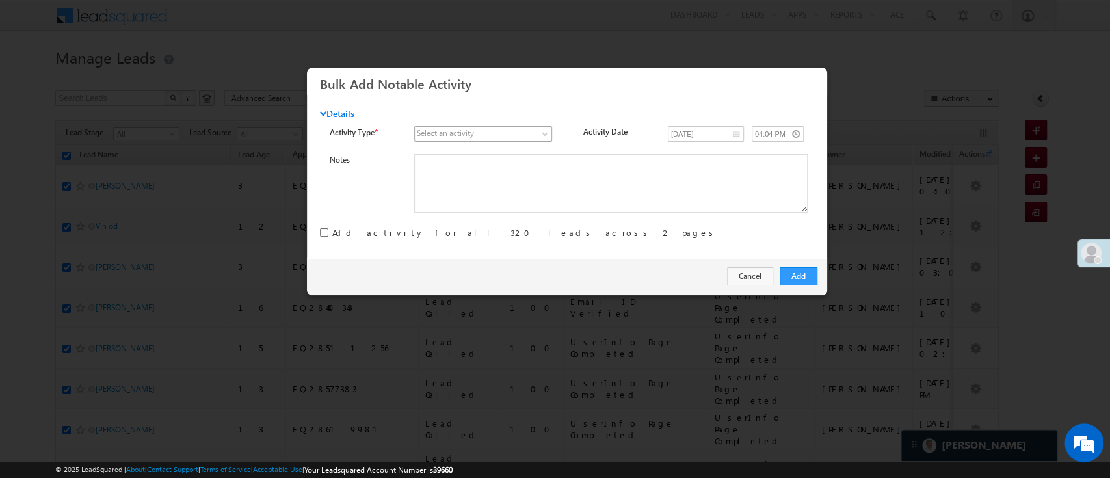
click at [546, 131] on span at bounding box center [546, 136] width 10 height 10
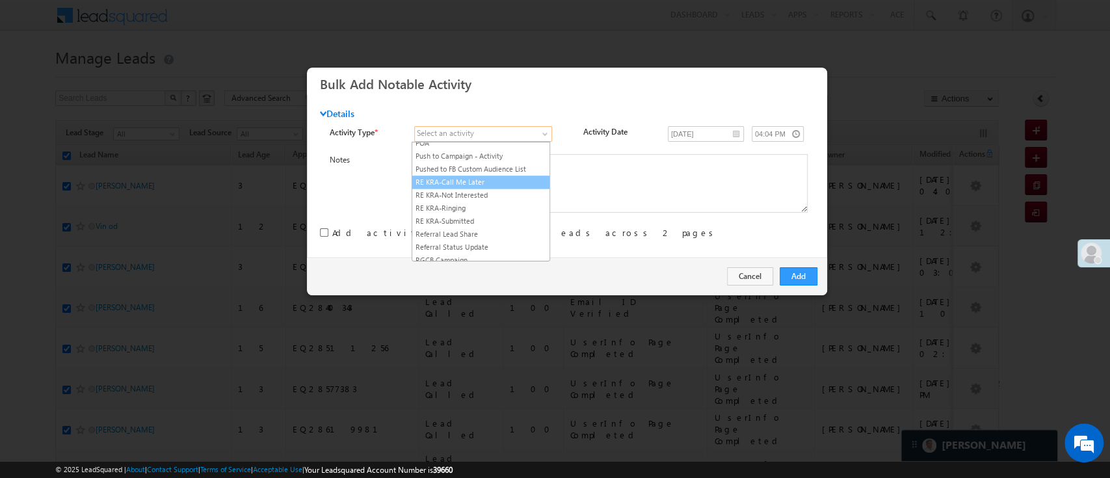
scroll to position [1666, 0]
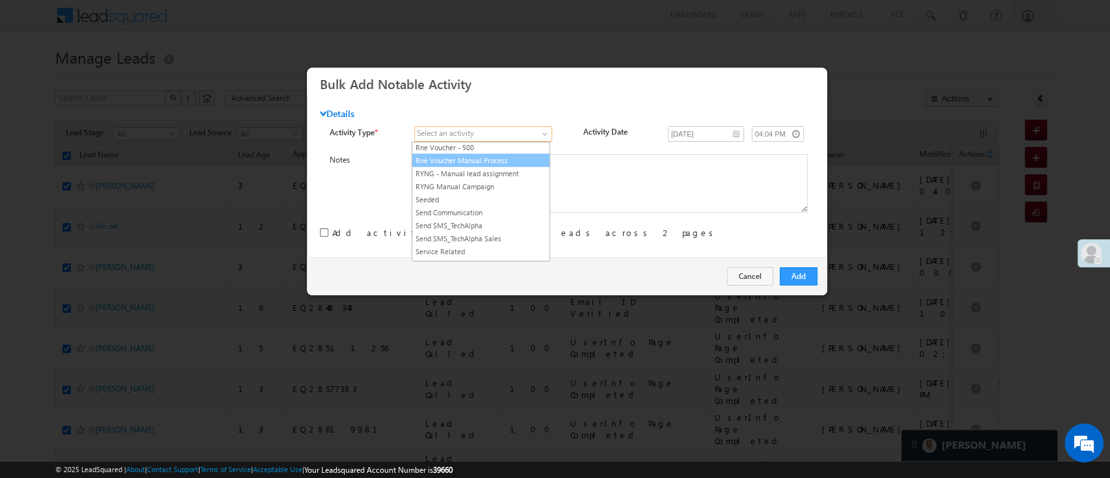
click at [501, 166] on link "Rne Voucher Manual Process" at bounding box center [480, 160] width 137 height 12
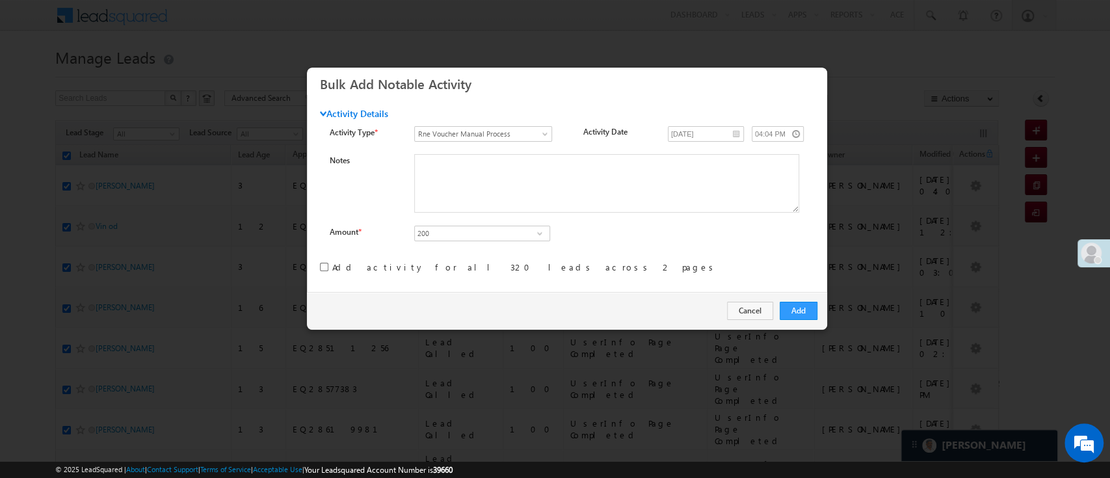
click at [501, 181] on div "Activity Details Activity Type * Select an activity 3 Hours Redistribution Acco…" at bounding box center [567, 193] width 520 height 197
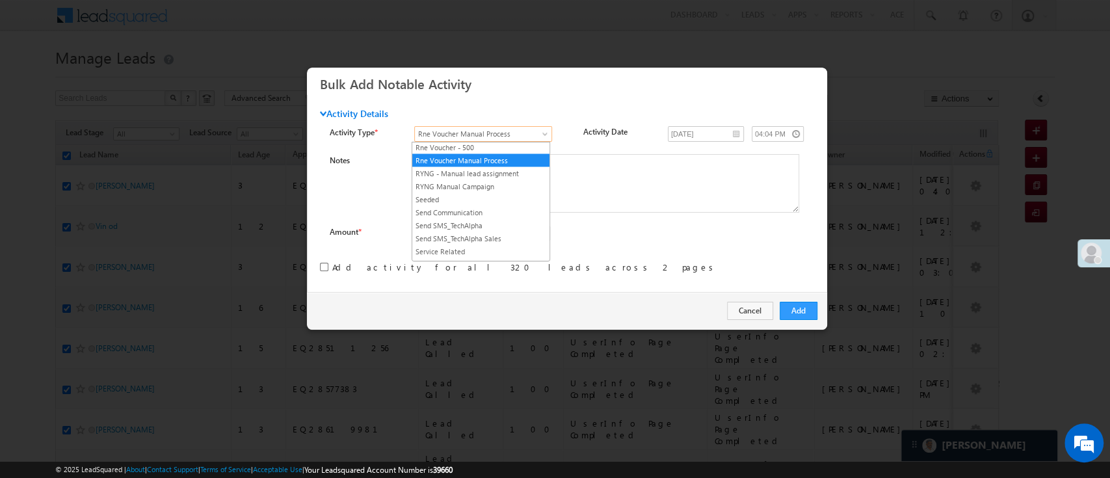
click at [545, 126] on link "Rne Voucher Manual Process" at bounding box center [483, 134] width 138 height 16
click at [498, 179] on link "RYNG - Manual lead assignment" at bounding box center [480, 173] width 137 height 12
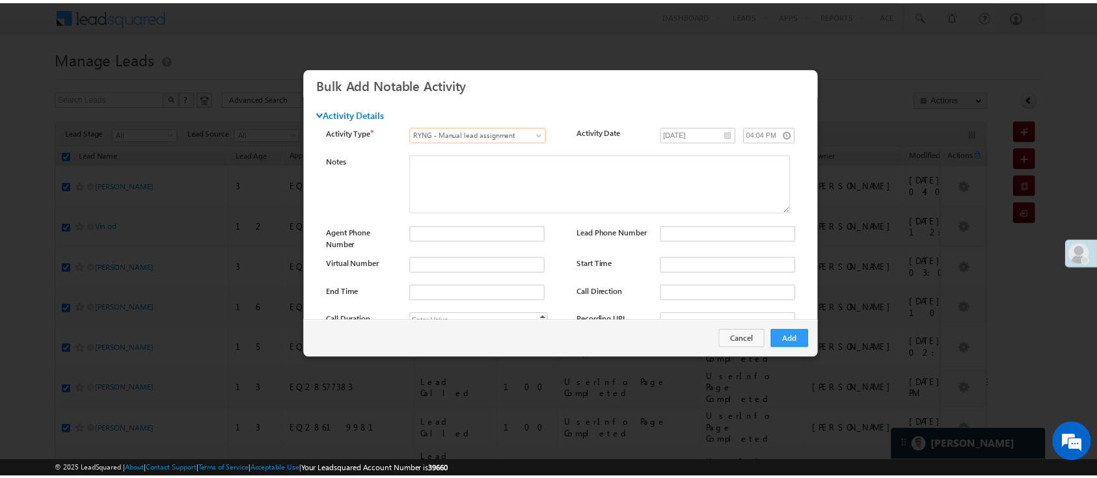
scroll to position [172, 0]
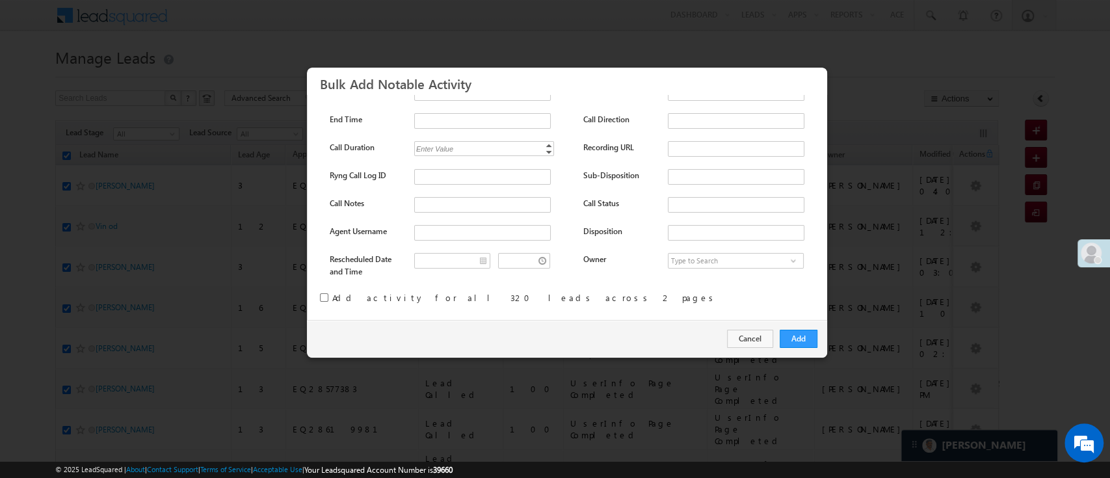
click at [322, 294] on input "checkbox" at bounding box center [324, 297] width 8 height 8
click at [785, 254] on link at bounding box center [793, 260] width 16 height 13
click at [614, 284] on div "Activity Details Activity Type * Select an activity 3 Hours Redistribution Acco…" at bounding box center [567, 207] width 520 height 225
click at [807, 333] on button "Add" at bounding box center [799, 339] width 38 height 18
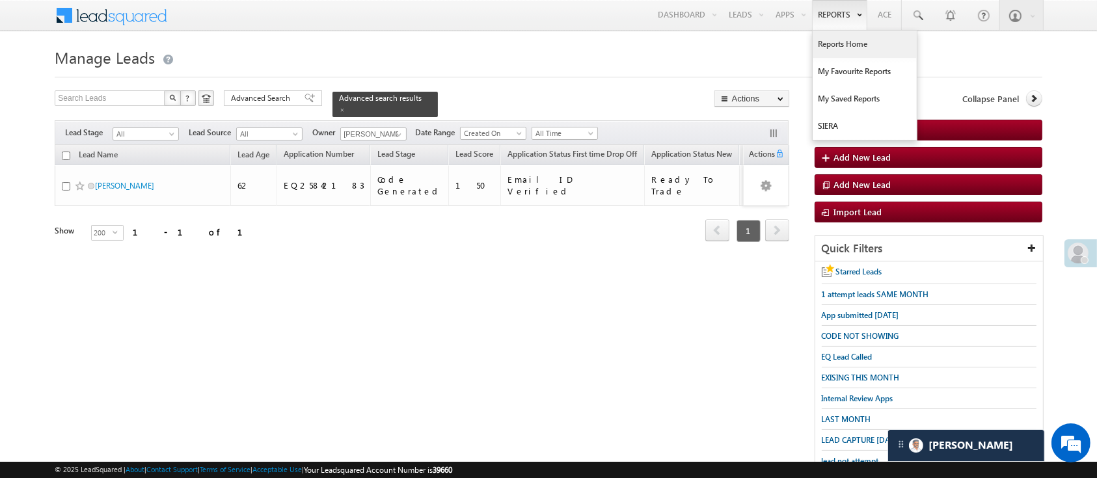
click at [838, 55] on link "Reports Home" at bounding box center [864, 44] width 104 height 27
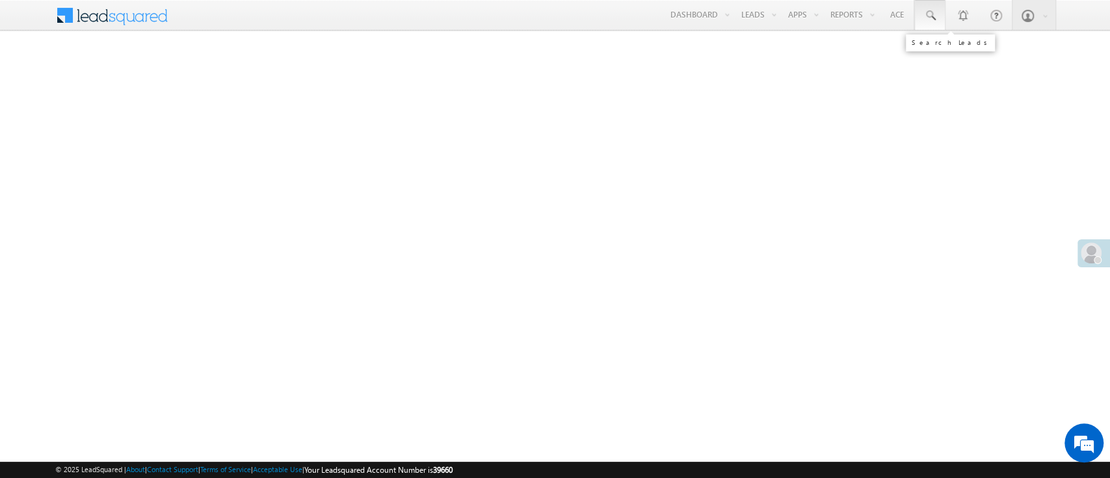
click at [926, 24] on link at bounding box center [929, 15] width 31 height 30
paste input "EQ27911465"
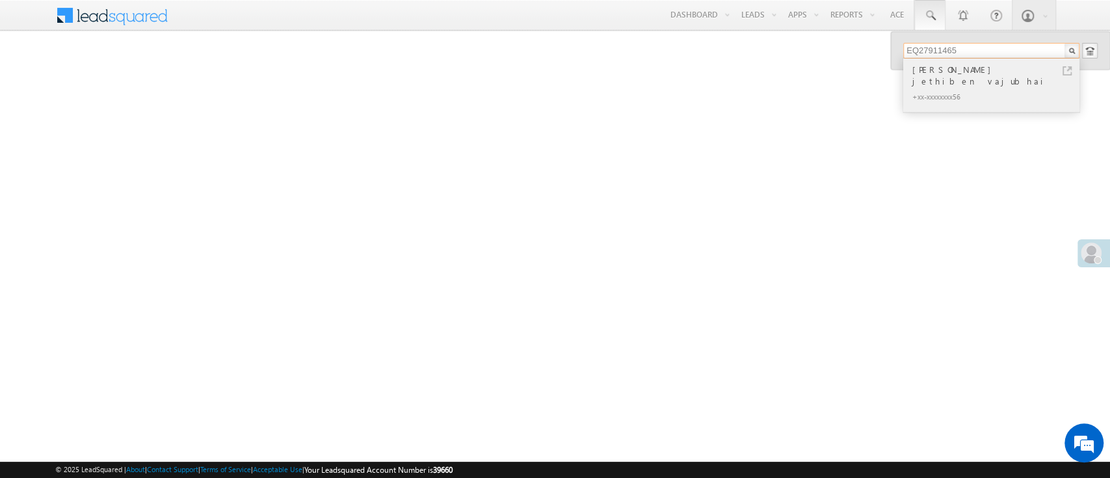
type input "EQ27911465"
click at [958, 71] on div "[PERSON_NAME] jethiben vajubhai" at bounding box center [997, 75] width 174 height 26
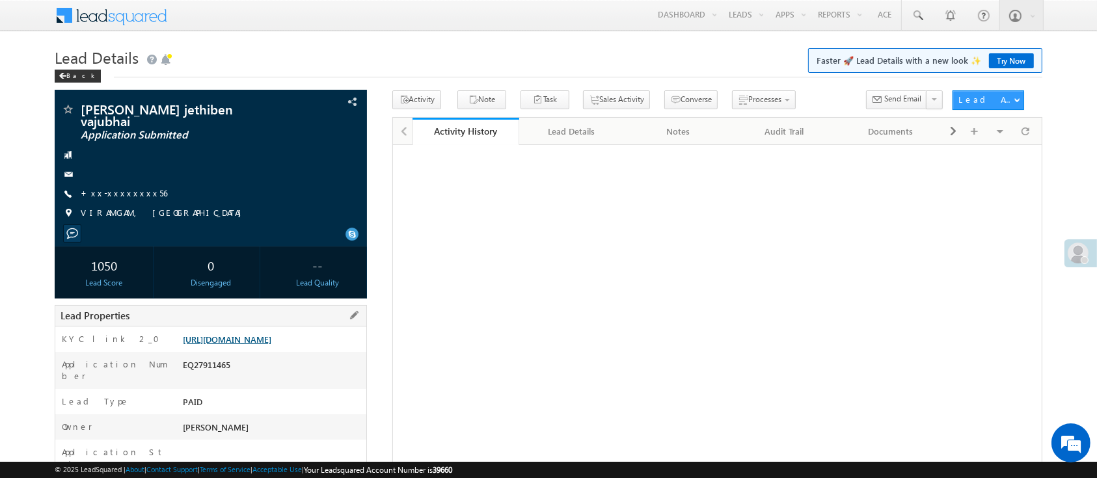
click at [271, 334] on link "[URL][DOMAIN_NAME]" at bounding box center [227, 339] width 88 height 11
